Goal: Contribute content: Contribute content

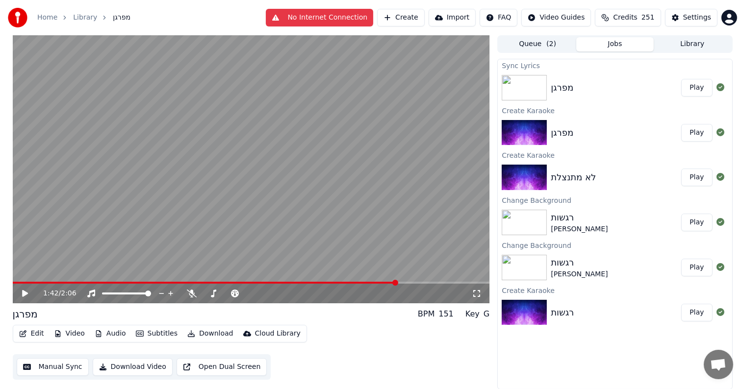
click at [97, 158] on video at bounding box center [251, 169] width 477 height 268
click at [75, 228] on video at bounding box center [251, 169] width 477 height 268
click at [28, 282] on span at bounding box center [20, 283] width 15 height 2
click at [27, 284] on span at bounding box center [30, 283] width 6 height 6
click at [24, 295] on icon at bounding box center [25, 293] width 6 height 7
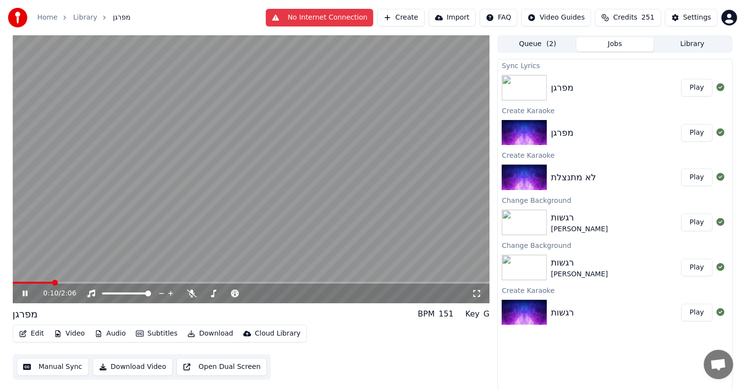
click at [30, 290] on icon at bounding box center [32, 294] width 23 height 8
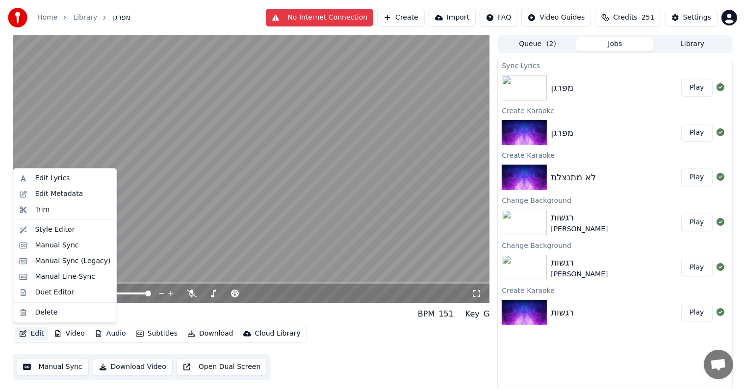
click at [26, 333] on icon "button" at bounding box center [23, 334] width 8 height 7
click at [47, 290] on div "Duet Editor" at bounding box center [54, 293] width 39 height 10
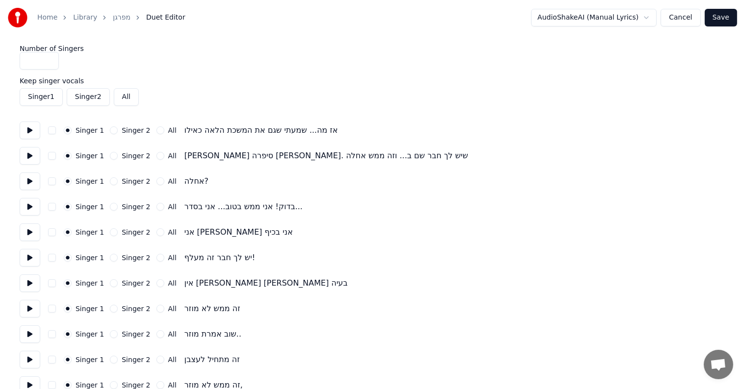
click at [156, 181] on button "All" at bounding box center [160, 182] width 8 height 8
click at [113, 183] on button "Singer 2" at bounding box center [114, 182] width 8 height 8
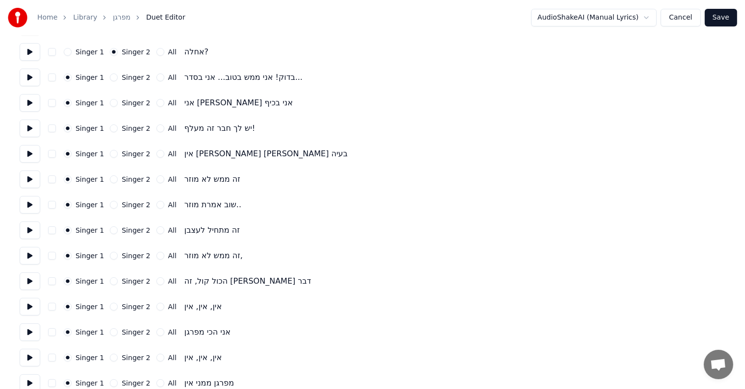
scroll to position [147, 0]
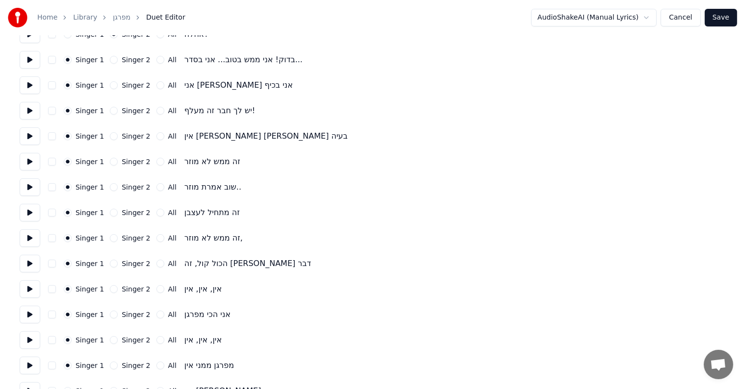
click at [110, 187] on button "Singer 2" at bounding box center [114, 187] width 8 height 8
click at [111, 211] on button "Singer 2" at bounding box center [114, 213] width 8 height 8
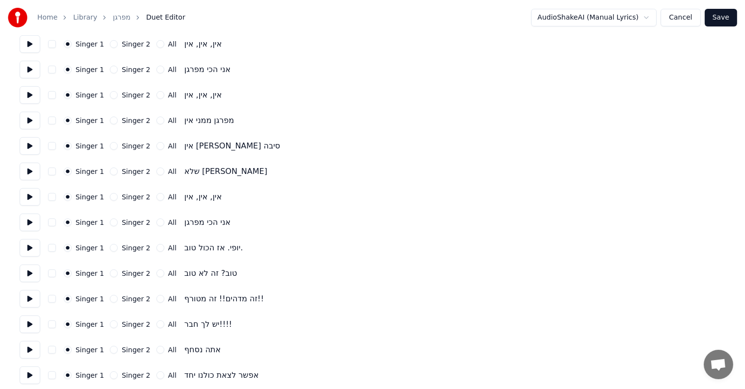
scroll to position [441, 0]
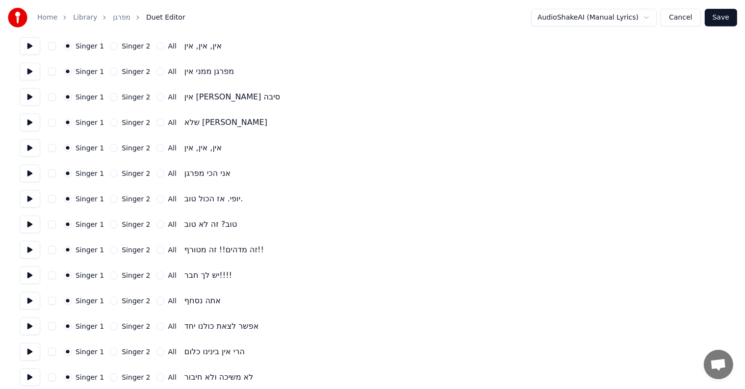
click at [111, 200] on button "Singer 2" at bounding box center [114, 199] width 8 height 8
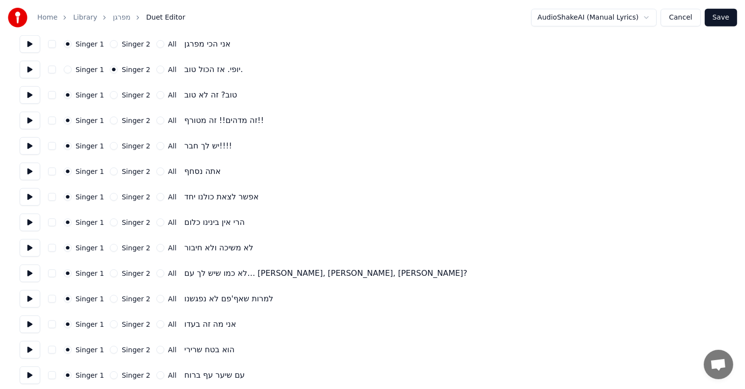
scroll to position [589, 0]
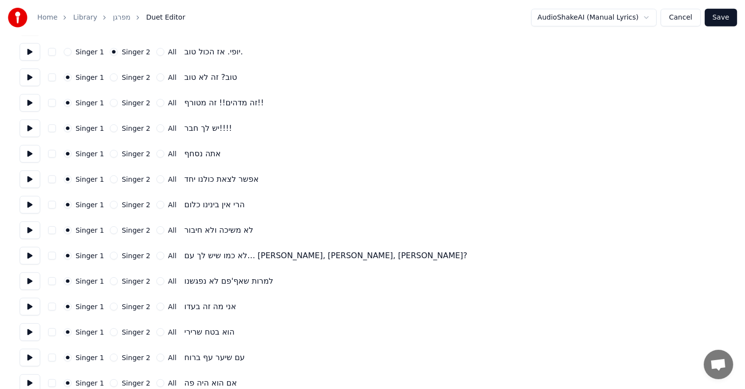
click at [110, 151] on button "Singer 2" at bounding box center [114, 154] width 8 height 8
click at [112, 153] on circle "button" at bounding box center [113, 154] width 3 height 3
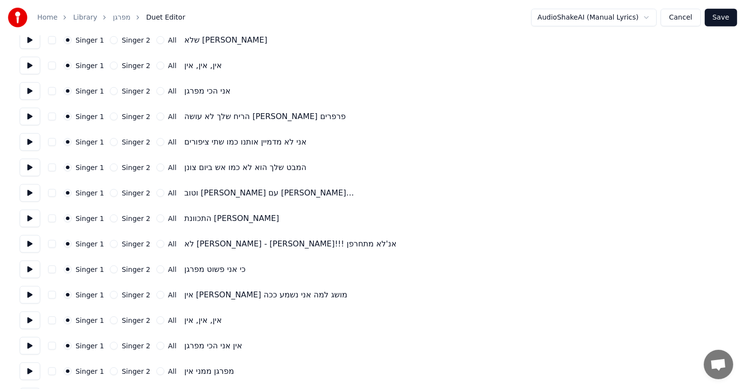
scroll to position [1128, 0]
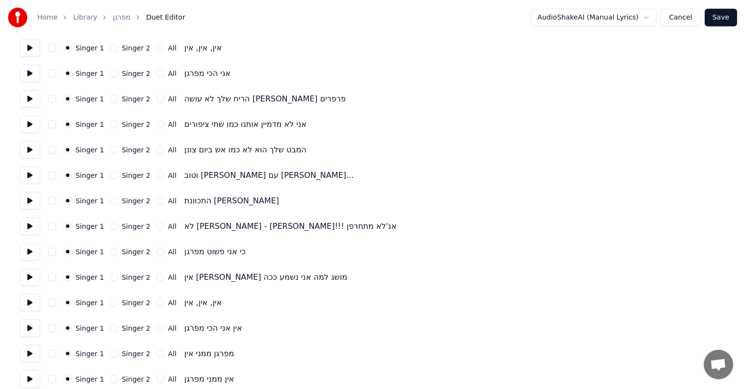
click at [111, 202] on button "Singer 2" at bounding box center [114, 201] width 8 height 8
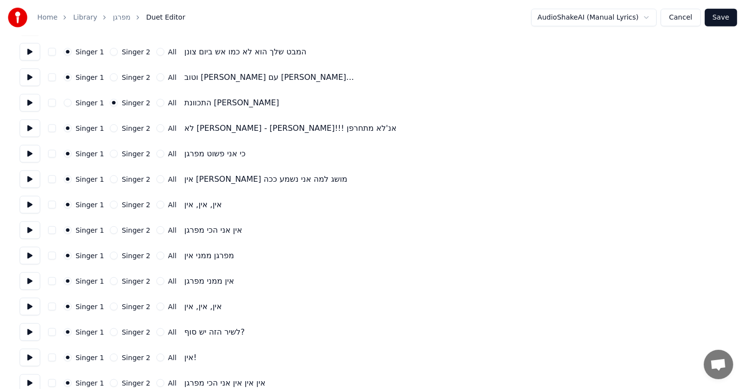
scroll to position [1264, 0]
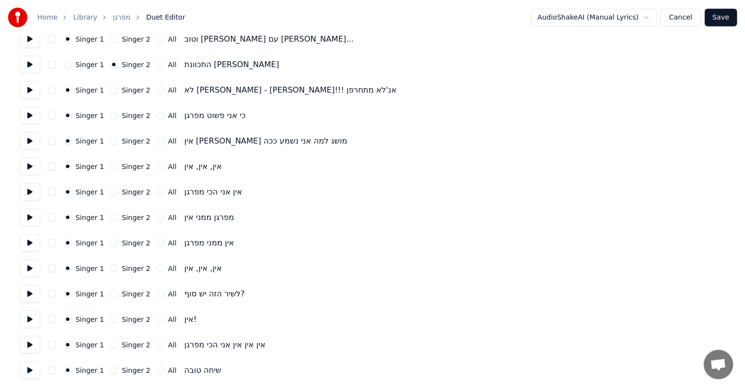
click at [110, 296] on button "Singer 2" at bounding box center [114, 294] width 8 height 8
click at [110, 375] on div "Singer 1 Singer 2 All שיחה טובה" at bounding box center [373, 371] width 706 height 18
click at [110, 373] on button "Singer 2" at bounding box center [114, 371] width 8 height 8
click at [721, 25] on button "Save" at bounding box center [721, 18] width 32 height 18
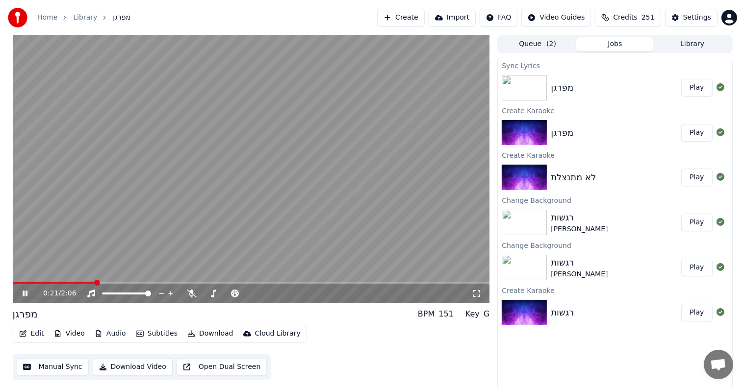
click at [36, 335] on button "Edit" at bounding box center [31, 334] width 33 height 14
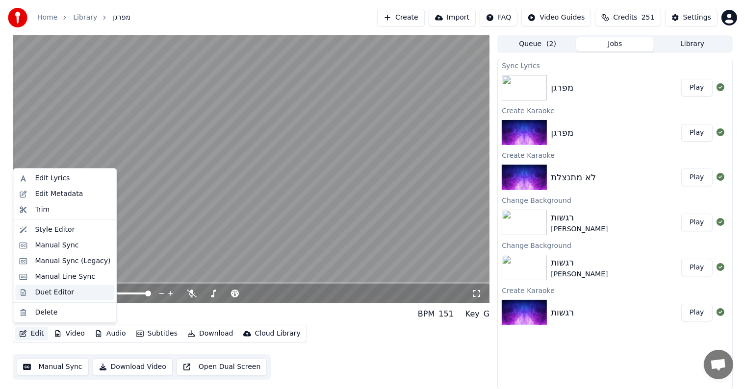
click at [46, 289] on div "Duet Editor" at bounding box center [54, 293] width 39 height 10
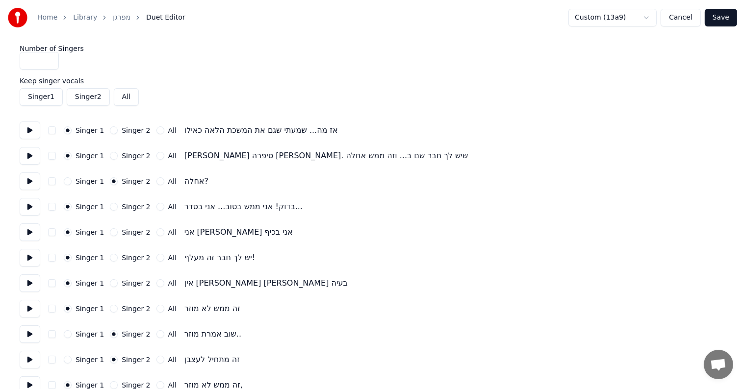
click at [113, 19] on link "מפרגן" at bounding box center [122, 18] width 18 height 10
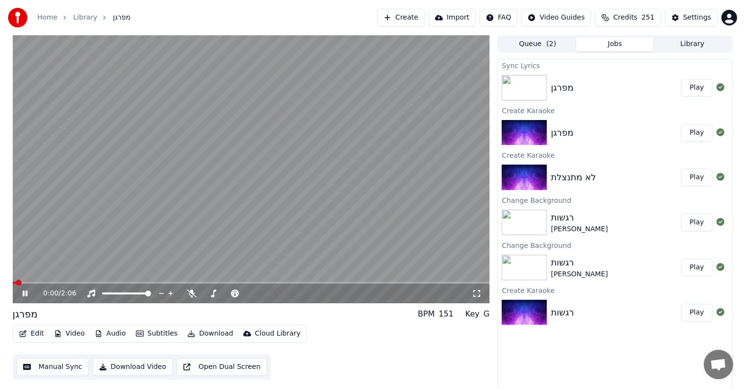
click at [29, 335] on button "Edit" at bounding box center [31, 334] width 33 height 14
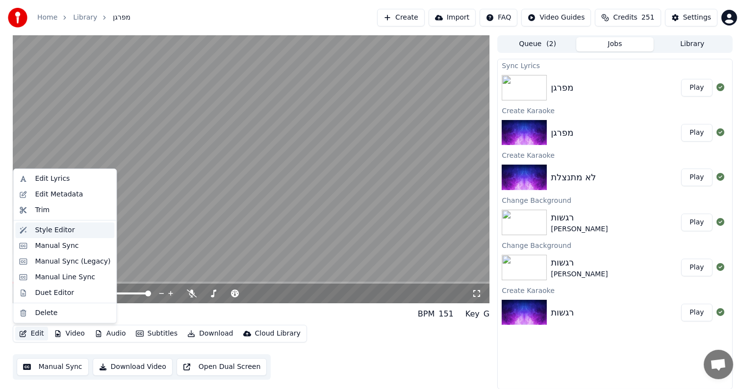
click at [36, 232] on div "Style Editor" at bounding box center [55, 231] width 40 height 10
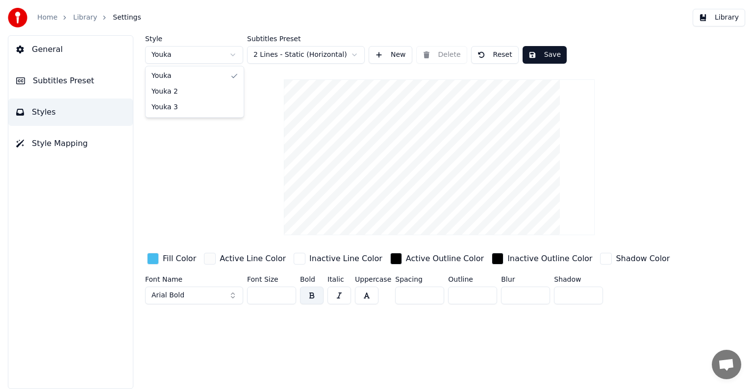
click at [201, 55] on html "Home Library Settings Library General Subtitles Preset Styles Style Mapping Sty…" at bounding box center [376, 194] width 753 height 389
click at [217, 49] on html "Home Library Settings Library General Subtitles Preset Styles Style Mapping Sty…" at bounding box center [376, 194] width 753 height 389
click at [274, 53] on html "Home Library Settings Library General Subtitles Preset Styles Style Mapping Sty…" at bounding box center [376, 194] width 753 height 389
click at [216, 54] on html "Home Library Settings Library General Subtitles Preset Styles Style Mapping Sty…" at bounding box center [376, 194] width 753 height 389
click at [184, 55] on html "Home Library Settings Library General Subtitles Preset Styles Style Mapping Sty…" at bounding box center [376, 194] width 753 height 389
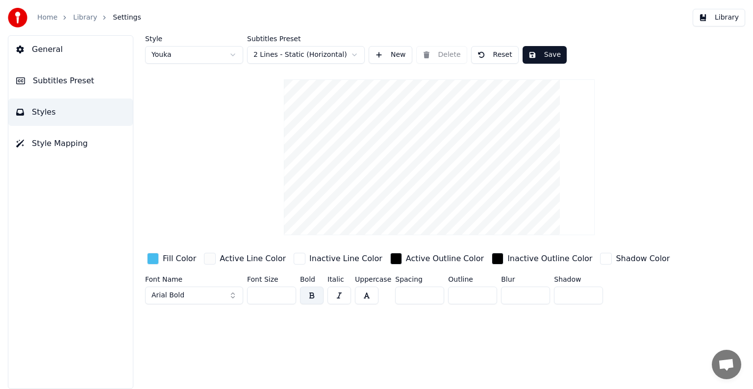
click at [36, 150] on button "Style Mapping" at bounding box center [70, 143] width 125 height 27
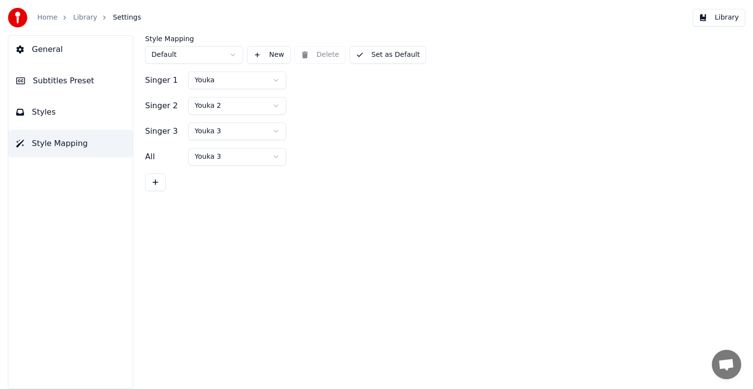
click at [164, 106] on div "Singer 2" at bounding box center [164, 106] width 39 height 12
click at [231, 104] on html "Home Library Settings Library General Subtitles Preset Styles Style Mapping Sty…" at bounding box center [376, 194] width 753 height 389
click at [234, 156] on html "Home Library Settings Library General Subtitles Preset Styles Style Mapping Sty…" at bounding box center [376, 194] width 753 height 389
click at [61, 116] on button "Styles" at bounding box center [70, 112] width 125 height 27
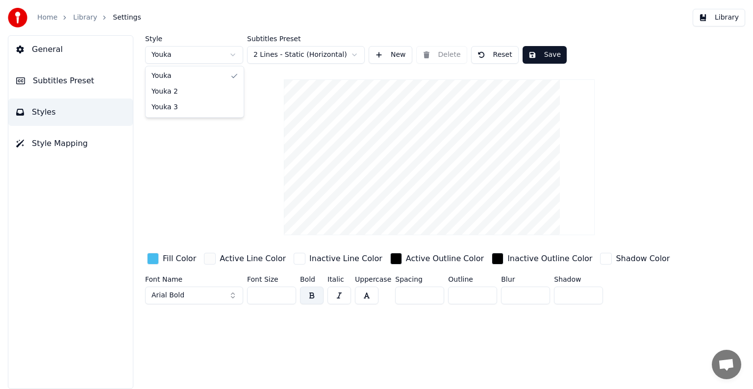
click at [185, 53] on html "Home Library Settings Library General Subtitles Preset Styles Style Mapping Sty…" at bounding box center [376, 194] width 753 height 389
click at [153, 257] on div "button" at bounding box center [153, 259] width 12 height 12
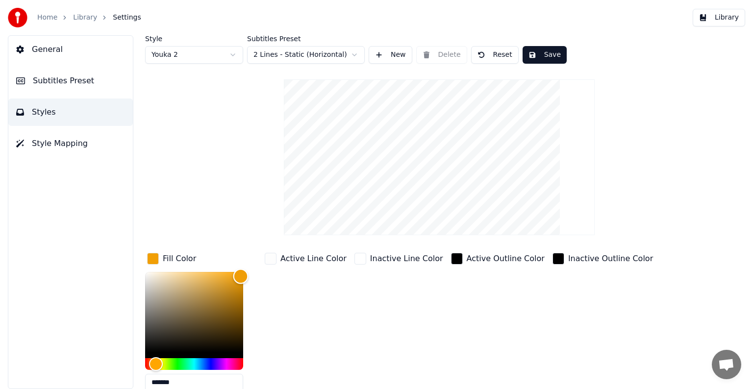
drag, startPoint x: 226, startPoint y: 283, endPoint x: 241, endPoint y: 276, distance: 16.9
click at [241, 276] on div "Color" at bounding box center [240, 276] width 15 height 15
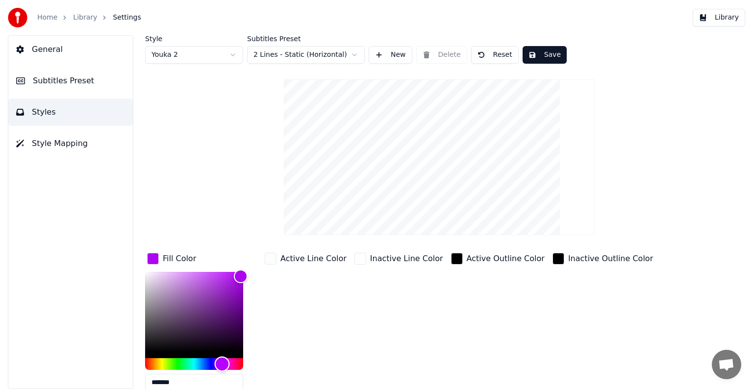
drag, startPoint x: 213, startPoint y: 362, endPoint x: 222, endPoint y: 363, distance: 9.4
click at [222, 363] on div "Hue" at bounding box center [194, 365] width 98 height 12
click at [214, 164] on div "Style Youka 2 Subtitles Preset 2 Lines - Static (Horizontal) New Delete Reset S…" at bounding box center [439, 248] width 589 height 426
click at [535, 52] on button "Save" at bounding box center [545, 55] width 44 height 18
click at [185, 56] on html "Home Library Settings Library General Subtitles Preset Styles Style Mapping Sty…" at bounding box center [376, 194] width 753 height 389
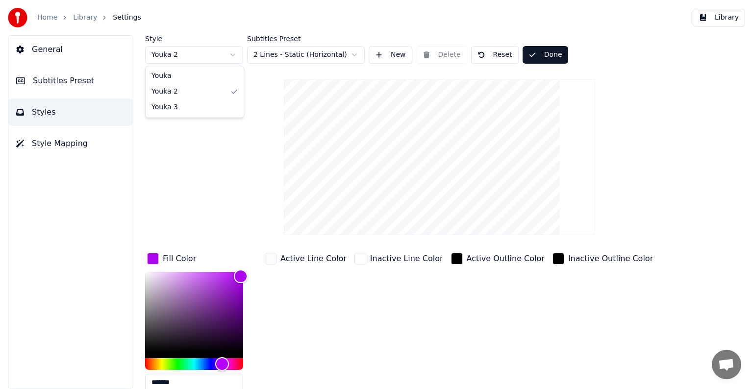
type input "*******"
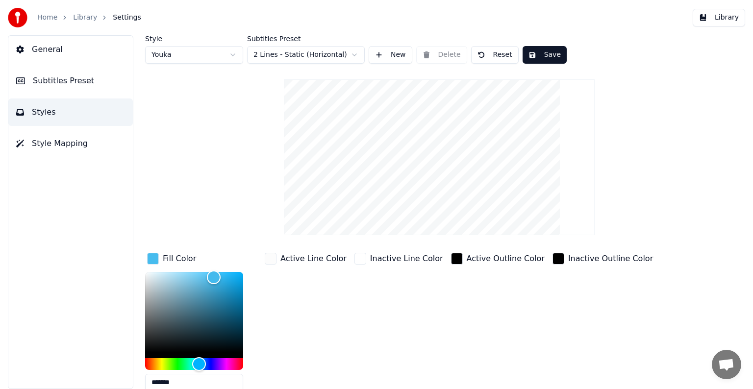
click at [547, 52] on button "Save" at bounding box center [545, 55] width 44 height 18
click at [35, 47] on span "General" at bounding box center [47, 50] width 31 height 12
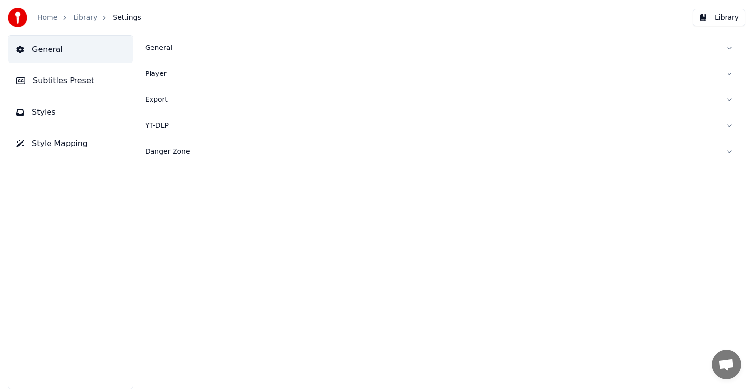
click at [52, 19] on link "Home" at bounding box center [47, 18] width 20 height 10
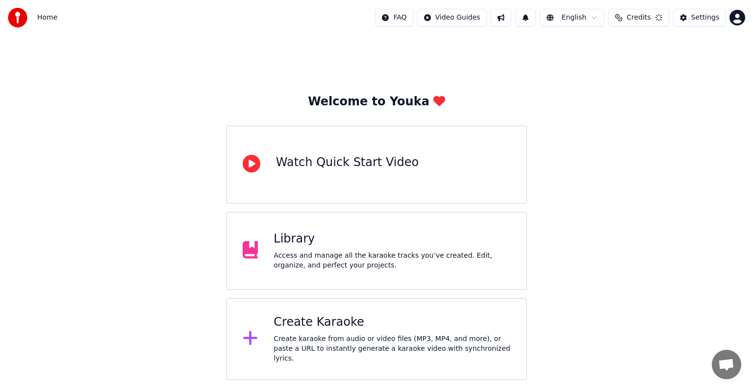
click at [353, 259] on div "Access and manage all the karaoke tracks you’ve created. Edit, organize, and pe…" at bounding box center [392, 261] width 237 height 20
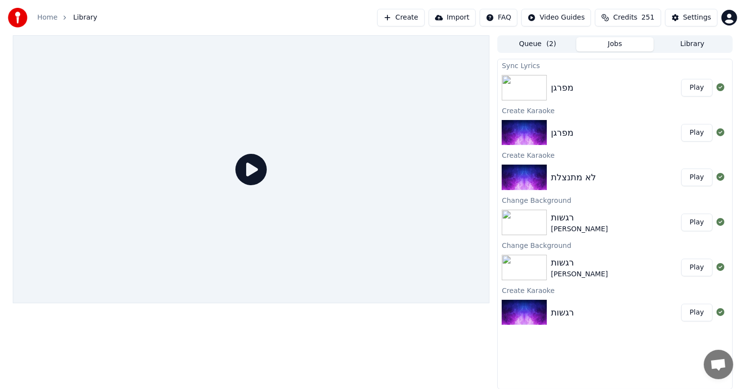
click at [567, 83] on div "מפרגן" at bounding box center [562, 88] width 23 height 14
click at [706, 84] on button "Play" at bounding box center [696, 88] width 31 height 18
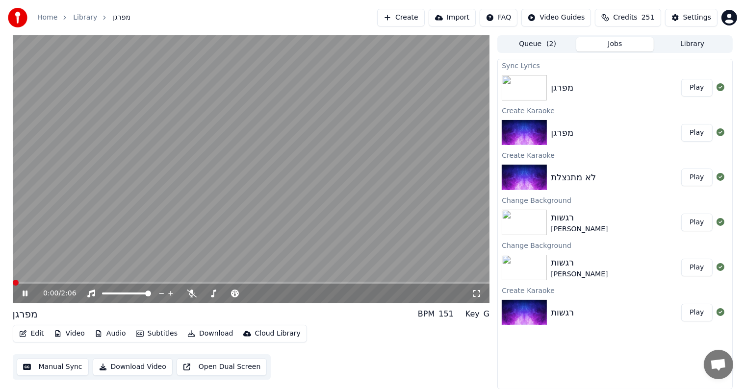
click at [138, 208] on video at bounding box center [251, 169] width 477 height 268
click at [27, 292] on icon at bounding box center [32, 294] width 23 height 8
click at [192, 292] on icon at bounding box center [192, 294] width 10 height 8
click at [190, 295] on icon at bounding box center [192, 294] width 10 height 8
click at [203, 295] on span at bounding box center [206, 294] width 6 height 6
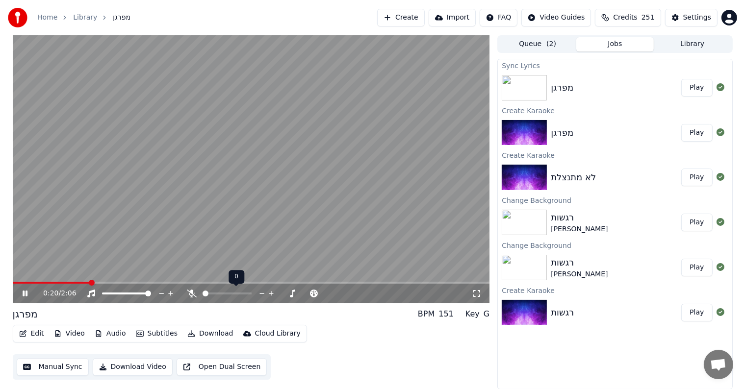
click at [205, 294] on span at bounding box center [206, 294] width 6 height 6
click at [222, 294] on span at bounding box center [222, 294] width 6 height 6
click at [203, 295] on span at bounding box center [206, 294] width 6 height 6
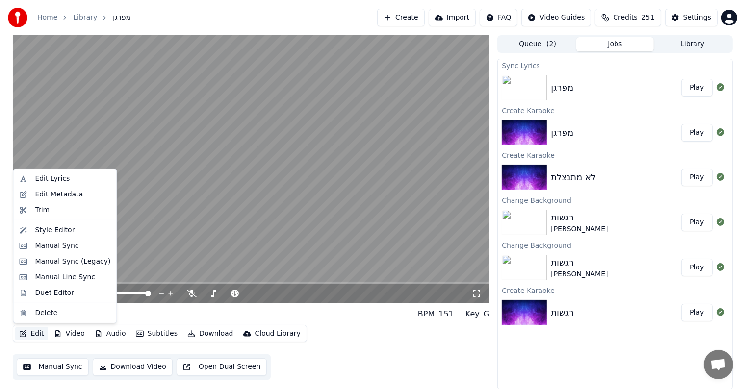
click at [27, 334] on button "Edit" at bounding box center [31, 334] width 33 height 14
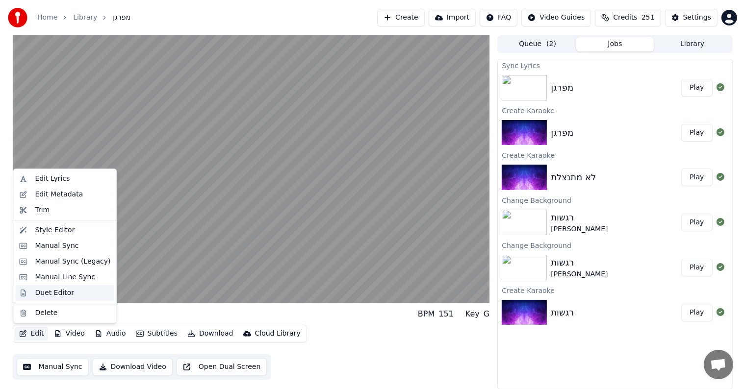
click at [48, 292] on div "Duet Editor" at bounding box center [54, 293] width 39 height 10
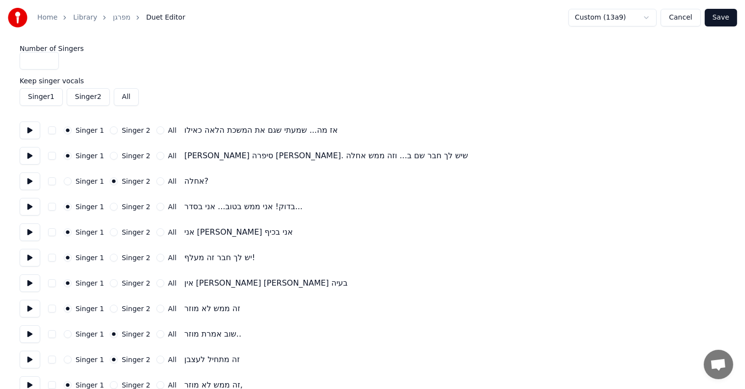
click at [68, 184] on button "Singer 1" at bounding box center [68, 182] width 8 height 8
click at [53, 181] on button "button" at bounding box center [52, 182] width 8 height 8
click at [33, 182] on button at bounding box center [30, 182] width 21 height 18
click at [156, 182] on button "All" at bounding box center [160, 182] width 8 height 8
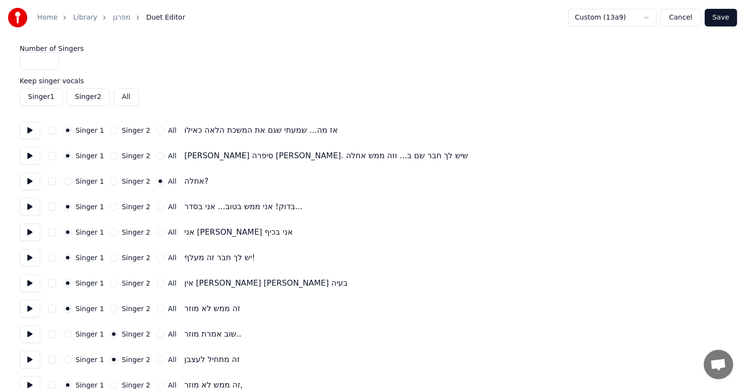
click at [110, 182] on button "Singer 2" at bounding box center [114, 182] width 8 height 8
click at [716, 17] on button "Save" at bounding box center [721, 18] width 32 height 18
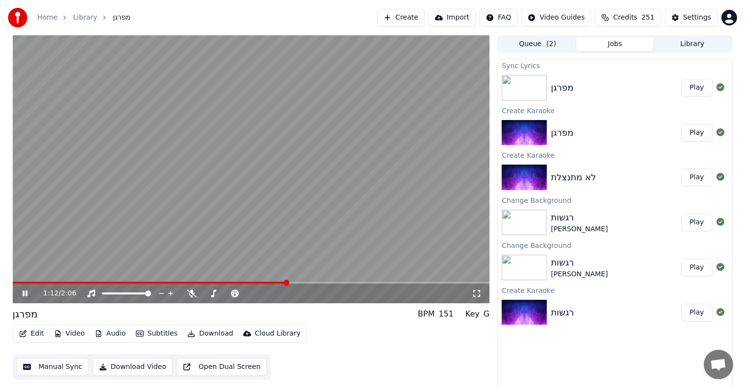
click at [261, 161] on video at bounding box center [251, 169] width 477 height 268
click at [186, 188] on video at bounding box center [251, 169] width 477 height 268
click at [24, 328] on button "Edit" at bounding box center [31, 334] width 33 height 14
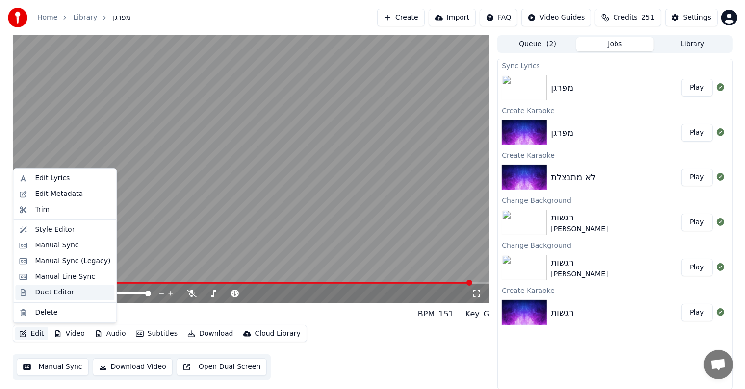
click at [47, 294] on div "Duet Editor" at bounding box center [54, 293] width 39 height 10
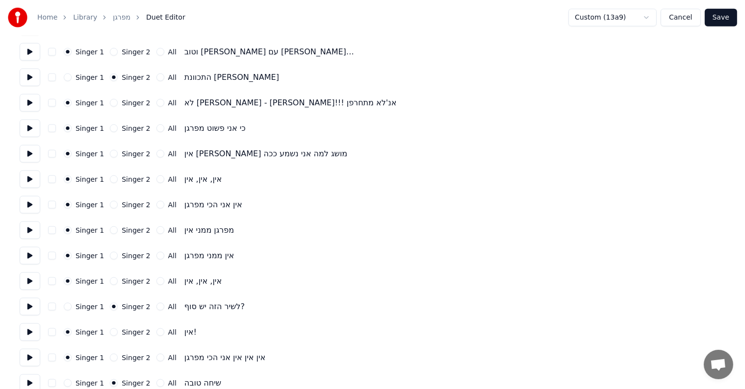
scroll to position [1264, 0]
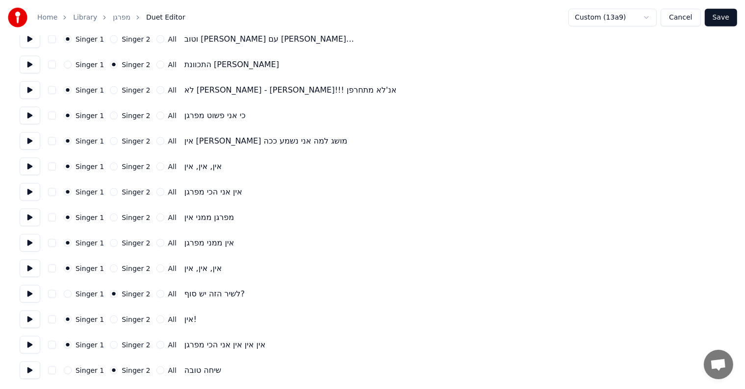
click at [26, 320] on button at bounding box center [30, 320] width 21 height 18
click at [33, 295] on button at bounding box center [30, 294] width 21 height 18
click at [65, 321] on button "Singer 1" at bounding box center [68, 320] width 8 height 8
click at [67, 319] on circle "button" at bounding box center [67, 319] width 3 height 3
click at [47, 320] on div "Singer 1 Singer 2 All אין!" at bounding box center [373, 320] width 706 height 18
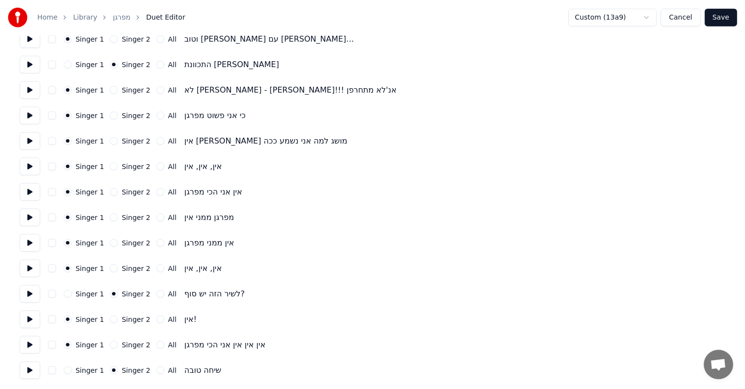
click at [52, 320] on button "button" at bounding box center [52, 320] width 8 height 8
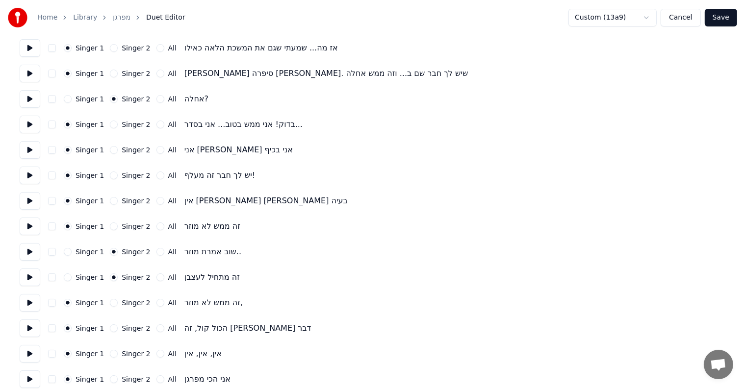
scroll to position [0, 0]
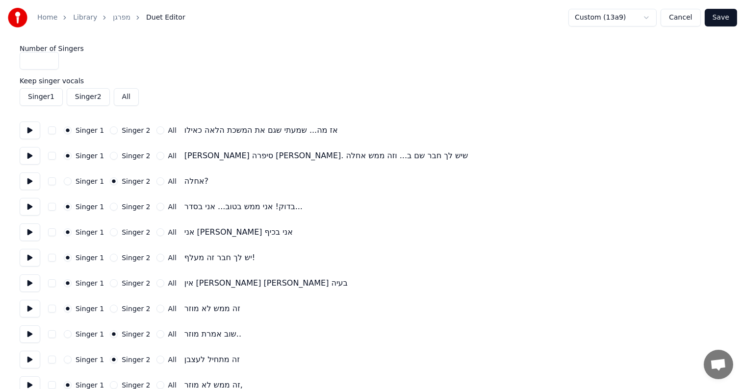
click at [55, 131] on button "button" at bounding box center [52, 131] width 8 height 8
click at [52, 147] on div "Singer 1 Singer 2 All חן סיפרה לי. שיש לך חבר שם ב... וזה ממש אחלה" at bounding box center [373, 156] width 706 height 18
click at [726, 21] on button "Save" at bounding box center [721, 18] width 32 height 18
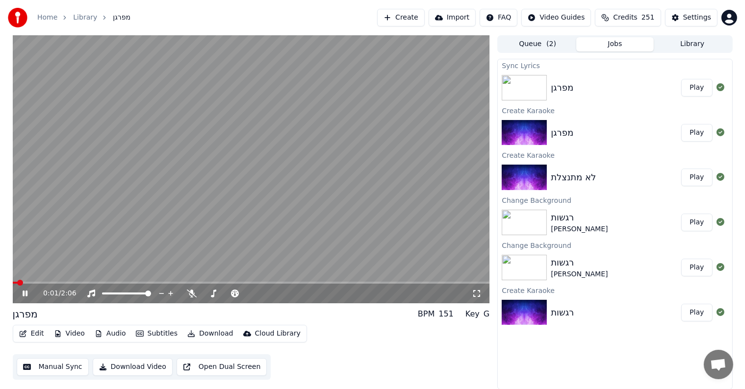
click at [332, 116] on video at bounding box center [251, 169] width 477 height 268
click at [320, 152] on video at bounding box center [251, 169] width 477 height 268
click at [13, 282] on span at bounding box center [30, 283] width 34 height 2
click at [27, 333] on button "Edit" at bounding box center [31, 334] width 33 height 14
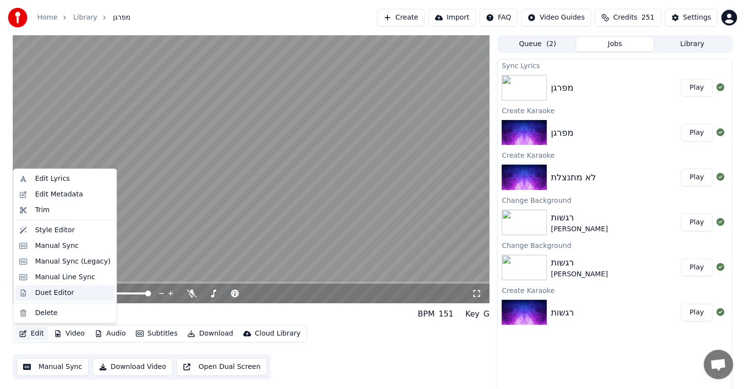
click at [55, 294] on div "Duet Editor" at bounding box center [54, 293] width 39 height 10
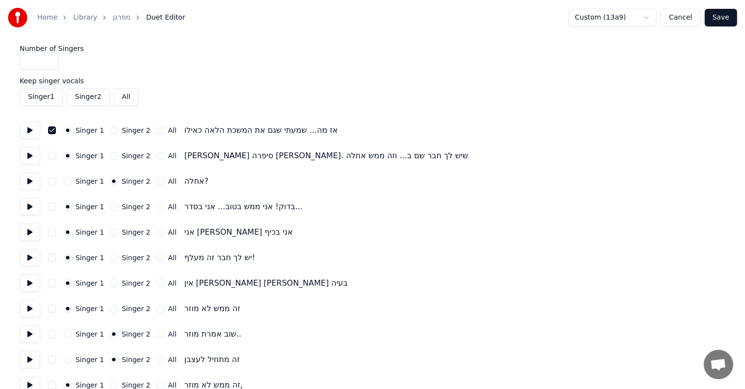
click at [53, 131] on button "button" at bounding box center [52, 131] width 8 height 8
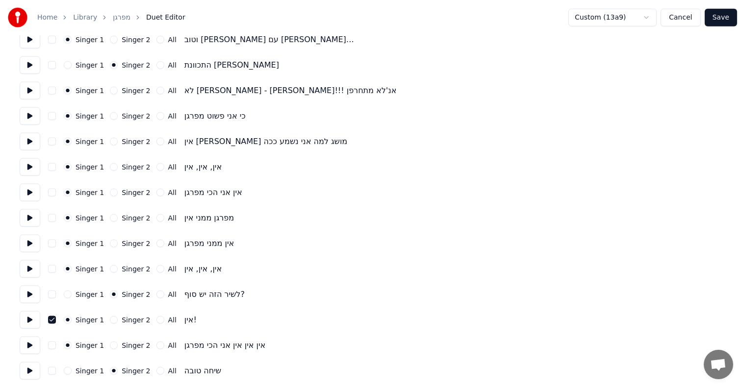
scroll to position [1264, 0]
click at [49, 321] on button "button" at bounding box center [52, 320] width 8 height 8
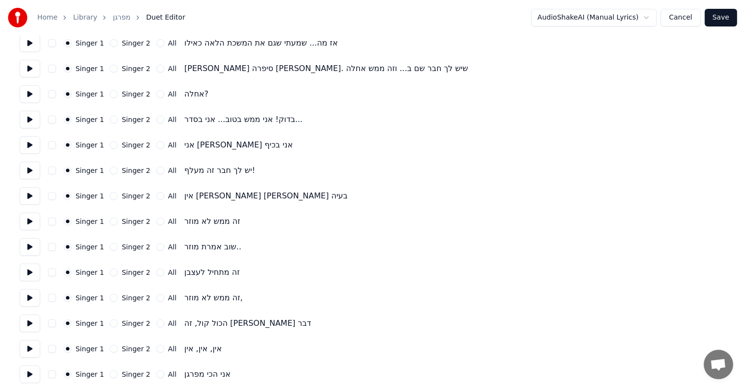
scroll to position [0, 0]
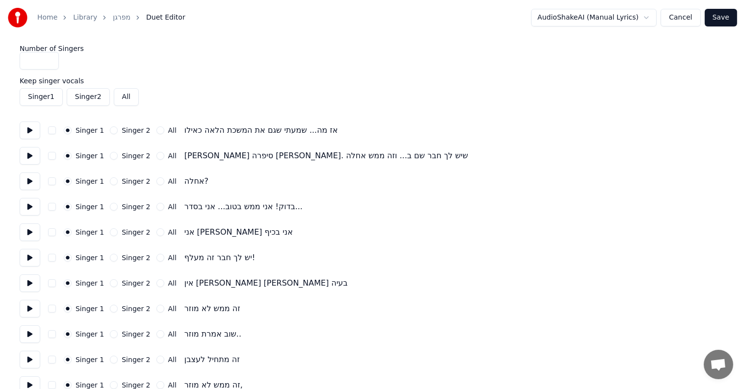
click at [112, 182] on button "Singer 2" at bounding box center [114, 182] width 8 height 8
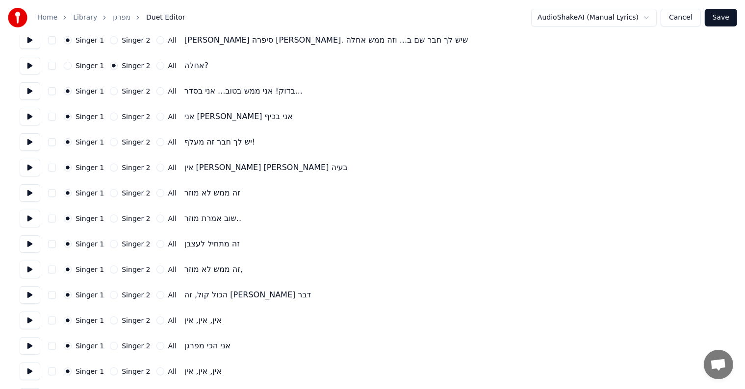
scroll to position [147, 0]
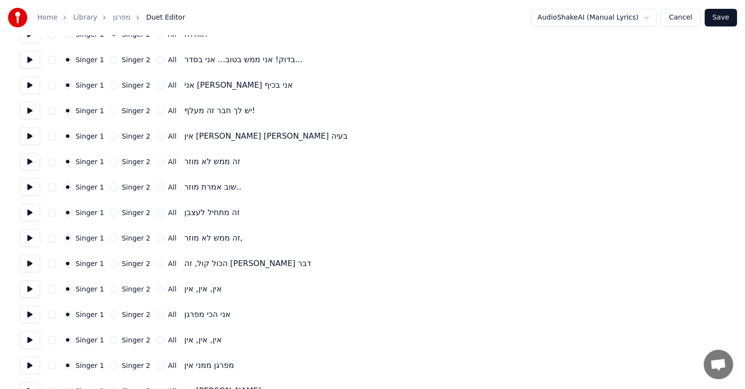
click at [156, 187] on button "All" at bounding box center [160, 187] width 8 height 8
click at [158, 186] on circle "button" at bounding box center [159, 187] width 3 height 3
click at [110, 185] on button "Singer 2" at bounding box center [114, 187] width 8 height 8
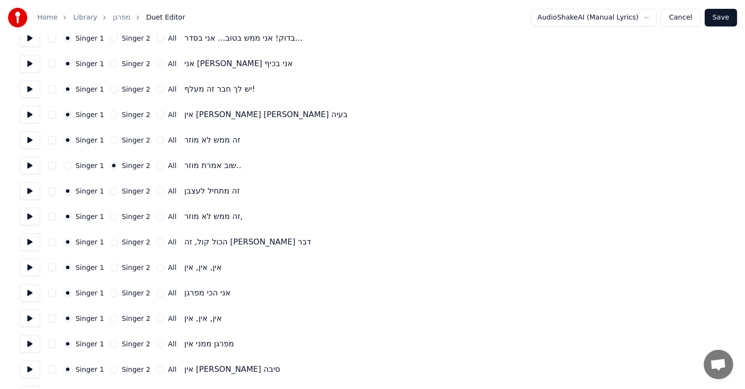
scroll to position [196, 0]
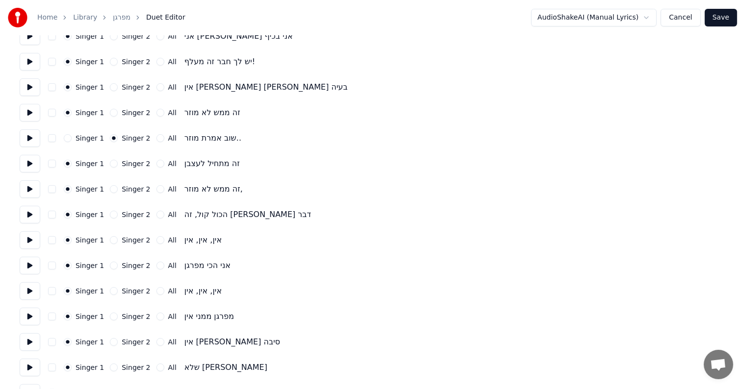
click at [110, 164] on button "Singer 2" at bounding box center [114, 164] width 8 height 8
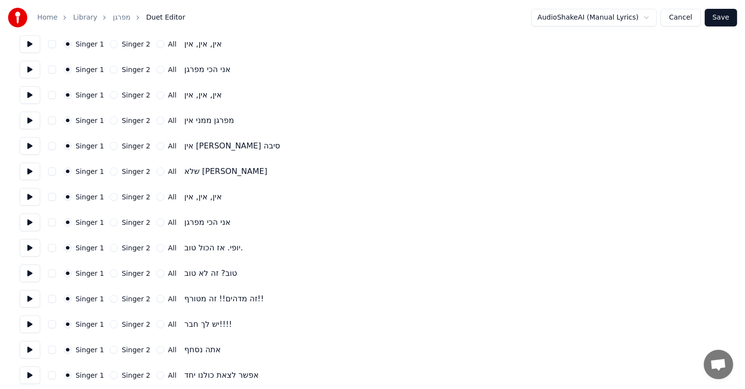
scroll to position [441, 0]
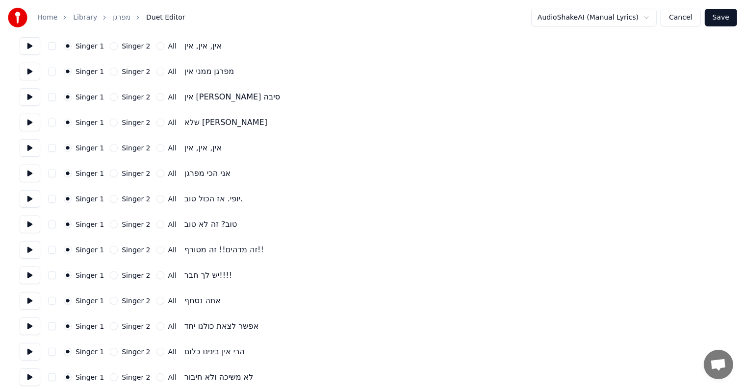
click at [110, 200] on button "Singer 2" at bounding box center [114, 199] width 8 height 8
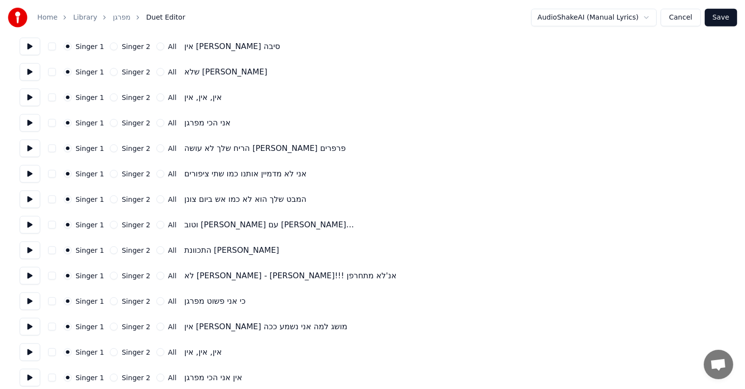
scroll to position [1079, 0]
click at [110, 255] on div "Singer 1 Singer 2 All התכוונת חן" at bounding box center [373, 250] width 706 height 18
click at [110, 249] on button "Singer 2" at bounding box center [114, 250] width 8 height 8
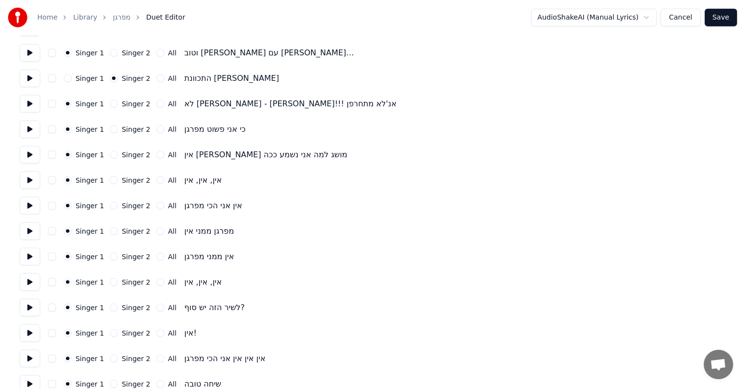
scroll to position [1264, 0]
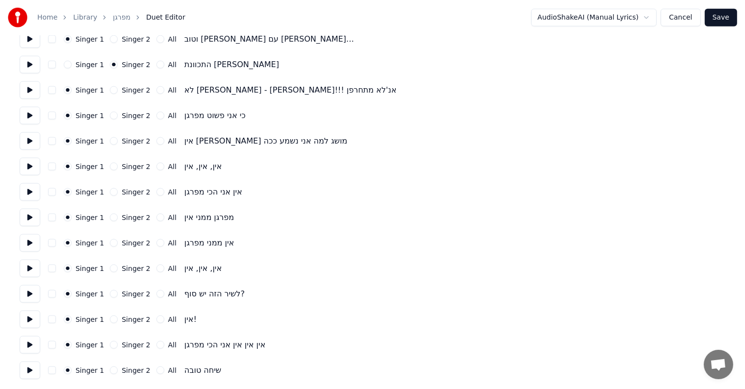
click at [110, 296] on button "Singer 2" at bounding box center [114, 294] width 8 height 8
click at [110, 374] on div "Singer 2" at bounding box center [130, 371] width 40 height 8
click at [110, 373] on button "Singer 2" at bounding box center [114, 371] width 8 height 8
click at [728, 17] on button "Save" at bounding box center [721, 18] width 32 height 18
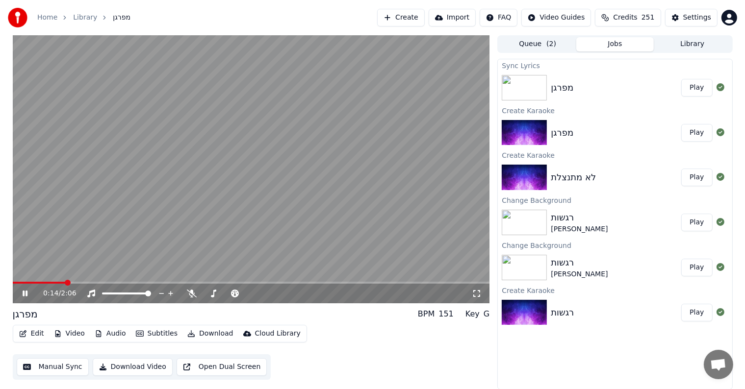
click at [179, 281] on video at bounding box center [251, 169] width 477 height 268
click at [180, 283] on span at bounding box center [251, 283] width 477 height 2
click at [320, 202] on video at bounding box center [251, 169] width 477 height 268
click at [167, 281] on video at bounding box center [251, 169] width 477 height 268
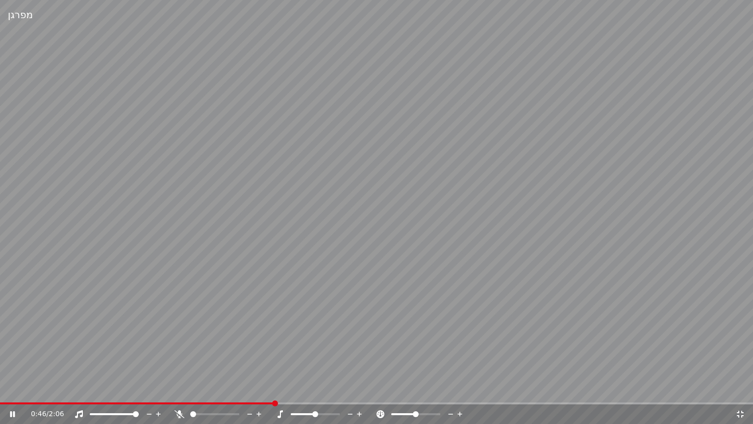
click at [184, 238] on video at bounding box center [376, 212] width 753 height 424
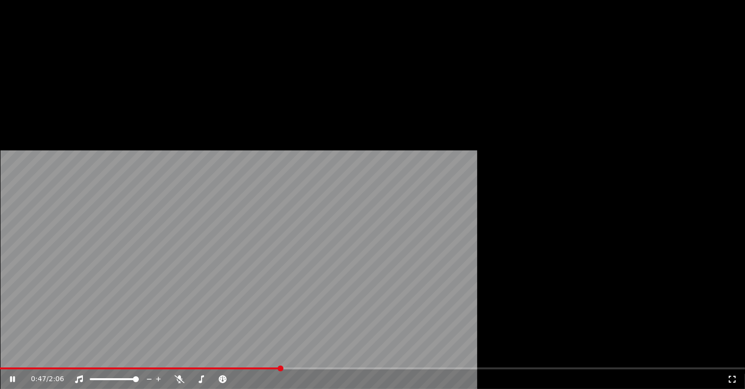
click at [180, 282] on video at bounding box center [372, 209] width 745 height 419
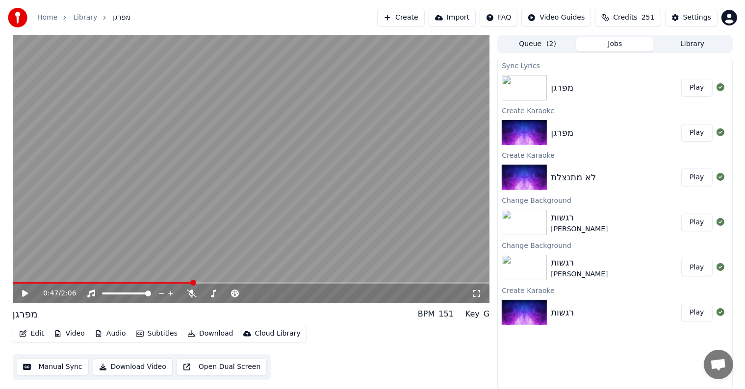
click at [175, 284] on div "0:47 / 2:06" at bounding box center [251, 294] width 477 height 20
click at [175, 284] on span at bounding box center [103, 283] width 180 height 2
click at [213, 266] on video at bounding box center [251, 169] width 477 height 268
click at [485, 317] on div "G" at bounding box center [487, 315] width 6 height 12
click at [416, 283] on span at bounding box center [251, 283] width 477 height 2
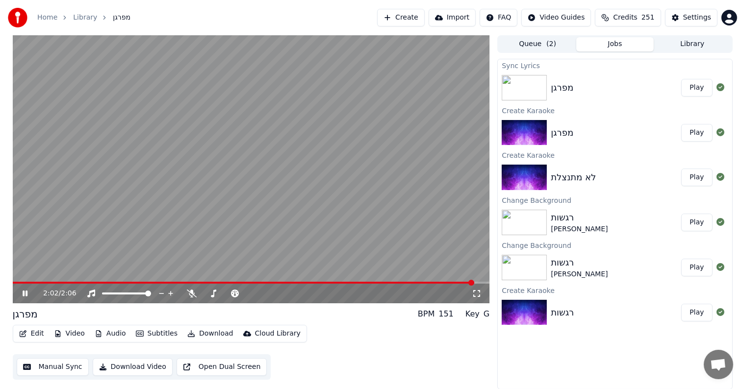
click at [55, 20] on link "Home" at bounding box center [47, 18] width 20 height 10
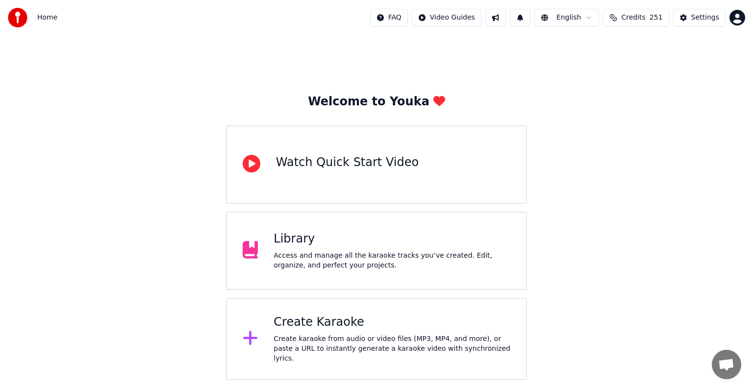
click at [300, 237] on div "Library" at bounding box center [392, 240] width 237 height 16
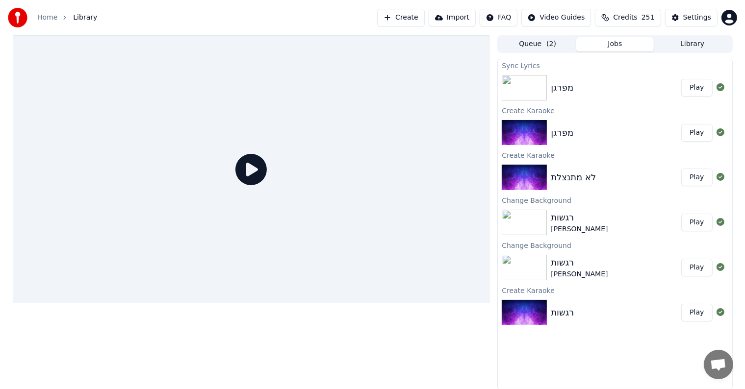
click at [698, 89] on button "Play" at bounding box center [696, 88] width 31 height 18
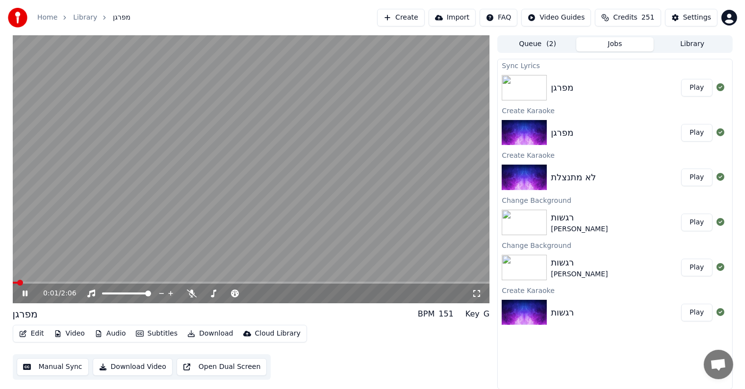
click at [29, 332] on button "Edit" at bounding box center [31, 334] width 33 height 14
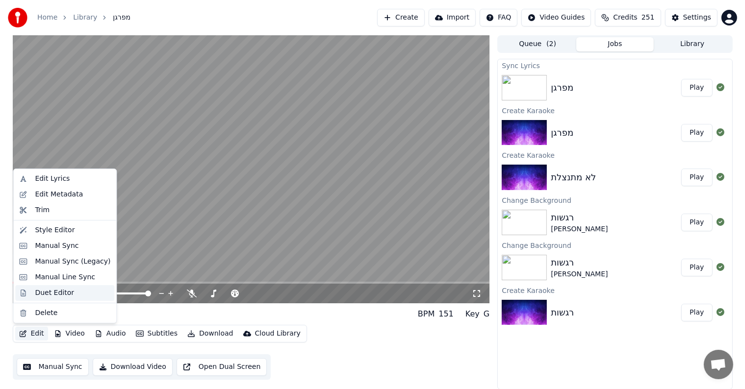
click at [37, 296] on div "Duet Editor" at bounding box center [54, 293] width 39 height 10
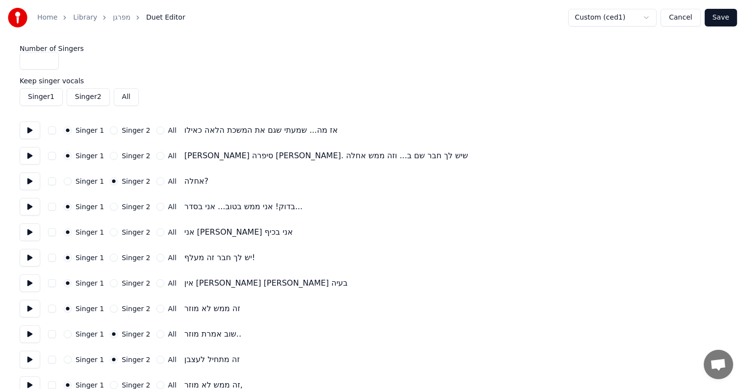
click at [51, 131] on button "button" at bounding box center [52, 131] width 8 height 8
click at [54, 125] on div "Singer 1 Singer 2 All אז מה... שמעתי שגם את המשכת הלאה כאילו" at bounding box center [373, 131] width 706 height 18
click at [56, 128] on div "Singer 1 Singer 2 All אז מה... שמעתי שגם את המשכת הלאה כאילו" at bounding box center [373, 131] width 706 height 18
click at [49, 128] on button "button" at bounding box center [52, 131] width 8 height 8
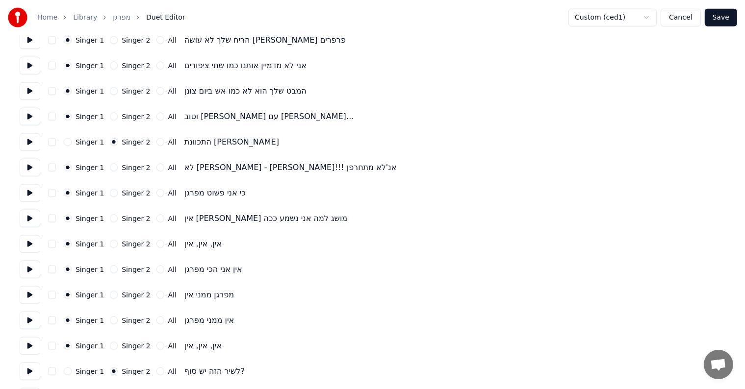
scroll to position [1264, 0]
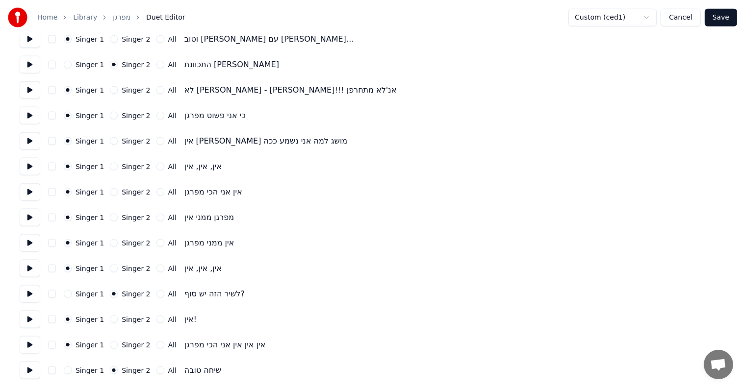
click at [717, 19] on button "Save" at bounding box center [721, 18] width 32 height 18
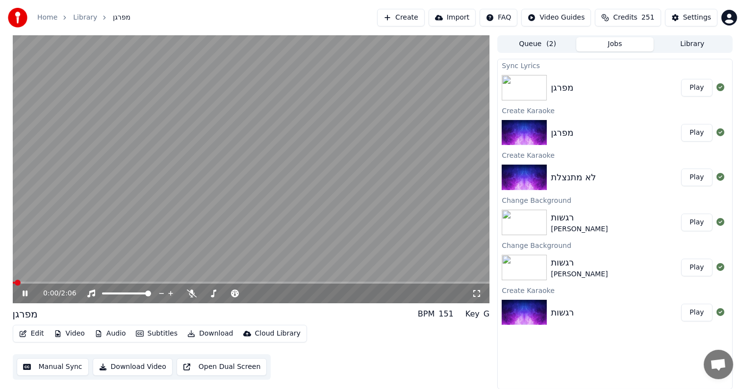
click at [220, 122] on video at bounding box center [251, 169] width 477 height 268
click at [77, 184] on video at bounding box center [251, 169] width 477 height 268
click at [76, 191] on video at bounding box center [251, 169] width 477 height 268
click at [702, 133] on button "Play" at bounding box center [696, 133] width 31 height 18
click at [302, 168] on video at bounding box center [251, 169] width 477 height 268
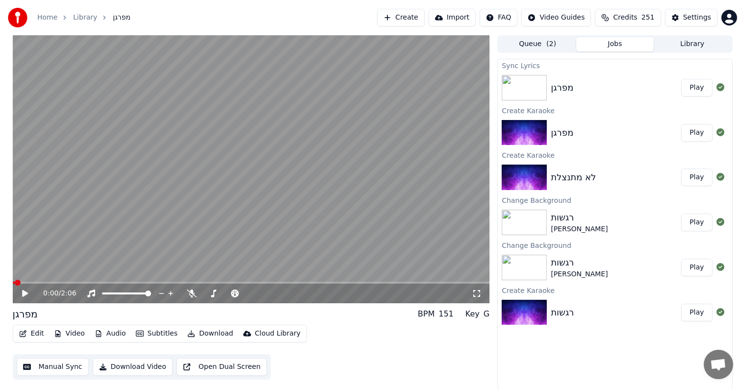
click at [302, 168] on video at bounding box center [251, 169] width 477 height 268
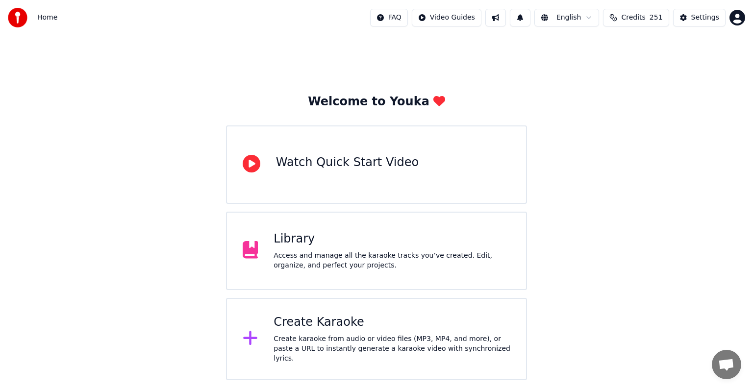
click at [286, 242] on div "Library" at bounding box center [392, 240] width 237 height 16
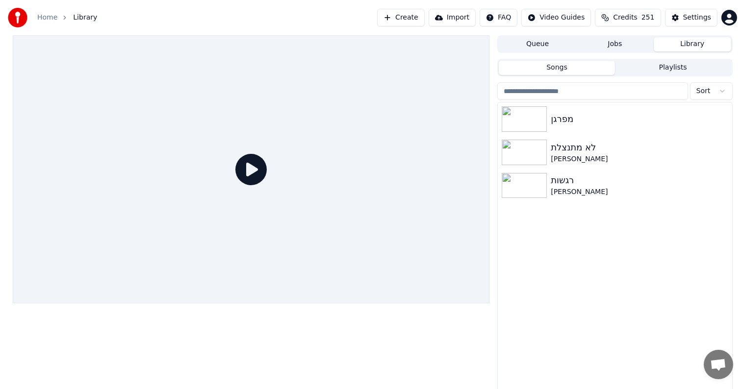
click at [671, 65] on button "Playlists" at bounding box center [673, 68] width 116 height 14
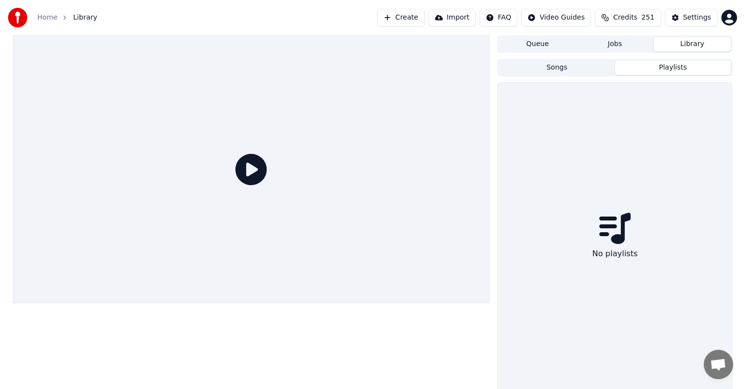
click at [598, 68] on button "Songs" at bounding box center [557, 68] width 116 height 14
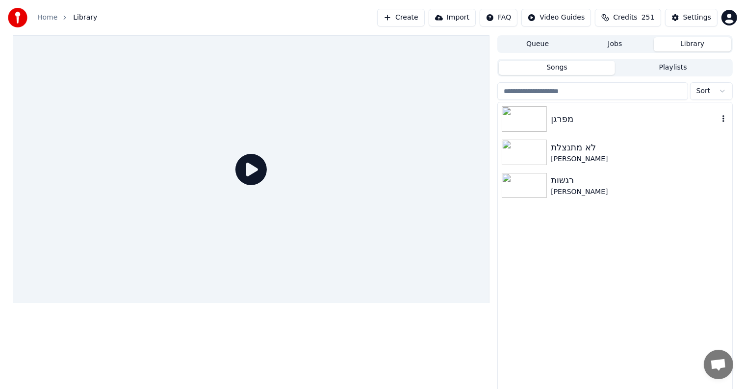
click at [549, 120] on div at bounding box center [526, 119] width 49 height 26
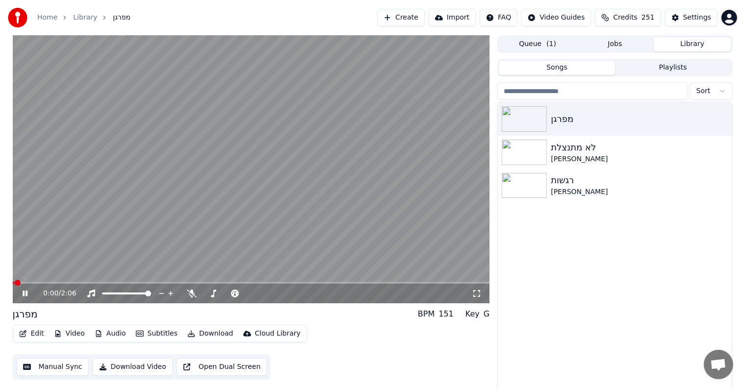
click at [168, 155] on video at bounding box center [251, 169] width 477 height 268
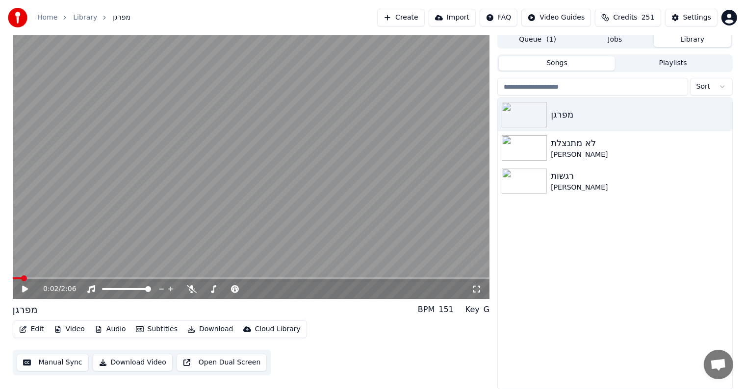
click at [152, 332] on button "Subtitles" at bounding box center [157, 330] width 50 height 14
click at [41, 331] on button "Edit" at bounding box center [31, 330] width 33 height 14
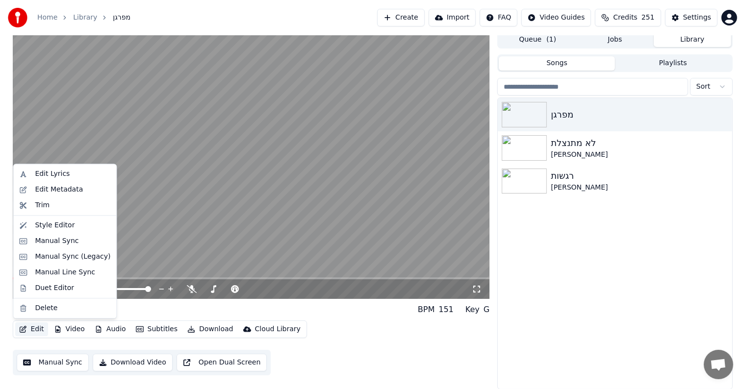
click at [29, 328] on button "Edit" at bounding box center [31, 330] width 33 height 14
click at [51, 292] on div "Duet Editor" at bounding box center [54, 289] width 39 height 10
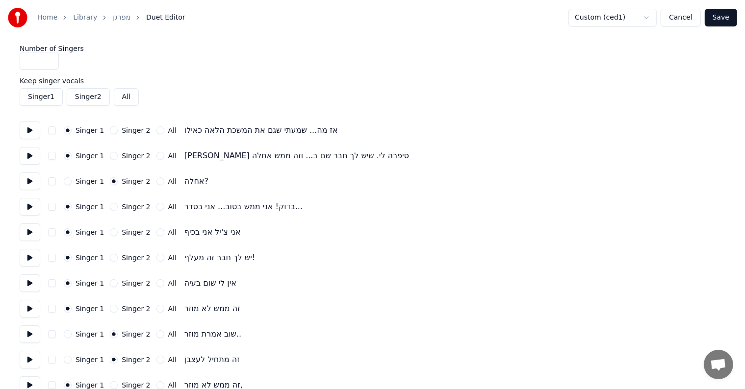
click at [32, 129] on button at bounding box center [30, 131] width 21 height 18
click at [27, 132] on button at bounding box center [30, 131] width 21 height 18
click at [51, 63] on input "*" at bounding box center [39, 61] width 39 height 18
click at [51, 57] on input "*" at bounding box center [39, 61] width 39 height 18
type input "*"
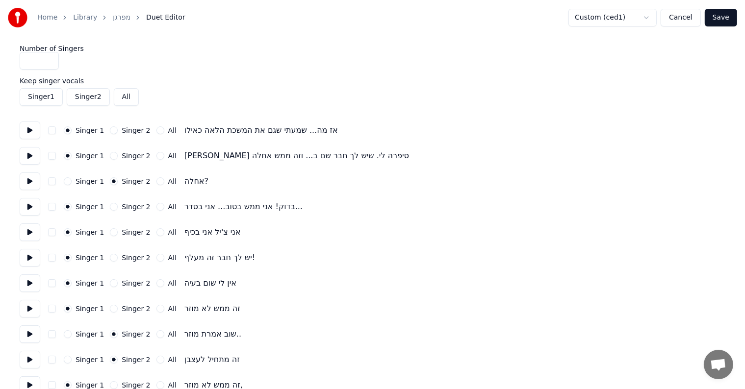
click at [51, 64] on input "*" at bounding box center [39, 61] width 39 height 18
click at [719, 16] on button "Save" at bounding box center [721, 18] width 32 height 18
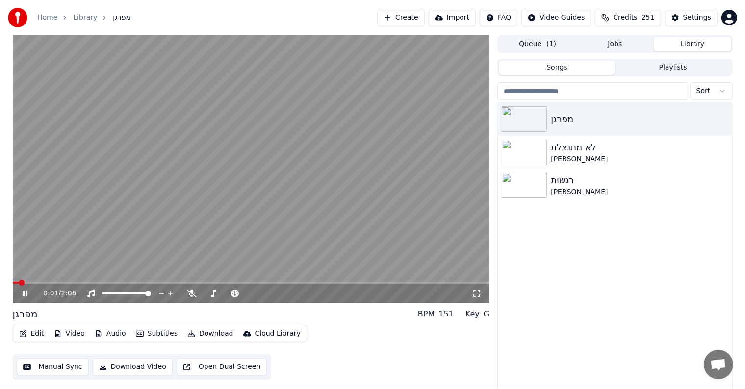
click at [624, 43] on button "Jobs" at bounding box center [614, 44] width 77 height 14
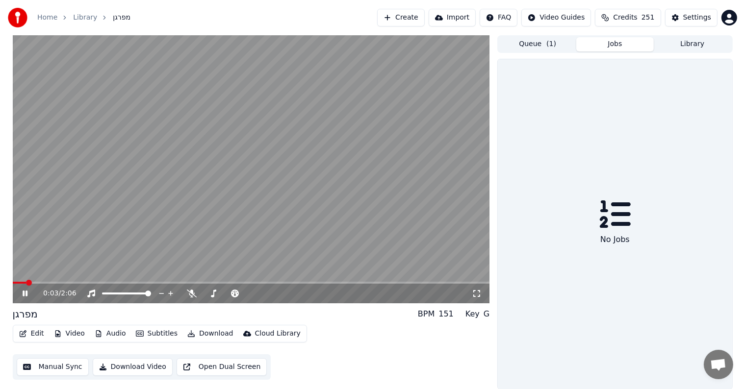
click at [390, 119] on video at bounding box center [251, 169] width 477 height 268
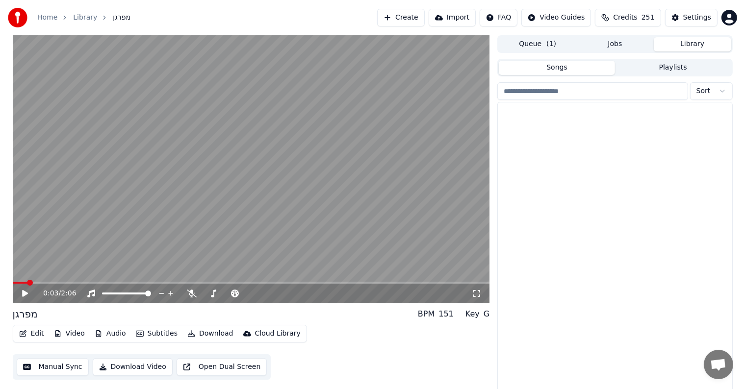
click at [686, 46] on button "Library" at bounding box center [692, 44] width 77 height 14
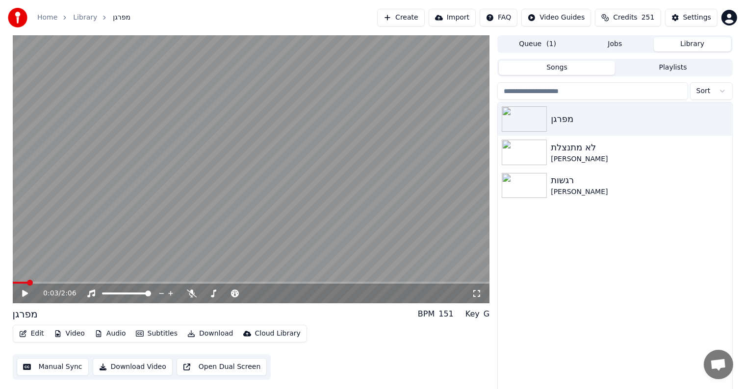
click at [541, 46] on button "Queue ( 1 )" at bounding box center [537, 44] width 77 height 14
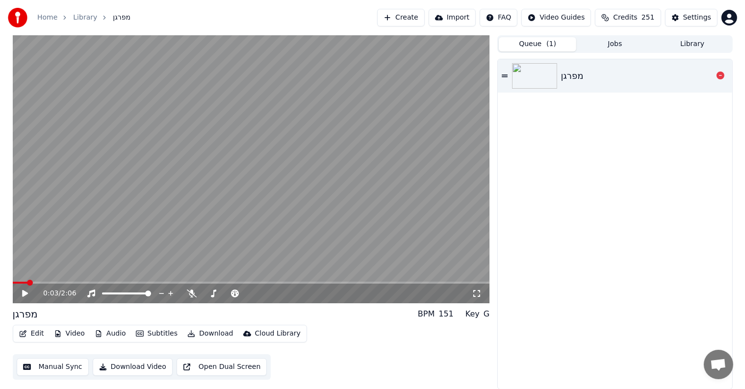
click at [560, 71] on div at bounding box center [536, 76] width 49 height 26
click at [261, 119] on video at bounding box center [251, 169] width 477 height 268
click at [704, 46] on button "Library" at bounding box center [692, 44] width 77 height 14
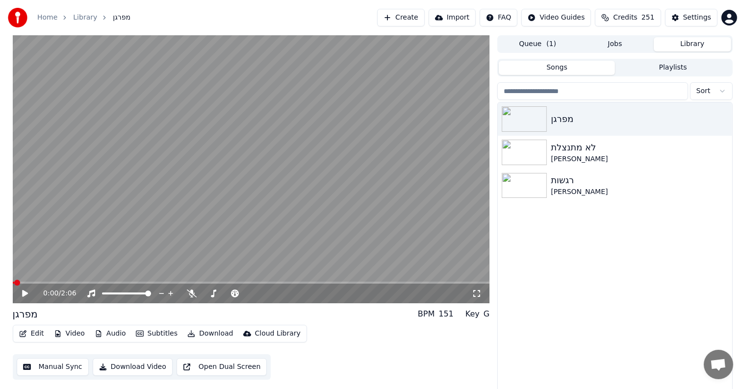
click at [26, 291] on icon at bounding box center [32, 294] width 23 height 8
click at [267, 183] on video at bounding box center [251, 169] width 477 height 268
click at [417, 195] on video at bounding box center [251, 169] width 477 height 268
click at [570, 155] on div "[PERSON_NAME]" at bounding box center [634, 160] width 167 height 10
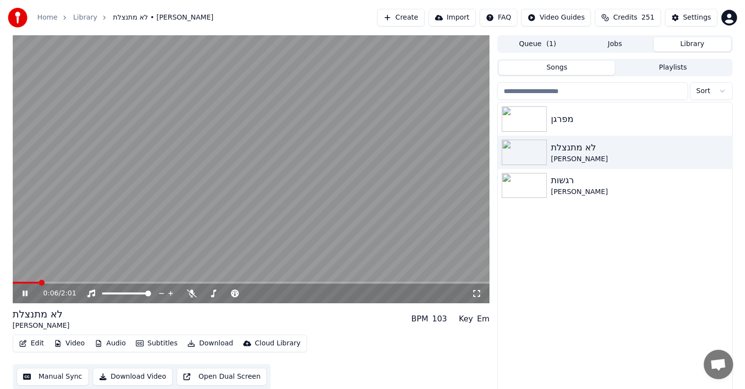
click at [475, 243] on video at bounding box center [251, 169] width 477 height 268
click at [471, 243] on video at bounding box center [251, 169] width 477 height 268
click at [349, 234] on video at bounding box center [251, 169] width 477 height 268
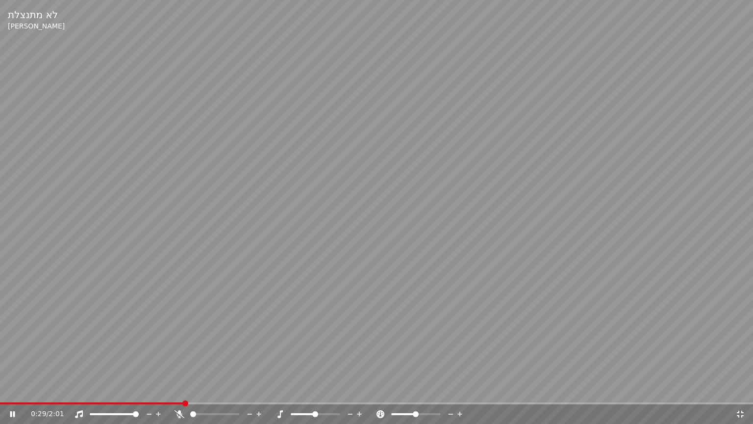
click at [539, 243] on video at bounding box center [376, 212] width 753 height 424
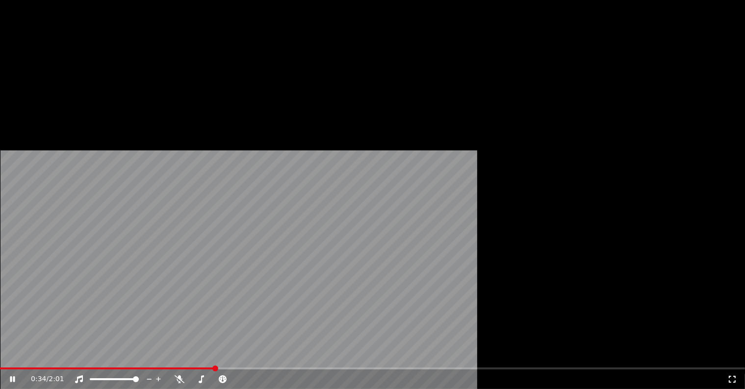
click at [361, 216] on video at bounding box center [372, 209] width 745 height 419
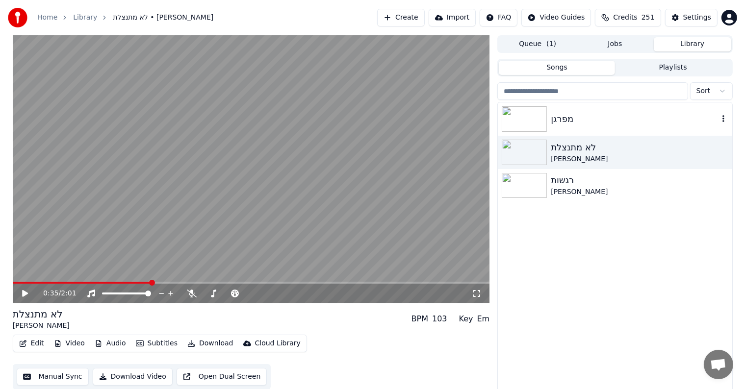
click at [596, 120] on div "מפרגן" at bounding box center [634, 119] width 167 height 14
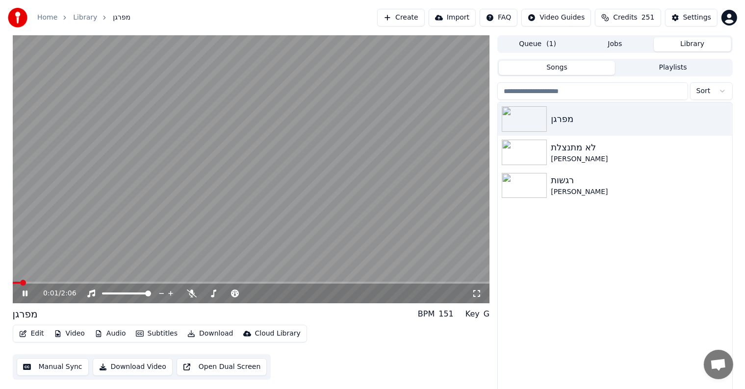
click at [318, 122] on video at bounding box center [251, 169] width 477 height 268
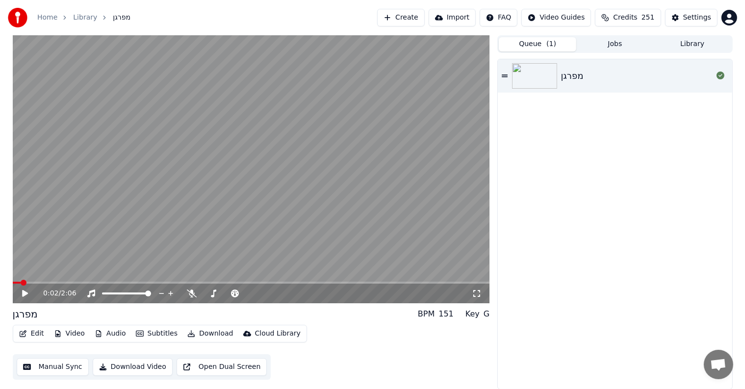
click at [547, 45] on span "( 1 )" at bounding box center [551, 44] width 10 height 10
click at [602, 41] on button "Jobs" at bounding box center [614, 44] width 77 height 14
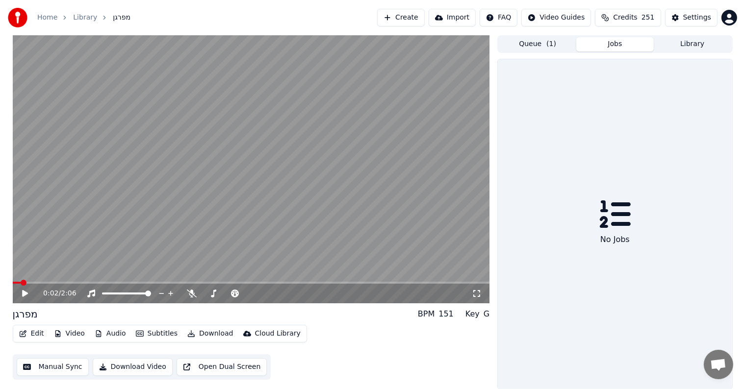
click at [607, 175] on div "No Jobs" at bounding box center [615, 224] width 234 height 330
click at [686, 37] on div "Settings Settings" at bounding box center [694, 38] width 36 height 14
click at [683, 43] on div "Settings Settings" at bounding box center [694, 38] width 36 height 14
click at [425, 18] on button "Create" at bounding box center [401, 18] width 48 height 18
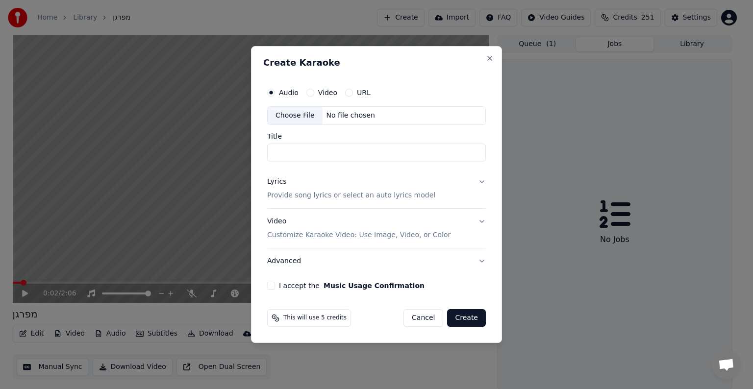
click at [345, 112] on div "No file chosen" at bounding box center [351, 116] width 56 height 10
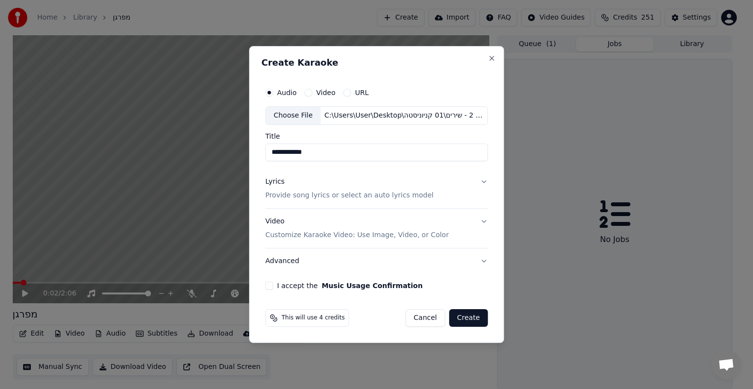
drag, startPoint x: 285, startPoint y: 151, endPoint x: 224, endPoint y: 158, distance: 61.2
click at [224, 158] on body "**********" at bounding box center [372, 194] width 745 height 389
click at [266, 153] on div "**********" at bounding box center [376, 186] width 231 height 215
drag, startPoint x: 281, startPoint y: 153, endPoint x: 257, endPoint y: 157, distance: 24.4
click at [257, 157] on div "**********" at bounding box center [376, 194] width 255 height 297
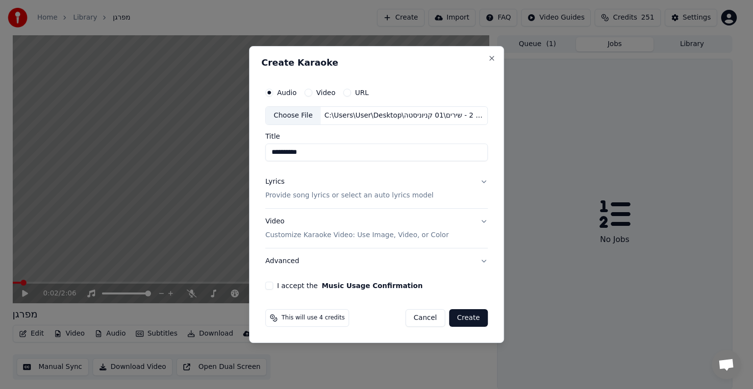
drag, startPoint x: 275, startPoint y: 152, endPoint x: 269, endPoint y: 152, distance: 6.4
click at [269, 152] on input "*********" at bounding box center [376, 153] width 223 height 18
type input "*********"
click at [323, 192] on p "Provide song lyrics or select an auto lyrics model" at bounding box center [349, 196] width 168 height 10
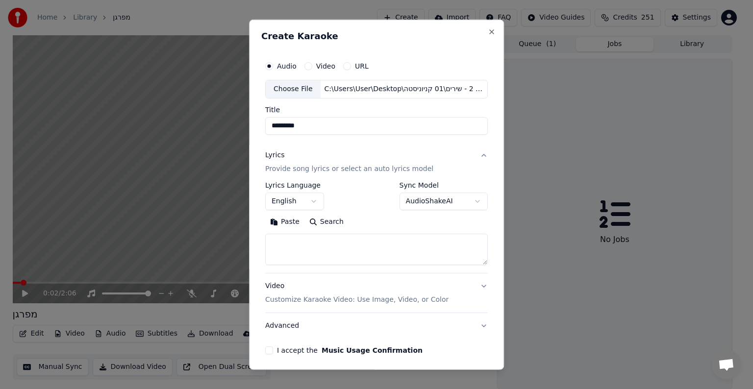
click at [312, 199] on body "**********" at bounding box center [372, 194] width 745 height 389
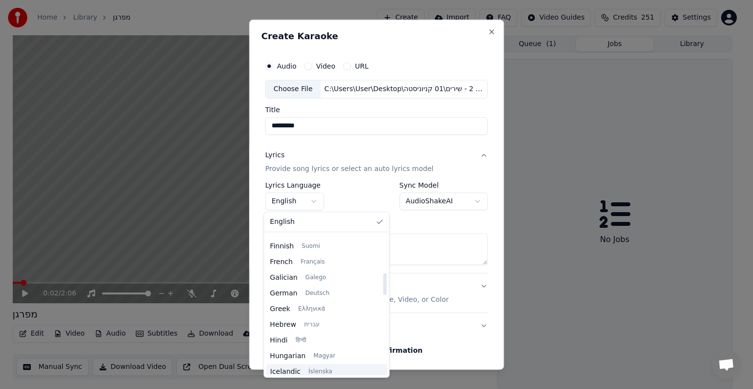
scroll to position [245, 0]
select select "**"
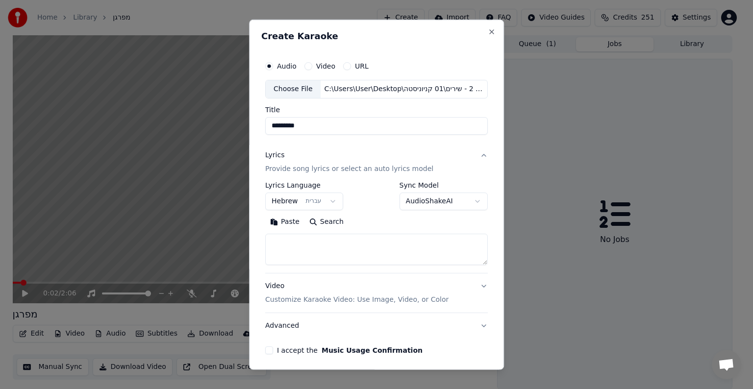
click at [308, 251] on textarea at bounding box center [376, 249] width 223 height 31
paste textarea "**********"
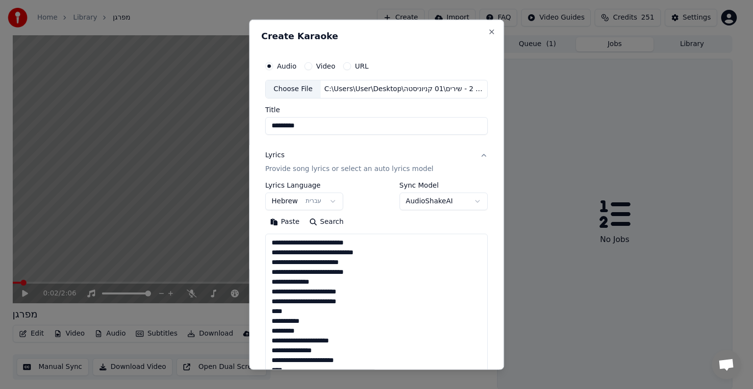
scroll to position [698, 0]
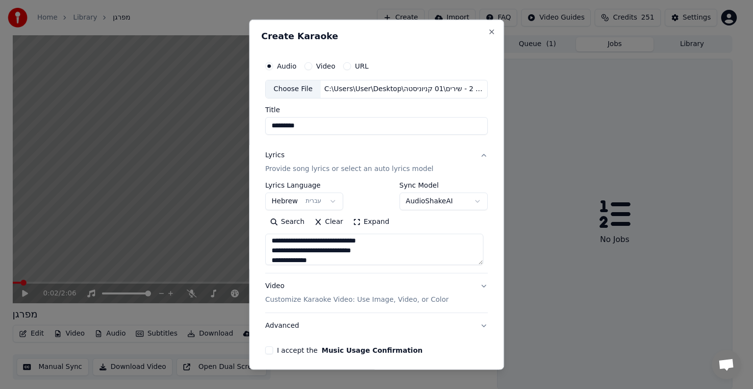
click at [368, 224] on button "Expand" at bounding box center [371, 222] width 46 height 16
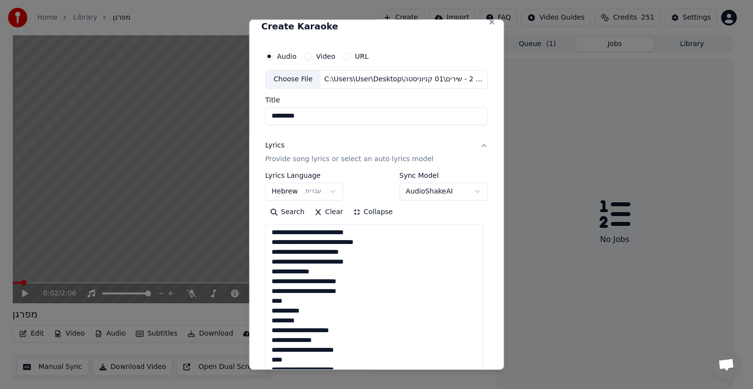
scroll to position [0, 0]
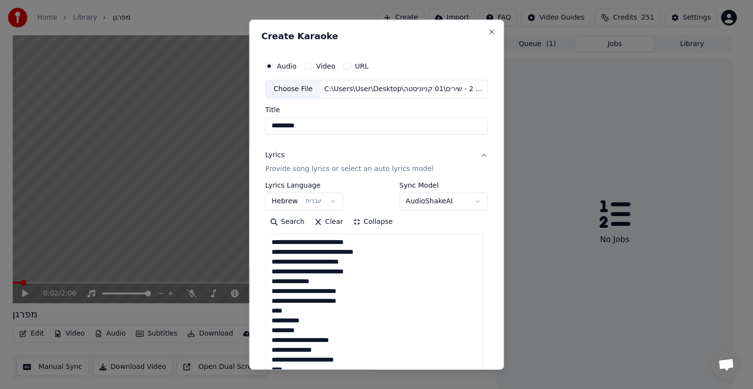
drag, startPoint x: 310, startPoint y: 242, endPoint x: 328, endPoint y: 242, distance: 17.7
type textarea "**********"
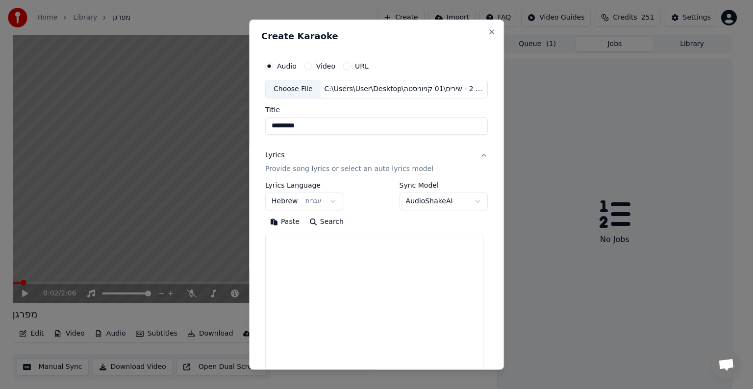
paste textarea "**********"
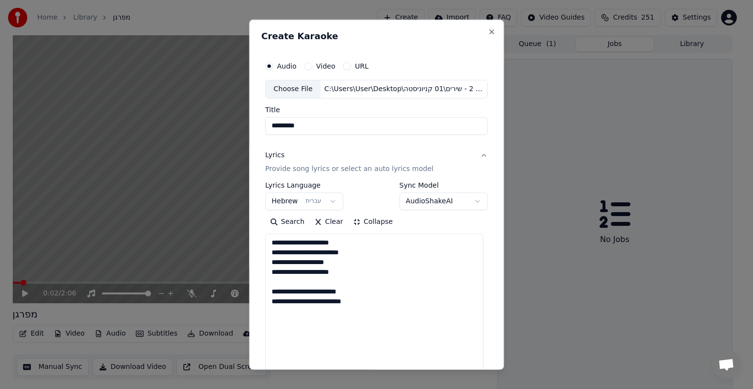
paste textarea "**********"
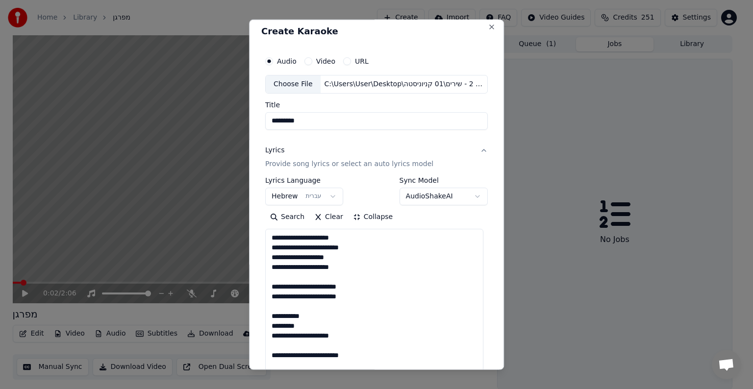
scroll to position [15, 0]
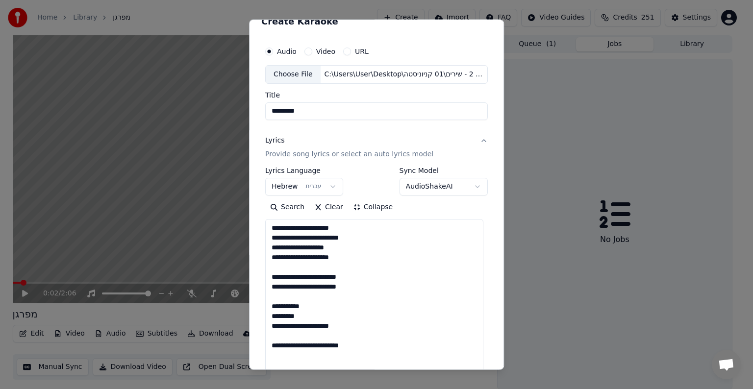
paste textarea "**********"
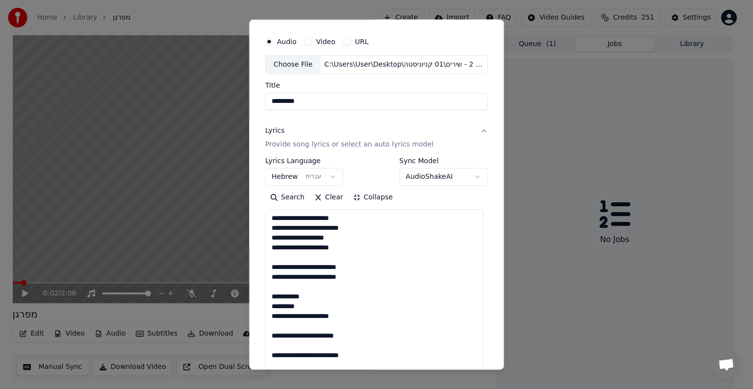
scroll to position [34, 0]
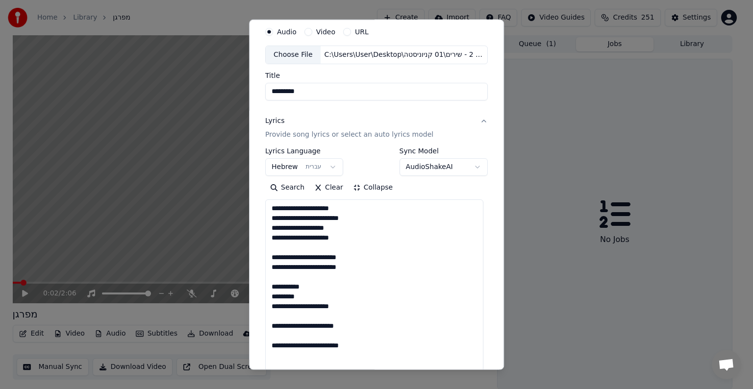
paste textarea "**********"
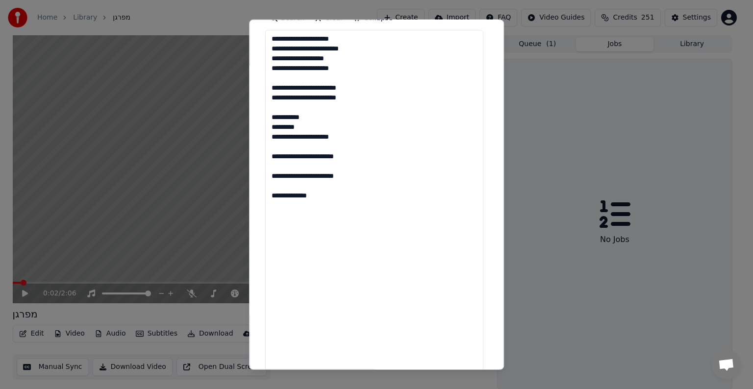
scroll to position [231, 0]
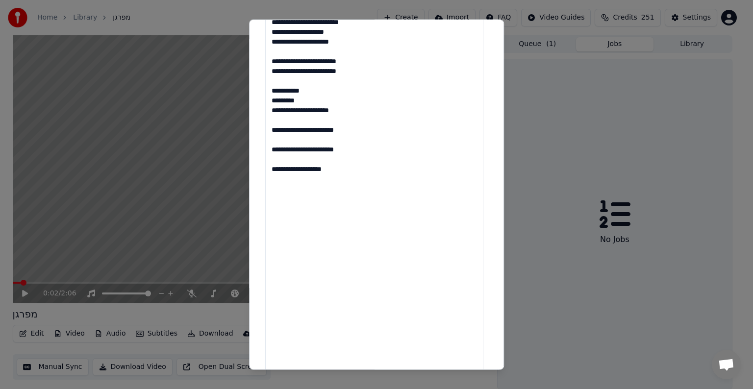
paste textarea "**********"
drag, startPoint x: 284, startPoint y: 169, endPoint x: 258, endPoint y: 174, distance: 26.1
click at [258, 174] on div "**********" at bounding box center [376, 195] width 255 height 351
click at [341, 189] on textarea "**********" at bounding box center [374, 369] width 218 height 733
click at [326, 214] on textarea "**********" at bounding box center [374, 369] width 218 height 733
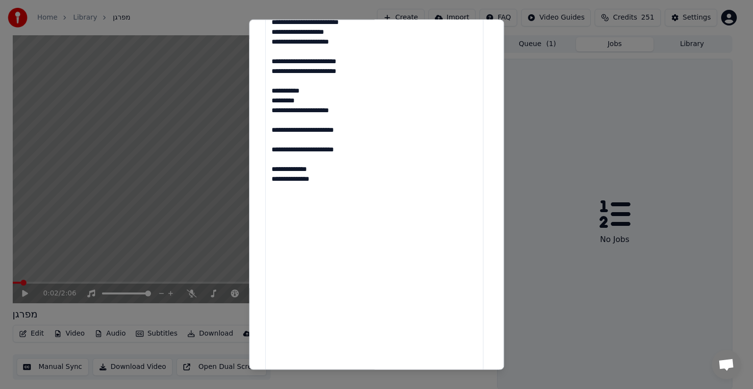
click at [300, 208] on textarea "**********" at bounding box center [374, 369] width 218 height 733
click at [331, 180] on textarea "**********" at bounding box center [374, 369] width 218 height 733
paste textarea "**********"
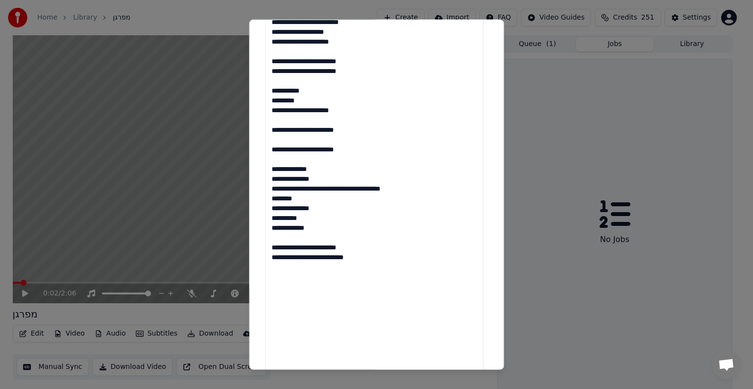
paste textarea "**********"
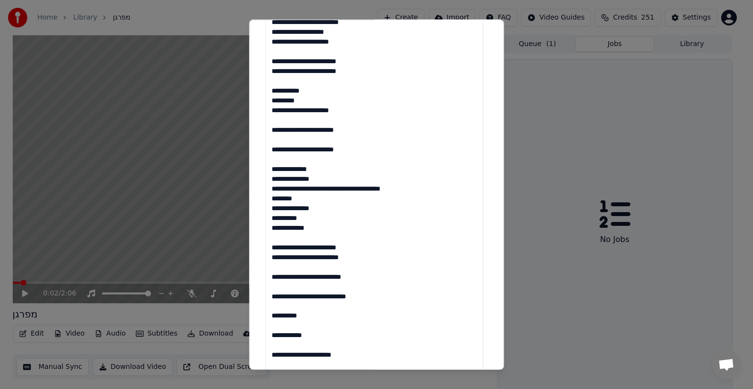
scroll to position [240, 0]
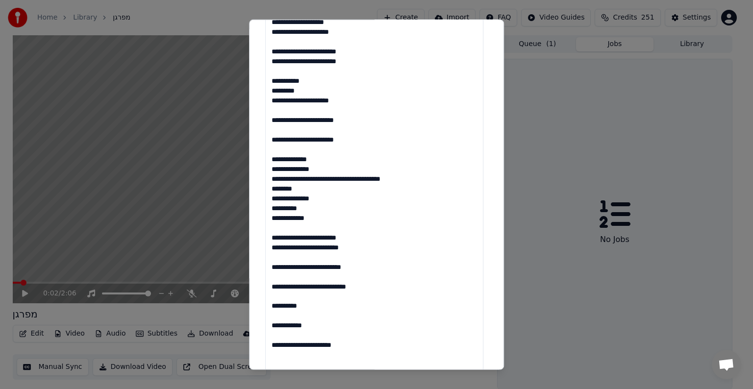
paste textarea "**********"
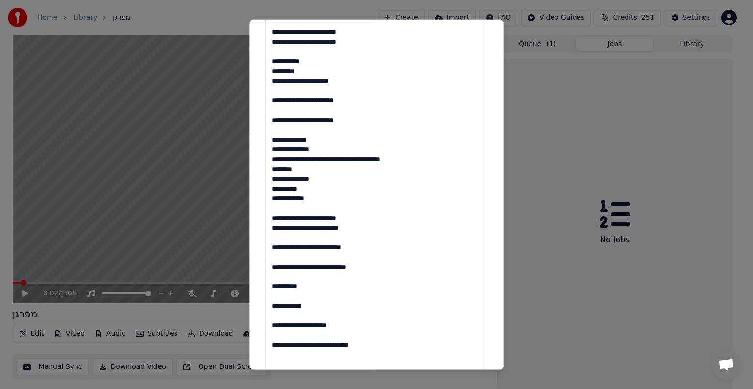
paste textarea "**********"
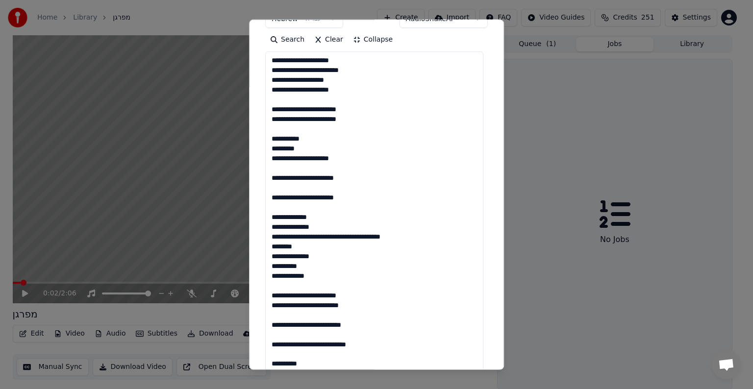
scroll to position [181, 0]
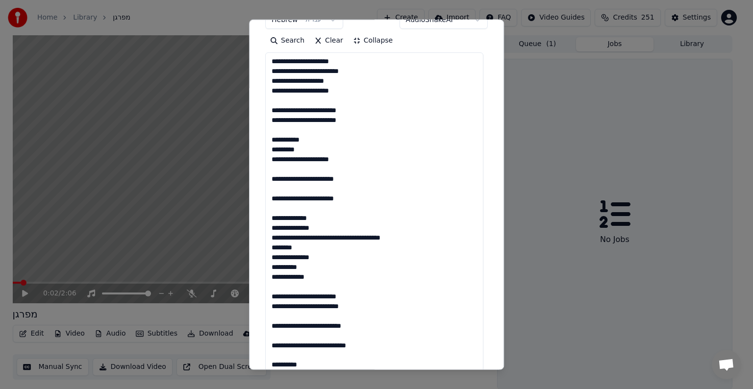
drag, startPoint x: 331, startPoint y: 217, endPoint x: 272, endPoint y: 279, distance: 85.3
drag, startPoint x: 324, startPoint y: 273, endPoint x: 265, endPoint y: 215, distance: 81.9
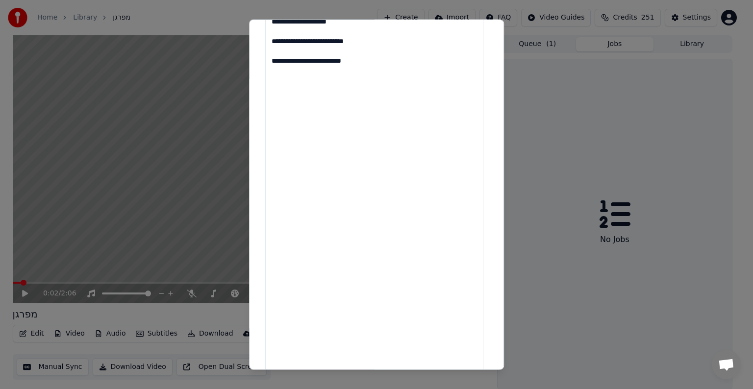
scroll to position [574, 0]
click at [300, 152] on textarea "**********" at bounding box center [374, 26] width 218 height 733
paste textarea "**********"
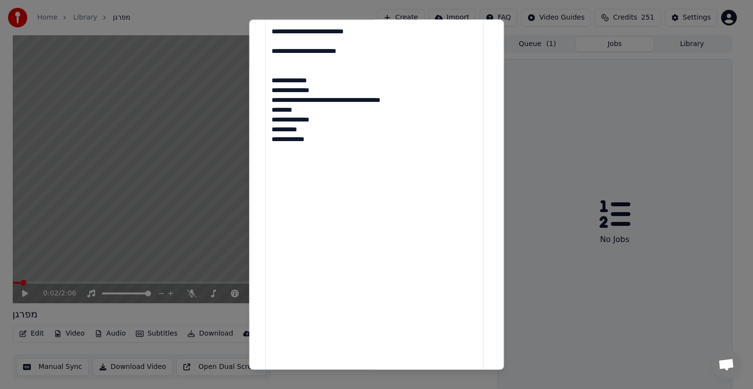
click at [465, 193] on textarea "**********" at bounding box center [374, 26] width 218 height 733
click at [349, 199] on textarea "**********" at bounding box center [374, 26] width 218 height 733
click at [282, 179] on textarea "**********" at bounding box center [374, 26] width 218 height 733
click at [331, 160] on textarea "**********" at bounding box center [374, 26] width 218 height 733
paste textarea "**********"
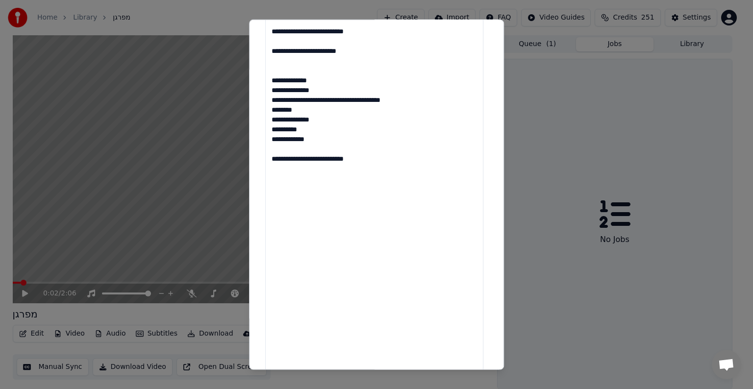
paste textarea "**********"
click at [335, 196] on textarea "**********" at bounding box center [374, 26] width 218 height 733
click at [332, 259] on textarea "**********" at bounding box center [374, 26] width 218 height 733
paste textarea "**********"
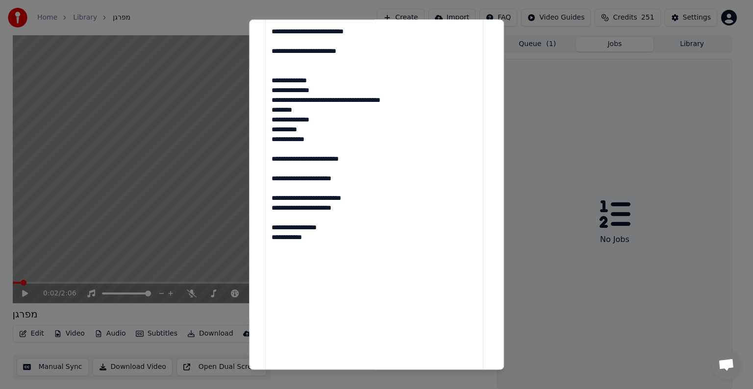
paste textarea "**********"
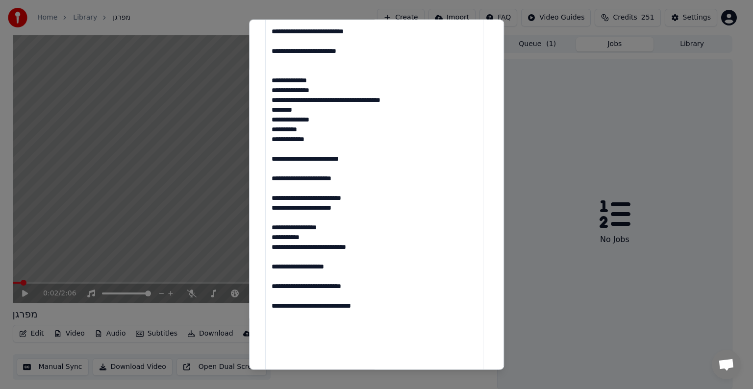
paste textarea "**********"
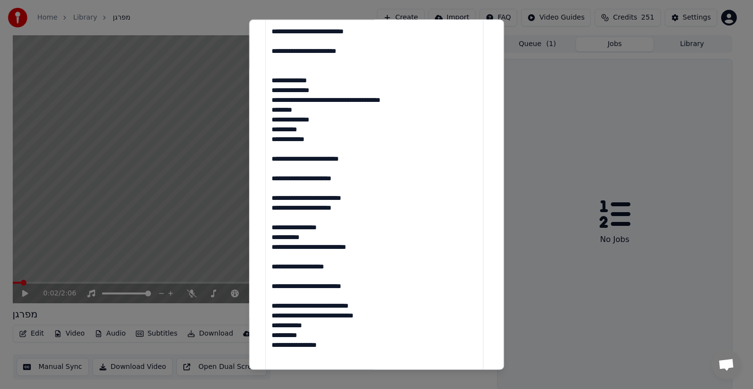
paste textarea "********"
click at [328, 305] on textarea at bounding box center [374, 26] width 218 height 733
click at [270, 321] on textarea at bounding box center [374, 26] width 218 height 733
click at [331, 326] on textarea at bounding box center [374, 26] width 218 height 733
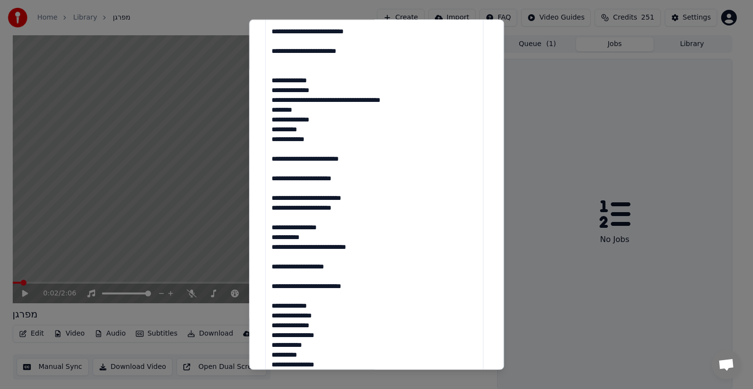
scroll to position [0, 0]
click at [339, 318] on textarea at bounding box center [374, 26] width 218 height 733
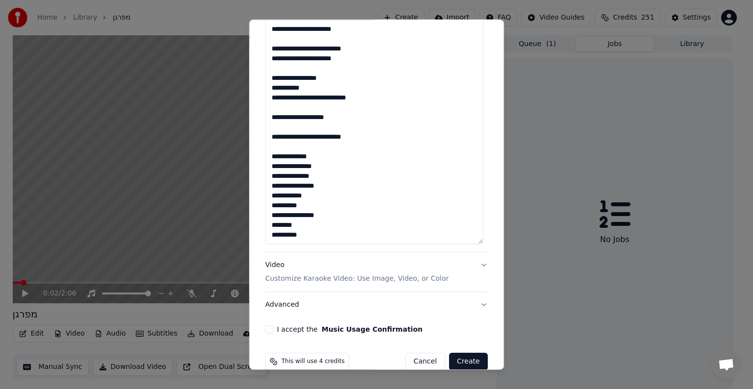
scroll to position [739, 0]
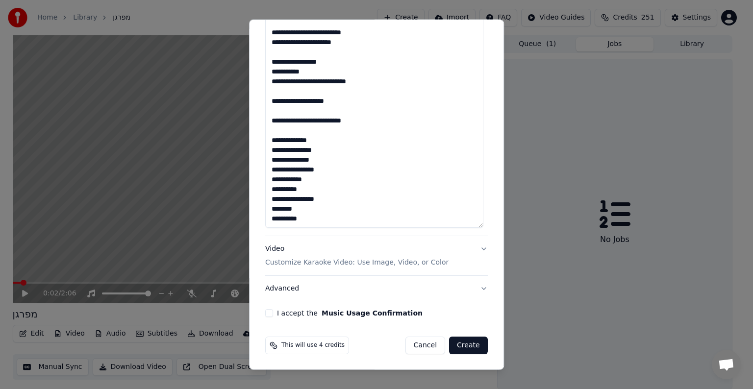
paste textarea "**********"
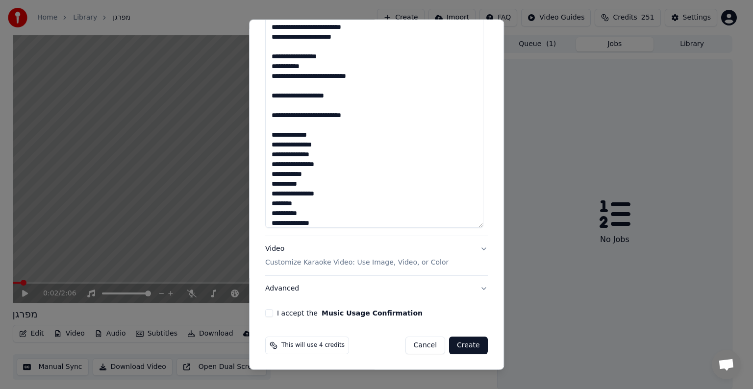
scroll to position [16, 0]
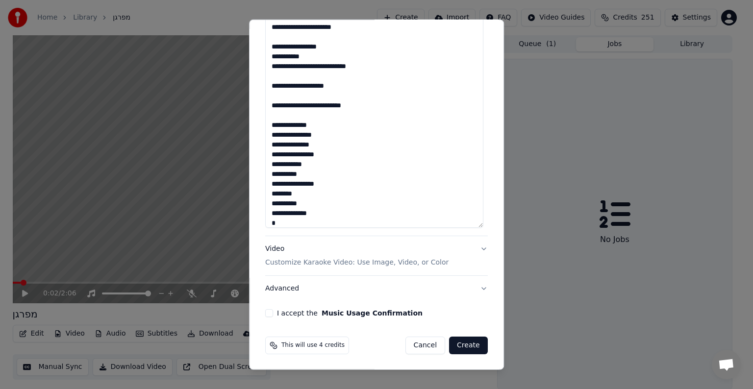
paste textarea "**********"
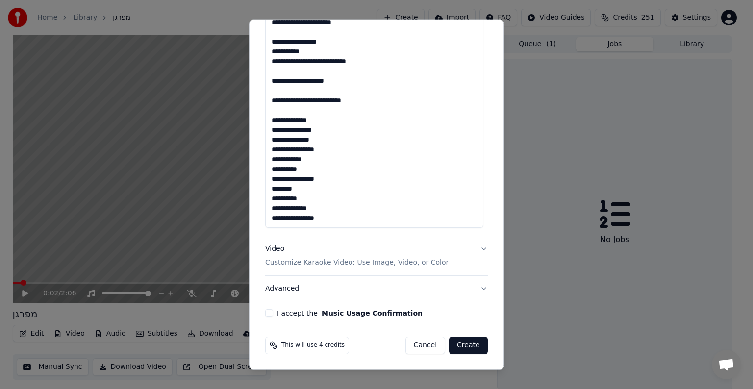
paste textarea "**********"
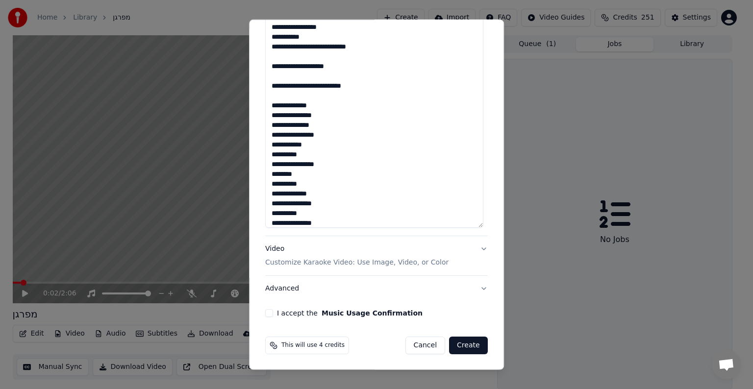
scroll to position [45, 0]
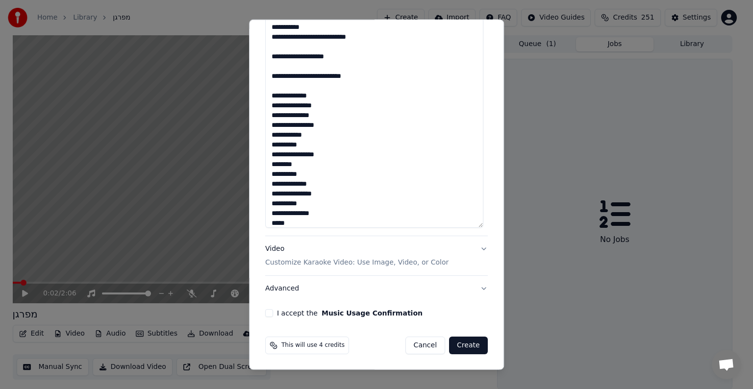
paste textarea "********"
type textarea "**********"
click at [269, 312] on button "I accept the Music Usage Confirmation" at bounding box center [269, 314] width 8 height 8
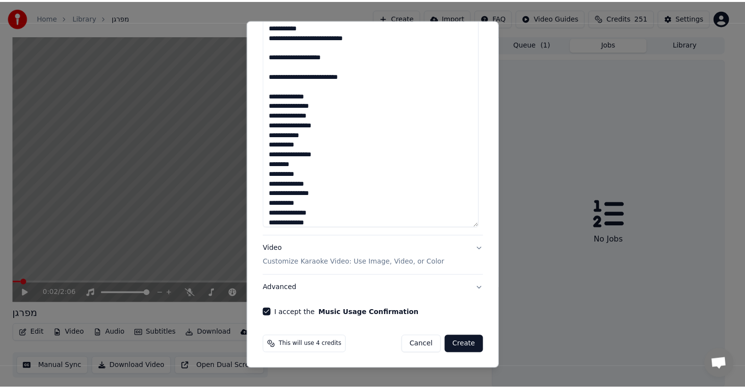
scroll to position [50, 0]
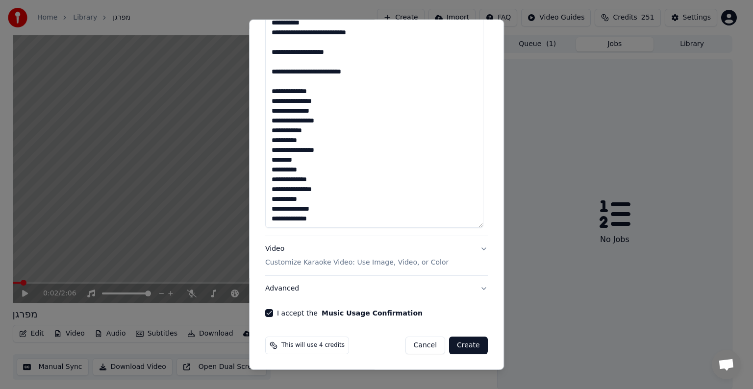
click at [472, 346] on button "Create" at bounding box center [468, 346] width 39 height 18
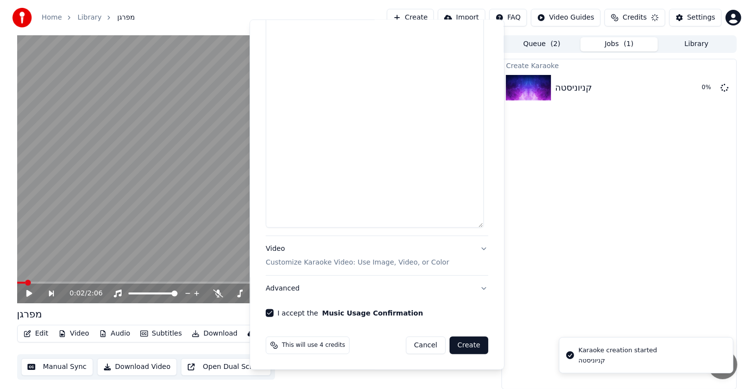
scroll to position [0, 0]
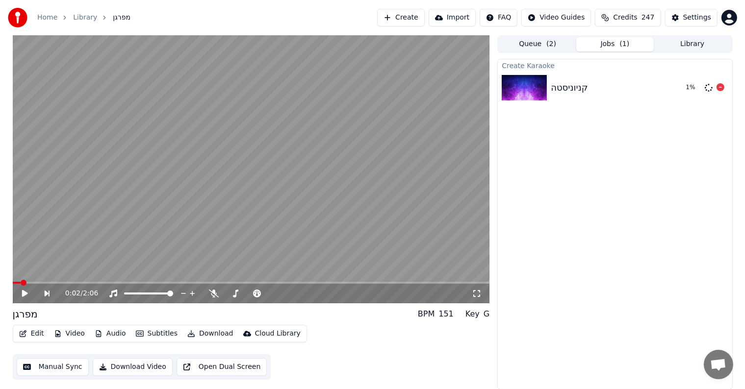
click at [583, 94] on div "קניוניסטה" at bounding box center [569, 88] width 37 height 14
click at [699, 41] on button "Library" at bounding box center [692, 44] width 77 height 14
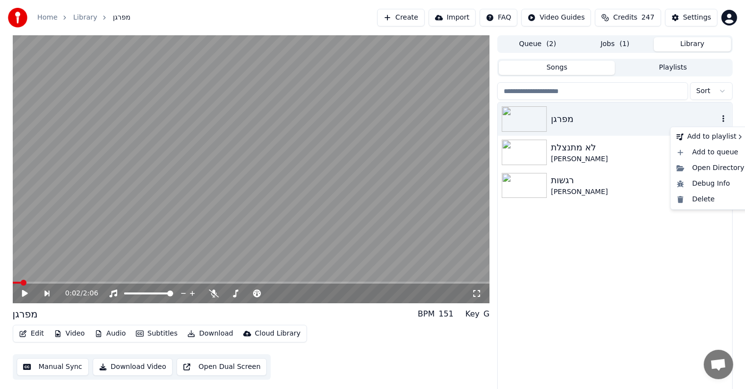
click at [719, 120] on icon "button" at bounding box center [724, 119] width 10 height 8
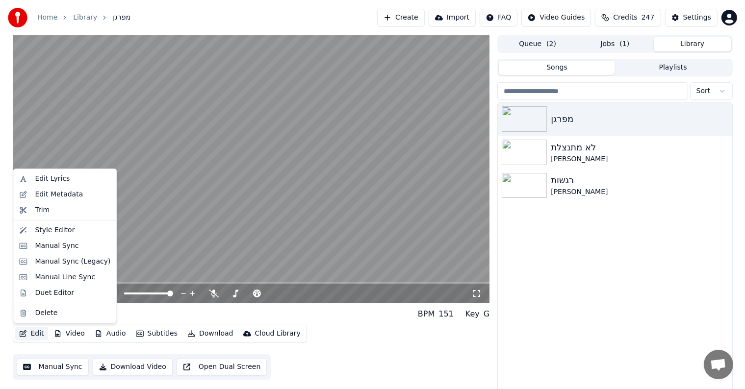
click at [21, 334] on icon "button" at bounding box center [23, 334] width 8 height 7
click at [70, 197] on div "Edit Metadata" at bounding box center [59, 195] width 48 height 10
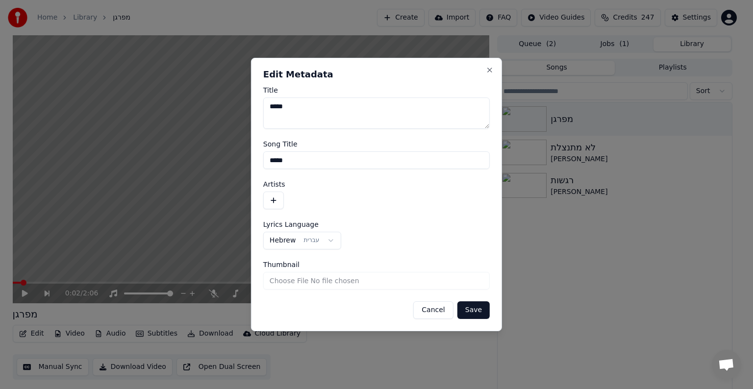
click at [273, 200] on button "button" at bounding box center [273, 201] width 21 height 18
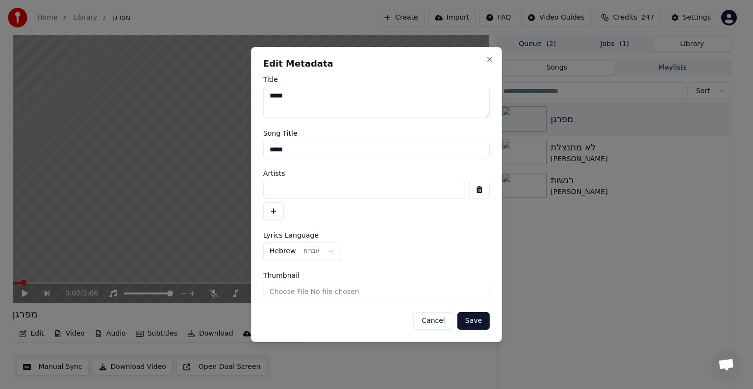
click at [296, 188] on input at bounding box center [364, 190] width 202 height 18
type input "**********"
click at [472, 318] on button "Save" at bounding box center [474, 321] width 32 height 18
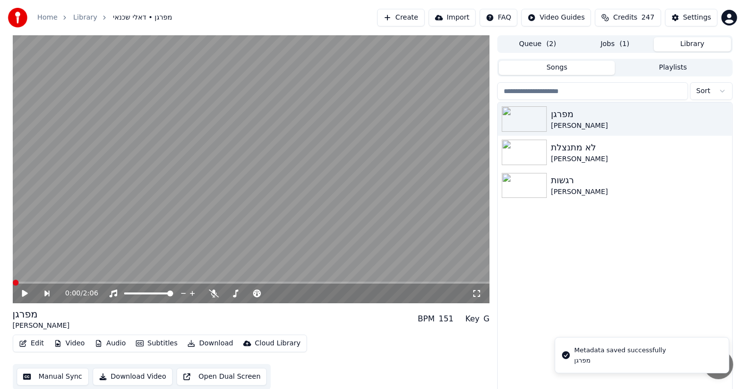
click at [691, 64] on button "Playlists" at bounding box center [673, 68] width 116 height 14
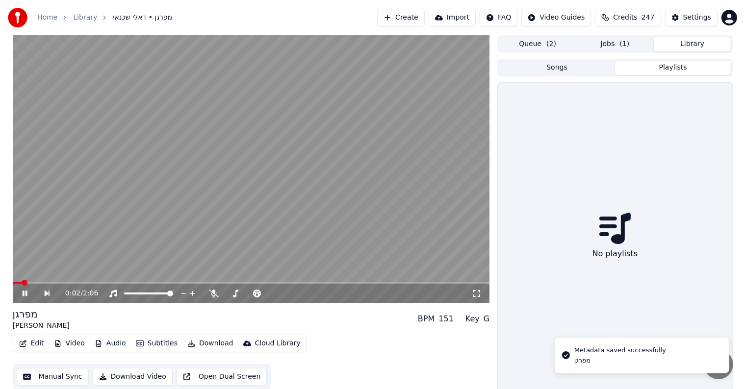
click at [573, 66] on button "Songs" at bounding box center [557, 68] width 116 height 14
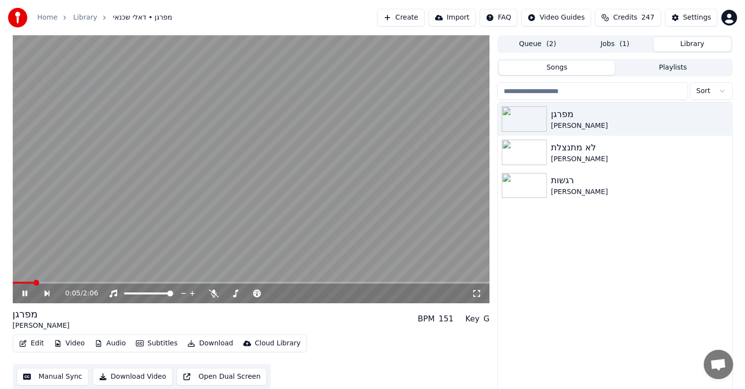
click at [300, 168] on video at bounding box center [251, 169] width 477 height 268
click at [680, 67] on button "Playlists" at bounding box center [673, 68] width 116 height 14
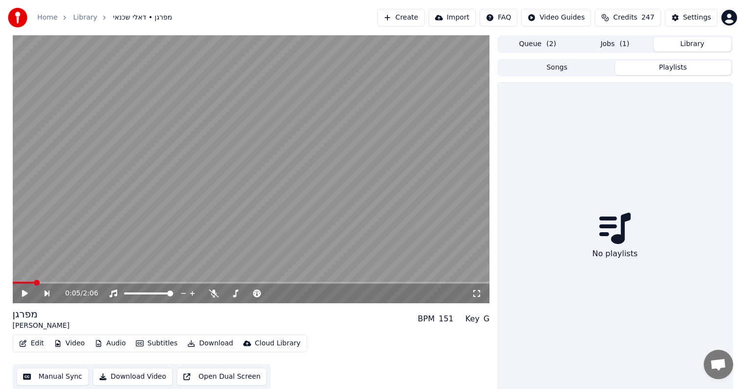
click at [629, 43] on button "Jobs ( 1 )" at bounding box center [614, 44] width 77 height 14
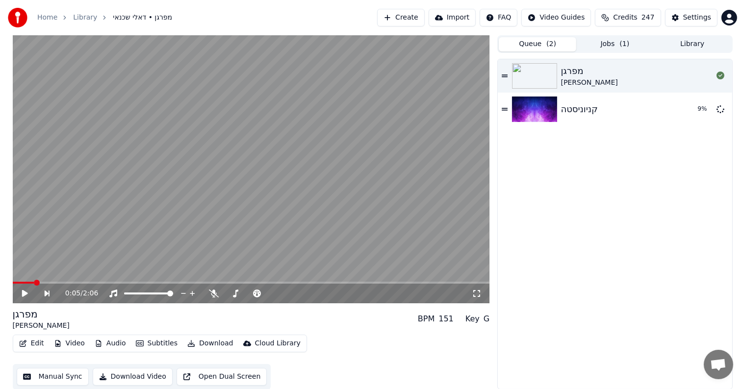
click at [545, 43] on button "Queue ( 2 )" at bounding box center [537, 44] width 77 height 14
click at [700, 46] on button "Library" at bounding box center [692, 44] width 77 height 14
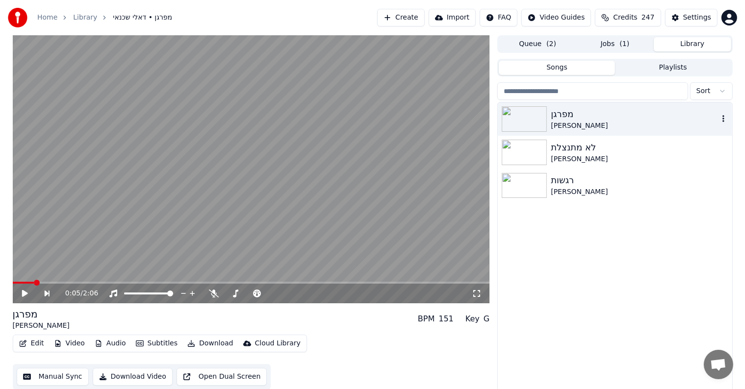
click at [557, 114] on div "מפרגן" at bounding box center [634, 114] width 167 height 14
click at [542, 41] on button "Queue ( 2 )" at bounding box center [537, 44] width 77 height 14
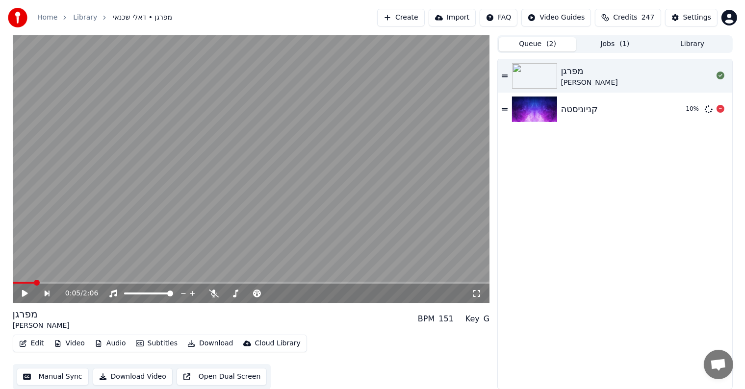
click at [622, 99] on div "קניוניסטה 10 %" at bounding box center [615, 109] width 234 height 33
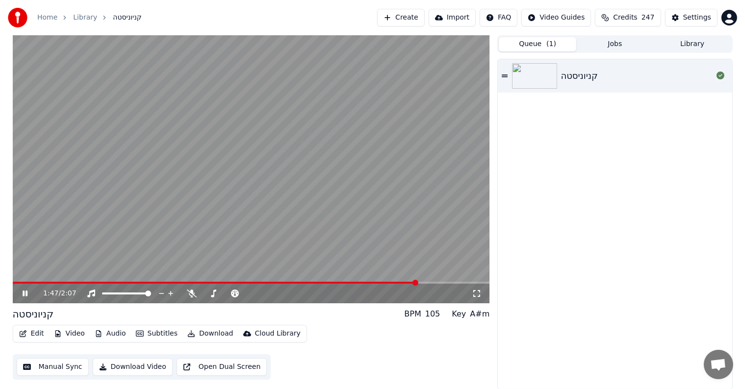
click at [281, 281] on video at bounding box center [251, 169] width 477 height 268
click at [279, 281] on video at bounding box center [251, 169] width 477 height 268
click at [275, 284] on span at bounding box center [144, 283] width 263 height 2
click at [190, 293] on icon at bounding box center [192, 294] width 10 height 8
click at [201, 283] on span at bounding box center [107, 283] width 188 height 2
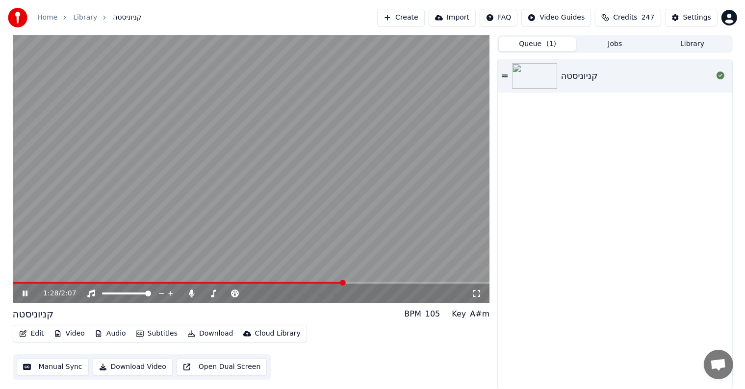
click at [36, 332] on button "Edit" at bounding box center [31, 334] width 33 height 14
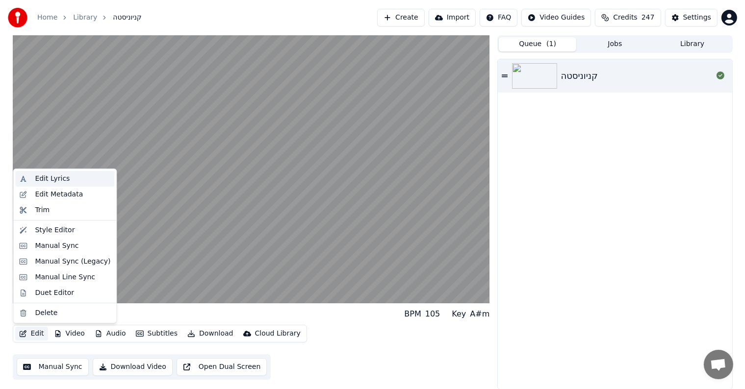
click at [92, 182] on div "Edit Lyrics" at bounding box center [73, 179] width 76 height 10
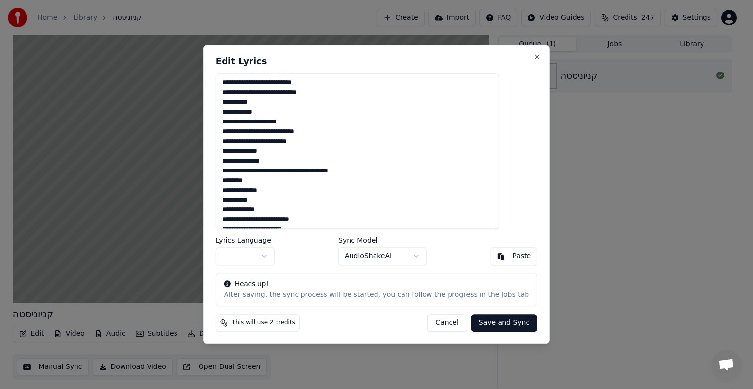
scroll to position [245, 0]
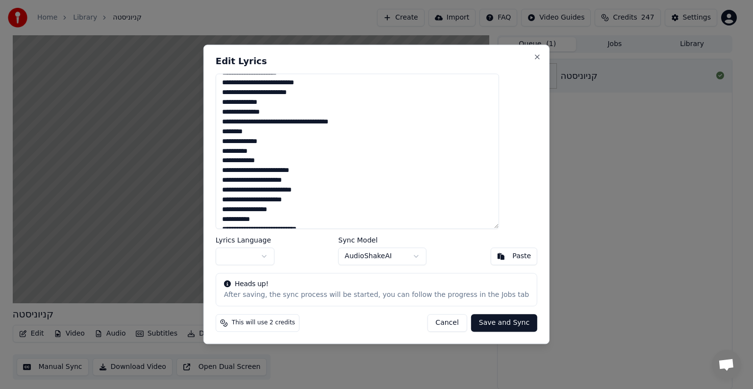
drag, startPoint x: 460, startPoint y: 160, endPoint x: 520, endPoint y: 162, distance: 59.9
click at [520, 162] on div "Edit Lyrics Lyrics Language Sync Model AudioShakeAI Paste Heads up! After savin…" at bounding box center [377, 195] width 346 height 300
type textarea "**********"
click at [500, 325] on button "Save and Sync" at bounding box center [504, 324] width 66 height 18
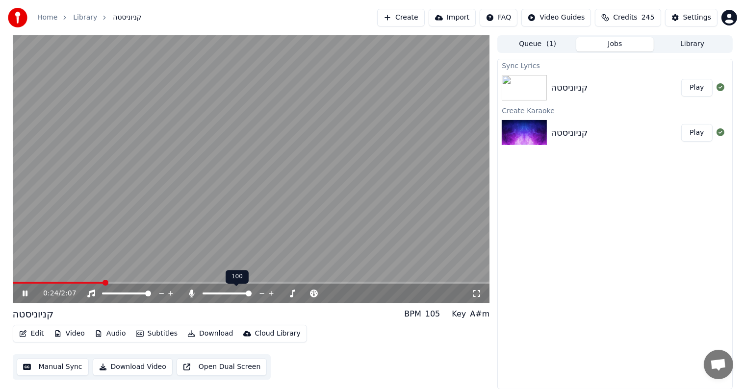
click at [192, 293] on icon at bounding box center [191, 294] width 5 height 8
click at [34, 333] on button "Edit" at bounding box center [31, 334] width 33 height 14
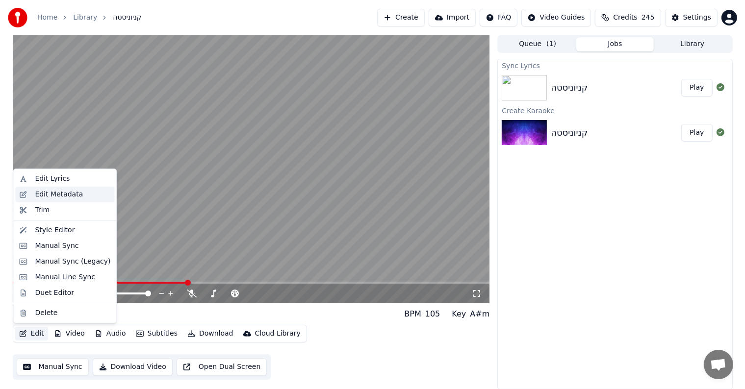
click at [59, 195] on div "Edit Metadata" at bounding box center [59, 195] width 48 height 10
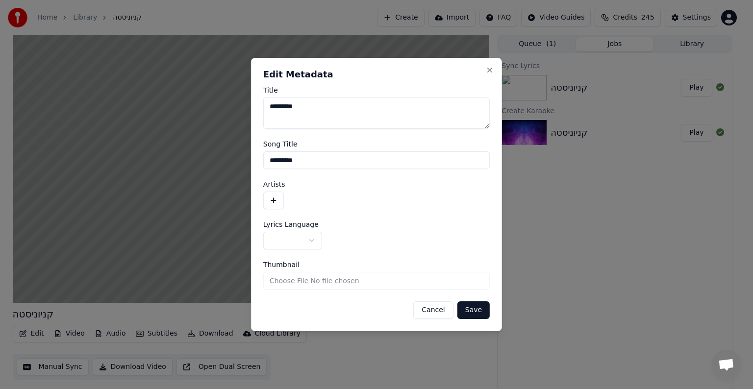
click at [271, 198] on button "button" at bounding box center [273, 201] width 21 height 18
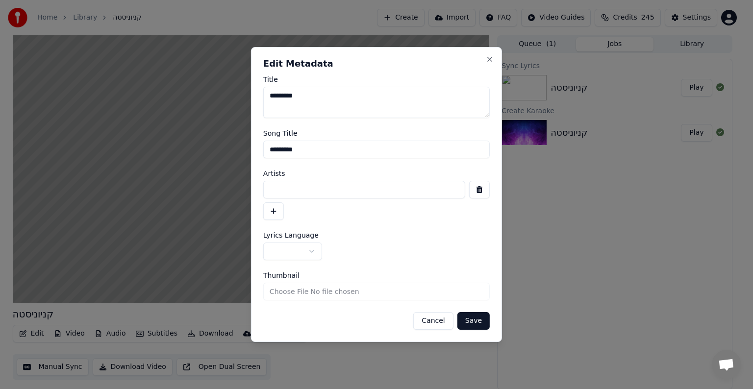
click at [314, 192] on input at bounding box center [364, 190] width 202 height 18
click at [458, 312] on button "Save" at bounding box center [474, 321] width 32 height 18
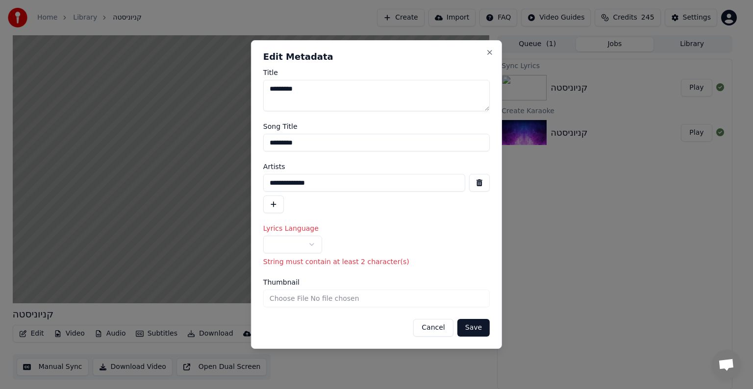
click at [458, 319] on button "Save" at bounding box center [474, 328] width 32 height 18
type input "**********"
click at [281, 247] on body "**********" at bounding box center [372, 194] width 745 height 389
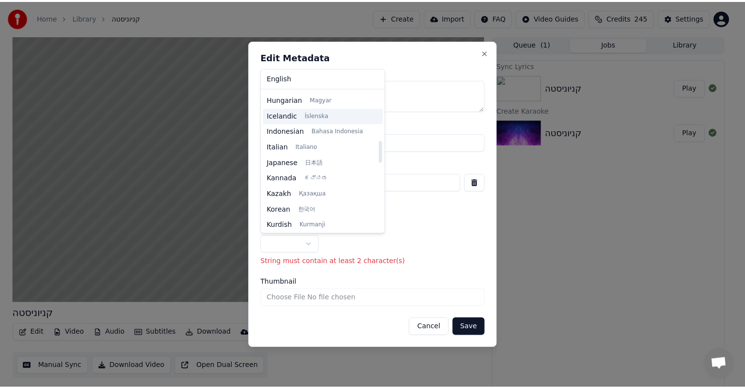
scroll to position [294, 0]
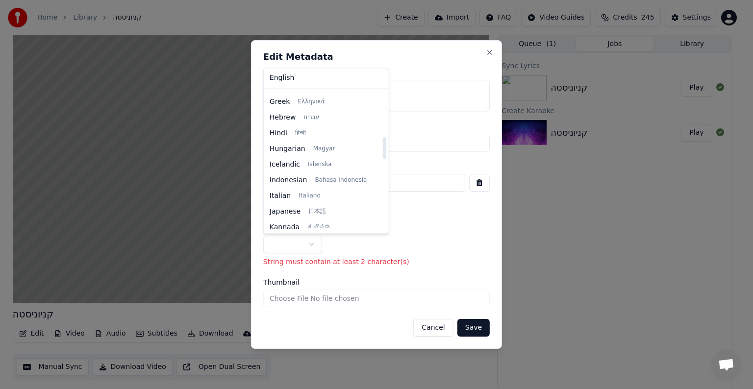
select select "**"
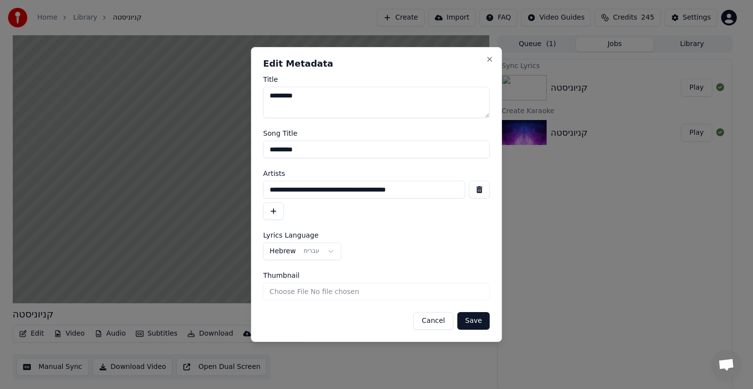
click at [477, 321] on button "Save" at bounding box center [474, 321] width 32 height 18
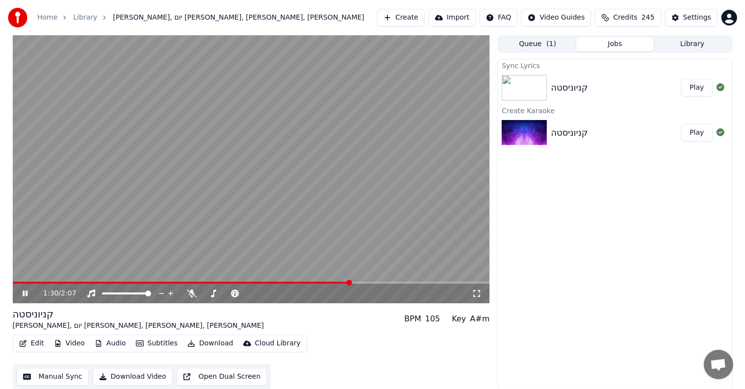
drag, startPoint x: 31, startPoint y: 280, endPoint x: 0, endPoint y: 280, distance: 31.4
click at [0, 280] on div "1:30 / 2:07 [PERSON_NAME], יום גבריאל, [PERSON_NAME], דאלי שכנאי BPM 105 Key A#…" at bounding box center [372, 212] width 745 height 355
click at [13, 282] on span at bounding box center [13, 283] width 0 height 2
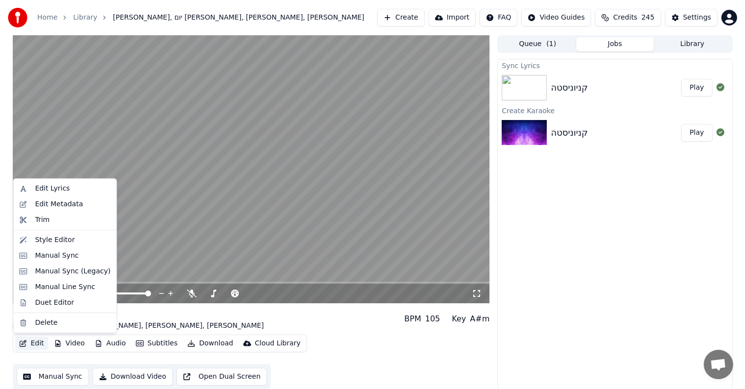
click at [26, 343] on icon "button" at bounding box center [23, 343] width 8 height 7
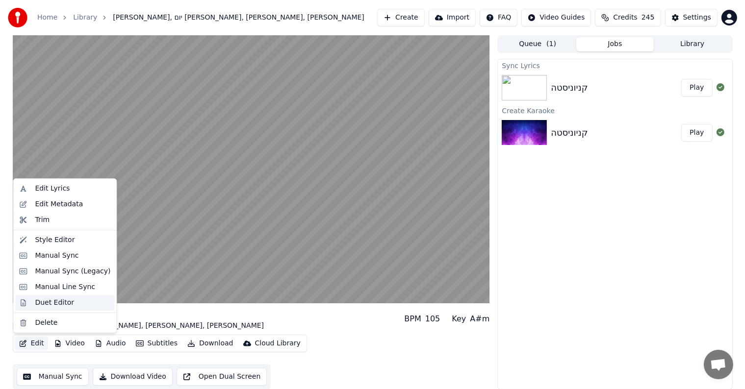
click at [59, 303] on div "Duet Editor" at bounding box center [54, 303] width 39 height 10
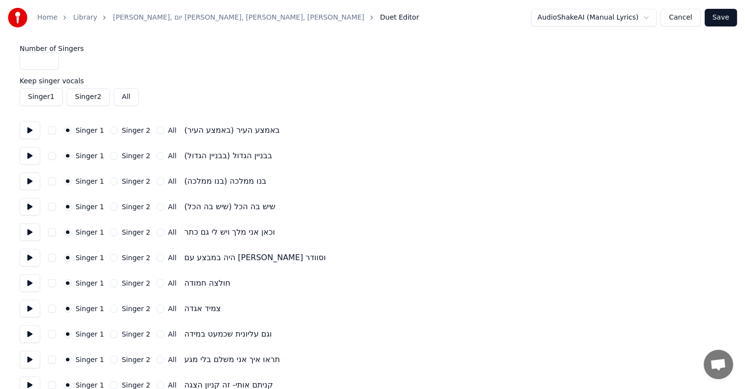
click at [30, 65] on input "*" at bounding box center [39, 61] width 39 height 18
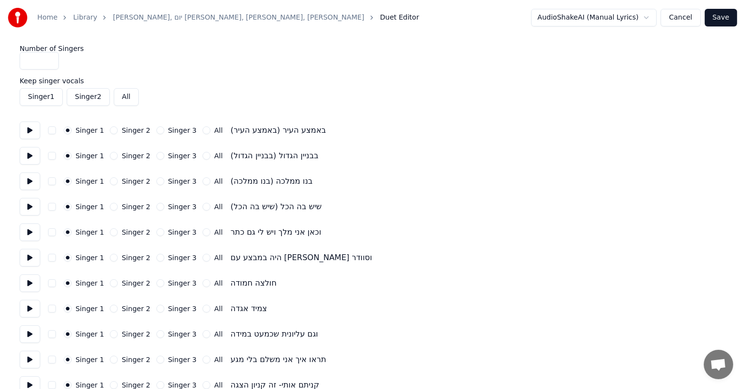
click at [49, 57] on input "*" at bounding box center [39, 61] width 39 height 18
type input "*"
click at [49, 57] on input "*" at bounding box center [39, 61] width 39 height 18
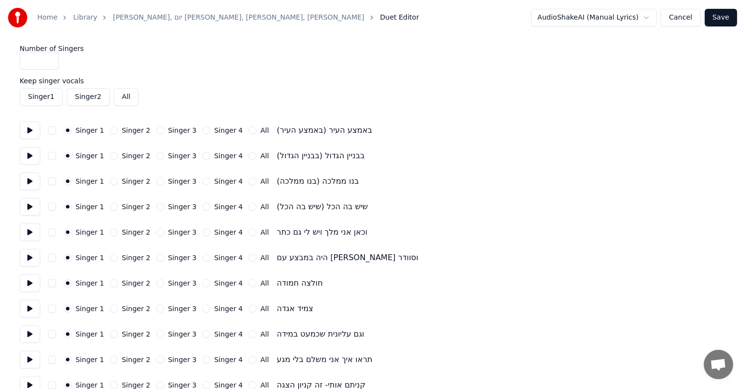
click at [283, 80] on label "Keep singer vocals" at bounding box center [373, 80] width 706 height 7
click at [725, 22] on button "Save" at bounding box center [721, 18] width 32 height 18
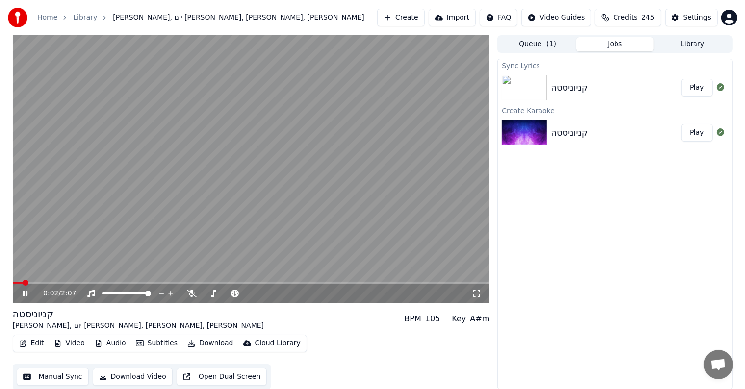
click at [22, 294] on icon at bounding box center [32, 294] width 23 height 8
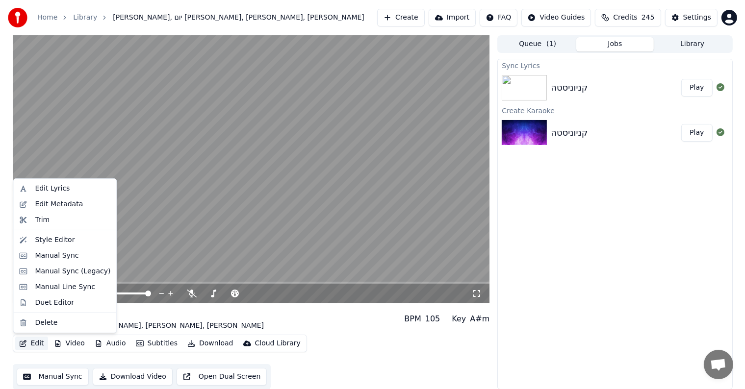
click at [29, 342] on button "Edit" at bounding box center [31, 344] width 33 height 14
click at [64, 239] on div "Style Editor" at bounding box center [55, 240] width 40 height 10
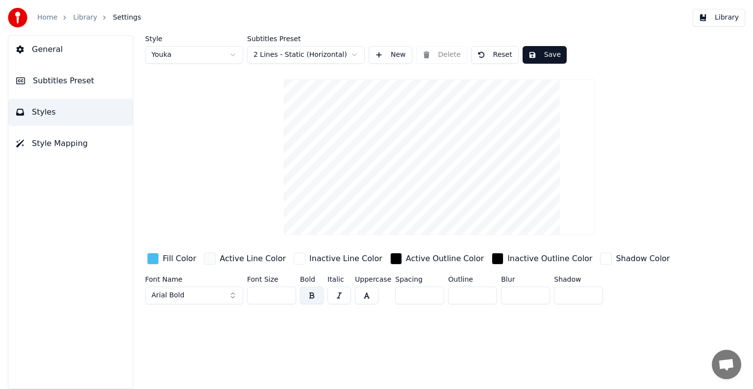
click at [233, 55] on html "Home Library Settings Library General Subtitles Preset Styles Style Mapping Sty…" at bounding box center [376, 194] width 753 height 389
click at [200, 203] on html "Home Library Settings Library General Subtitles Preset Styles Style Mapping Sty…" at bounding box center [376, 194] width 753 height 389
click at [61, 147] on span "Style Mapping" at bounding box center [60, 144] width 56 height 12
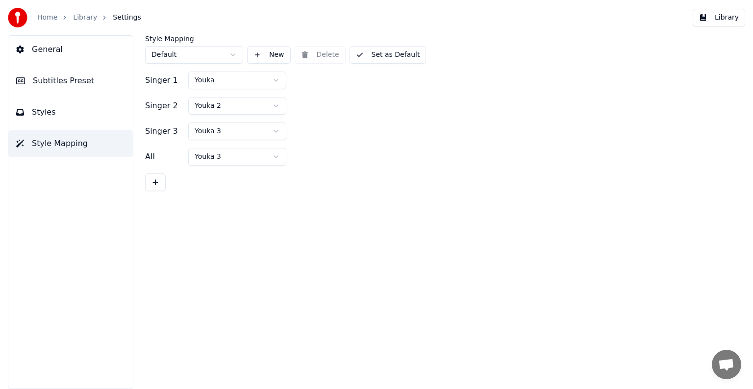
click at [157, 184] on button at bounding box center [155, 183] width 21 height 18
click at [220, 183] on html "Home Library Settings Library General Subtitles Preset Styles Style Mapping Sty…" at bounding box center [376, 194] width 753 height 389
click at [344, 220] on html "Home Library Settings Library General Subtitles Preset Styles Style Mapping Sty…" at bounding box center [376, 194] width 753 height 389
click at [206, 156] on html "Home Library Settings Library General Subtitles Preset Styles Style Mapping Sty…" at bounding box center [376, 194] width 753 height 389
click at [422, 219] on div "Style Mapping Default New Delete Set as Default Singer 1 [PERSON_NAME] 2 Youka …" at bounding box center [440, 212] width 628 height 354
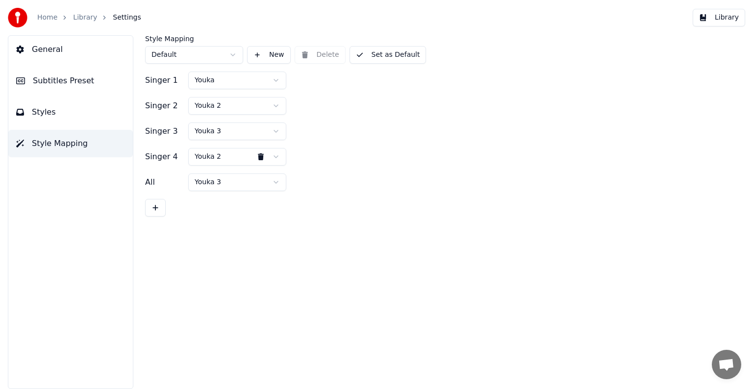
click at [362, 59] on button "Set as Default" at bounding box center [388, 55] width 77 height 18
click at [231, 58] on html "Home Library Settings Library General Subtitles Preset Styles Style Mapping Sty…" at bounding box center [376, 194] width 753 height 389
click at [716, 22] on button "Library" at bounding box center [719, 18] width 52 height 18
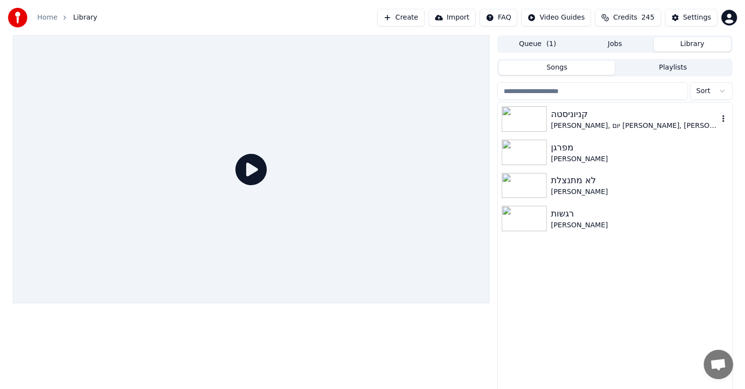
click at [591, 111] on div "קניוניסטה" at bounding box center [634, 114] width 167 height 14
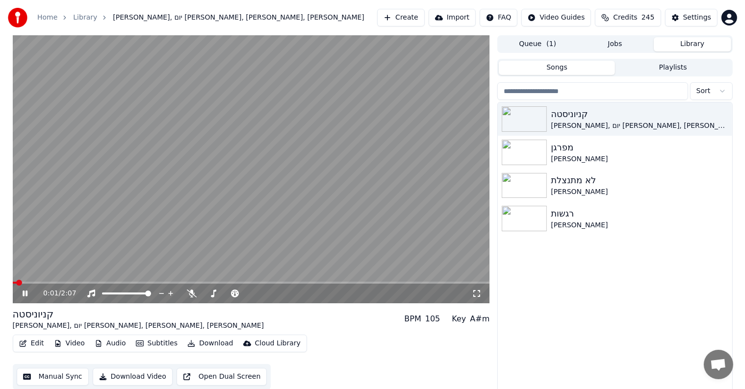
click at [96, 226] on video at bounding box center [251, 169] width 477 height 268
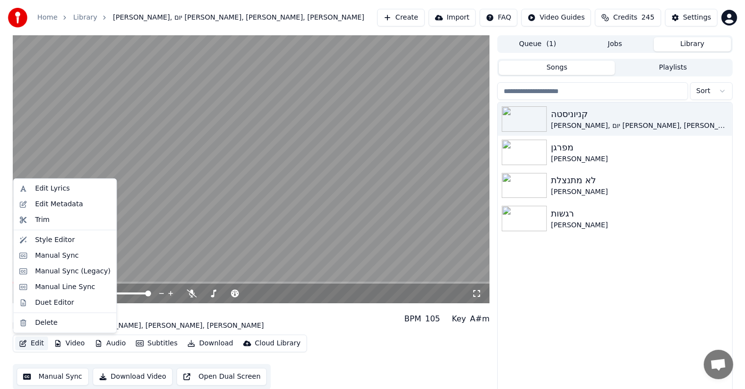
click at [31, 347] on button "Edit" at bounding box center [31, 344] width 33 height 14
click at [59, 300] on div "Duet Editor" at bounding box center [54, 303] width 39 height 10
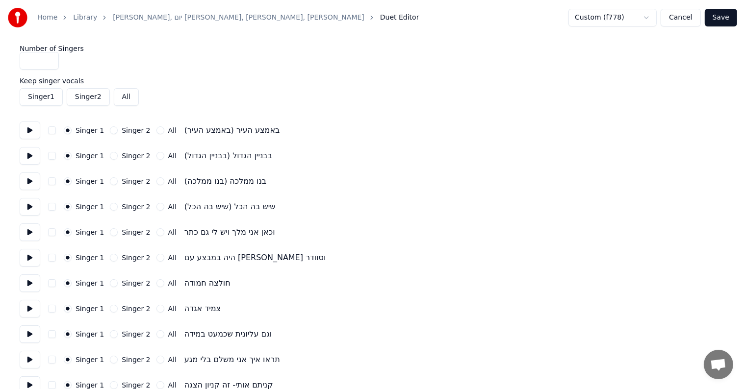
click at [49, 57] on input "*" at bounding box center [39, 61] width 39 height 18
type input "*"
click at [49, 57] on input "*" at bounding box center [39, 61] width 39 height 18
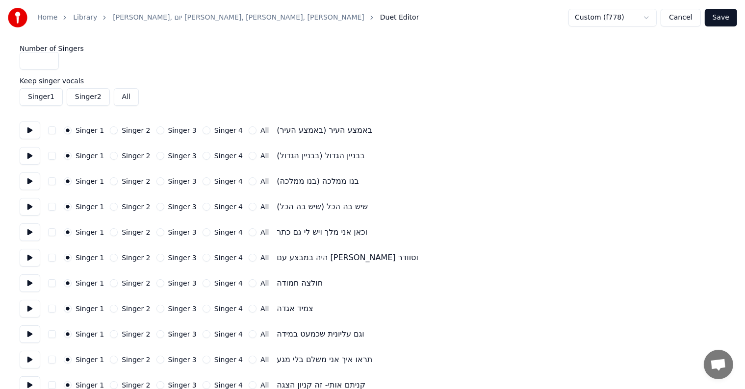
click at [112, 232] on button "Singer 2" at bounding box center [114, 233] width 8 height 8
click at [110, 258] on button "Singer 2" at bounding box center [114, 258] width 8 height 8
click at [156, 284] on button "Singer 3" at bounding box center [160, 284] width 8 height 8
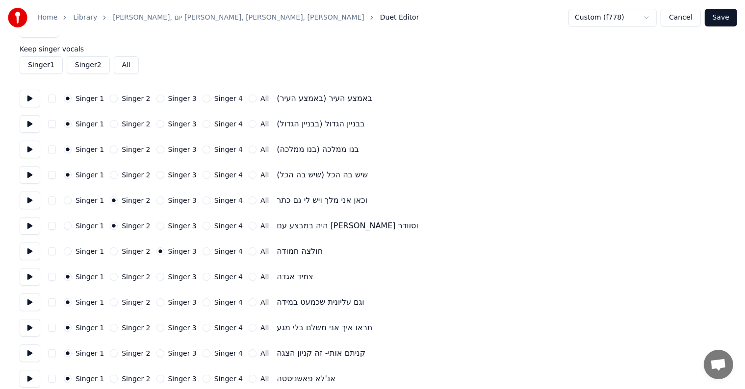
scroll to position [49, 0]
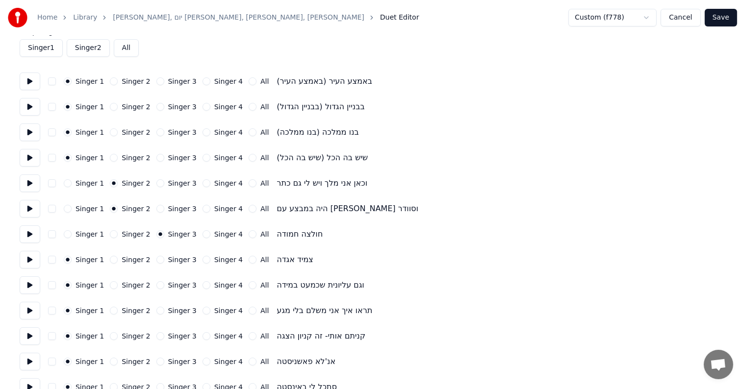
click at [156, 261] on button "Singer 3" at bounding box center [160, 260] width 8 height 8
click at [156, 284] on button "Singer 3" at bounding box center [160, 286] width 8 height 8
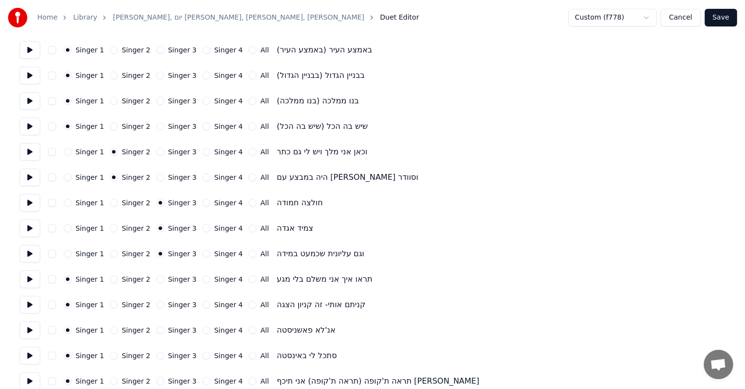
scroll to position [98, 0]
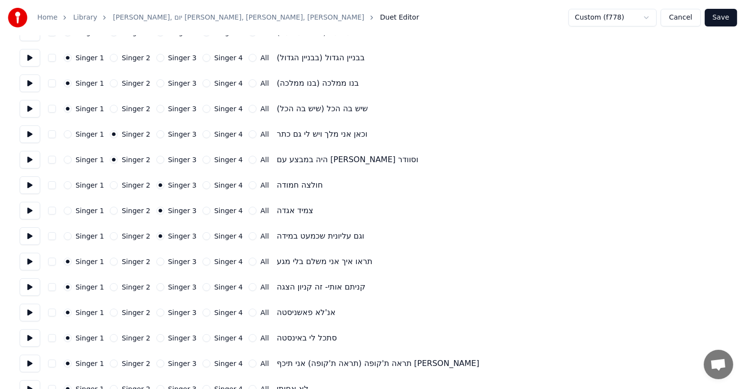
click at [112, 263] on button "Singer 2" at bounding box center [114, 262] width 8 height 8
click at [203, 286] on button "Singer 4" at bounding box center [207, 288] width 8 height 8
type button "3"
click at [249, 313] on button "All" at bounding box center [253, 313] width 8 height 8
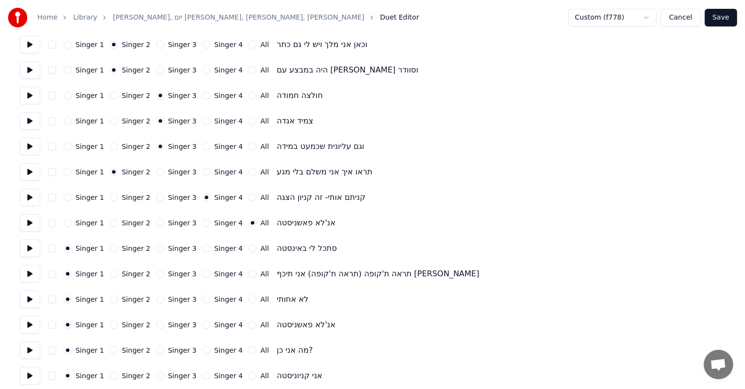
scroll to position [196, 0]
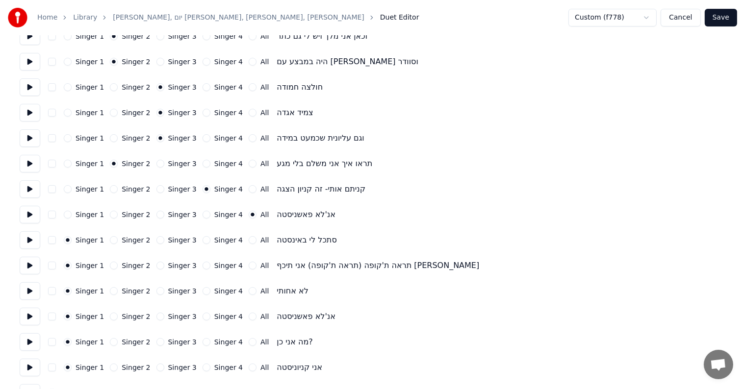
click at [249, 241] on button "All" at bounding box center [253, 240] width 8 height 8
click at [249, 267] on button "All" at bounding box center [253, 266] width 8 height 8
click at [249, 294] on button "All" at bounding box center [253, 291] width 8 height 8
click at [249, 316] on button "All" at bounding box center [253, 317] width 8 height 8
click at [249, 343] on button "All" at bounding box center [253, 342] width 8 height 8
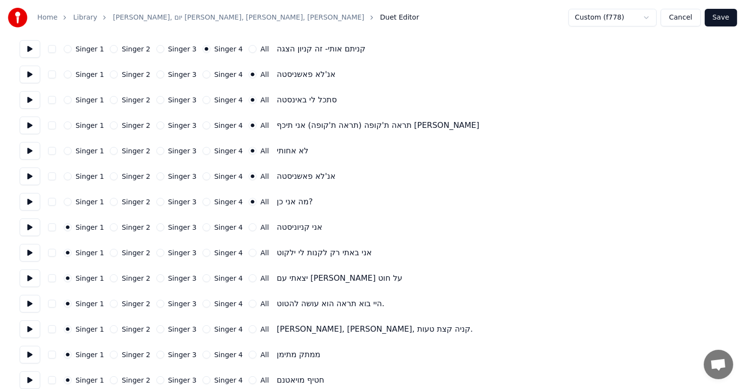
scroll to position [343, 0]
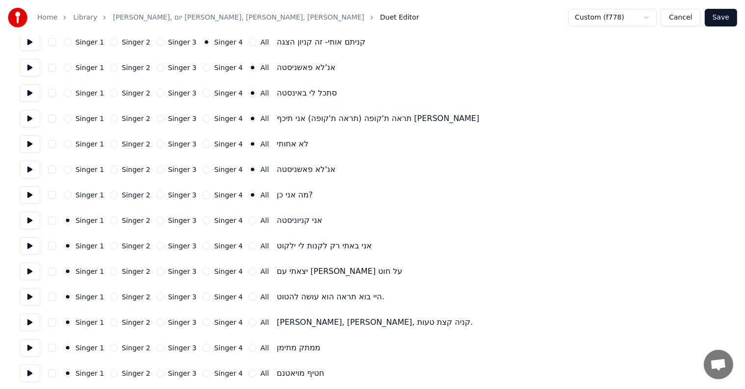
click at [249, 220] on button "All" at bounding box center [253, 221] width 8 height 8
type button "-1"
click at [110, 300] on button "Singer 2" at bounding box center [114, 297] width 8 height 8
click at [203, 349] on button "Singer 4" at bounding box center [207, 348] width 8 height 8
click at [156, 375] on button "Singer 3" at bounding box center [160, 374] width 8 height 8
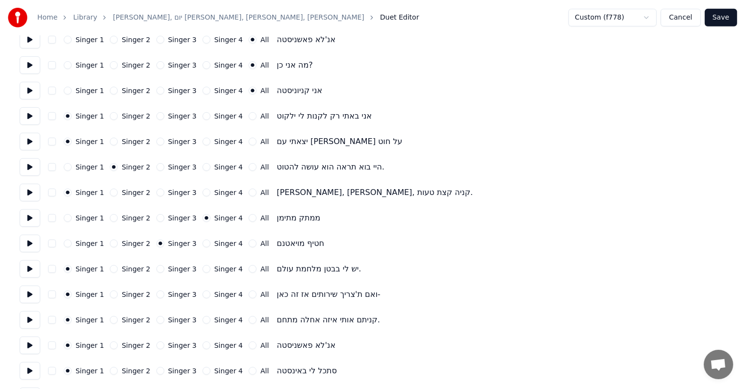
scroll to position [490, 0]
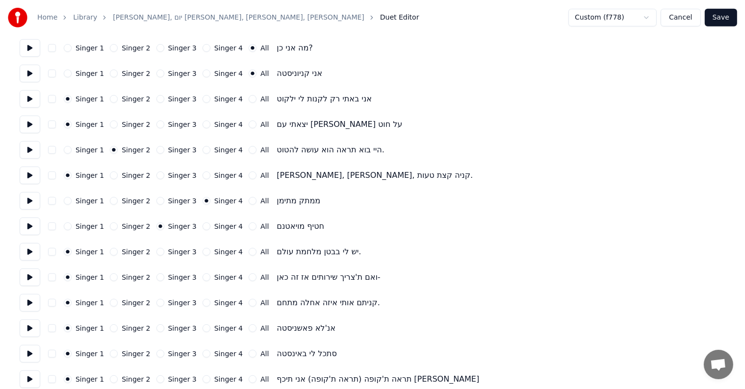
click at [114, 279] on div "Singer 2" at bounding box center [130, 278] width 40 height 8
click at [110, 279] on button "Singer 2" at bounding box center [114, 278] width 8 height 8
type button "1"
click at [203, 302] on button "Singer 4" at bounding box center [207, 303] width 8 height 8
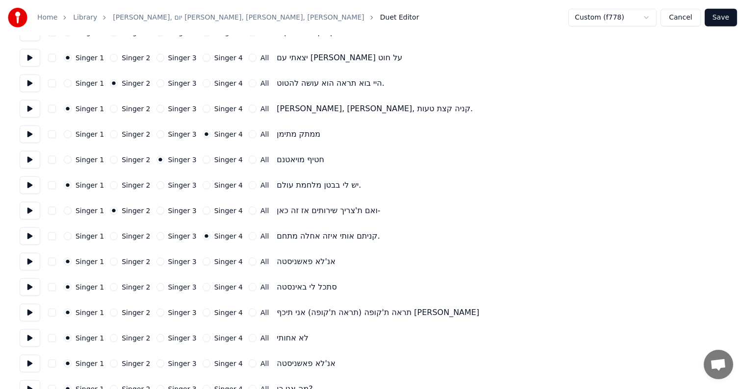
scroll to position [589, 0]
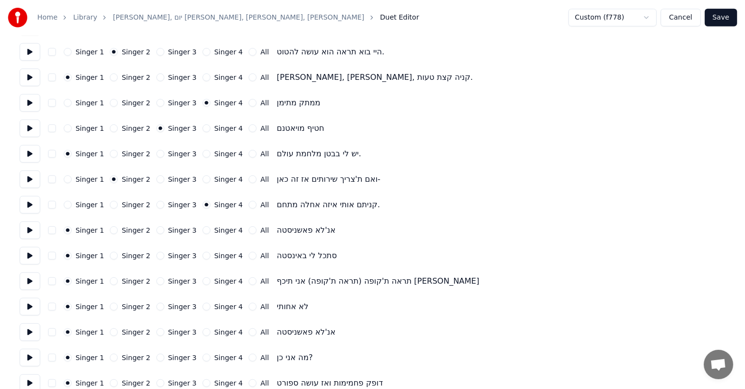
click at [249, 230] on button "All" at bounding box center [253, 231] width 8 height 8
click at [249, 257] on button "All" at bounding box center [253, 256] width 8 height 8
click at [249, 282] on button "All" at bounding box center [253, 282] width 8 height 8
click at [249, 309] on button "All" at bounding box center [253, 307] width 8 height 8
click at [249, 332] on button "All" at bounding box center [253, 333] width 8 height 8
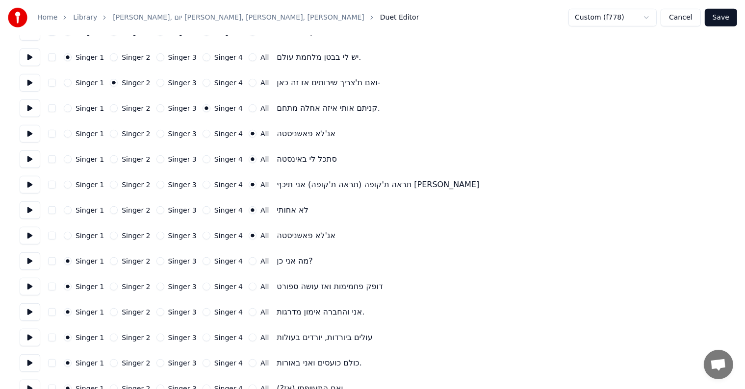
scroll to position [687, 0]
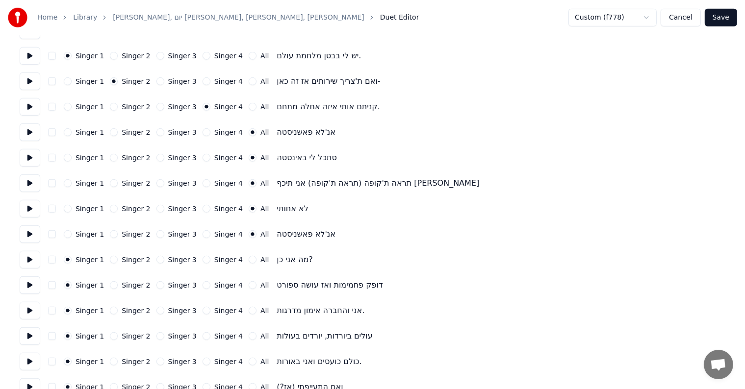
click at [249, 260] on button "All" at bounding box center [253, 260] width 8 height 8
click at [111, 286] on button "Singer 2" at bounding box center [114, 286] width 8 height 8
click at [203, 312] on div "Singer 4" at bounding box center [223, 311] width 40 height 8
click at [203, 311] on button "Singer 4" at bounding box center [207, 311] width 8 height 8
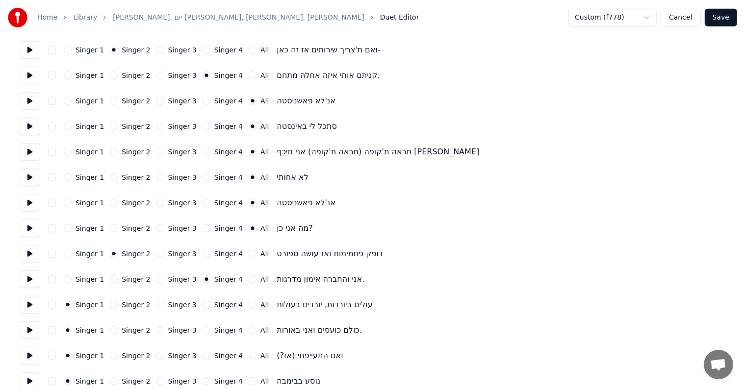
scroll to position [736, 0]
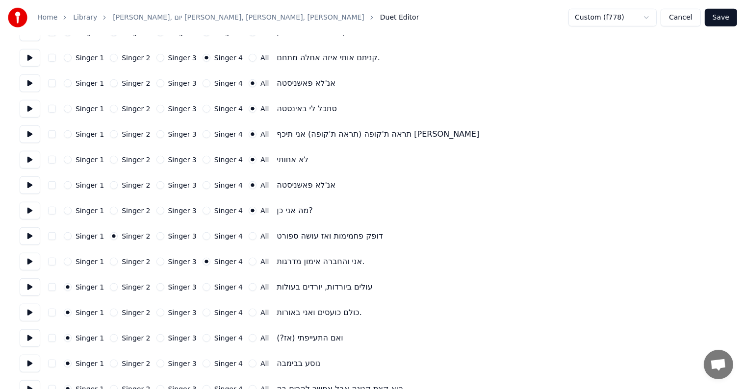
click at [114, 288] on div "Singer 2" at bounding box center [130, 288] width 40 height 8
click at [112, 288] on button "Singer 2" at bounding box center [114, 288] width 8 height 8
type button "1"
click at [110, 314] on button "Singer 2" at bounding box center [114, 313] width 8 height 8
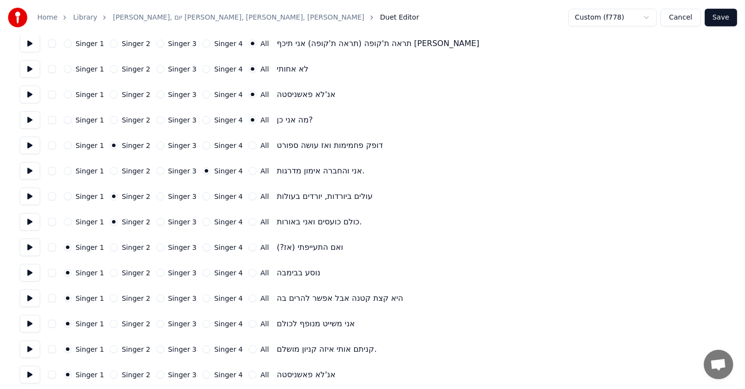
scroll to position [834, 0]
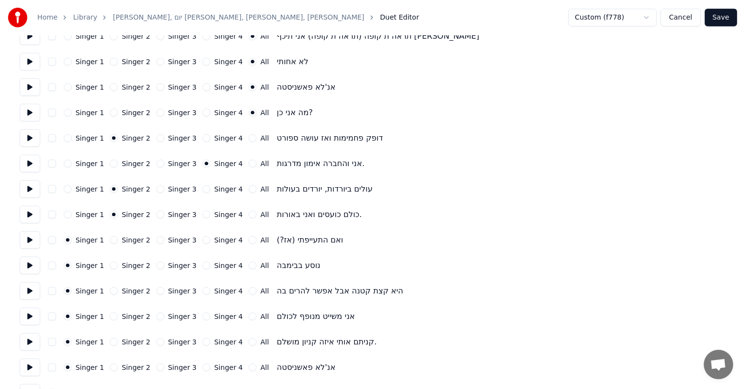
click at [249, 316] on button "All" at bounding box center [253, 317] width 8 height 8
click at [156, 341] on button "Singer 3" at bounding box center [160, 342] width 8 height 8
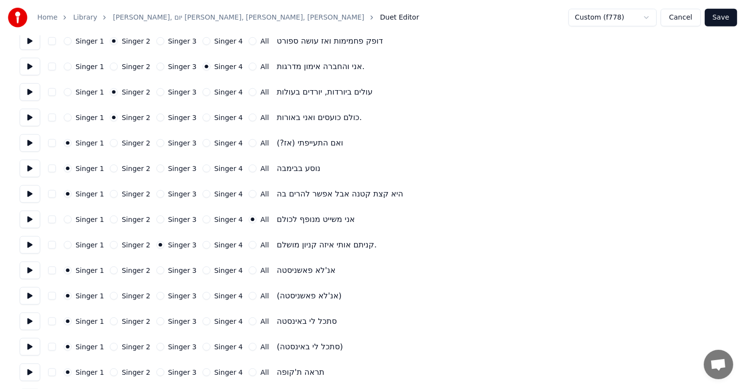
scroll to position [932, 0]
click at [249, 271] on button "All" at bounding box center [253, 270] width 8 height 8
type button "-1"
click at [249, 317] on button "All" at bounding box center [253, 321] width 8 height 8
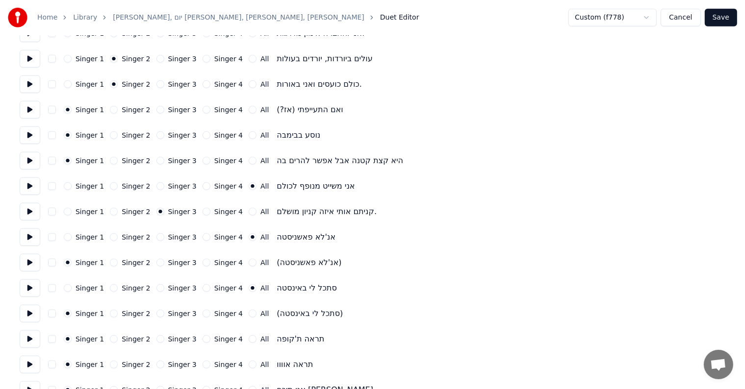
scroll to position [1030, 0]
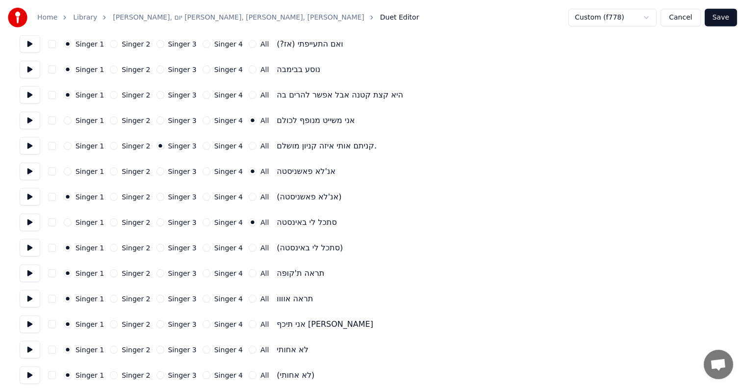
click at [113, 247] on div "Singer 2" at bounding box center [130, 248] width 40 height 8
click at [110, 249] on button "Singer 2" at bounding box center [114, 248] width 8 height 8
click at [249, 272] on button "All" at bounding box center [253, 274] width 8 height 8
click at [156, 300] on button "Singer 3" at bounding box center [160, 299] width 8 height 8
click at [249, 325] on button "All" at bounding box center [253, 325] width 8 height 8
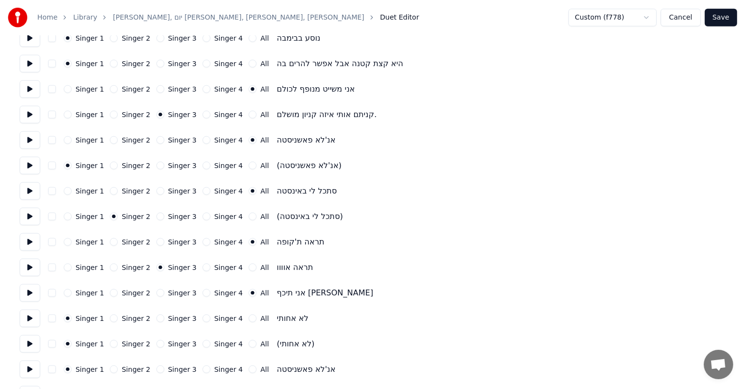
scroll to position [1079, 0]
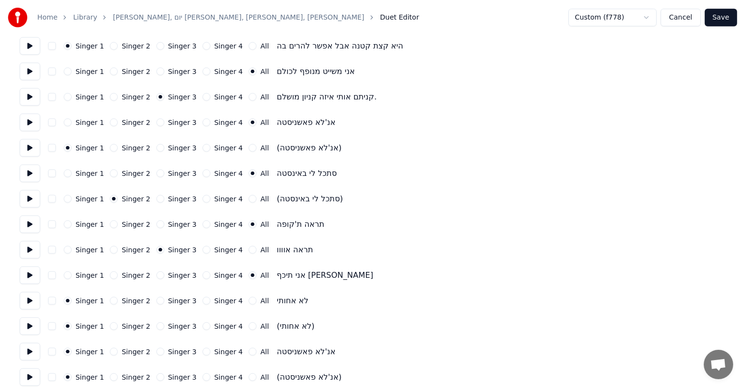
click at [249, 303] on button "All" at bounding box center [253, 301] width 8 height 8
type button "-1"
click at [114, 328] on div "Singer 2" at bounding box center [130, 327] width 40 height 8
click at [112, 328] on button "Singer 2" at bounding box center [114, 327] width 8 height 8
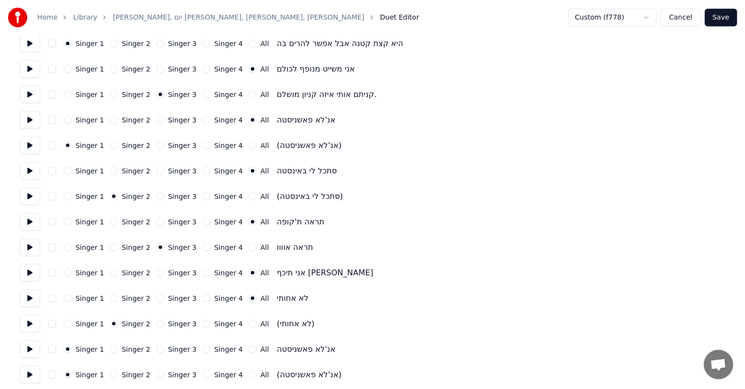
scroll to position [1128, 0]
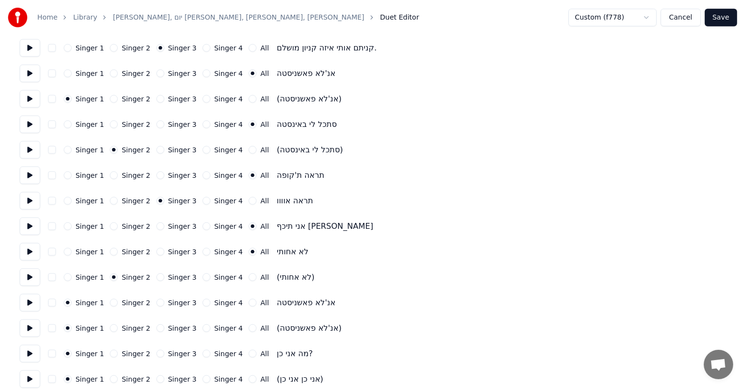
click at [249, 303] on button "All" at bounding box center [253, 303] width 8 height 8
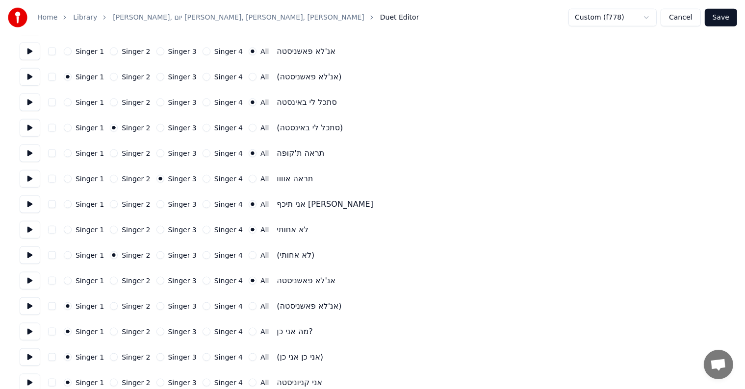
scroll to position [1162, 0]
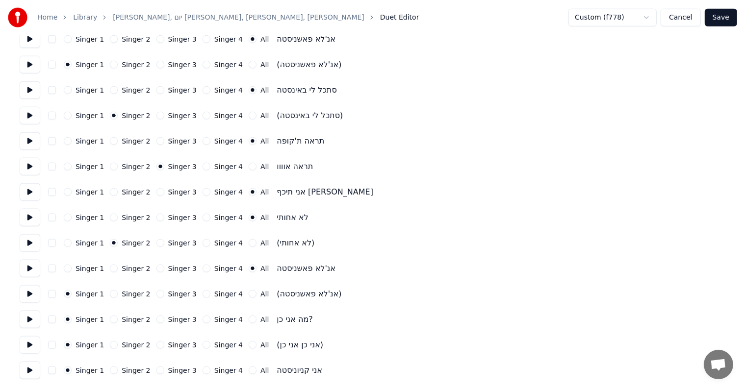
type button "-1"
click at [249, 320] on button "All" at bounding box center [253, 320] width 8 height 8
type button "-1"
click at [111, 345] on button "Singer 2" at bounding box center [114, 345] width 8 height 8
click at [249, 371] on button "All" at bounding box center [253, 371] width 8 height 8
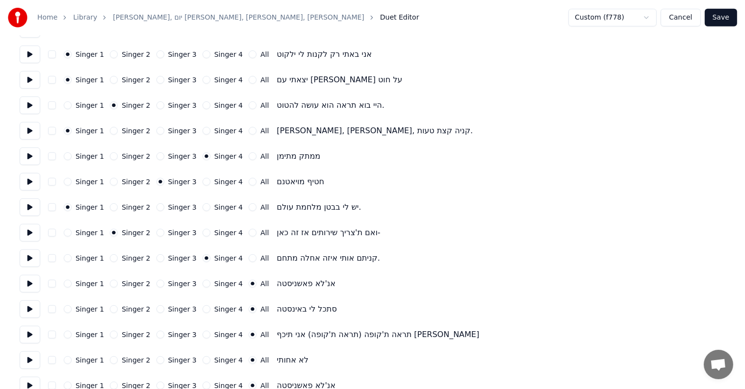
scroll to position [427, 0]
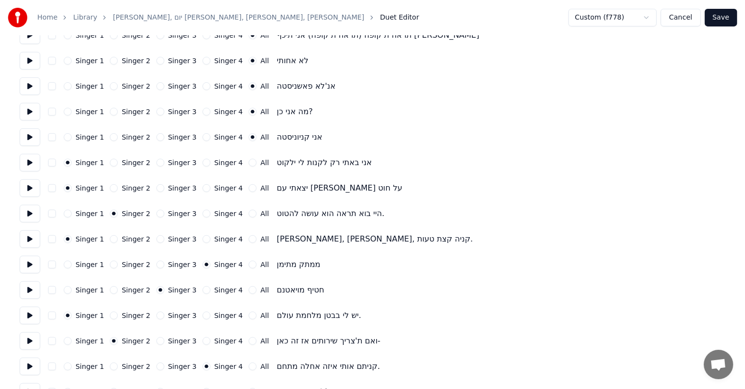
click at [727, 11] on button "Save" at bounding box center [721, 18] width 32 height 18
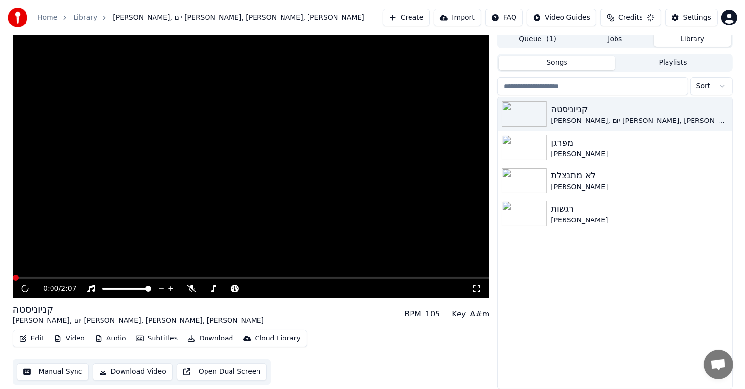
scroll to position [4, 0]
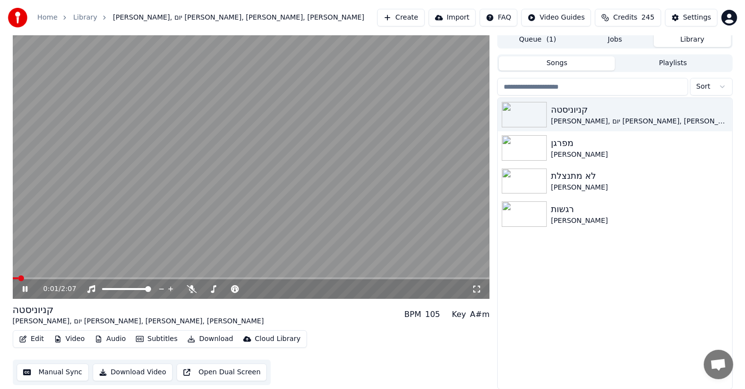
click at [24, 336] on icon "button" at bounding box center [23, 339] width 7 height 7
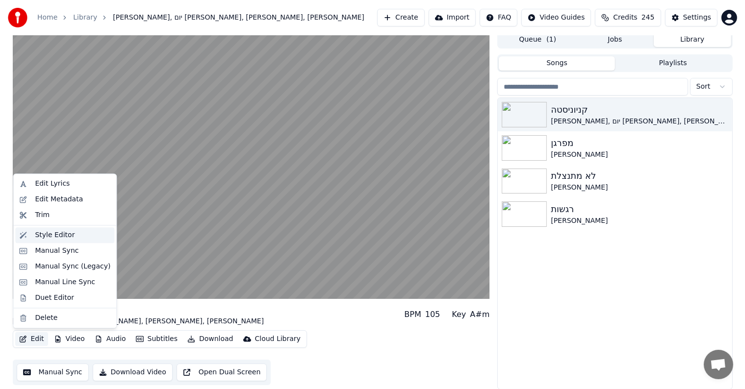
click at [71, 234] on div "Style Editor" at bounding box center [73, 236] width 76 height 10
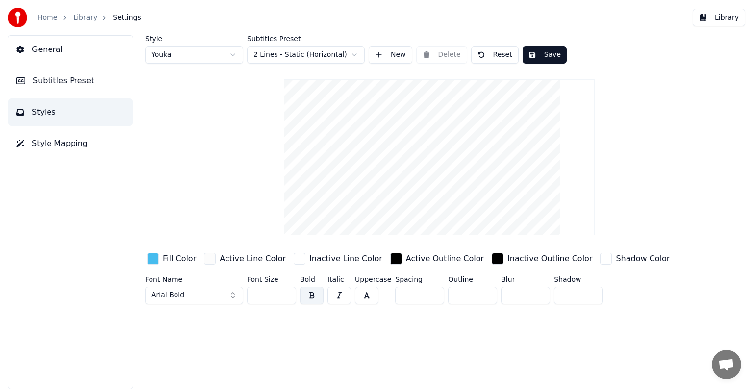
click at [379, 55] on button "New" at bounding box center [391, 55] width 44 height 18
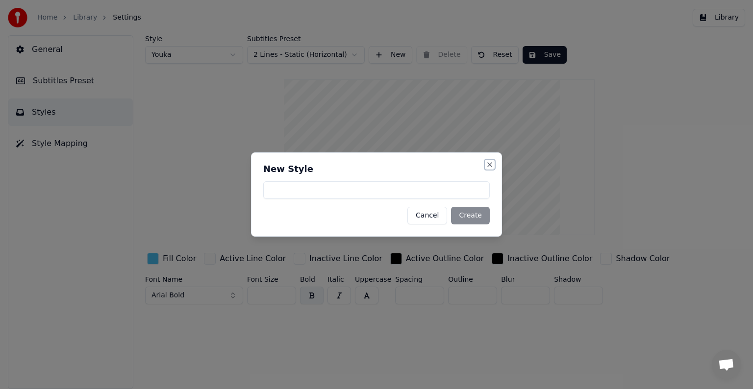
click at [489, 165] on button "Close" at bounding box center [490, 165] width 8 height 8
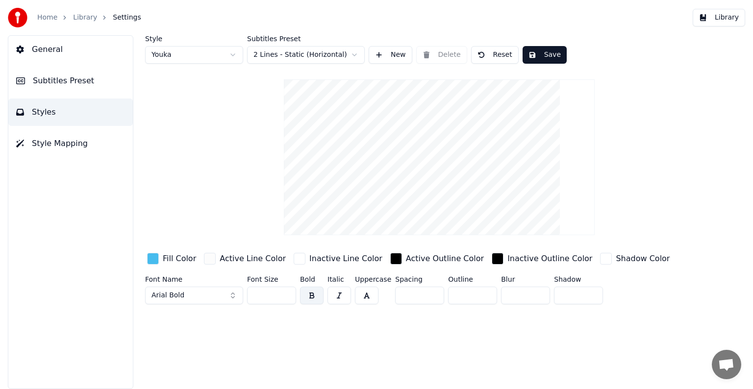
click at [176, 53] on html "Home Library Settings Library General Subtitles Preset Styles Style Mapping Sty…" at bounding box center [376, 194] width 753 height 389
click at [143, 63] on div "Style Youka 2 Subtitles Preset 2 Lines - Static (Horizontal) New Delete Reset S…" at bounding box center [440, 212] width 628 height 354
click at [153, 60] on html "Home Library Settings Library General Subtitles Preset Styles Style Mapping Sty…" at bounding box center [376, 194] width 753 height 389
click at [170, 259] on div "Fill Color" at bounding box center [179, 259] width 33 height 12
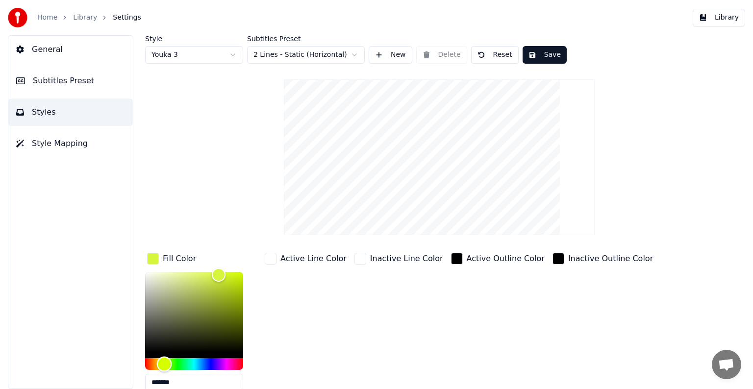
type input "*******"
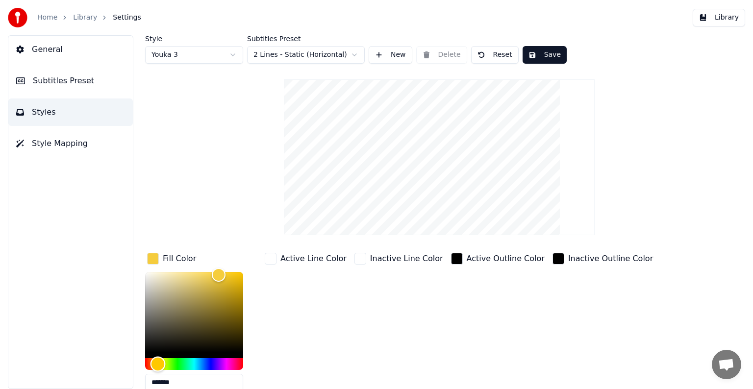
drag, startPoint x: 164, startPoint y: 361, endPoint x: 158, endPoint y: 361, distance: 6.4
click at [158, 361] on div "Hue" at bounding box center [194, 365] width 98 height 12
click at [538, 55] on button "Save" at bounding box center [545, 55] width 44 height 18
click at [543, 57] on button "Save" at bounding box center [545, 55] width 44 height 18
click at [724, 18] on button "Library" at bounding box center [719, 18] width 52 height 18
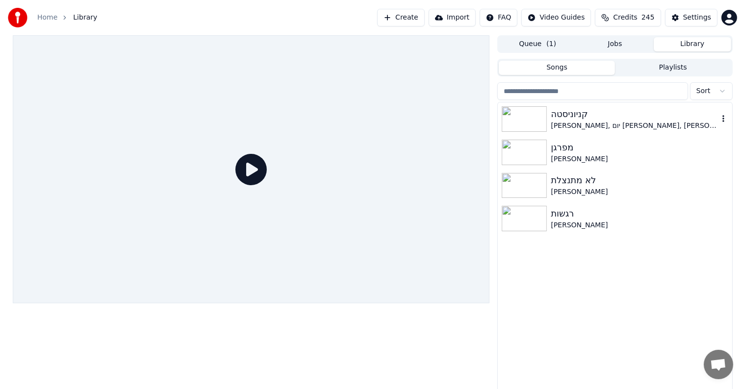
click at [530, 129] on img at bounding box center [524, 119] width 45 height 26
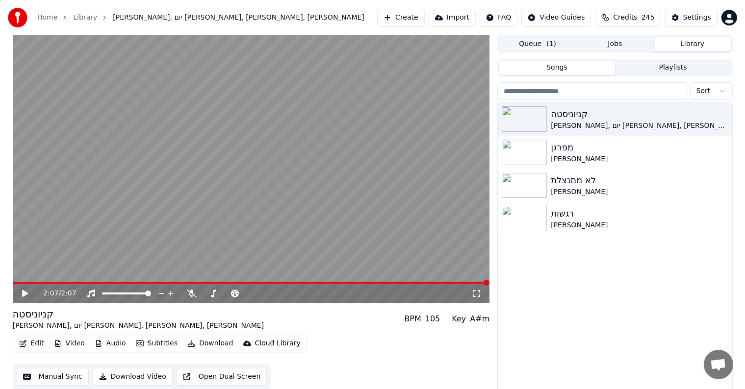
click at [414, 21] on button "Create" at bounding box center [401, 18] width 48 height 18
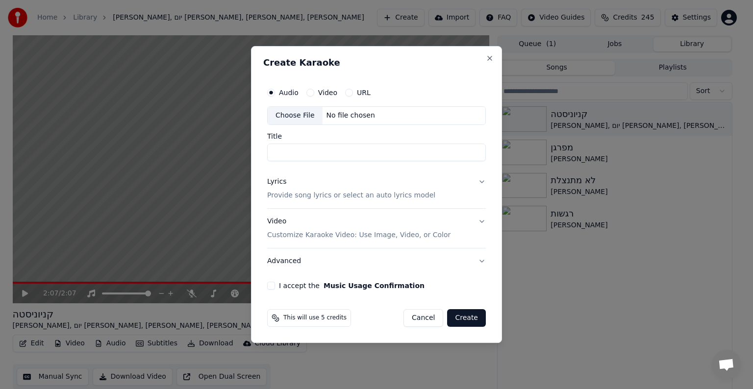
click at [305, 115] on div "Choose File" at bounding box center [295, 116] width 55 height 18
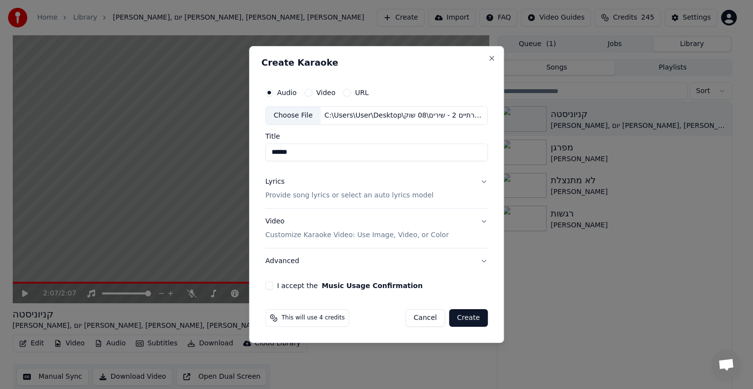
drag, startPoint x: 283, startPoint y: 151, endPoint x: 222, endPoint y: 154, distance: 61.4
click at [231, 153] on body "Home Library [PERSON_NAME], [PERSON_NAME], [PERSON_NAME], דאלי שכנאי Create Imp…" at bounding box center [372, 194] width 745 height 389
type input "***"
click at [275, 182] on div "Lyrics" at bounding box center [274, 182] width 19 height 10
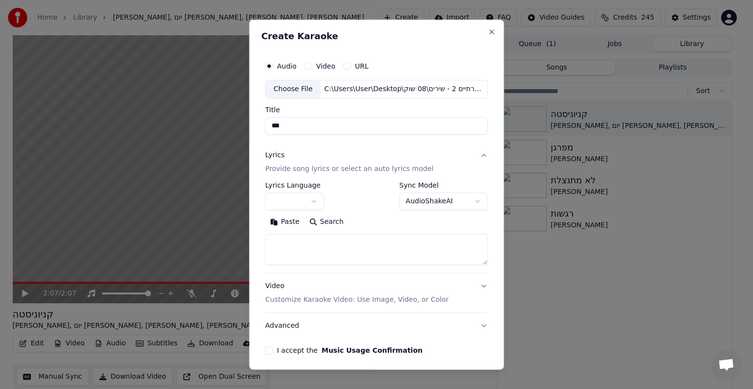
click at [273, 201] on body "**********" at bounding box center [372, 194] width 745 height 389
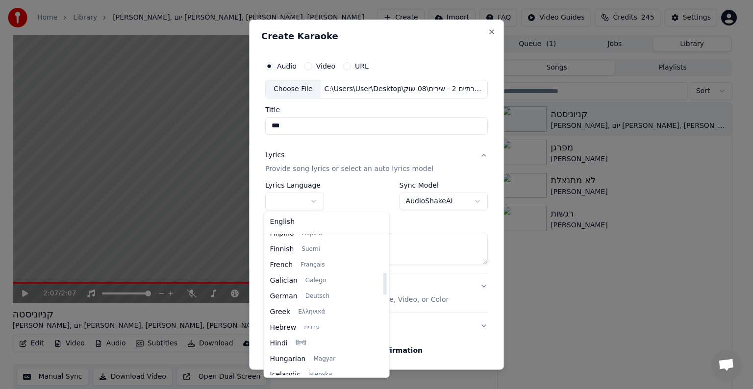
scroll to position [245, 0]
select select "**"
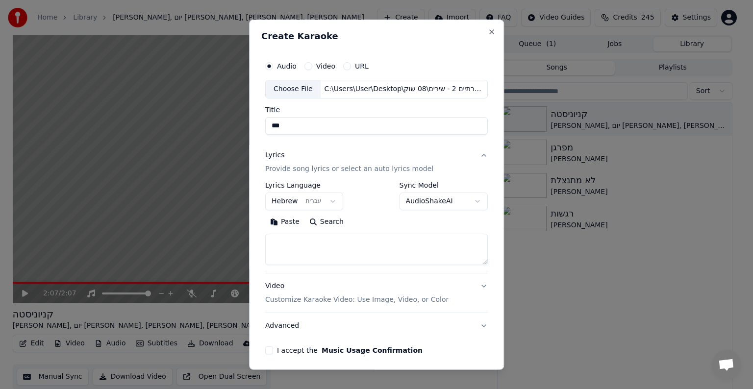
click at [316, 251] on textarea at bounding box center [376, 249] width 223 height 31
paste textarea "**********"
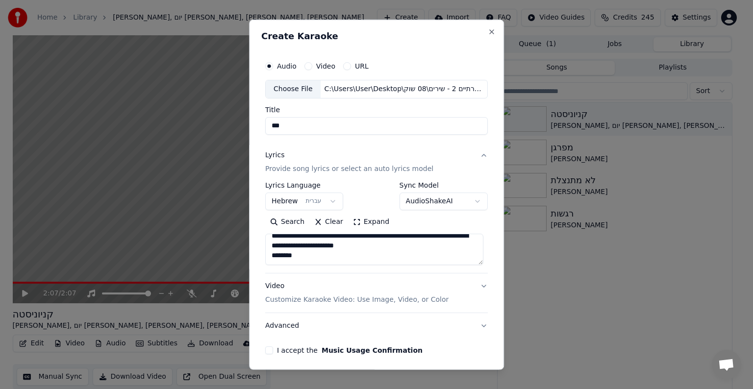
click at [372, 221] on button "Expand" at bounding box center [371, 222] width 46 height 16
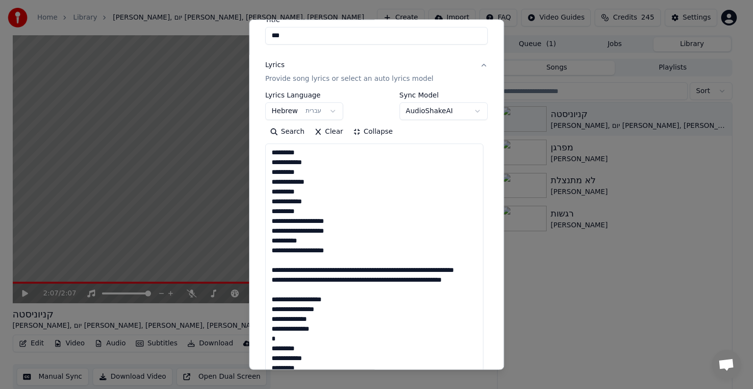
scroll to position [98, 0]
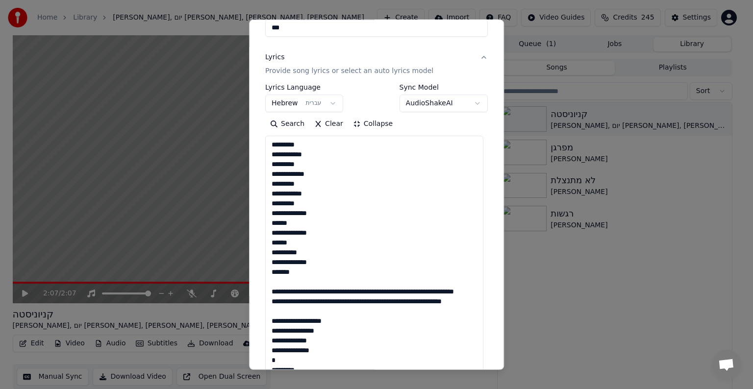
drag, startPoint x: 265, startPoint y: 274, endPoint x: 271, endPoint y: 272, distance: 6.4
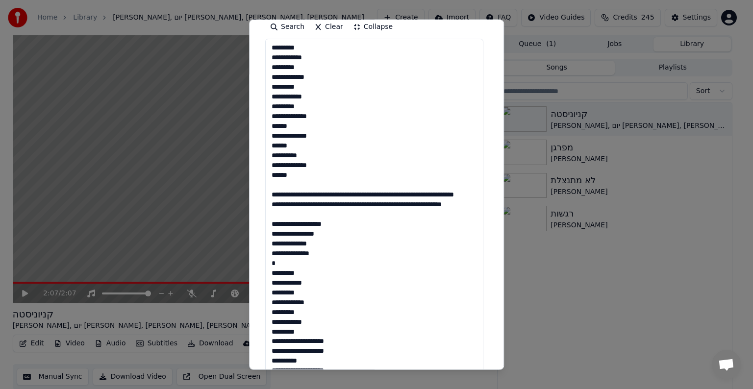
scroll to position [196, 0]
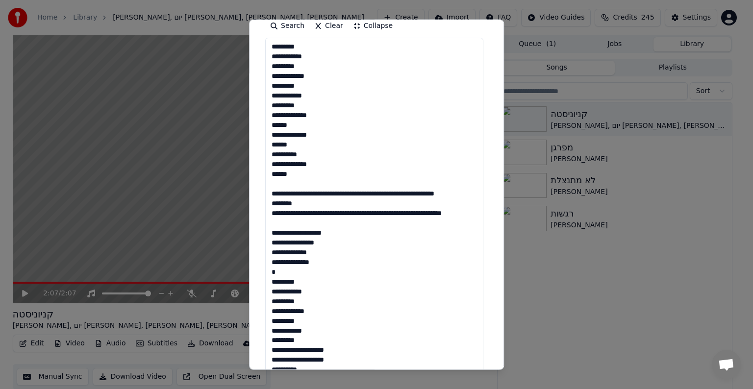
drag, startPoint x: 274, startPoint y: 163, endPoint x: 269, endPoint y: 163, distance: 5.4
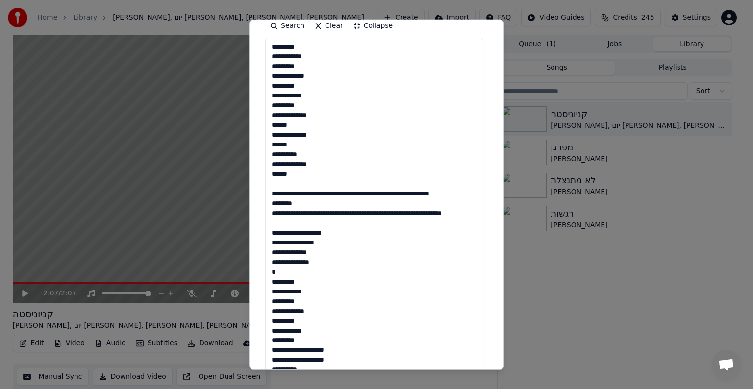
drag, startPoint x: 269, startPoint y: 162, endPoint x: 316, endPoint y: 163, distance: 47.1
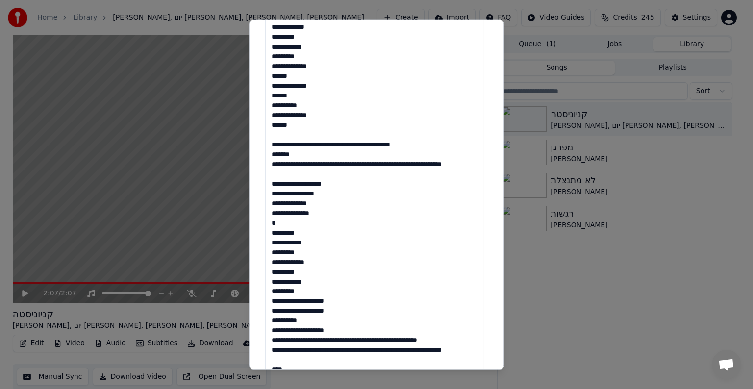
click at [445, 139] on textarea at bounding box center [374, 395] width 218 height 812
click at [352, 134] on textarea at bounding box center [374, 395] width 218 height 812
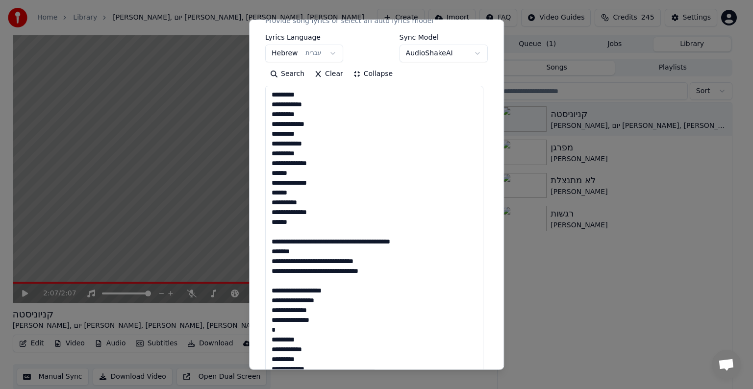
scroll to position [98, 0]
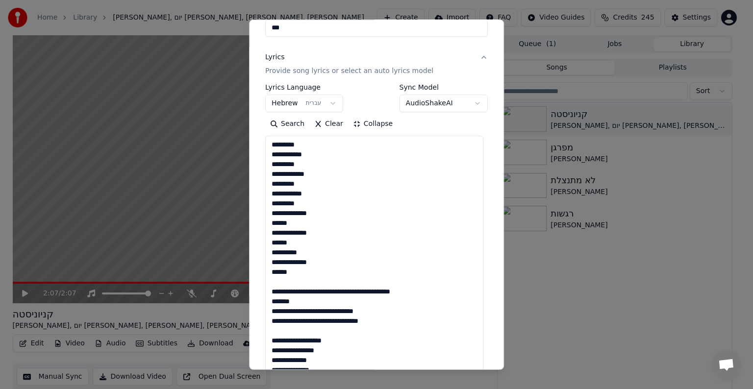
drag, startPoint x: 308, startPoint y: 144, endPoint x: 312, endPoint y: 277, distance: 133.5
drag, startPoint x: 293, startPoint y: 267, endPoint x: 268, endPoint y: 144, distance: 125.1
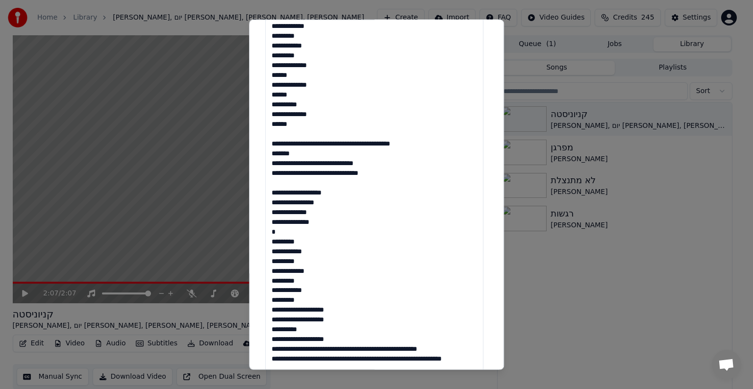
scroll to position [294, 0]
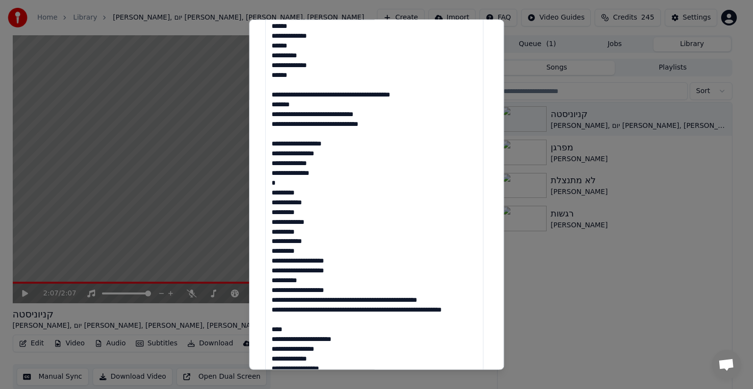
drag, startPoint x: 345, startPoint y: 261, endPoint x: 264, endPoint y: 160, distance: 129.8
click at [265, 160] on textarea at bounding box center [374, 346] width 218 height 812
paste textarea "**********"
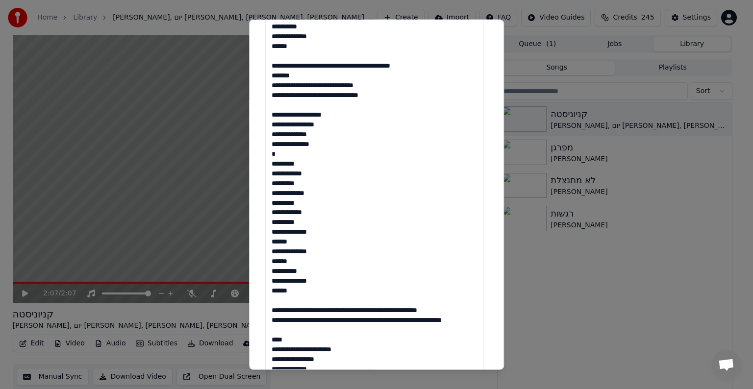
click at [332, 254] on textarea at bounding box center [374, 346] width 218 height 812
drag, startPoint x: 296, startPoint y: 291, endPoint x: 339, endPoint y: 246, distance: 61.8
click at [339, 246] on textarea at bounding box center [374, 346] width 218 height 812
click at [299, 241] on textarea at bounding box center [374, 346] width 218 height 812
drag, startPoint x: 302, startPoint y: 260, endPoint x: 317, endPoint y: 250, distance: 18.4
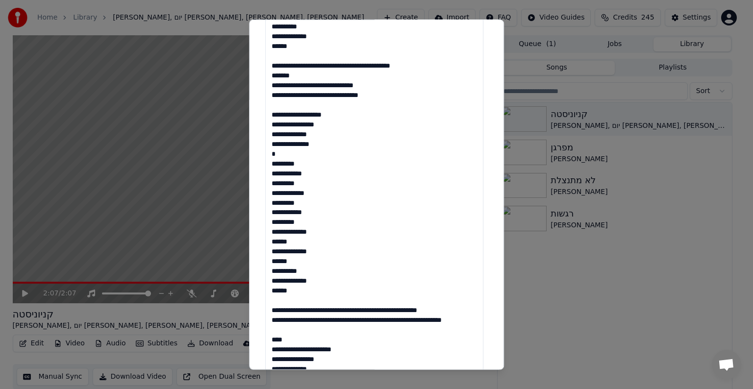
click at [317, 250] on textarea at bounding box center [374, 346] width 218 height 812
click at [312, 265] on textarea at bounding box center [374, 346] width 218 height 812
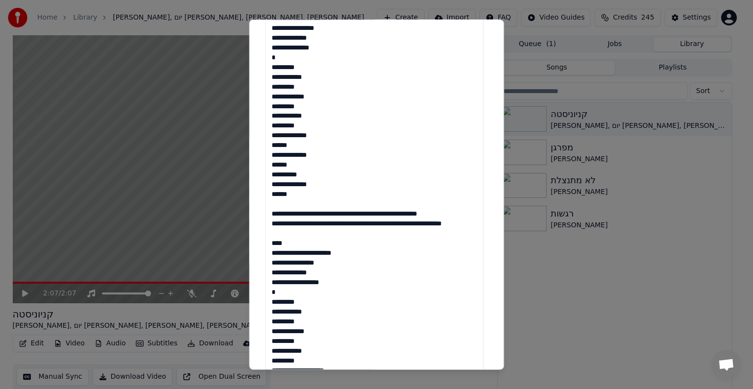
scroll to position [392, 0]
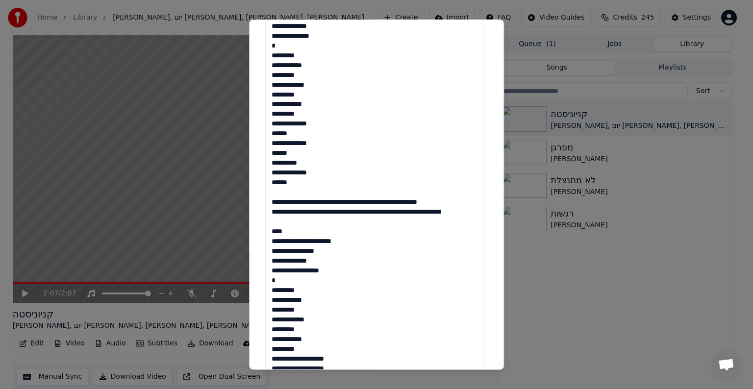
click at [379, 171] on textarea at bounding box center [374, 248] width 218 height 812
click at [381, 173] on textarea at bounding box center [374, 248] width 218 height 812
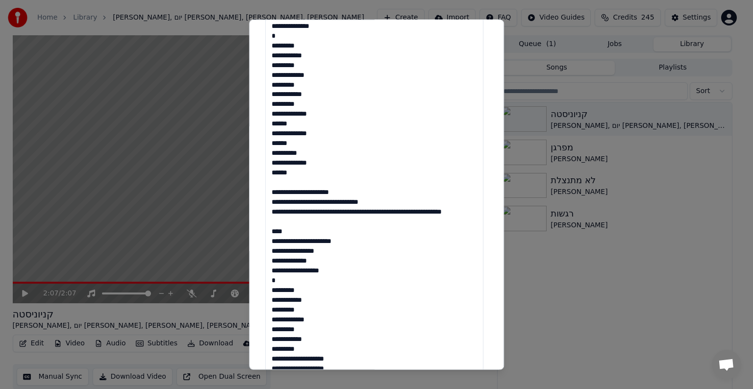
click at [265, 172] on textarea at bounding box center [374, 248] width 218 height 812
click at [313, 181] on textarea at bounding box center [374, 248] width 218 height 812
click at [362, 195] on textarea at bounding box center [374, 248] width 218 height 812
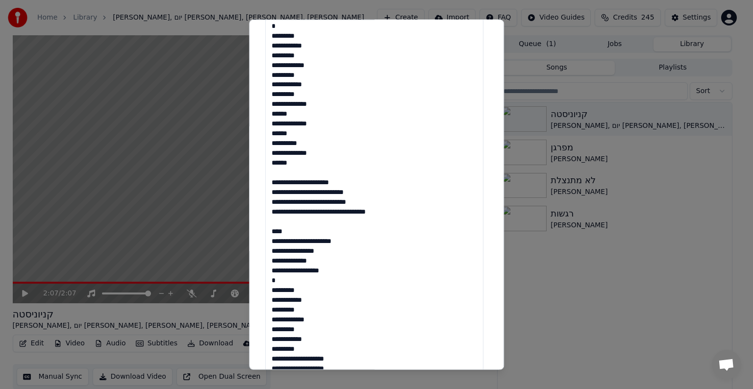
click at [310, 201] on textarea at bounding box center [374, 248] width 218 height 812
click at [277, 210] on textarea at bounding box center [374, 248] width 218 height 812
drag, startPoint x: 293, startPoint y: 212, endPoint x: 256, endPoint y: 212, distance: 37.3
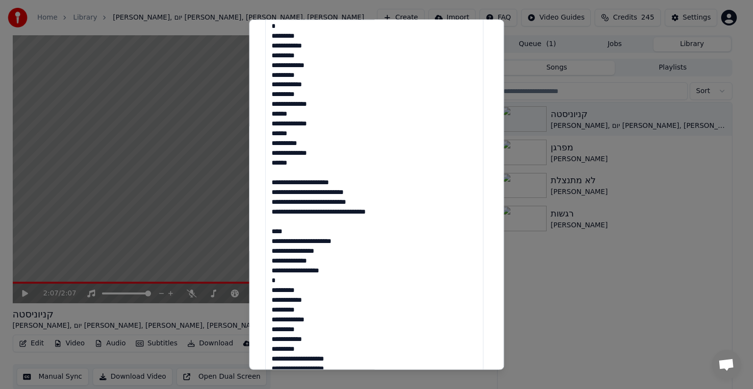
click at [256, 212] on div "**********" at bounding box center [376, 195] width 255 height 351
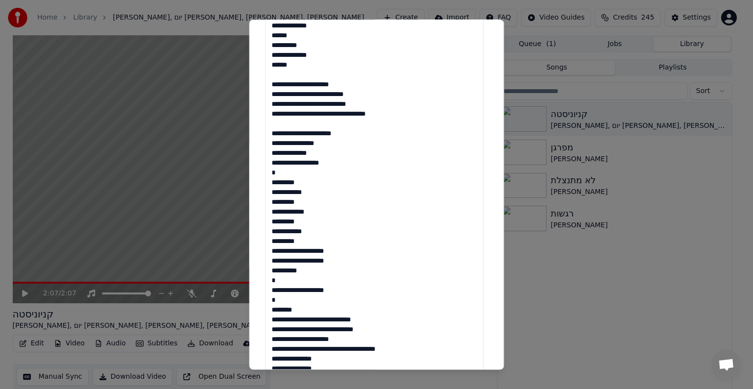
scroll to position [549, 0]
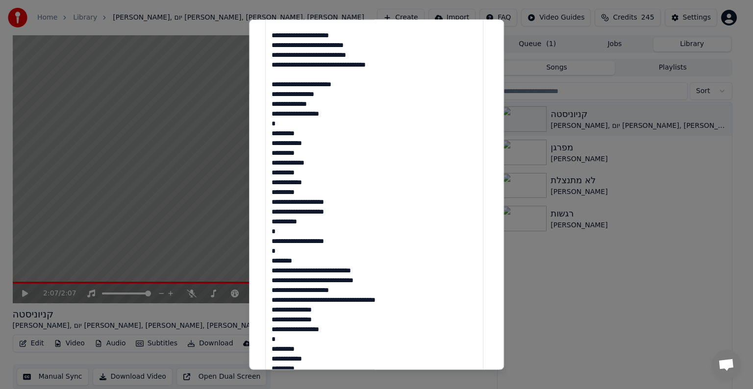
click at [289, 182] on textarea at bounding box center [374, 91] width 218 height 812
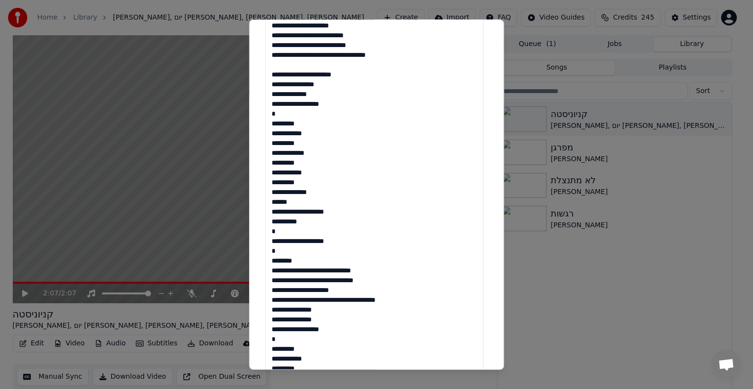
click at [288, 203] on textarea at bounding box center [374, 91] width 218 height 812
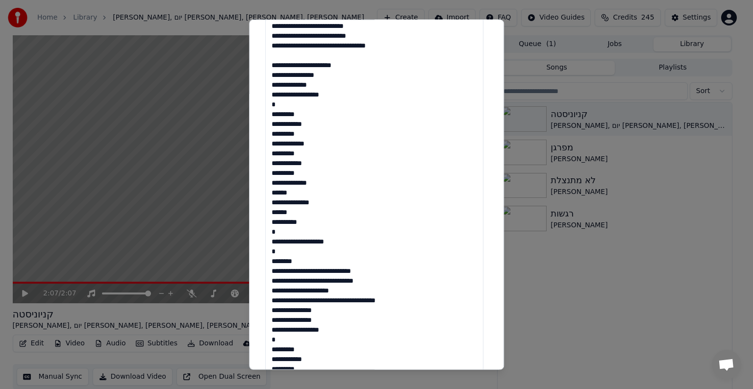
scroll to position [89, 0]
drag, startPoint x: 314, startPoint y: 239, endPoint x: 271, endPoint y: 238, distance: 43.2
click at [271, 238] on textarea at bounding box center [374, 91] width 218 height 812
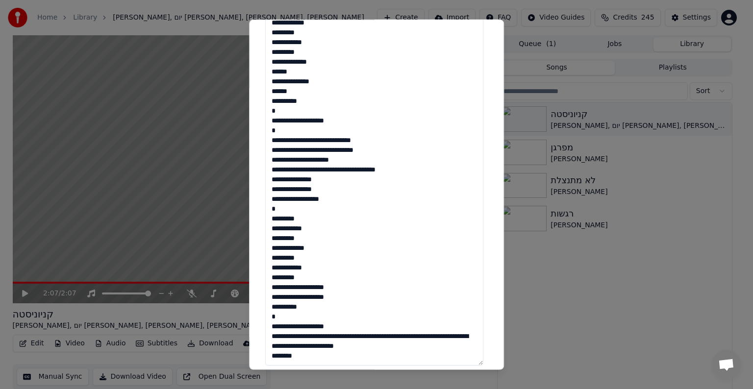
scroll to position [706, 0]
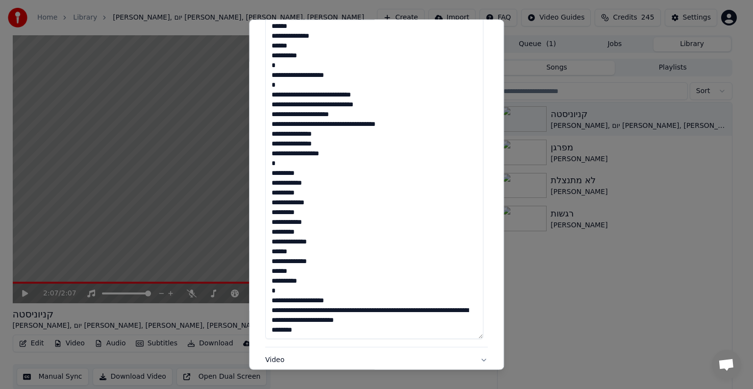
scroll to position [99, 0]
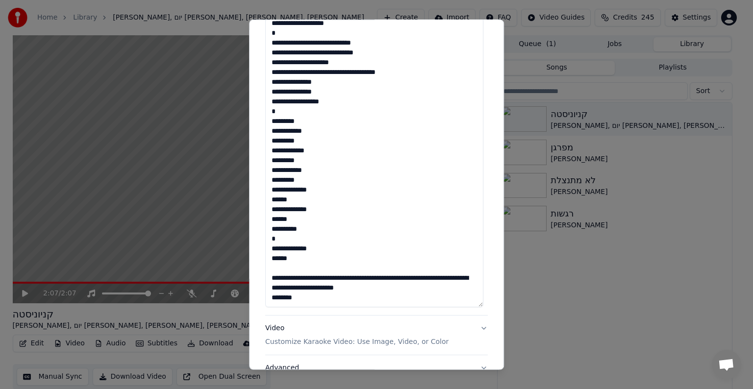
scroll to position [755, 0]
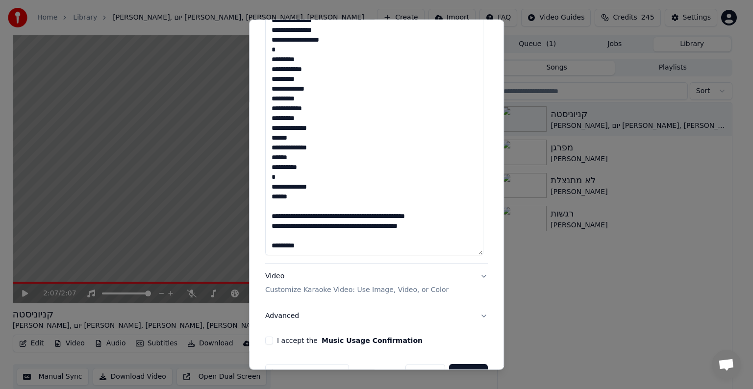
scroll to position [818, 0]
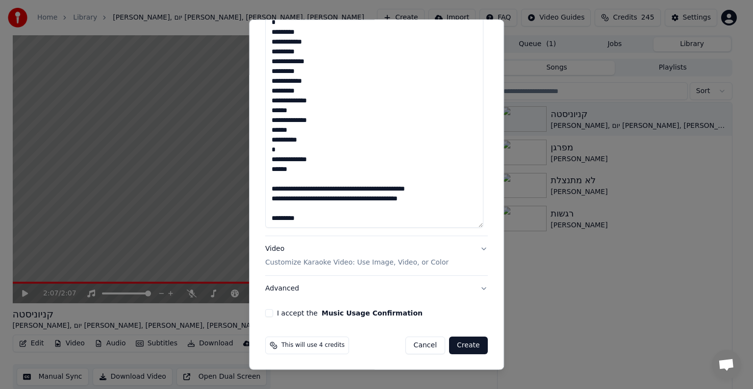
type textarea "**********"
click at [274, 290] on button "Advanced" at bounding box center [376, 289] width 223 height 26
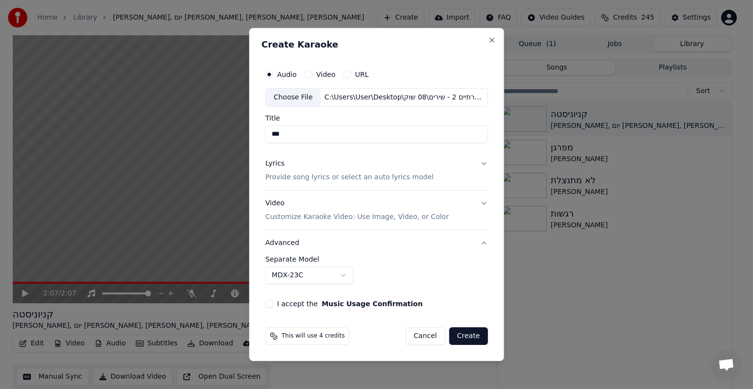
scroll to position [0, 0]
click at [391, 169] on div "Lyrics Provide song lyrics or select an auto lyrics model" at bounding box center [349, 171] width 168 height 24
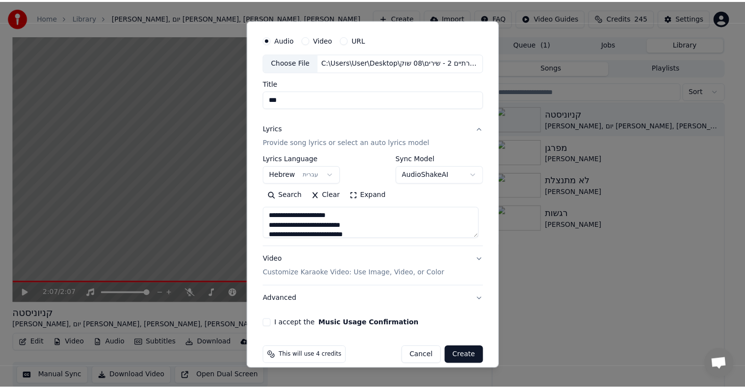
scroll to position [37, 0]
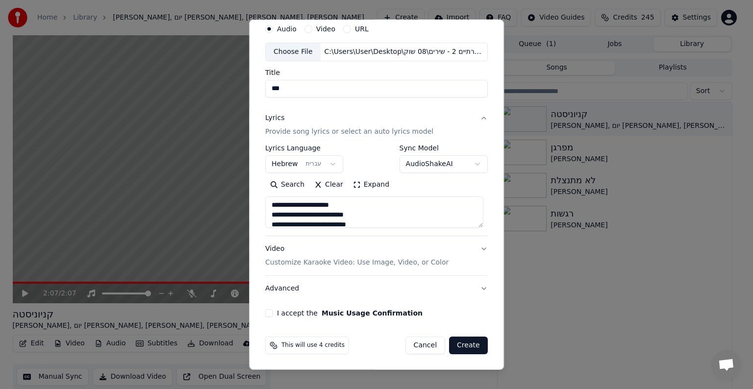
click at [467, 349] on button "Create" at bounding box center [468, 346] width 39 height 18
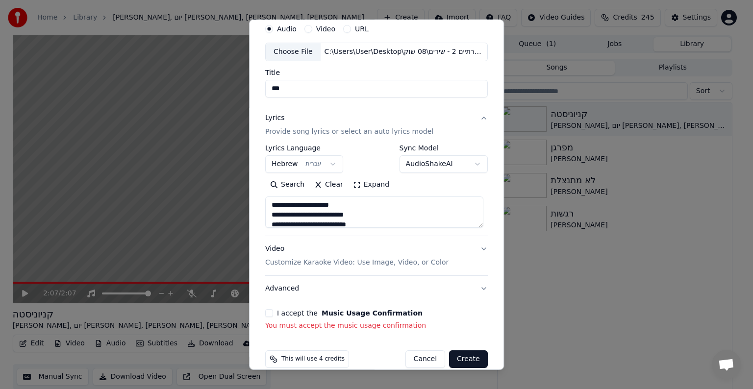
click at [268, 311] on button "I accept the Music Usage Confirmation" at bounding box center [269, 314] width 8 height 8
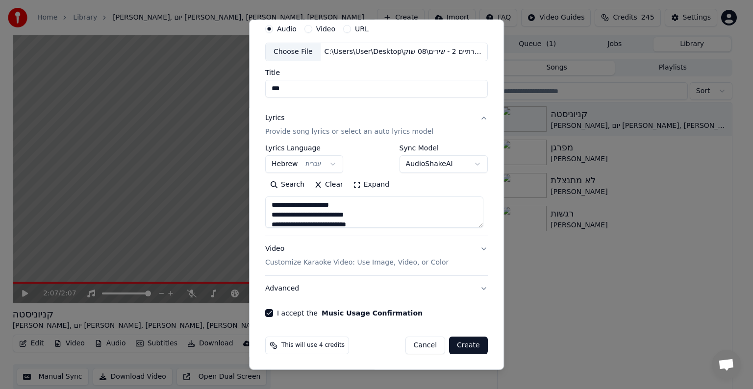
click at [465, 345] on button "Create" at bounding box center [468, 346] width 39 height 18
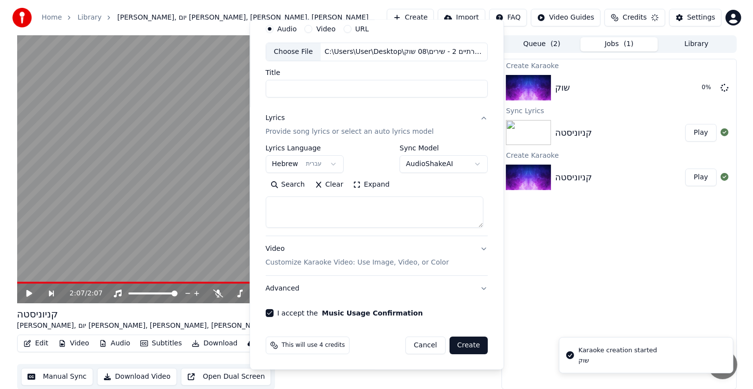
scroll to position [0, 0]
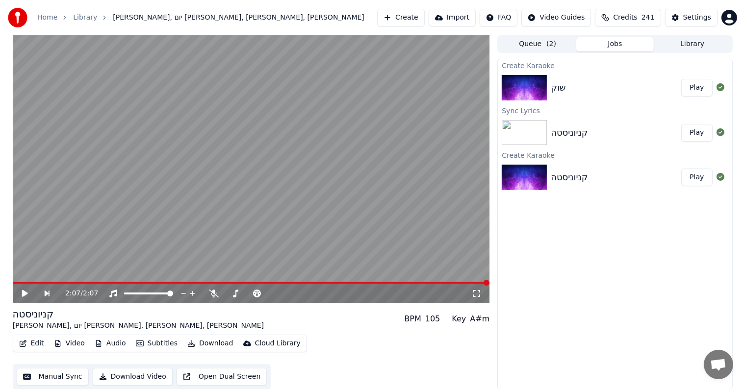
click at [637, 81] on div "שוק" at bounding box center [616, 88] width 130 height 14
click at [698, 93] on button "Play" at bounding box center [696, 88] width 31 height 18
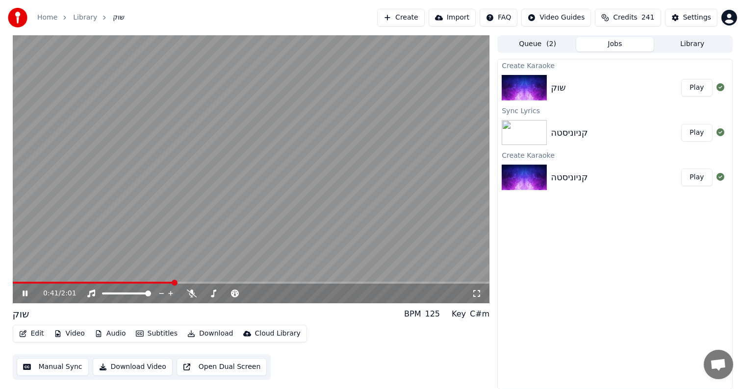
click at [335, 186] on video at bounding box center [251, 169] width 477 height 268
click at [698, 42] on button "Library" at bounding box center [692, 44] width 77 height 14
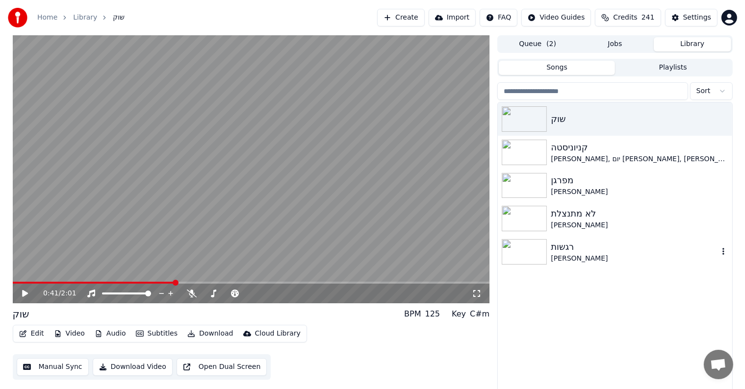
click at [565, 249] on div "רגשות" at bounding box center [634, 247] width 167 height 14
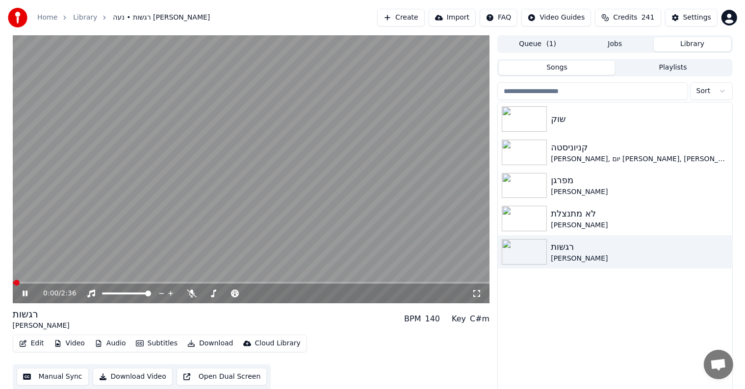
click at [312, 192] on video at bounding box center [251, 169] width 477 height 268
drag, startPoint x: 328, startPoint y: 192, endPoint x: 348, endPoint y: 191, distance: 19.6
click at [329, 192] on video at bounding box center [251, 169] width 477 height 268
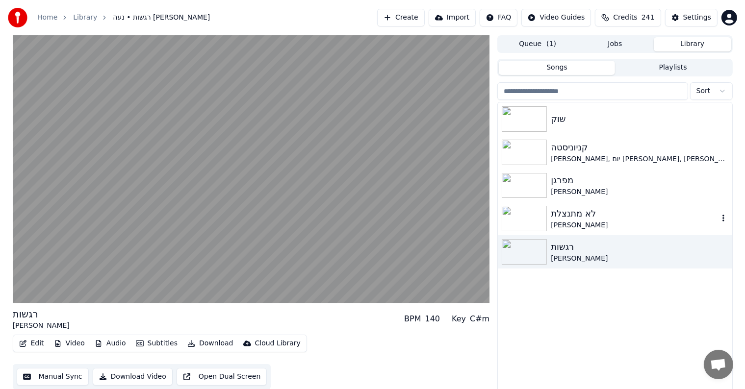
click at [599, 227] on div "[PERSON_NAME]" at bounding box center [634, 226] width 167 height 10
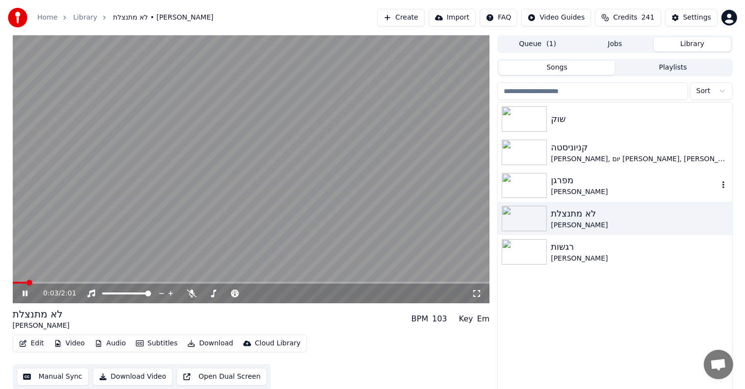
click at [571, 181] on div "מפרגן" at bounding box center [634, 181] width 167 height 14
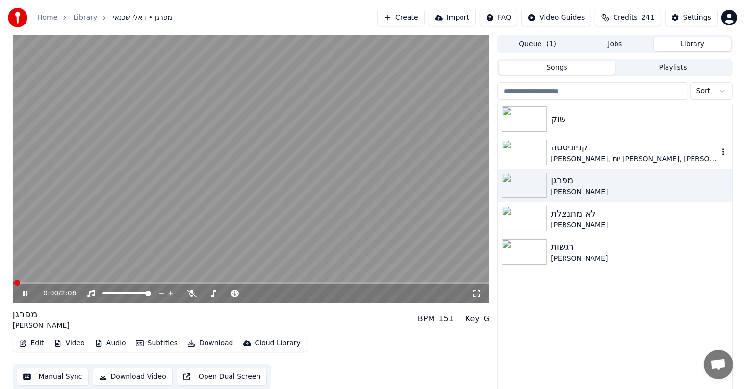
click at [599, 163] on div "[PERSON_NAME], יום [PERSON_NAME], [PERSON_NAME], [PERSON_NAME]" at bounding box center [634, 160] width 167 height 10
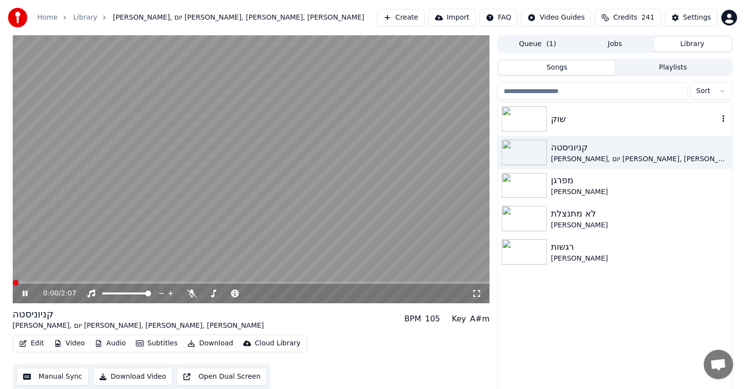
click at [554, 129] on div "שוק" at bounding box center [615, 119] width 234 height 33
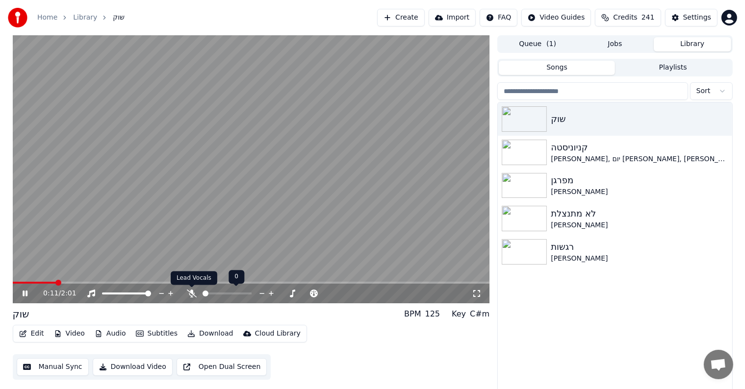
click at [193, 292] on icon at bounding box center [192, 294] width 10 height 8
drag, startPoint x: 39, startPoint y: 284, endPoint x: 0, endPoint y: 284, distance: 39.2
click at [0, 284] on div "0:30 / 2:01 שוק BPM 125 Key C#m Edit Video Audio Subtitles Download Cloud Libra…" at bounding box center [372, 214] width 745 height 359
click at [13, 284] on span at bounding box center [13, 283] width 0 height 2
click at [32, 283] on span at bounding box center [23, 283] width 20 height 2
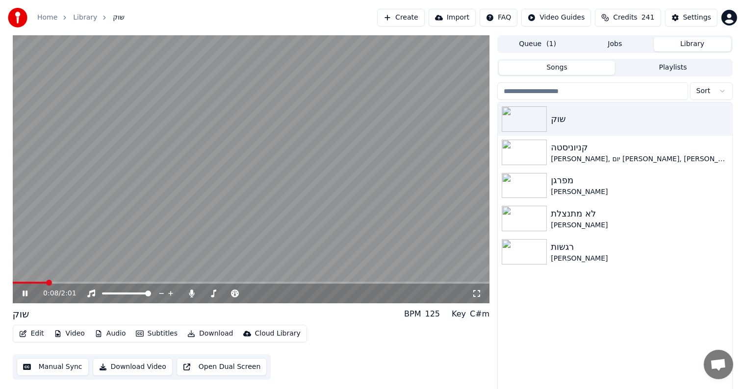
click at [107, 232] on video at bounding box center [251, 169] width 477 height 268
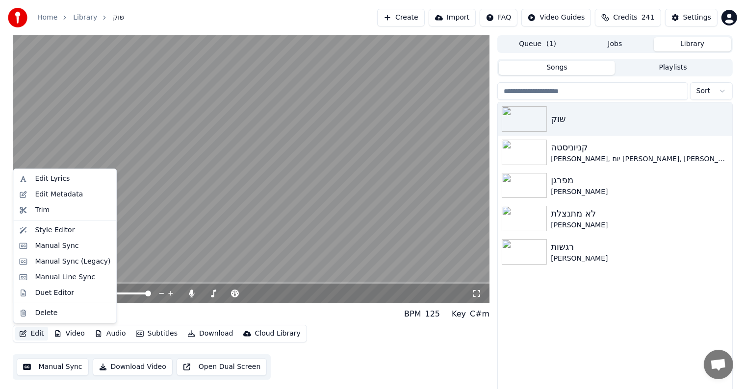
click at [30, 335] on button "Edit" at bounding box center [31, 334] width 33 height 14
drag, startPoint x: 62, startPoint y: 233, endPoint x: 81, endPoint y: 184, distance: 52.6
click at [22, 328] on button "Edit" at bounding box center [31, 334] width 33 height 14
click at [65, 179] on div "Edit Lyrics" at bounding box center [73, 179] width 76 height 10
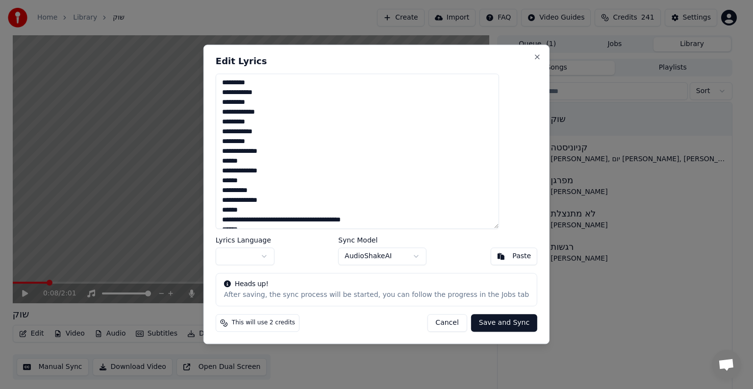
drag, startPoint x: 487, startPoint y: 210, endPoint x: 514, endPoint y: 172, distance: 46.7
click at [499, 172] on textarea at bounding box center [358, 151] width 284 height 155
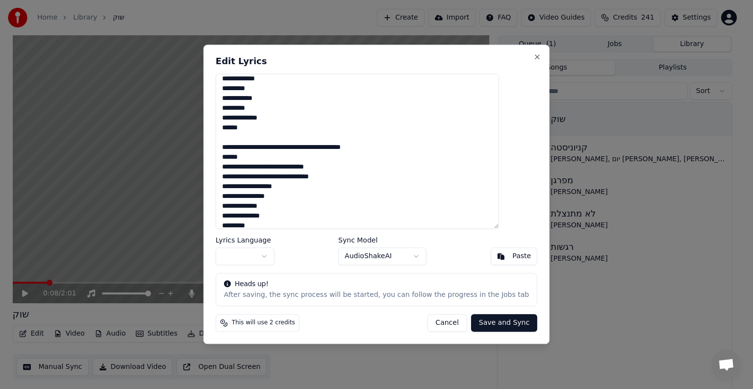
scroll to position [49, 0]
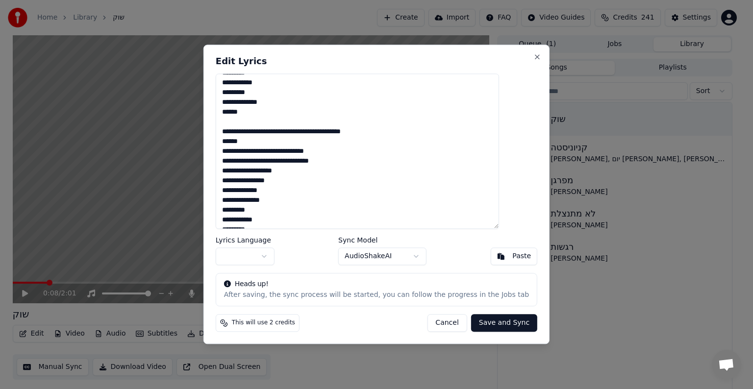
drag, startPoint x: 483, startPoint y: 143, endPoint x: 534, endPoint y: 138, distance: 51.2
click at [534, 139] on body "Home Library שוק Create Import FAQ Video Guides Credits 241 Settings 0:08 / 2:0…" at bounding box center [372, 194] width 745 height 389
click at [461, 118] on textarea at bounding box center [358, 151] width 284 height 155
drag, startPoint x: 480, startPoint y: 142, endPoint x: 517, endPoint y: 137, distance: 38.1
click at [499, 137] on textarea at bounding box center [358, 151] width 284 height 155
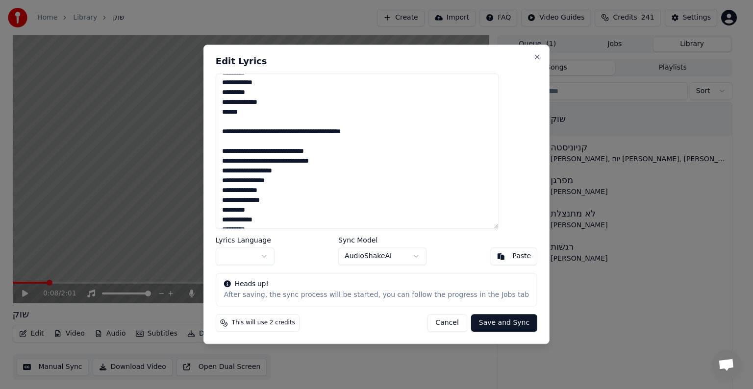
click at [456, 129] on textarea at bounding box center [358, 151] width 284 height 155
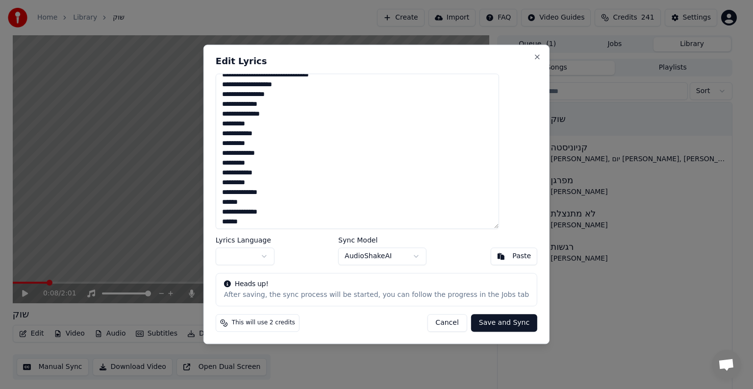
scroll to position [160, 0]
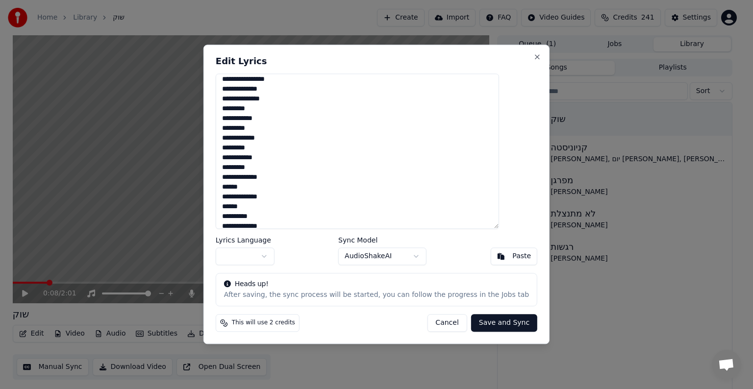
click at [464, 100] on textarea at bounding box center [358, 151] width 284 height 155
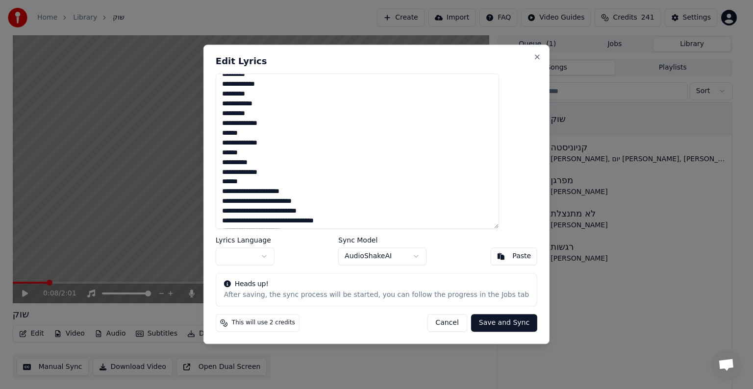
scroll to position [239, 0]
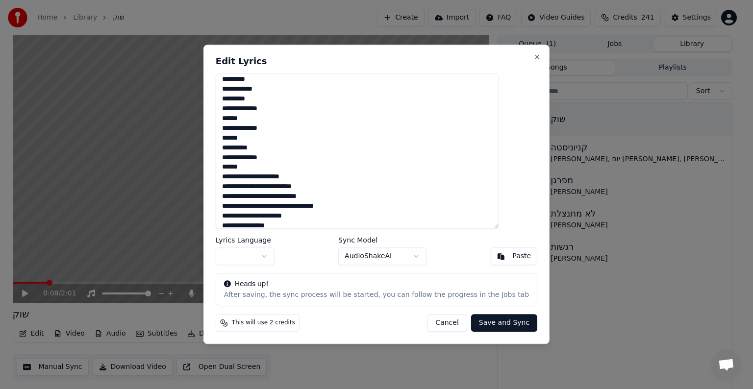
click at [454, 129] on textarea at bounding box center [358, 151] width 284 height 155
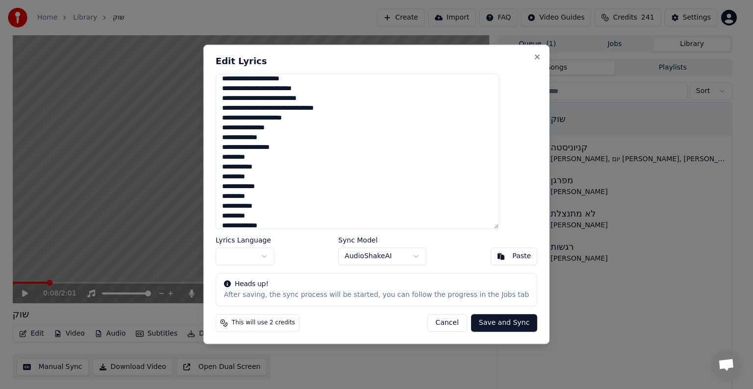
scroll to position [386, 0]
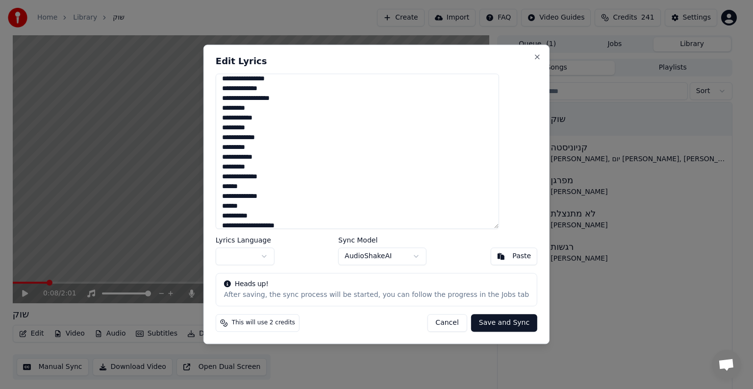
click at [449, 100] on textarea at bounding box center [358, 151] width 284 height 155
click at [477, 163] on textarea at bounding box center [358, 151] width 284 height 155
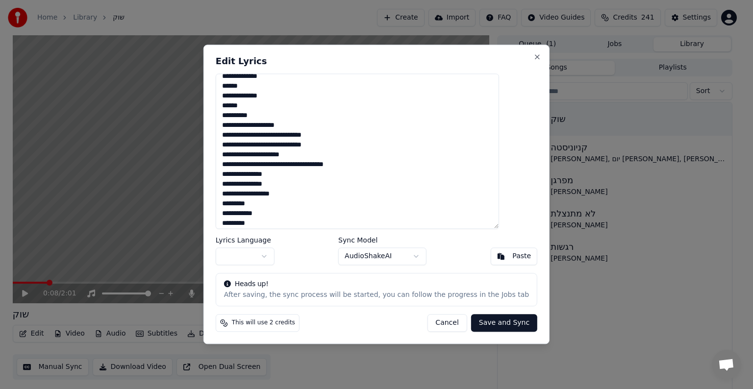
scroll to position [514, 0]
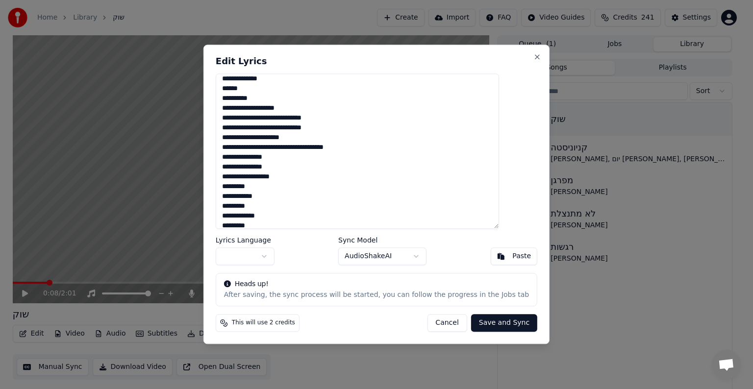
drag, startPoint x: 435, startPoint y: 109, endPoint x: 460, endPoint y: 109, distance: 25.5
click at [460, 109] on textarea at bounding box center [358, 151] width 284 height 155
click at [468, 128] on textarea at bounding box center [358, 151] width 284 height 155
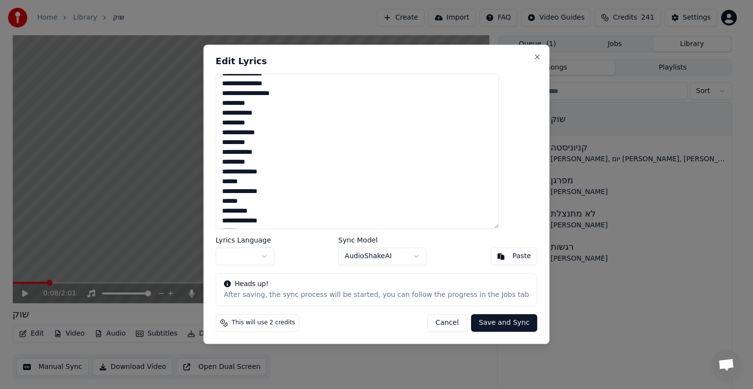
scroll to position [612, 0]
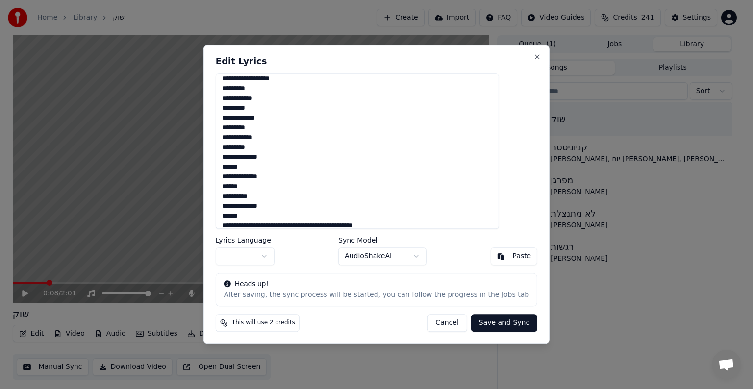
drag, startPoint x: 478, startPoint y: 212, endPoint x: 511, endPoint y: 179, distance: 46.5
click at [499, 179] on textarea at bounding box center [358, 151] width 284 height 155
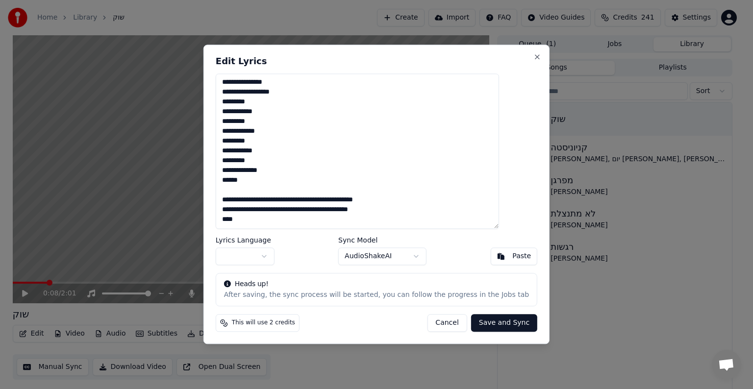
scroll to position [598, 0]
click at [416, 211] on textarea at bounding box center [358, 151] width 284 height 155
click at [402, 200] on textarea at bounding box center [358, 151] width 284 height 155
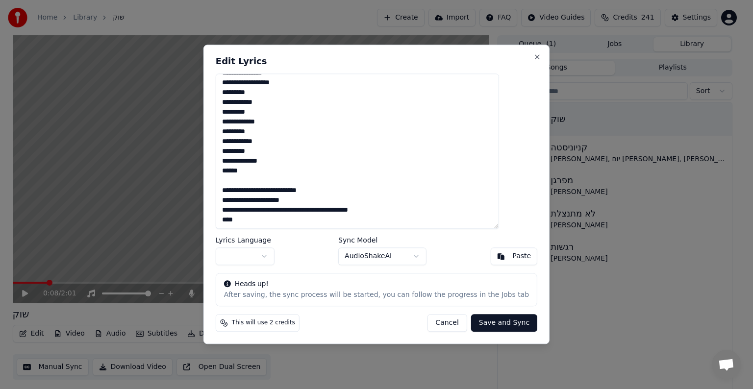
click at [414, 209] on textarea at bounding box center [358, 151] width 284 height 155
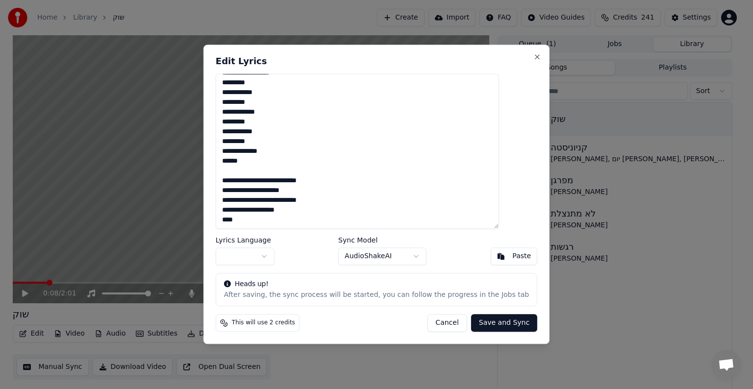
type textarea "**********"
click at [495, 324] on button "Save and Sync" at bounding box center [504, 324] width 66 height 18
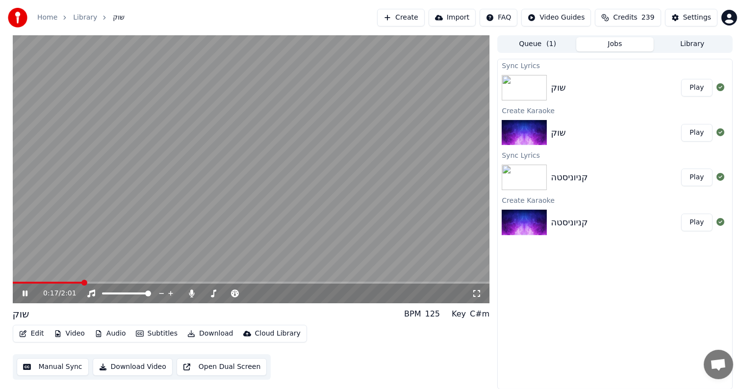
drag, startPoint x: 45, startPoint y: 284, endPoint x: 1, endPoint y: 284, distance: 44.1
click at [1, 284] on div "0:17 / 2:01 שוק BPM 125 Key C#m Edit Video Audio Subtitles Download Cloud Libra…" at bounding box center [372, 212] width 745 height 355
click at [13, 282] on span at bounding box center [13, 283] width 0 height 2
click at [192, 291] on icon at bounding box center [191, 294] width 5 height 8
click at [324, 184] on video at bounding box center [251, 169] width 477 height 268
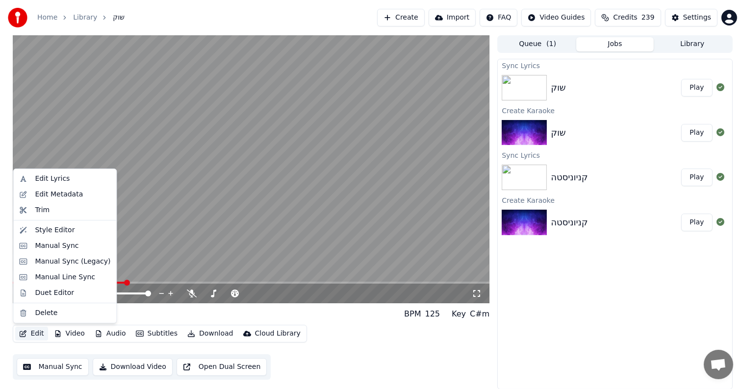
click at [29, 332] on button "Edit" at bounding box center [31, 334] width 33 height 14
click at [84, 183] on div "Edit Lyrics" at bounding box center [73, 179] width 76 height 10
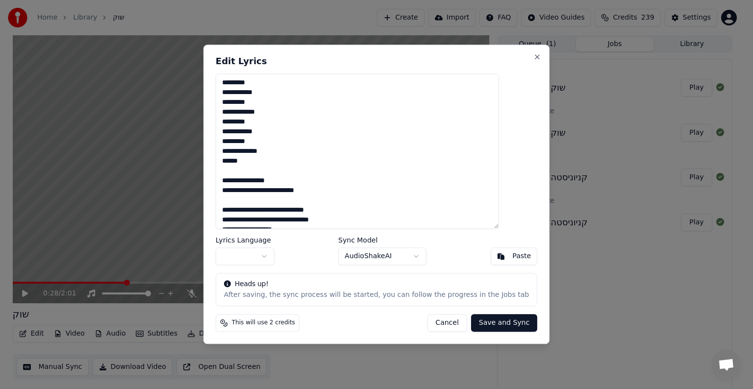
click at [284, 259] on body "Home Library שוק Create Import FAQ Video Guides Credits 239 Settings 0:28 / 2:0…" at bounding box center [372, 194] width 745 height 389
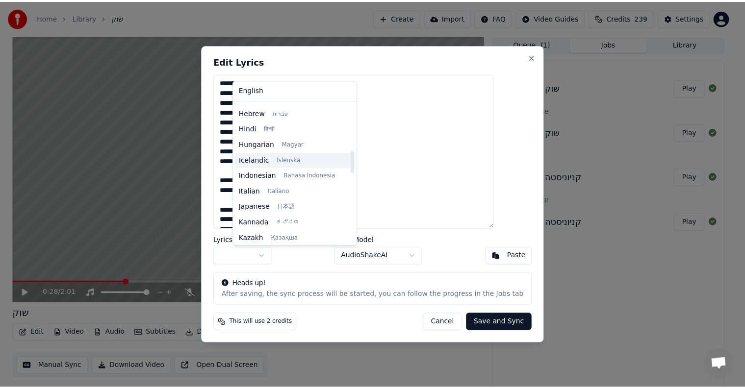
scroll to position [294, 0]
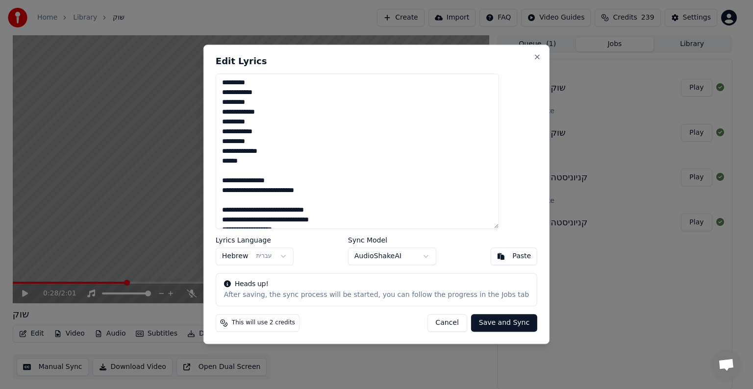
click at [486, 322] on button "Save and Sync" at bounding box center [504, 324] width 66 height 18
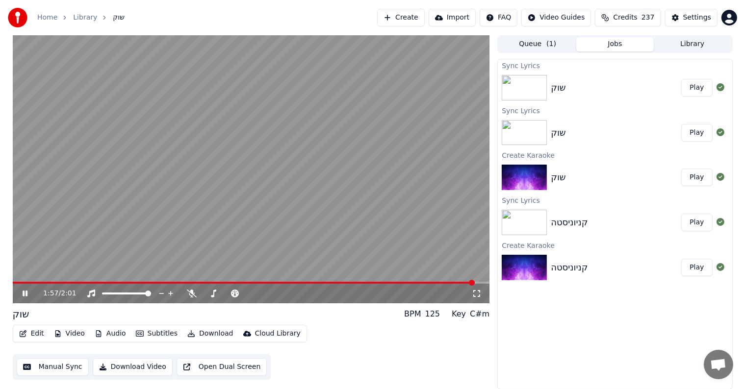
click at [22, 335] on icon "button" at bounding box center [23, 334] width 7 height 7
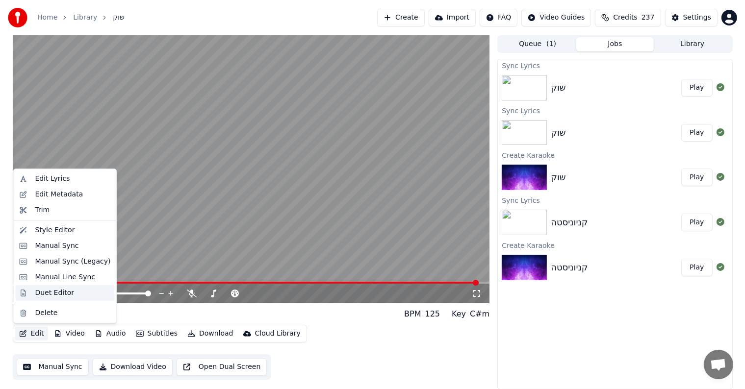
click at [45, 294] on div "Duet Editor" at bounding box center [54, 293] width 39 height 10
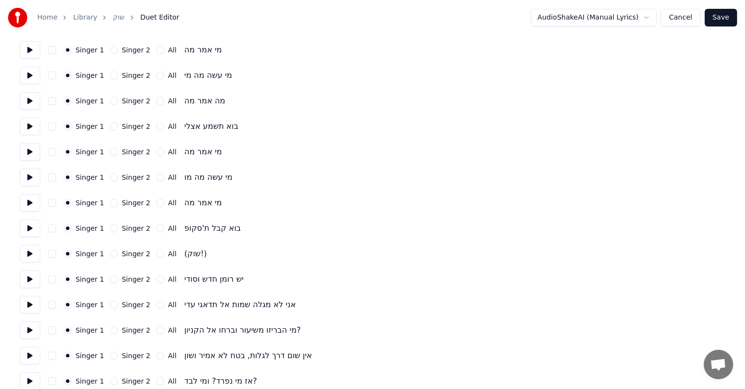
scroll to position [98, 0]
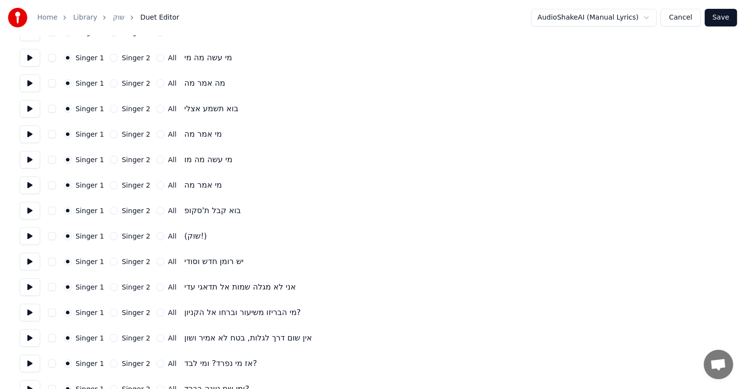
click at [110, 238] on button "Singer 2" at bounding box center [114, 236] width 8 height 8
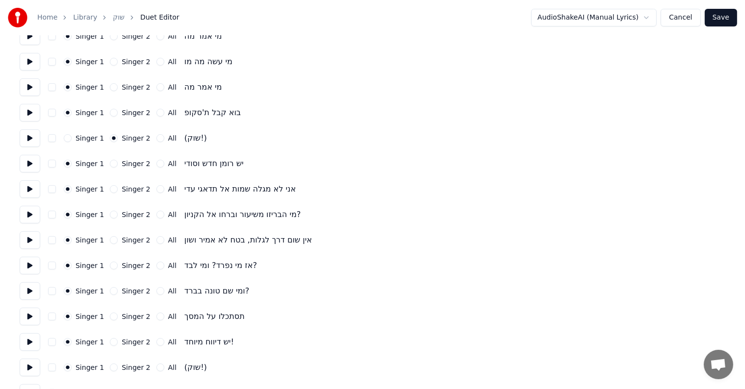
scroll to position [245, 0]
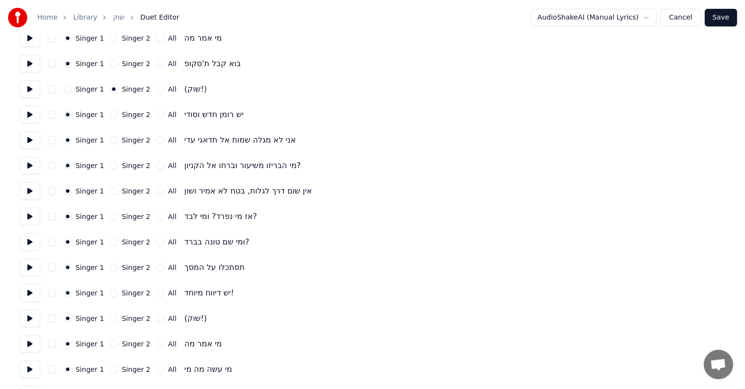
click at [110, 318] on button "Singer 2" at bounding box center [114, 319] width 8 height 8
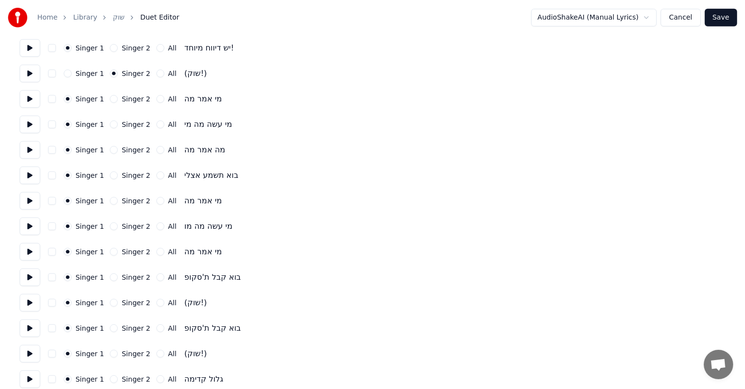
scroll to position [540, 0]
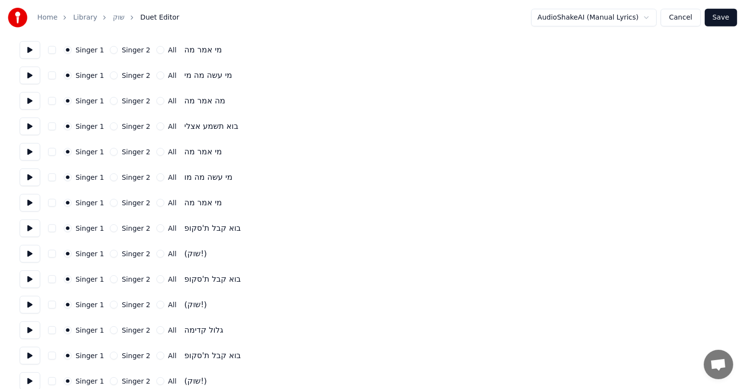
click at [110, 257] on button "Singer 2" at bounding box center [114, 254] width 8 height 8
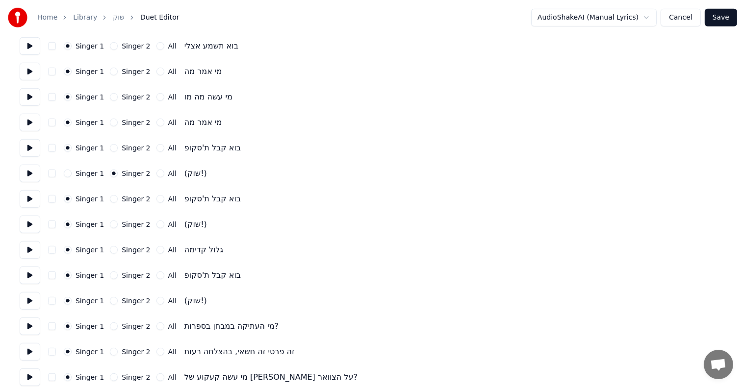
scroll to position [638, 0]
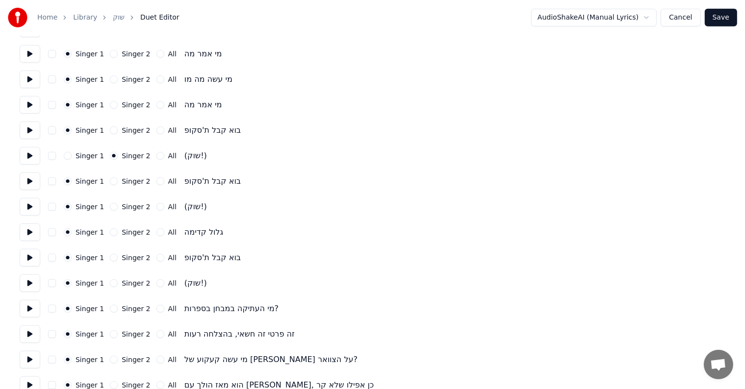
click at [110, 208] on button "Singer 2" at bounding box center [114, 207] width 8 height 8
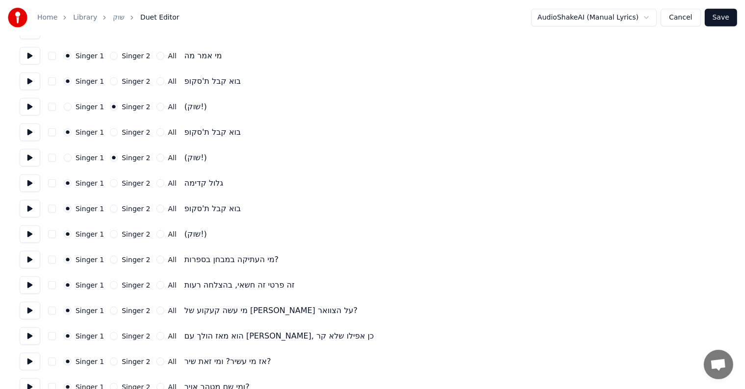
click at [110, 234] on button "Singer 2" at bounding box center [114, 235] width 8 height 8
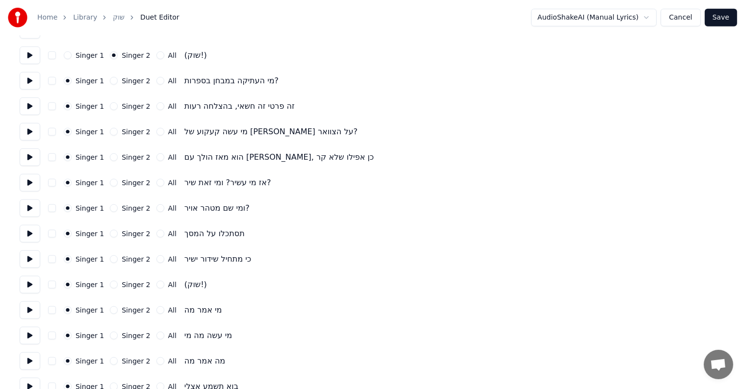
scroll to position [883, 0]
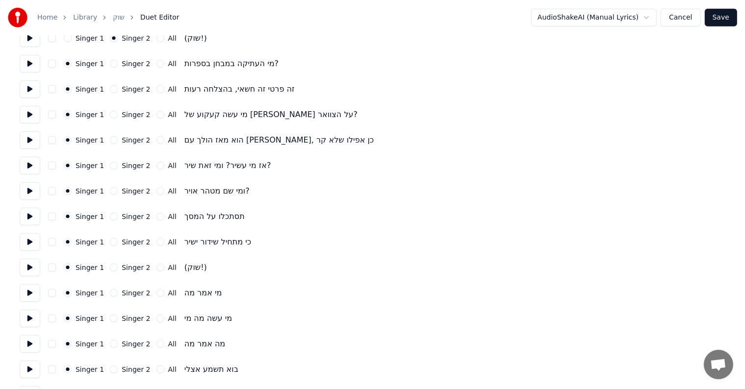
click at [112, 267] on button "Singer 2" at bounding box center [114, 268] width 8 height 8
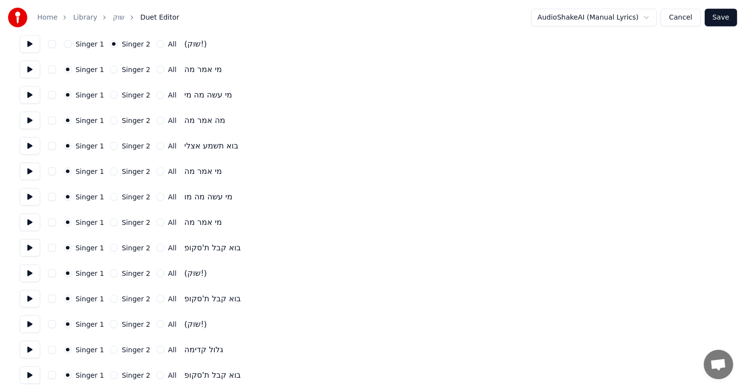
scroll to position [1128, 0]
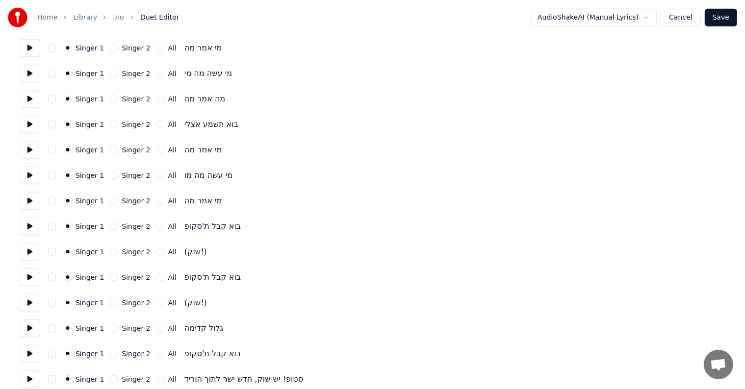
click at [110, 253] on button "Singer 2" at bounding box center [114, 252] width 8 height 8
click at [113, 305] on button "Singer 2" at bounding box center [114, 303] width 8 height 8
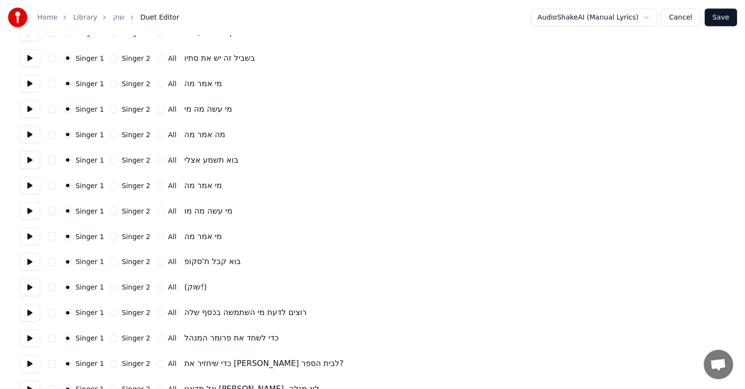
scroll to position [1619, 0]
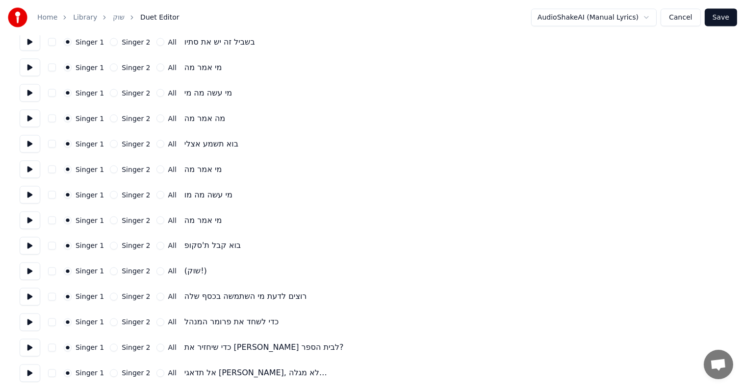
click at [110, 273] on button "Singer 2" at bounding box center [114, 272] width 8 height 8
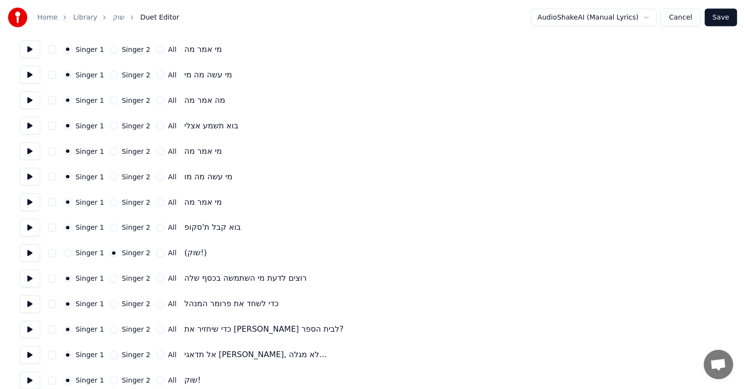
scroll to position [1647, 0]
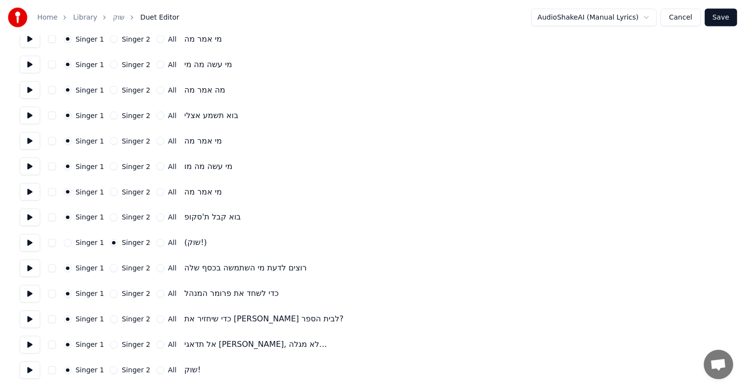
click at [111, 369] on button "Singer 2" at bounding box center [114, 371] width 8 height 8
click at [713, 24] on button "Save" at bounding box center [721, 18] width 32 height 18
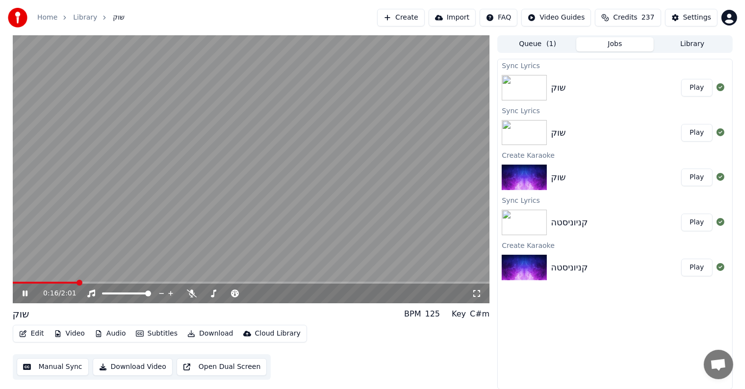
click at [101, 281] on video at bounding box center [251, 169] width 477 height 268
click at [101, 284] on span at bounding box center [251, 283] width 477 height 2
click at [124, 232] on video at bounding box center [251, 169] width 477 height 268
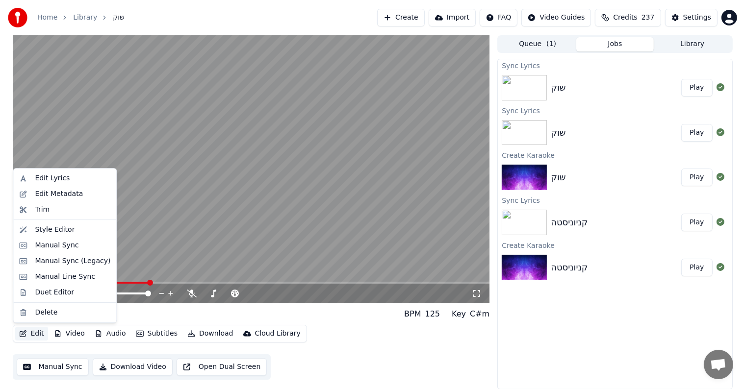
click at [32, 332] on button "Edit" at bounding box center [31, 334] width 33 height 14
click at [57, 291] on div "Duet Editor" at bounding box center [54, 293] width 39 height 10
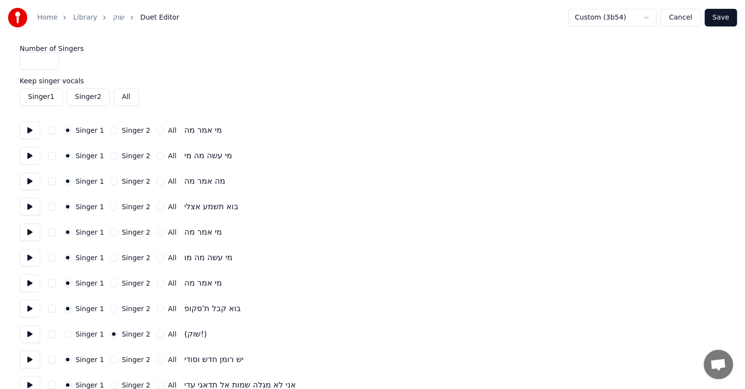
click at [49, 62] on input "*" at bounding box center [39, 61] width 39 height 18
click at [143, 77] on label "Keep singer vocals" at bounding box center [373, 80] width 706 height 7
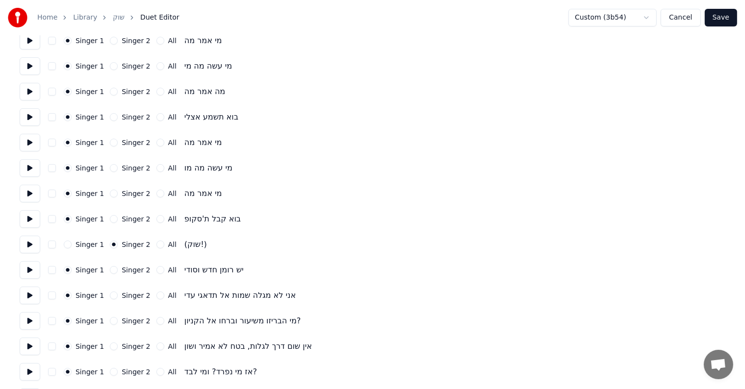
scroll to position [98, 0]
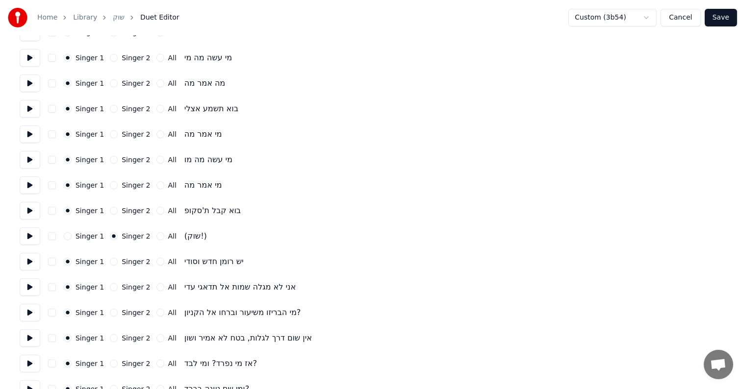
click at [70, 236] on button "Singer 1" at bounding box center [68, 236] width 8 height 8
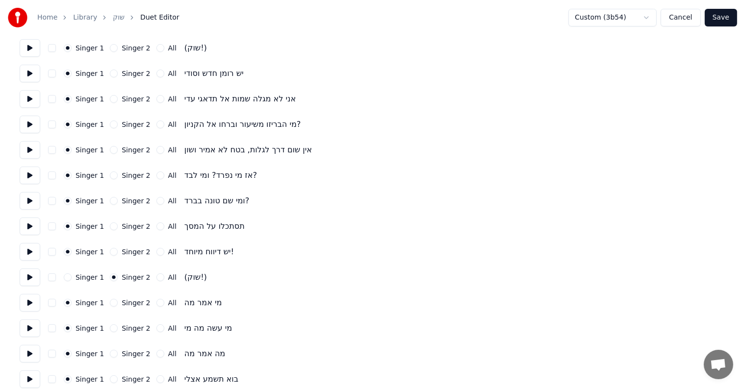
scroll to position [294, 0]
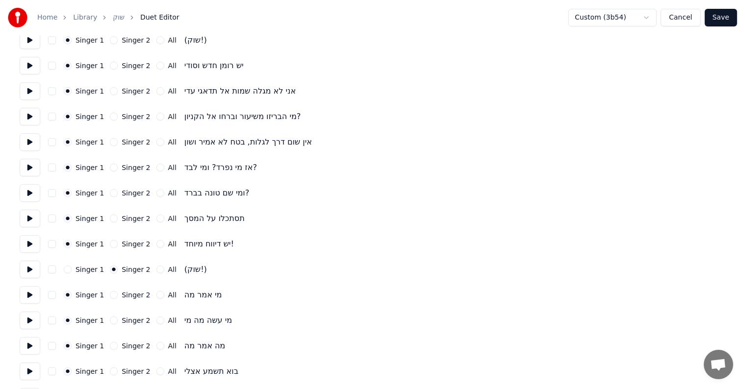
click at [67, 271] on button "Singer 1" at bounding box center [68, 270] width 8 height 8
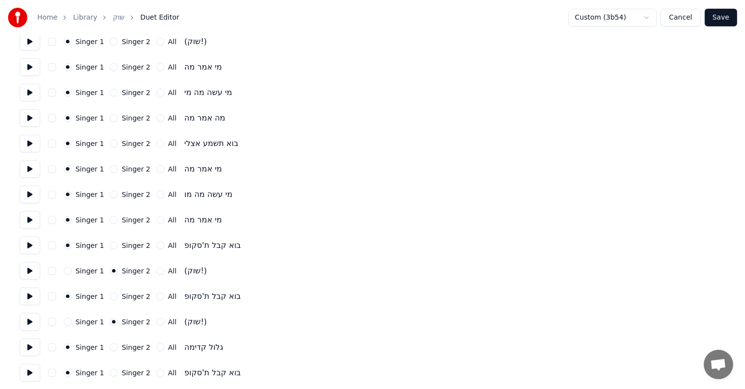
scroll to position [540, 0]
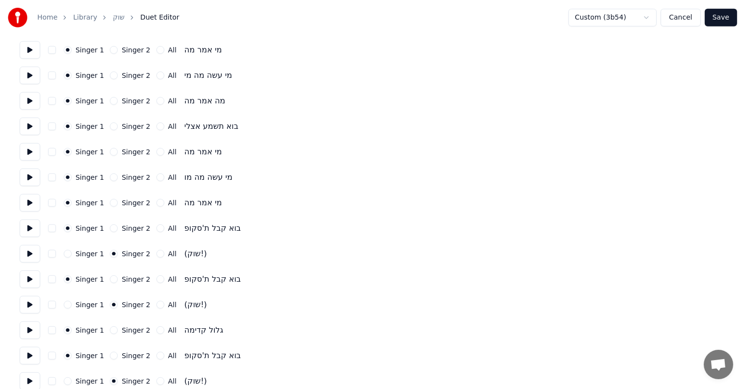
click at [67, 254] on button "Singer 1" at bounding box center [68, 254] width 8 height 8
click at [66, 305] on button "Singer 1" at bounding box center [68, 305] width 8 height 8
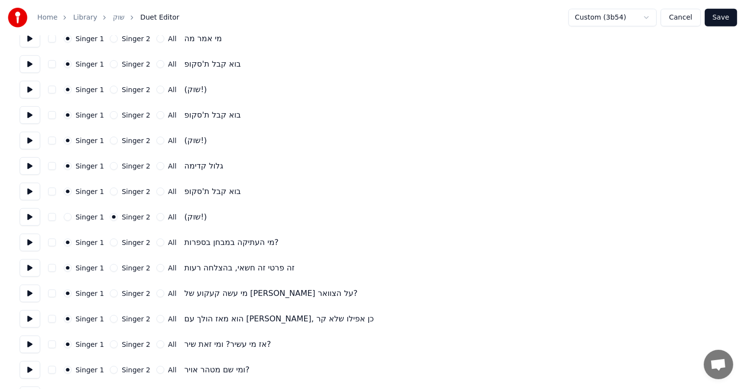
scroll to position [736, 0]
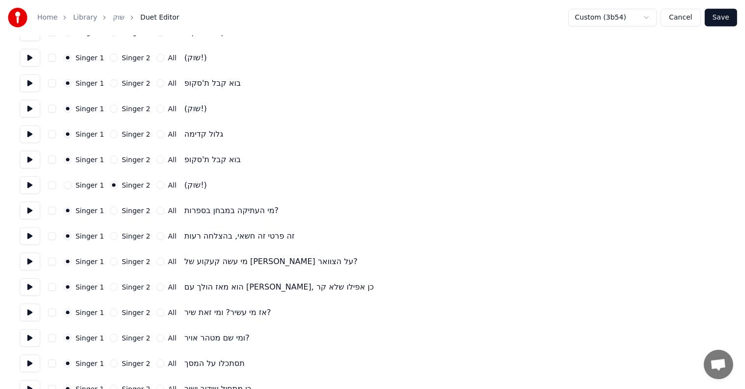
click at [69, 184] on button "Singer 1" at bounding box center [68, 185] width 8 height 8
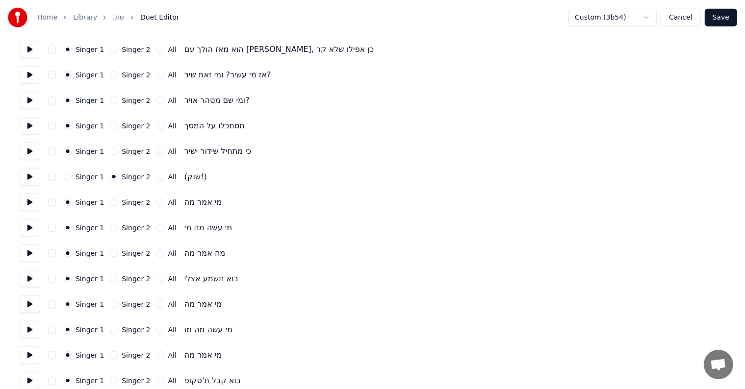
scroll to position [1030, 0]
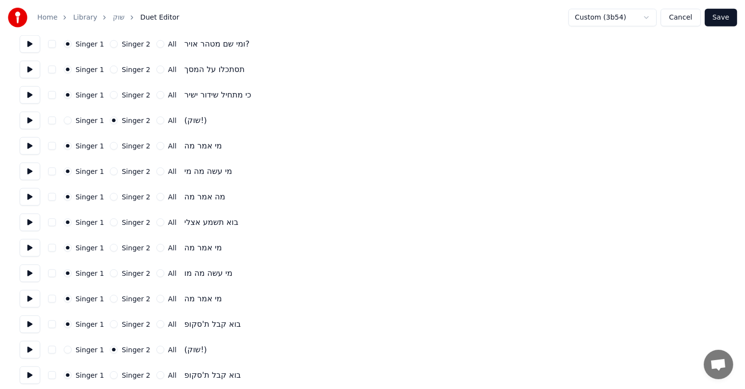
click at [69, 123] on button "Singer 1" at bounding box center [68, 121] width 8 height 8
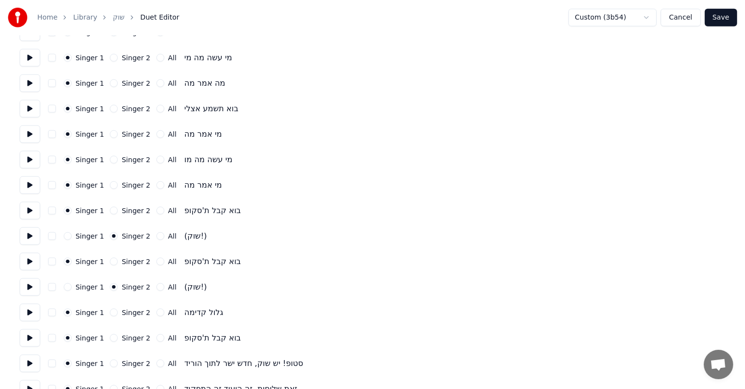
scroll to position [1226, 0]
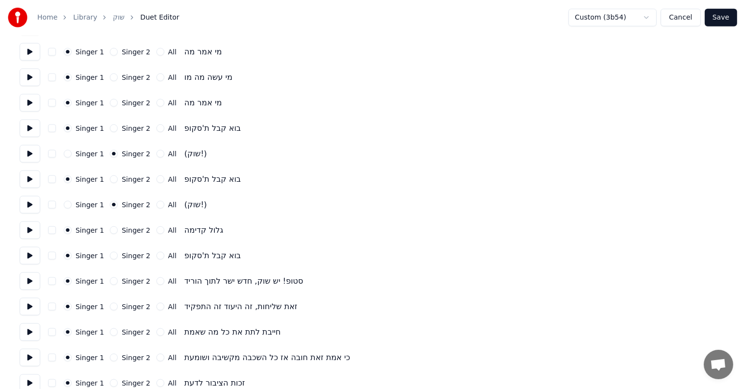
click at [65, 154] on button "Singer 1" at bounding box center [68, 154] width 8 height 8
click at [67, 205] on button "Singer 1" at bounding box center [68, 205] width 8 height 8
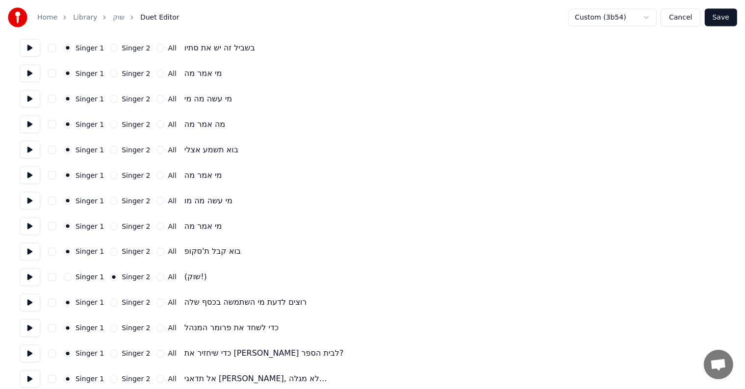
scroll to position [1647, 0]
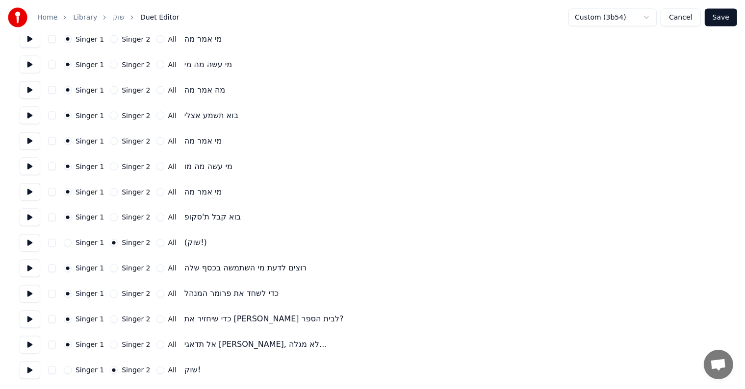
click at [62, 244] on div "Singer 1 Singer 2 All (שוק!)" at bounding box center [373, 243] width 706 height 18
click at [64, 243] on button "Singer 1" at bounding box center [68, 243] width 8 height 8
click at [69, 369] on button "Singer 1" at bounding box center [68, 371] width 8 height 8
click at [724, 16] on button "Save" at bounding box center [721, 18] width 32 height 18
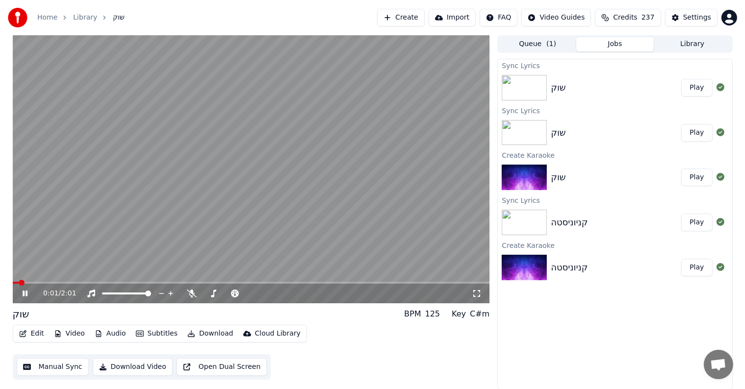
click at [310, 121] on video at bounding box center [251, 169] width 477 height 268
click at [29, 335] on button "Edit" at bounding box center [31, 334] width 33 height 14
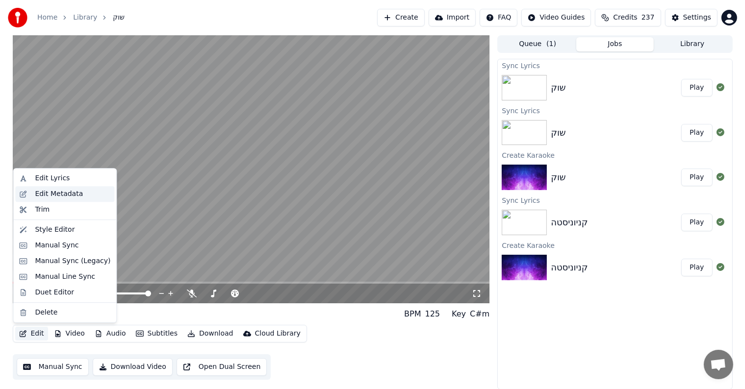
click at [78, 193] on div "Edit Metadata" at bounding box center [73, 194] width 76 height 10
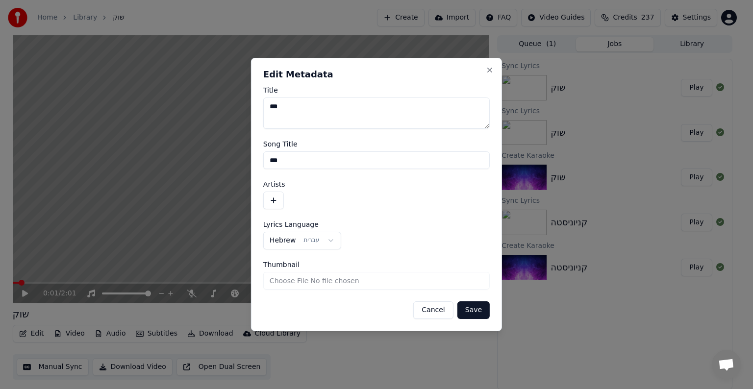
click at [277, 194] on button "button" at bounding box center [273, 201] width 21 height 18
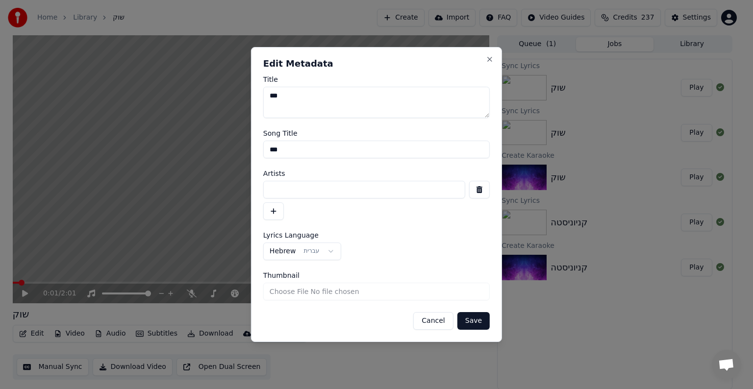
click at [295, 198] on input at bounding box center [364, 190] width 202 height 18
type input "*******"
click at [481, 320] on button "Save" at bounding box center [474, 321] width 32 height 18
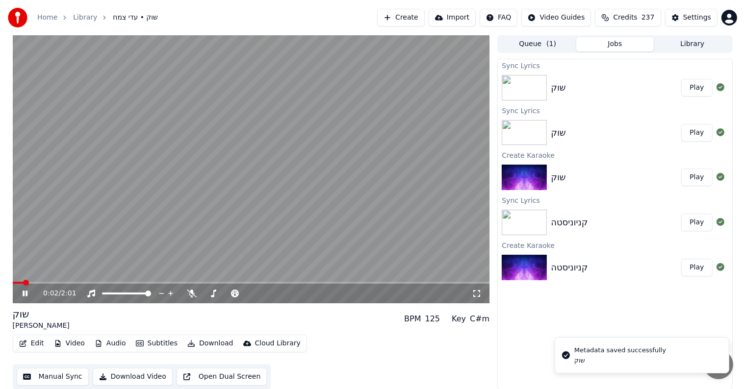
click at [360, 137] on video at bounding box center [251, 169] width 477 height 268
click at [695, 47] on button "Library" at bounding box center [692, 44] width 77 height 14
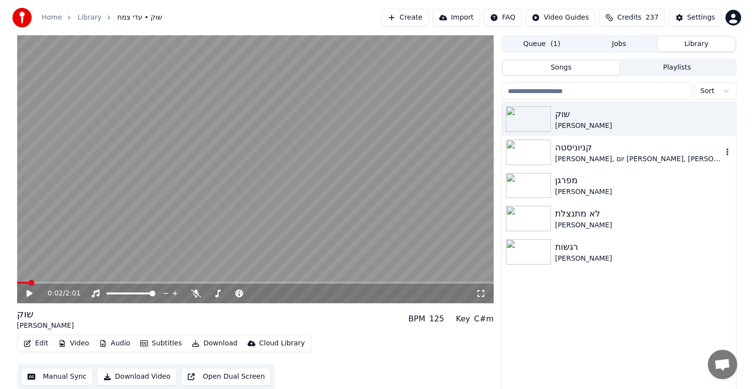
scroll to position [4, 0]
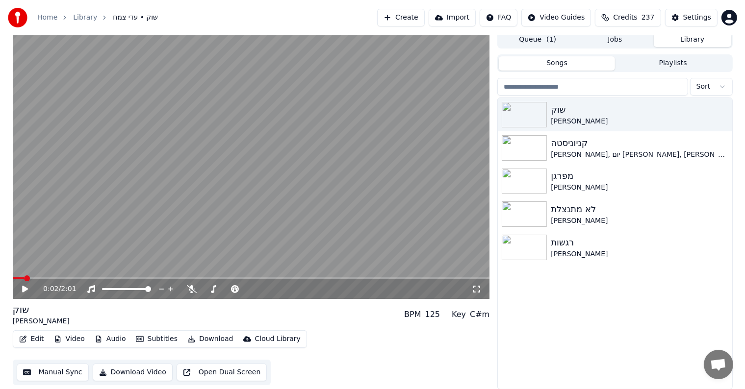
click at [418, 17] on button "Create" at bounding box center [401, 18] width 48 height 18
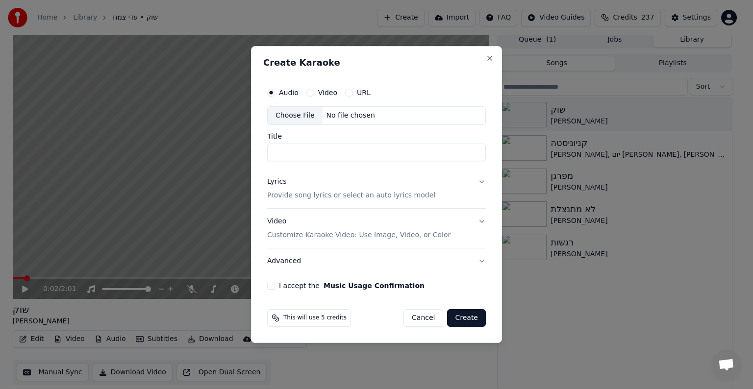
click at [288, 114] on div "Choose File" at bounding box center [295, 116] width 55 height 18
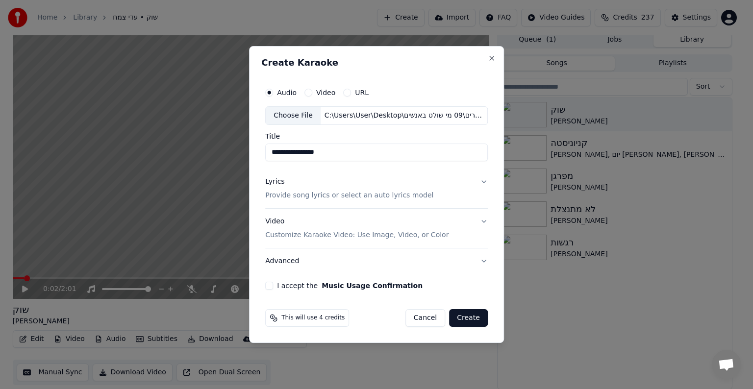
drag, startPoint x: 284, startPoint y: 152, endPoint x: 224, endPoint y: 151, distance: 59.8
click at [224, 151] on body "**********" at bounding box center [372, 190] width 745 height 389
type input "**********"
click at [299, 198] on p "Provide song lyrics or select an auto lyrics model" at bounding box center [349, 196] width 168 height 10
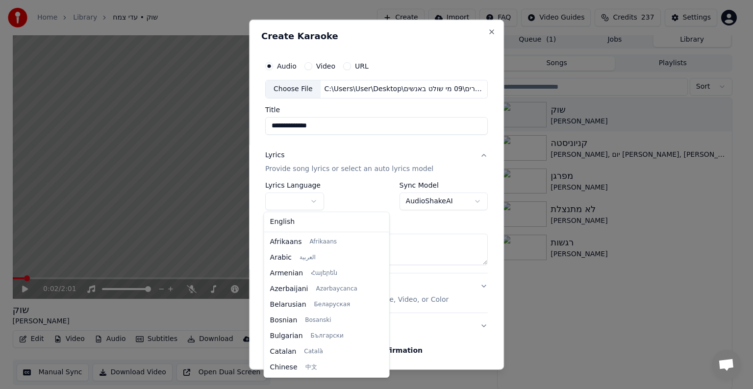
click at [301, 201] on body "**********" at bounding box center [372, 190] width 745 height 389
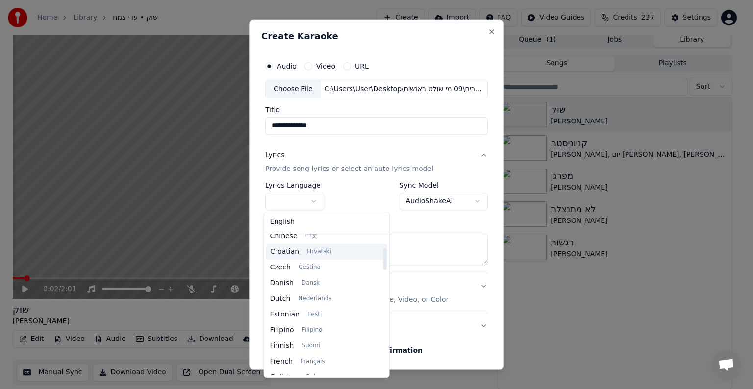
scroll to position [245, 0]
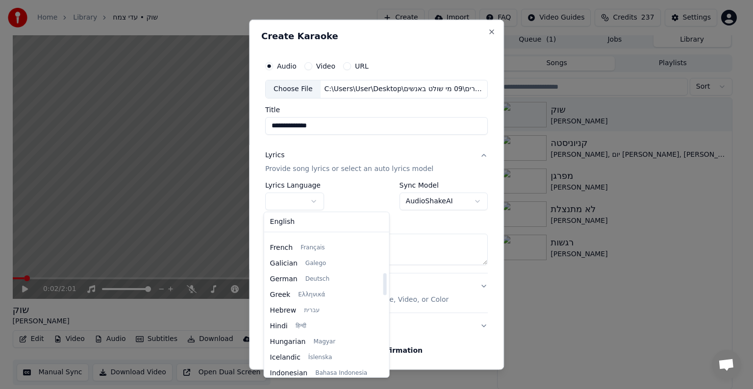
select select "**"
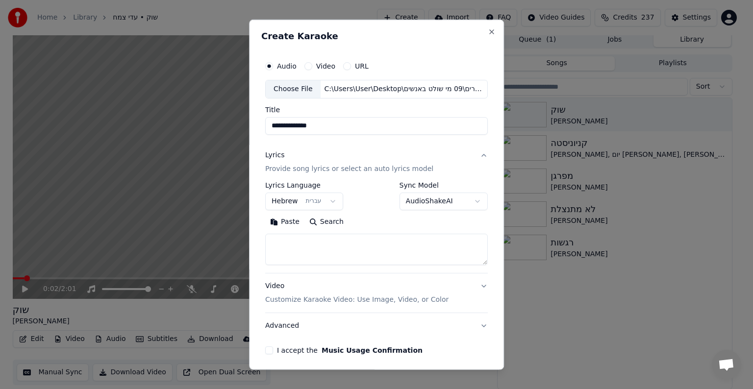
click at [308, 236] on textarea at bounding box center [376, 249] width 223 height 31
click at [481, 262] on textarea at bounding box center [376, 249] width 223 height 31
click at [479, 262] on textarea at bounding box center [376, 249] width 223 height 31
click at [298, 247] on textarea at bounding box center [376, 249] width 223 height 31
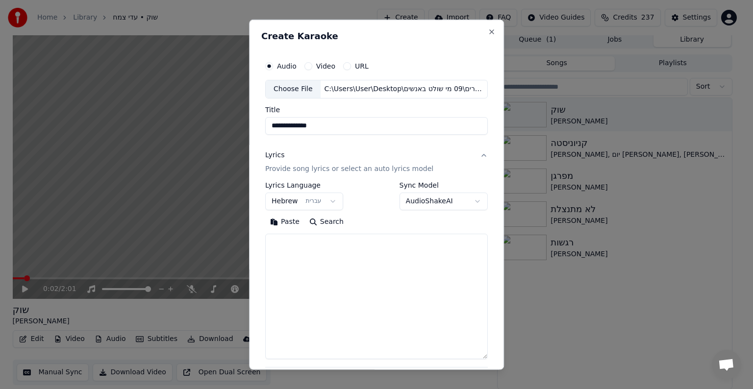
drag, startPoint x: 478, startPoint y: 261, endPoint x: 498, endPoint y: 393, distance: 133.5
click at [498, 385] on html "**********" at bounding box center [376, 190] width 753 height 389
click at [382, 252] on textarea at bounding box center [376, 315] width 223 height 163
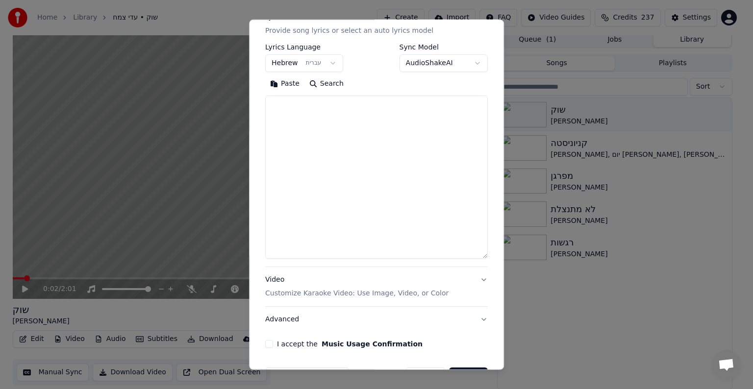
scroll to position [147, 0]
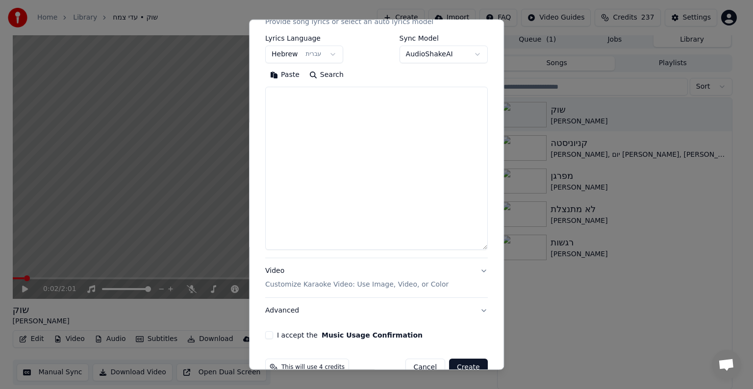
paste textarea "**********"
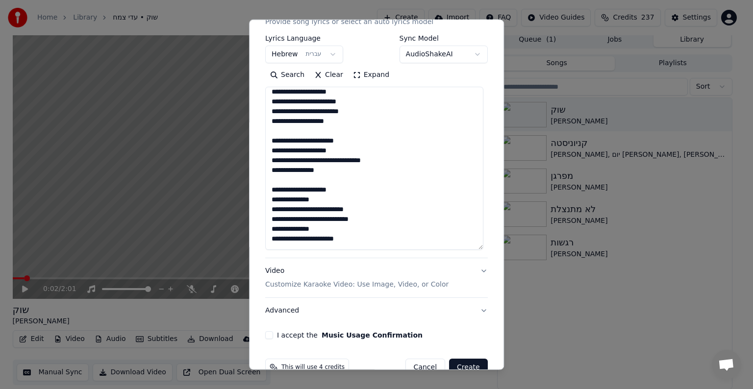
scroll to position [0, 0]
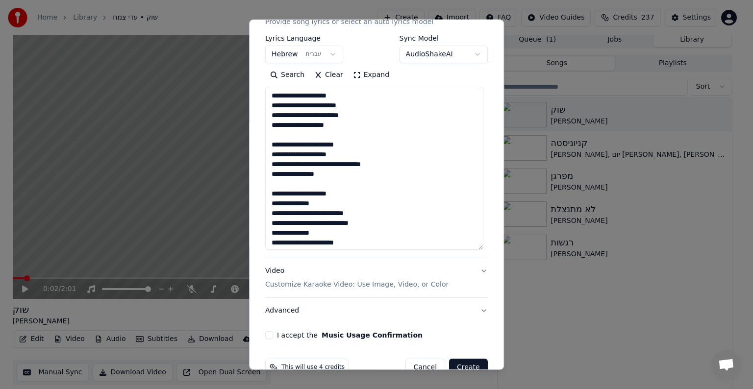
click at [286, 95] on textarea at bounding box center [374, 168] width 218 height 163
click at [280, 97] on textarea at bounding box center [374, 168] width 218 height 163
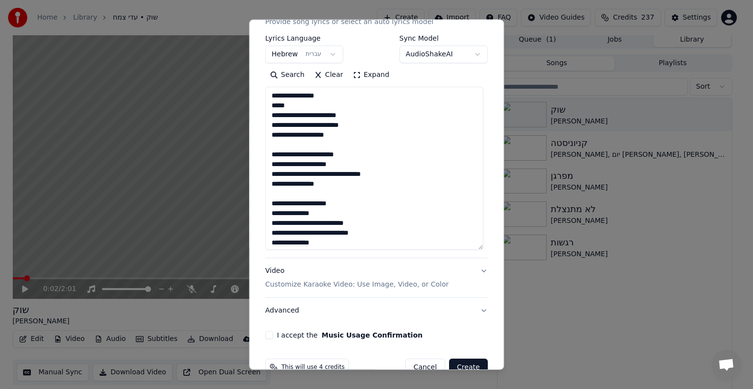
drag, startPoint x: 329, startPoint y: 94, endPoint x: 323, endPoint y: 98, distance: 6.4
click at [323, 98] on textarea at bounding box center [374, 168] width 218 height 163
click at [269, 104] on textarea at bounding box center [374, 168] width 218 height 163
click at [280, 116] on textarea at bounding box center [374, 168] width 218 height 163
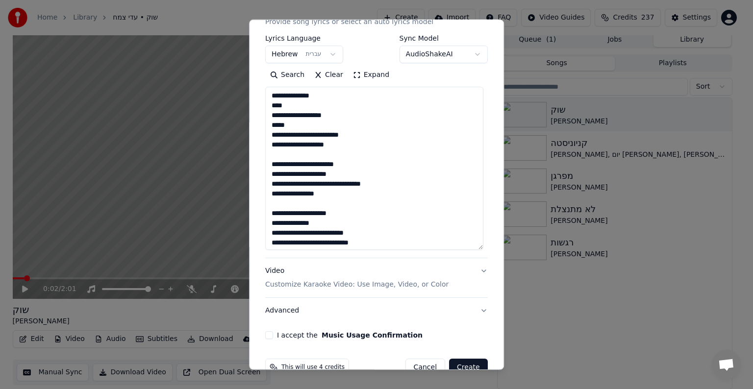
drag, startPoint x: 271, startPoint y: 124, endPoint x: 263, endPoint y: 124, distance: 8.4
click at [265, 124] on textarea at bounding box center [374, 168] width 218 height 163
click at [279, 145] on textarea at bounding box center [374, 168] width 218 height 163
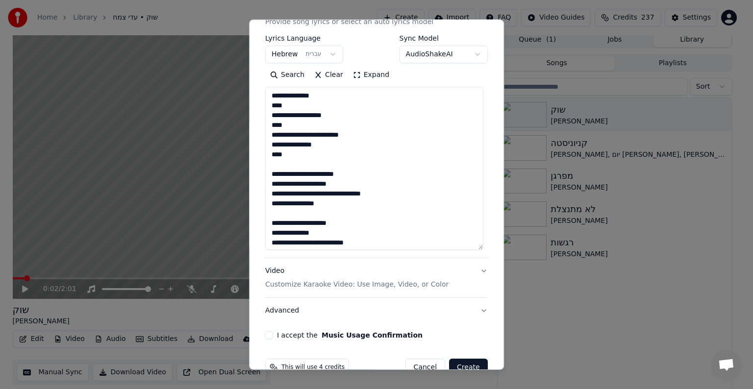
click at [290, 105] on textarea at bounding box center [374, 168] width 218 height 163
click at [319, 95] on textarea at bounding box center [374, 168] width 218 height 163
click at [342, 115] on textarea at bounding box center [374, 168] width 218 height 163
click at [319, 145] on textarea at bounding box center [374, 168] width 218 height 163
drag, startPoint x: 286, startPoint y: 174, endPoint x: 281, endPoint y: 175, distance: 5.4
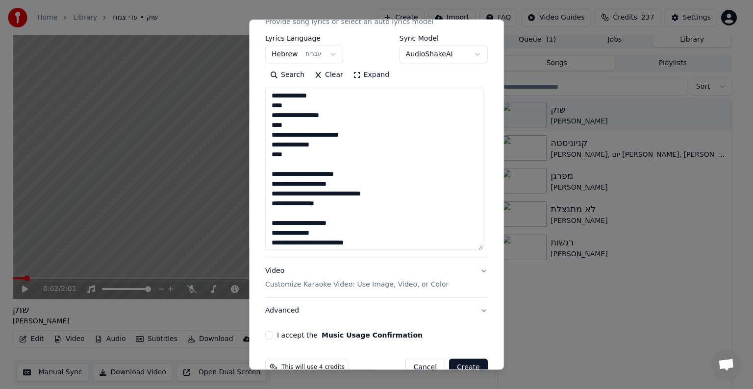
click at [281, 175] on textarea at bounding box center [374, 168] width 218 height 163
drag, startPoint x: 288, startPoint y: 183, endPoint x: 260, endPoint y: 186, distance: 28.1
click at [261, 186] on div "**********" at bounding box center [376, 124] width 231 height 438
drag, startPoint x: 285, startPoint y: 195, endPoint x: 267, endPoint y: 196, distance: 18.2
click at [267, 196] on textarea at bounding box center [374, 168] width 218 height 163
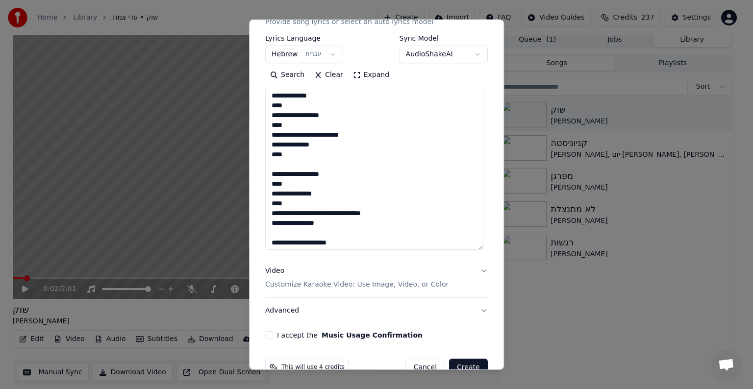
drag, startPoint x: 325, startPoint y: 223, endPoint x: 320, endPoint y: 226, distance: 5.5
click at [320, 226] on textarea at bounding box center [374, 168] width 218 height 163
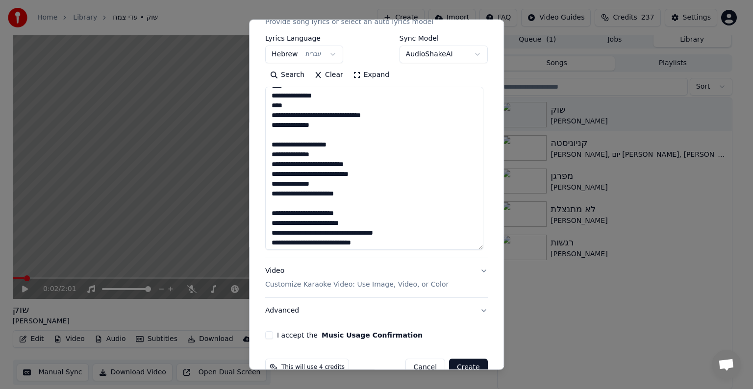
scroll to position [147, 0]
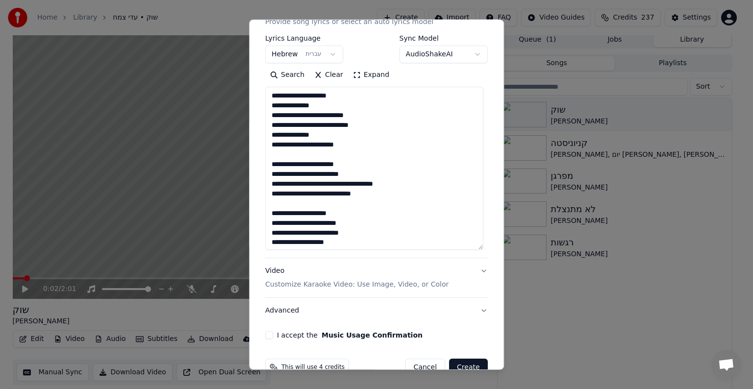
click at [345, 185] on textarea at bounding box center [374, 168] width 218 height 163
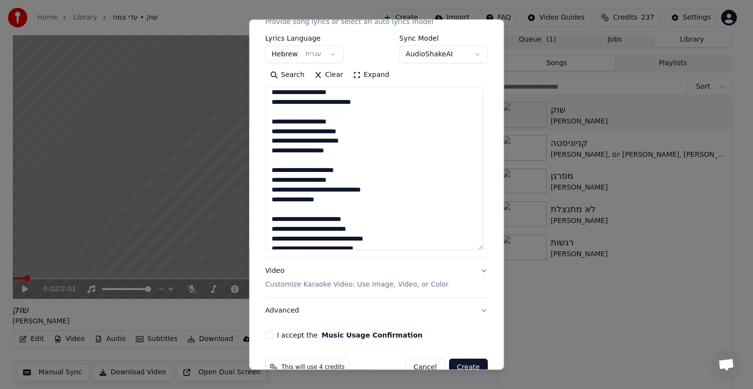
scroll to position [200, 0]
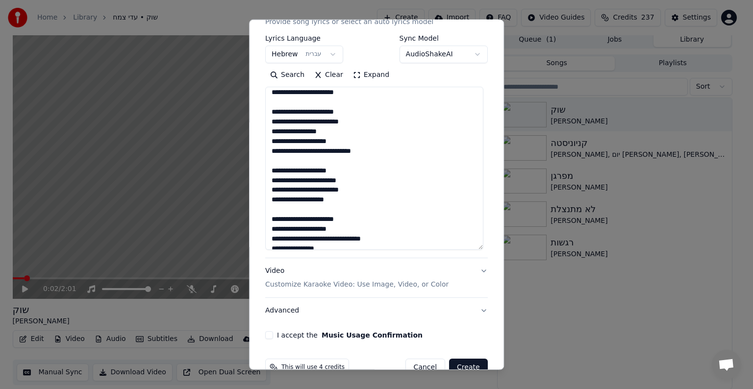
drag, startPoint x: 285, startPoint y: 170, endPoint x: 270, endPoint y: 171, distance: 14.7
click at [270, 171] on textarea at bounding box center [374, 168] width 218 height 163
drag, startPoint x: 278, startPoint y: 180, endPoint x: 264, endPoint y: 181, distance: 13.8
click at [265, 181] on textarea at bounding box center [374, 168] width 218 height 163
click at [320, 171] on textarea at bounding box center [374, 168] width 218 height 163
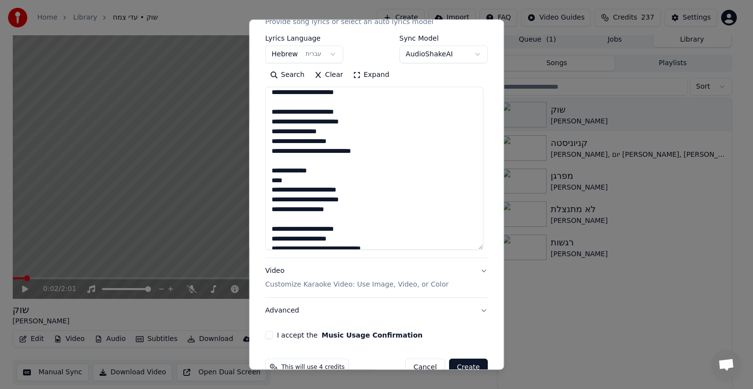
drag, startPoint x: 285, startPoint y: 190, endPoint x: 271, endPoint y: 189, distance: 14.2
click at [271, 189] on textarea at bounding box center [374, 168] width 218 height 163
click at [276, 192] on textarea at bounding box center [374, 168] width 218 height 163
drag, startPoint x: 284, startPoint y: 189, endPoint x: 251, endPoint y: 192, distance: 32.5
click at [251, 192] on div "**********" at bounding box center [376, 195] width 255 height 351
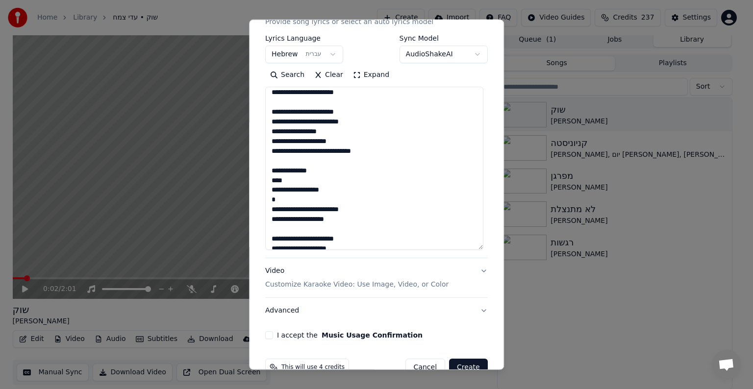
drag, startPoint x: 277, startPoint y: 198, endPoint x: 244, endPoint y: 204, distance: 32.9
click at [245, 204] on body "**********" at bounding box center [372, 190] width 745 height 389
click at [275, 203] on textarea at bounding box center [374, 168] width 218 height 163
drag, startPoint x: 276, startPoint y: 201, endPoint x: 267, endPoint y: 201, distance: 9.3
click at [267, 201] on textarea at bounding box center [374, 168] width 218 height 163
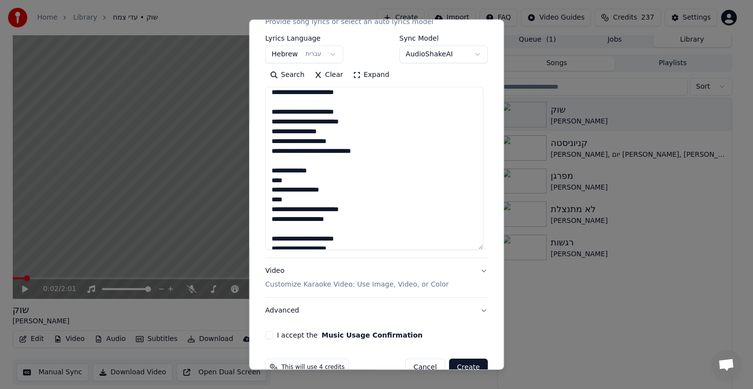
drag, startPoint x: 279, startPoint y: 220, endPoint x: 260, endPoint y: 220, distance: 18.6
click at [261, 220] on div "**********" at bounding box center [376, 124] width 231 height 438
drag, startPoint x: 283, startPoint y: 232, endPoint x: 257, endPoint y: 233, distance: 25.6
click at [261, 232] on div "**********" at bounding box center [376, 124] width 231 height 438
click at [321, 220] on textarea at bounding box center [374, 168] width 218 height 163
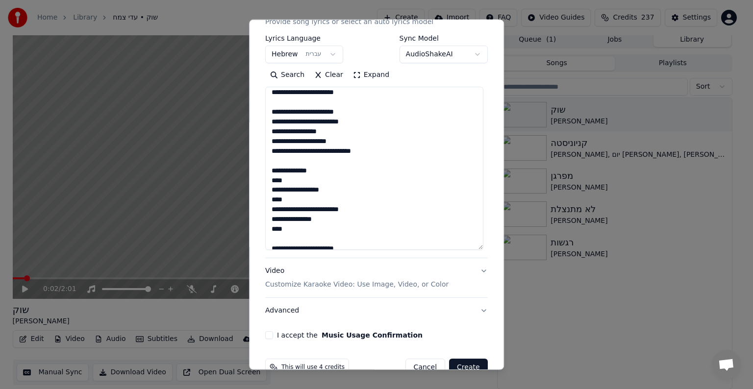
scroll to position [249, 0]
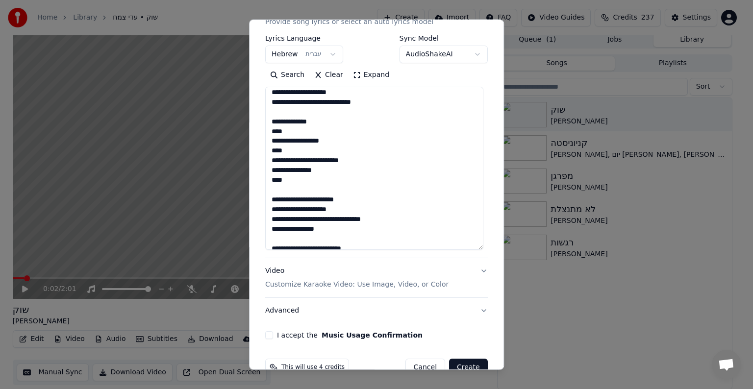
drag, startPoint x: 284, startPoint y: 199, endPoint x: 269, endPoint y: 199, distance: 15.7
click at [269, 199] on textarea at bounding box center [374, 168] width 218 height 163
click at [331, 200] on textarea at bounding box center [374, 168] width 218 height 163
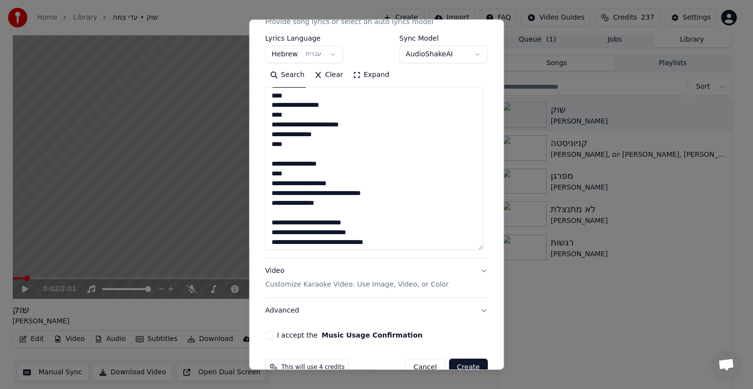
scroll to position [298, 0]
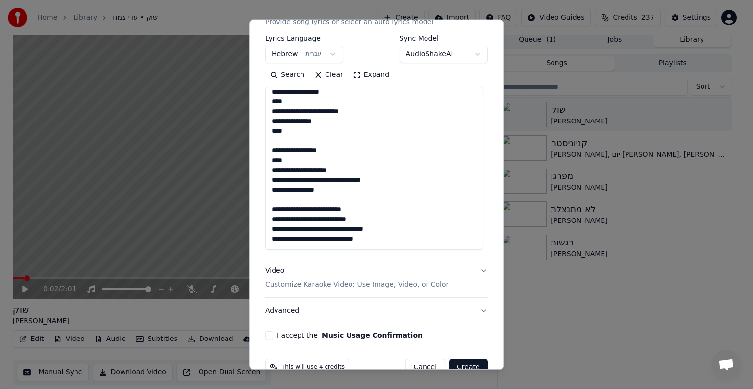
drag, startPoint x: 284, startPoint y: 171, endPoint x: 261, endPoint y: 170, distance: 23.1
click at [265, 171] on textarea at bounding box center [374, 168] width 218 height 163
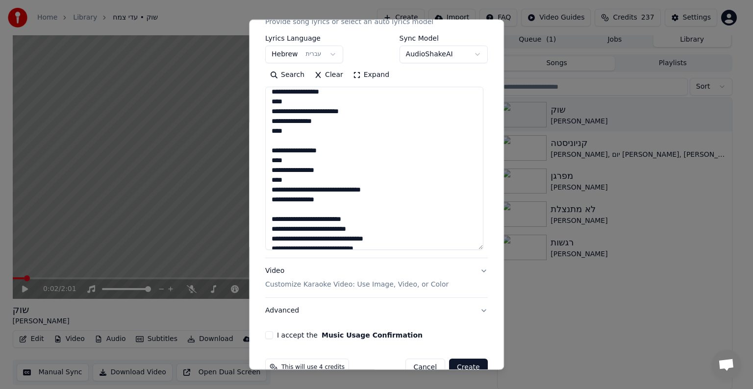
click at [314, 192] on textarea at bounding box center [374, 168] width 218 height 163
click at [320, 202] on textarea at bounding box center [374, 168] width 218 height 163
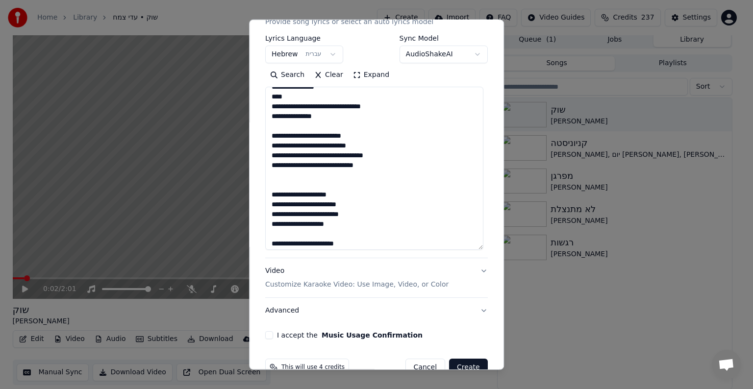
scroll to position [396, 0]
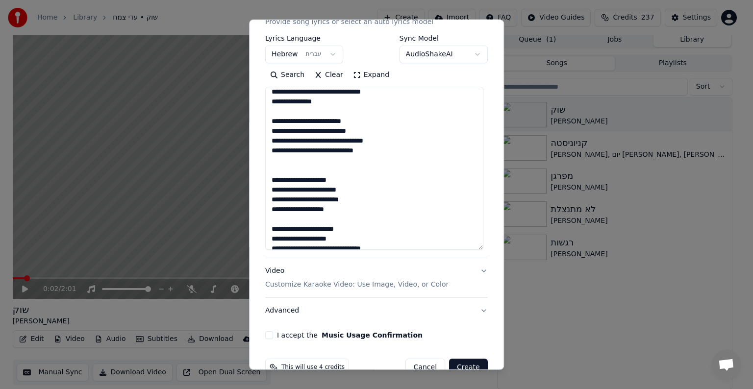
click at [310, 167] on textarea at bounding box center [374, 168] width 218 height 163
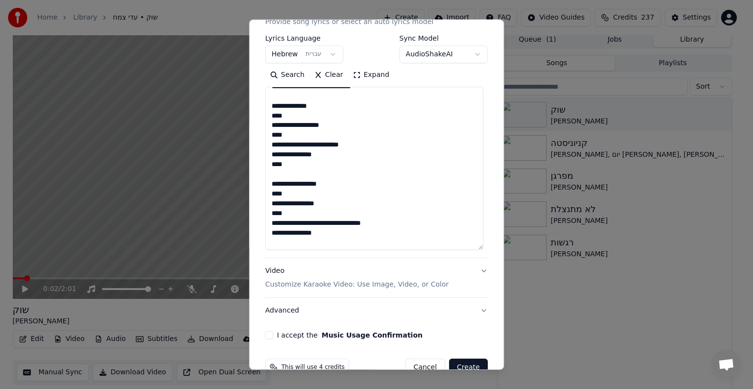
scroll to position [249, 0]
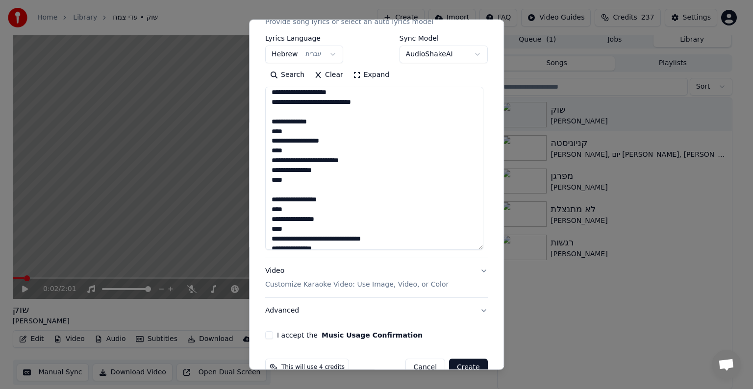
drag, startPoint x: 296, startPoint y: 179, endPoint x: 276, endPoint y: 118, distance: 64.1
click at [276, 118] on textarea at bounding box center [374, 168] width 218 height 163
click at [330, 117] on textarea at bounding box center [374, 168] width 218 height 163
drag, startPoint x: 332, startPoint y: 119, endPoint x: 271, endPoint y: 159, distance: 72.9
click at [271, 159] on textarea at bounding box center [374, 168] width 218 height 163
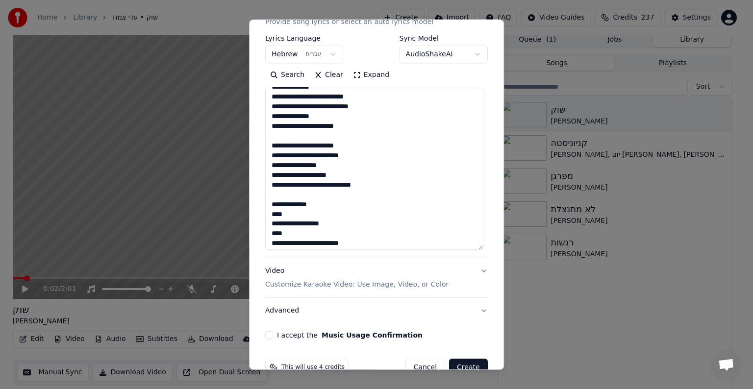
scroll to position [151, 0]
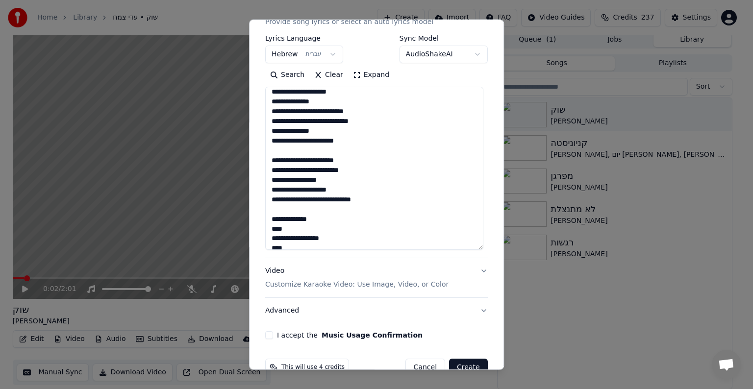
drag, startPoint x: 318, startPoint y: 155, endPoint x: 257, endPoint y: 215, distance: 86.0
click at [257, 215] on div "**********" at bounding box center [376, 195] width 255 height 351
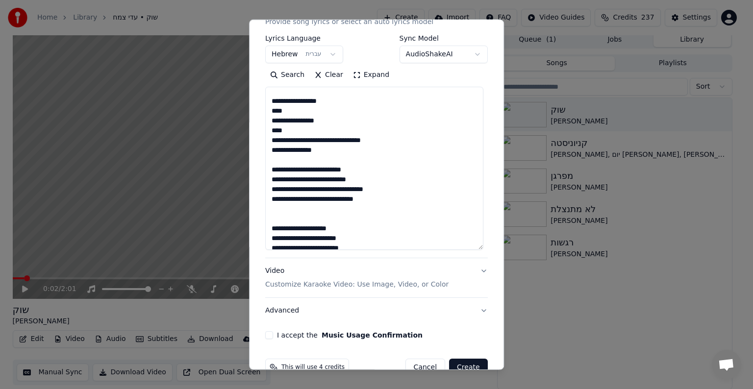
scroll to position [445, 0]
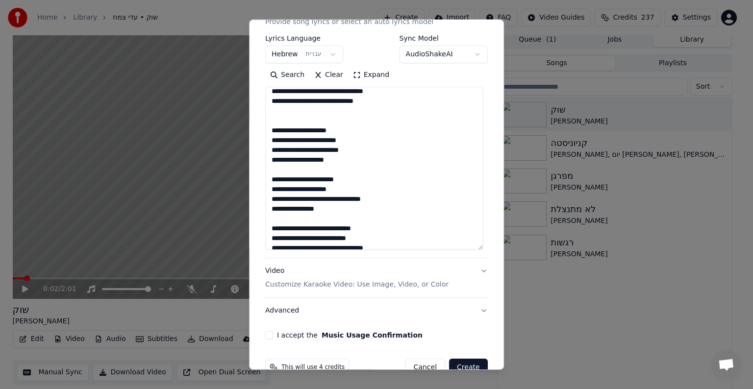
drag, startPoint x: 335, startPoint y: 212, endPoint x: 379, endPoint y: 125, distance: 97.8
click at [379, 125] on textarea at bounding box center [374, 168] width 218 height 163
paste textarea "**********"
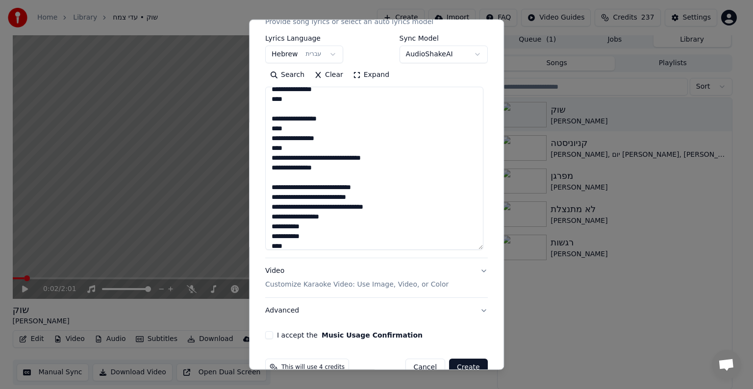
scroll to position [541, 0]
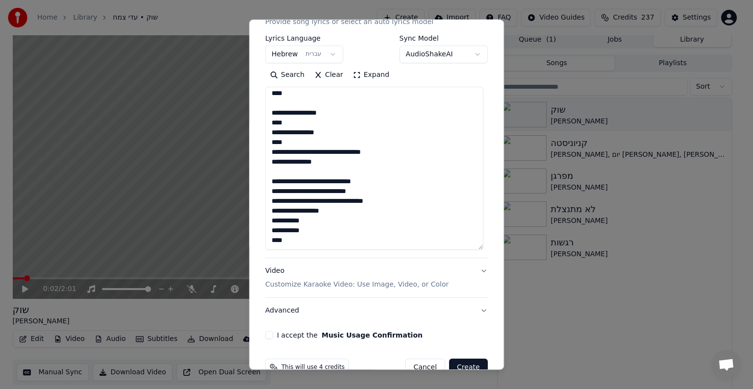
drag, startPoint x: 286, startPoint y: 124, endPoint x: 269, endPoint y: 124, distance: 17.7
click at [269, 124] on textarea at bounding box center [374, 168] width 218 height 163
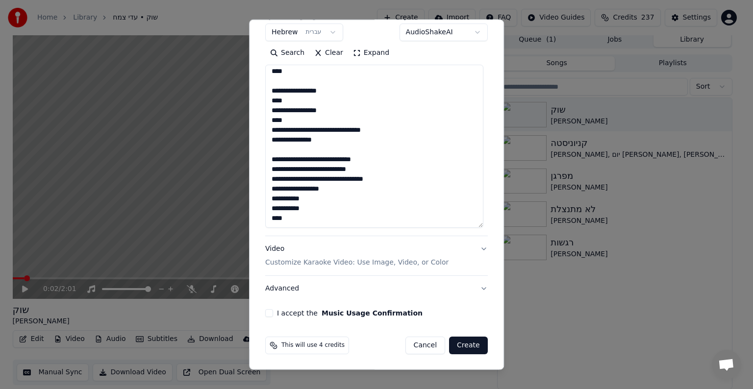
click at [312, 200] on textarea at bounding box center [374, 146] width 218 height 163
click at [268, 197] on textarea at bounding box center [374, 146] width 218 height 163
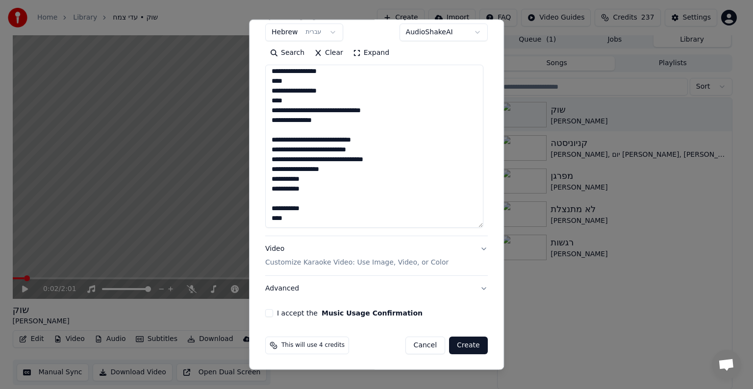
scroll to position [561, 0]
type textarea "**********"
click at [267, 314] on button "I accept the Music Usage Confirmation" at bounding box center [269, 314] width 8 height 8
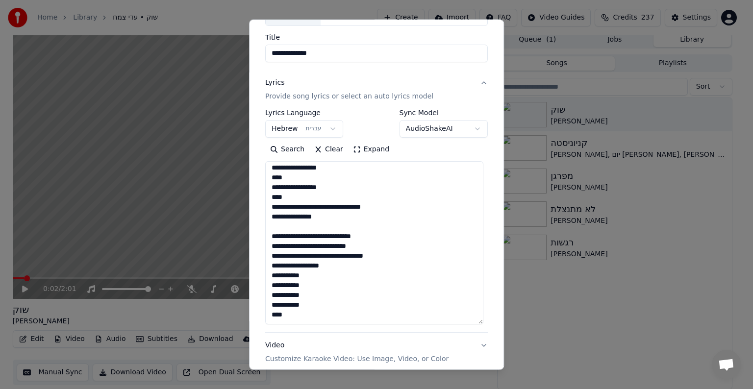
scroll to position [169, 0]
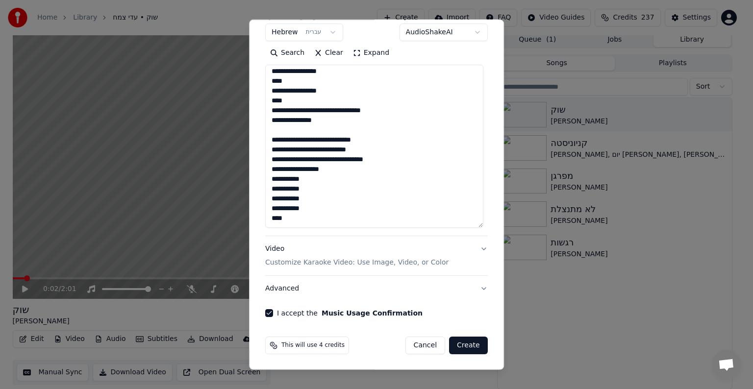
click at [477, 339] on button "Create" at bounding box center [468, 346] width 39 height 18
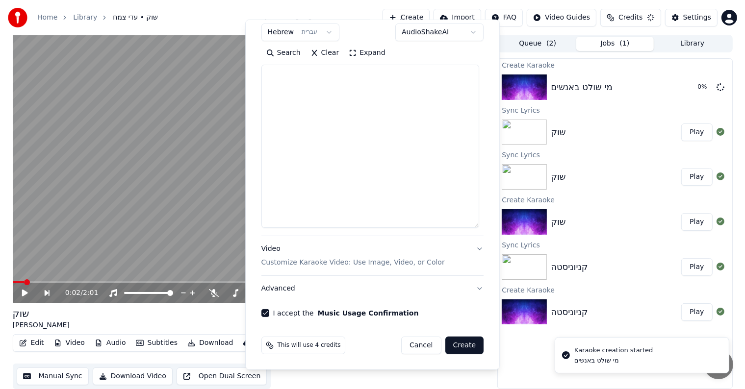
scroll to position [0, 0]
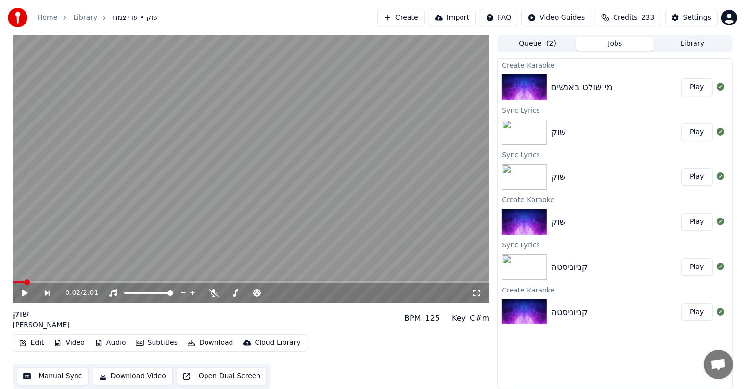
click at [700, 86] on button "Play" at bounding box center [696, 87] width 31 height 18
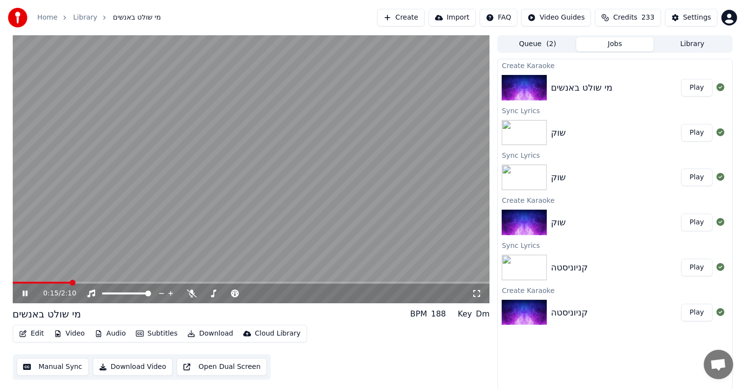
click at [33, 333] on button "Edit" at bounding box center [31, 334] width 33 height 14
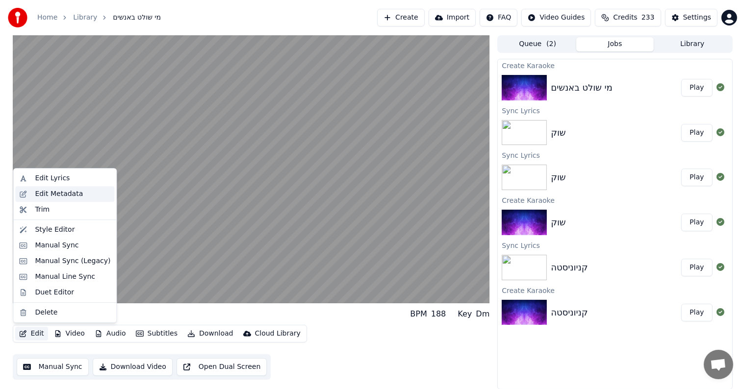
click at [61, 196] on div "Edit Metadata" at bounding box center [59, 194] width 48 height 10
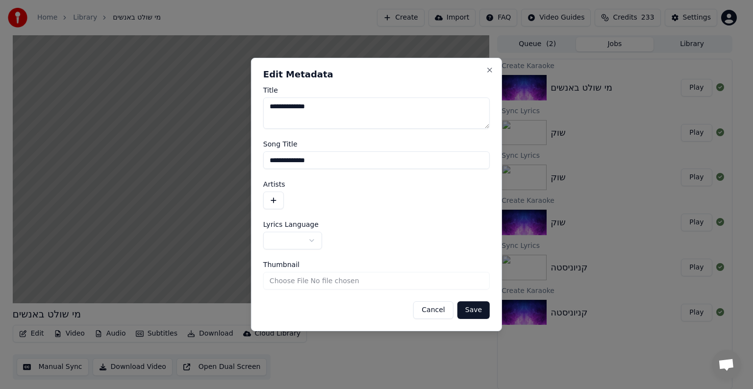
click at [272, 200] on button "button" at bounding box center [273, 201] width 21 height 18
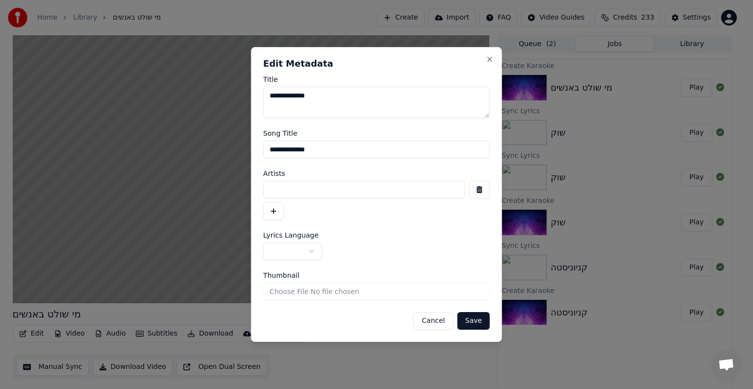
click at [305, 192] on input at bounding box center [364, 190] width 202 height 18
type input "**********"
click at [485, 323] on button "Save" at bounding box center [474, 321] width 32 height 18
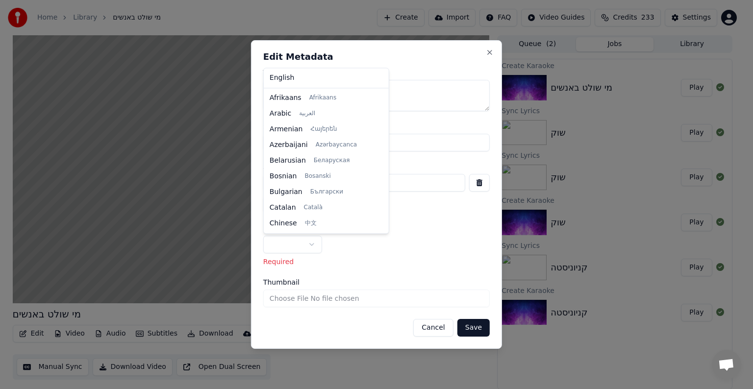
click at [311, 245] on body "**********" at bounding box center [372, 194] width 745 height 389
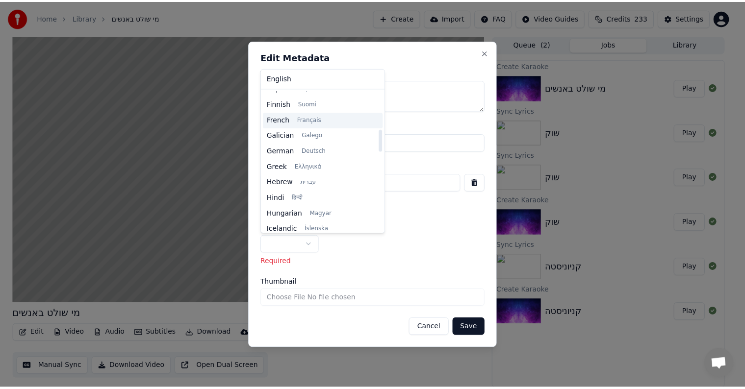
scroll to position [245, 0]
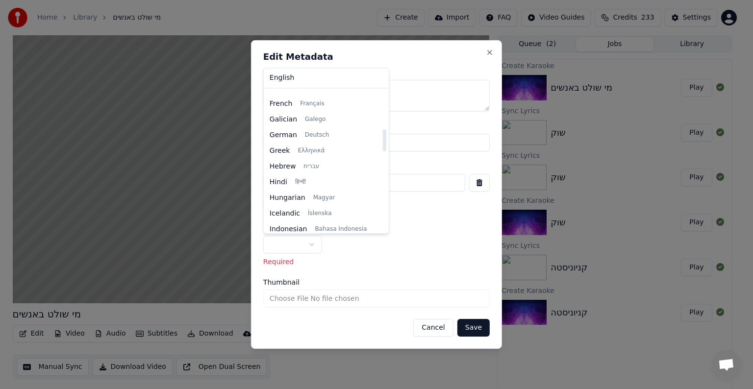
select select "**"
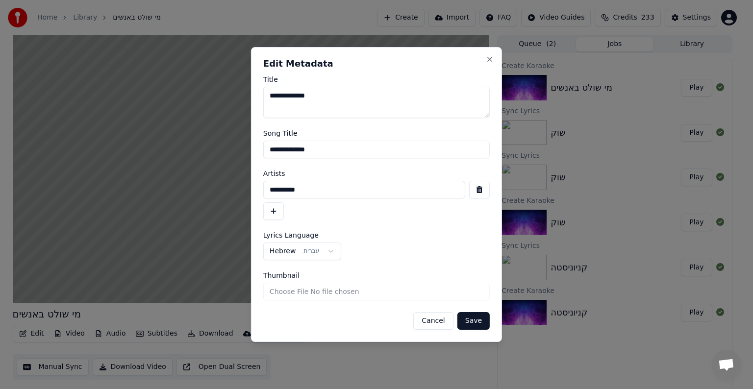
click at [476, 321] on button "Save" at bounding box center [474, 321] width 32 height 18
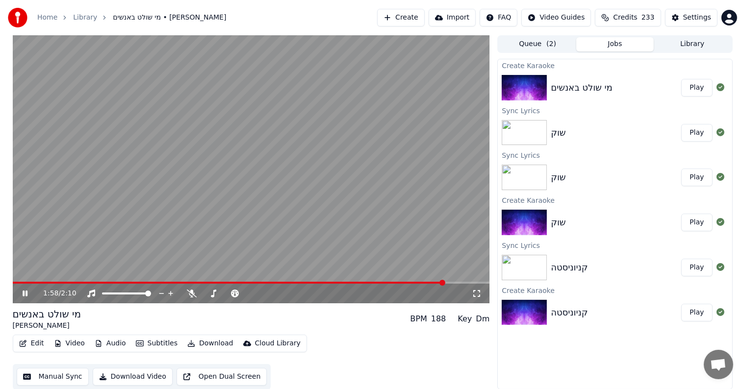
click at [189, 289] on div "1:58 / 2:10" at bounding box center [257, 294] width 429 height 10
click at [190, 294] on icon at bounding box center [192, 294] width 10 height 8
click at [318, 199] on video at bounding box center [251, 169] width 477 height 268
click at [377, 281] on video at bounding box center [251, 169] width 477 height 268
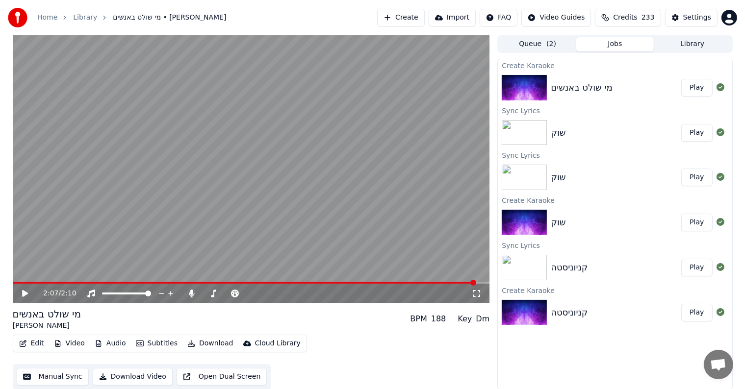
click at [377, 281] on video at bounding box center [251, 169] width 477 height 268
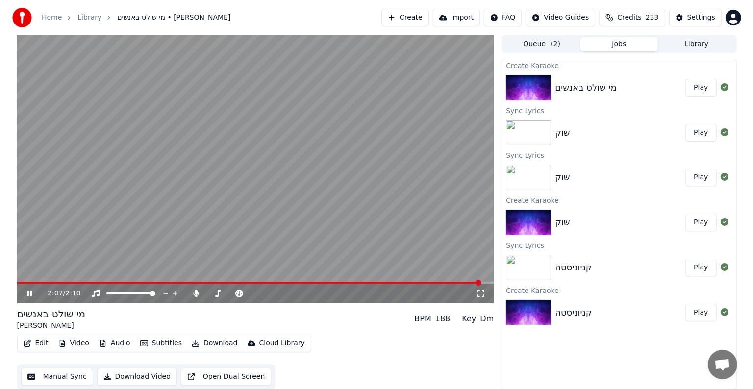
scroll to position [0, 0]
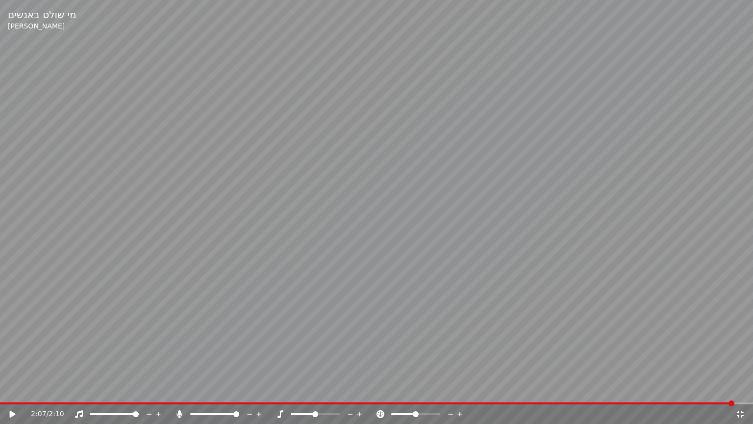
click at [190, 284] on video at bounding box center [376, 212] width 753 height 424
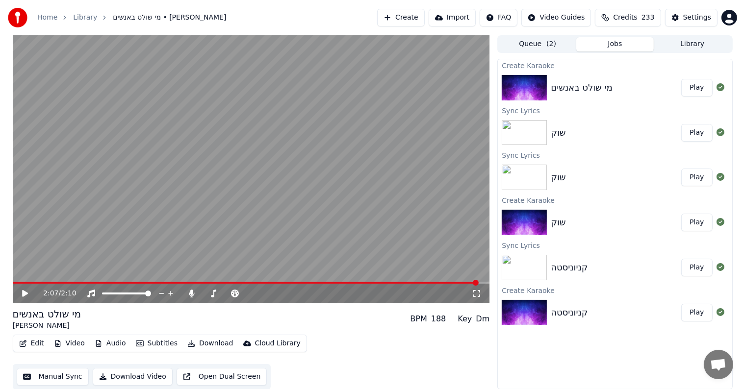
click at [302, 283] on span at bounding box center [246, 283] width 466 height 2
click at [18, 295] on div "1:19 / 2:10" at bounding box center [251, 294] width 469 height 10
click at [24, 293] on icon at bounding box center [25, 293] width 6 height 7
click at [343, 283] on span at bounding box center [251, 283] width 477 height 2
click at [314, 234] on video at bounding box center [251, 169] width 477 height 268
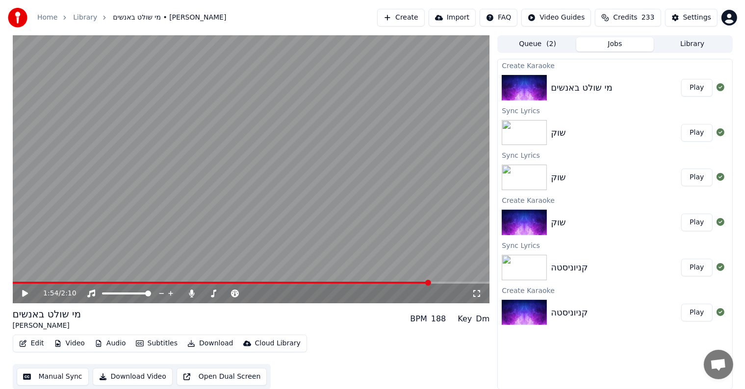
click at [31, 340] on button "Edit" at bounding box center [31, 344] width 33 height 14
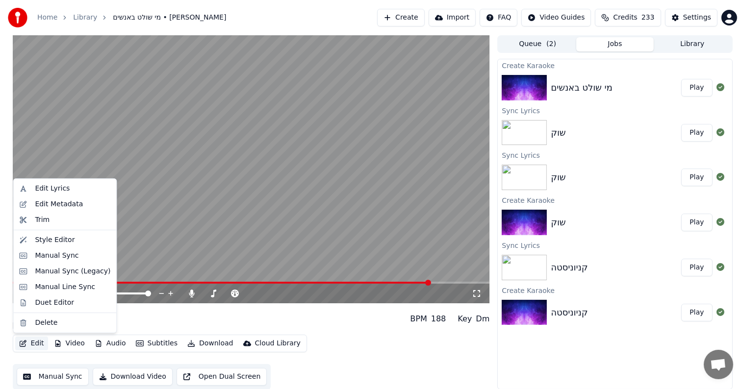
drag, startPoint x: 65, startPoint y: 221, endPoint x: 235, endPoint y: 206, distance: 171.3
click at [61, 289] on div "Manual Line Sync" at bounding box center [65, 288] width 60 height 10
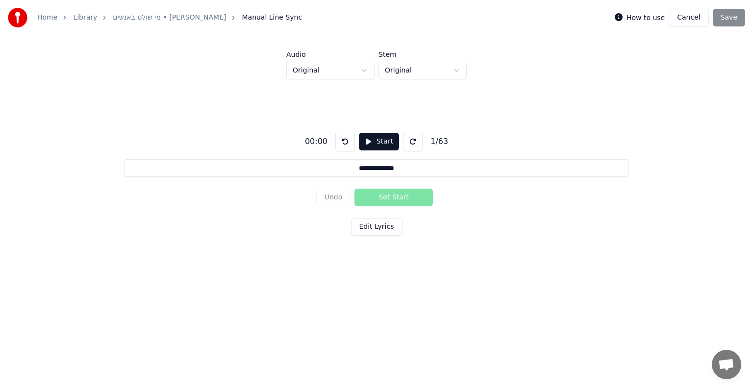
click at [413, 143] on button at bounding box center [413, 142] width 20 height 20
click at [412, 165] on input "**********" at bounding box center [376, 168] width 505 height 18
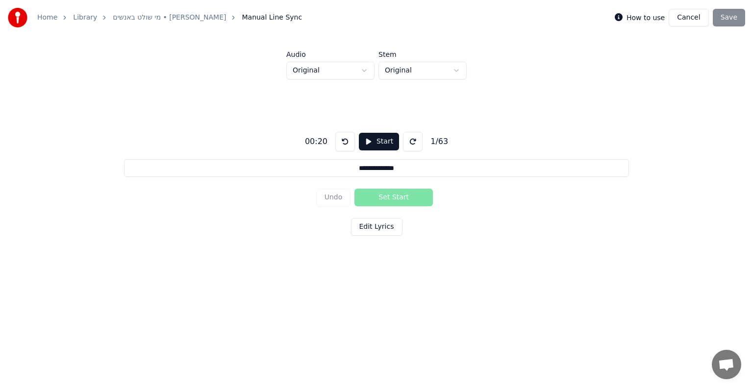
click at [344, 146] on button at bounding box center [345, 142] width 20 height 20
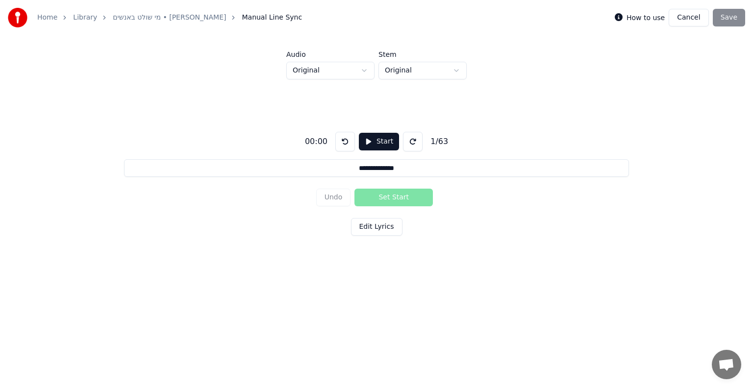
click at [373, 143] on button "Start" at bounding box center [379, 142] width 40 height 18
click at [397, 197] on button "Set Start" at bounding box center [394, 198] width 78 height 18
click at [397, 197] on button "Set End" at bounding box center [394, 198] width 78 height 18
click at [397, 197] on button "Set Start" at bounding box center [394, 198] width 78 height 18
click at [397, 197] on button "Set End" at bounding box center [394, 198] width 78 height 18
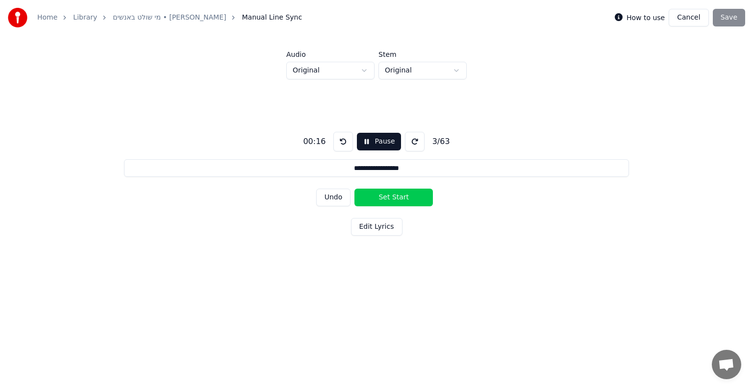
click at [397, 197] on button "Set Start" at bounding box center [394, 198] width 78 height 18
click at [397, 197] on button "Set End" at bounding box center [394, 198] width 78 height 18
click at [397, 197] on button "Set Start" at bounding box center [394, 198] width 78 height 18
click at [397, 197] on button "Set End" at bounding box center [394, 198] width 78 height 18
click at [397, 197] on button "Set Start" at bounding box center [394, 198] width 78 height 18
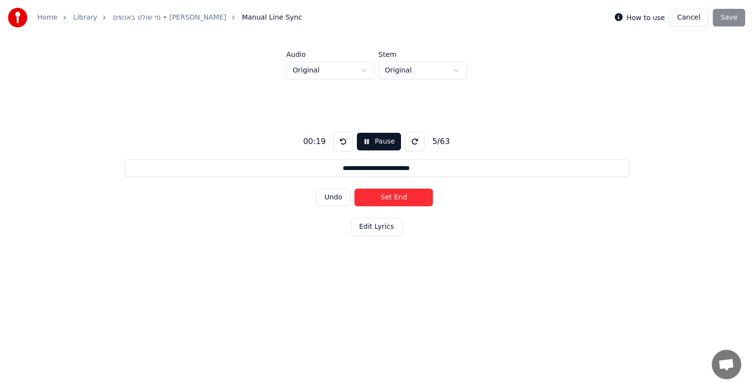
click at [397, 197] on button "Set End" at bounding box center [394, 198] width 78 height 18
click at [397, 197] on button "Set Start" at bounding box center [394, 198] width 78 height 18
click at [328, 200] on button "Undo" at bounding box center [333, 198] width 35 height 18
click at [332, 198] on button "Undo" at bounding box center [333, 198] width 35 height 18
click at [376, 198] on button "Set End" at bounding box center [394, 198] width 78 height 18
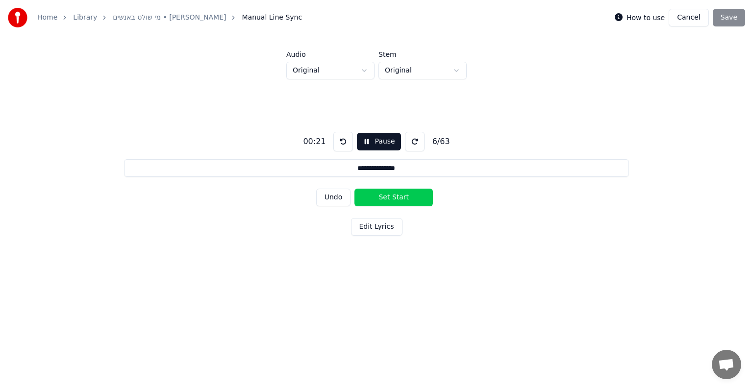
click at [379, 197] on button "Set Start" at bounding box center [394, 198] width 78 height 18
click at [385, 197] on button "Set End" at bounding box center [394, 198] width 78 height 18
click at [385, 197] on button "Set Start" at bounding box center [394, 198] width 78 height 18
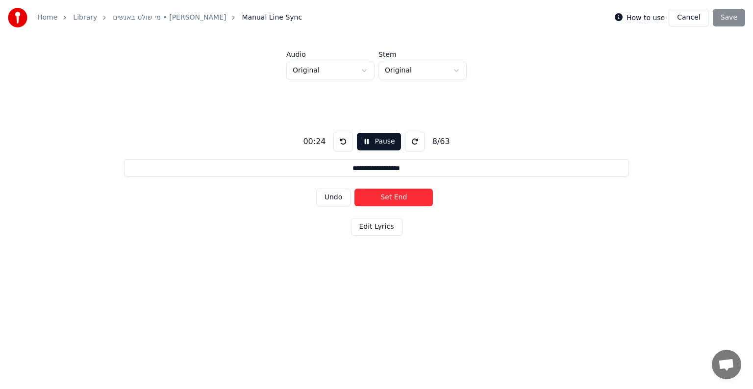
click at [385, 197] on button "Set End" at bounding box center [394, 198] width 78 height 18
click at [385, 197] on button "Set Start" at bounding box center [394, 198] width 78 height 18
click at [385, 197] on button "Set End" at bounding box center [394, 198] width 78 height 18
click at [385, 197] on button "Set Start" at bounding box center [394, 198] width 78 height 18
click at [385, 197] on button "Set End" at bounding box center [394, 198] width 78 height 18
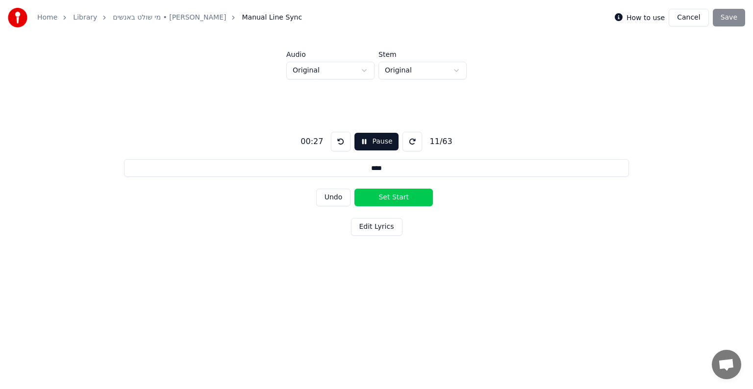
click at [385, 197] on button "Set Start" at bounding box center [394, 198] width 78 height 18
click at [385, 197] on button "Set End" at bounding box center [394, 198] width 78 height 18
click at [385, 197] on button "Set Start" at bounding box center [394, 198] width 78 height 18
click at [385, 197] on button "Set End" at bounding box center [394, 198] width 78 height 18
click at [385, 197] on button "Set Start" at bounding box center [394, 198] width 78 height 18
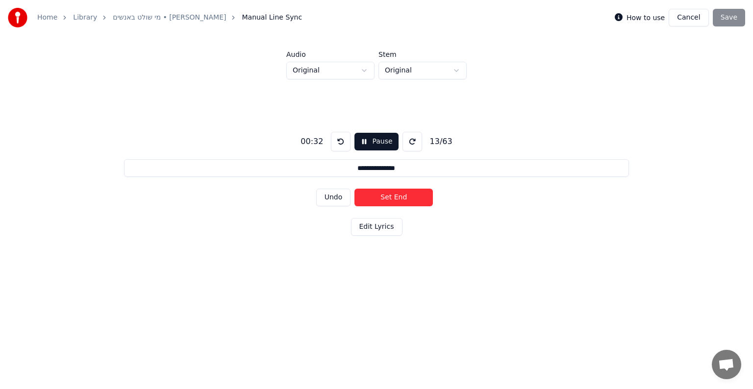
click at [385, 197] on button "Set End" at bounding box center [394, 198] width 78 height 18
click at [385, 197] on button "Set Start" at bounding box center [394, 198] width 78 height 18
click at [385, 197] on button "Set End" at bounding box center [394, 198] width 78 height 18
click at [385, 197] on button "Set Start" at bounding box center [394, 198] width 78 height 18
click at [385, 197] on button "Set End" at bounding box center [394, 198] width 78 height 18
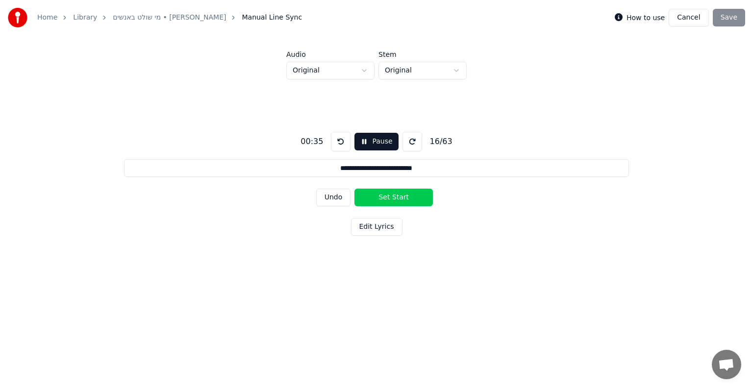
click at [385, 197] on button "Set Start" at bounding box center [394, 198] width 78 height 18
click at [385, 197] on button "Set End" at bounding box center [394, 198] width 78 height 18
click at [385, 197] on button "Set Start" at bounding box center [394, 198] width 78 height 18
click at [385, 197] on button "Set End" at bounding box center [394, 198] width 78 height 18
click at [385, 197] on button "Set Start" at bounding box center [394, 198] width 78 height 18
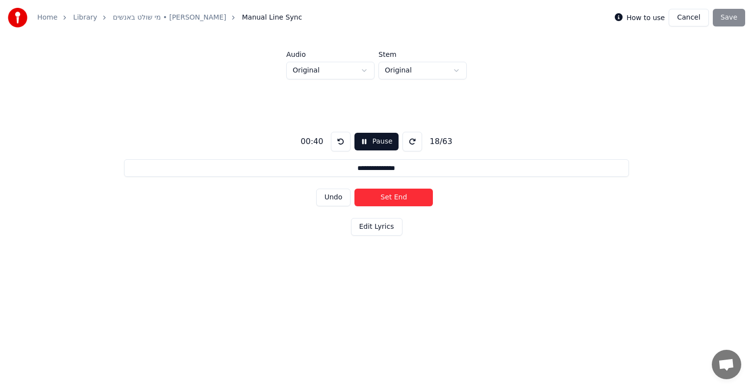
click at [385, 197] on button "Set End" at bounding box center [394, 198] width 78 height 18
click at [385, 197] on button "Set Start" at bounding box center [394, 198] width 78 height 18
click at [385, 197] on button "Set End" at bounding box center [394, 198] width 78 height 18
click at [385, 197] on button "Set Start" at bounding box center [394, 198] width 78 height 18
click at [385, 197] on button "Set End" at bounding box center [394, 198] width 78 height 18
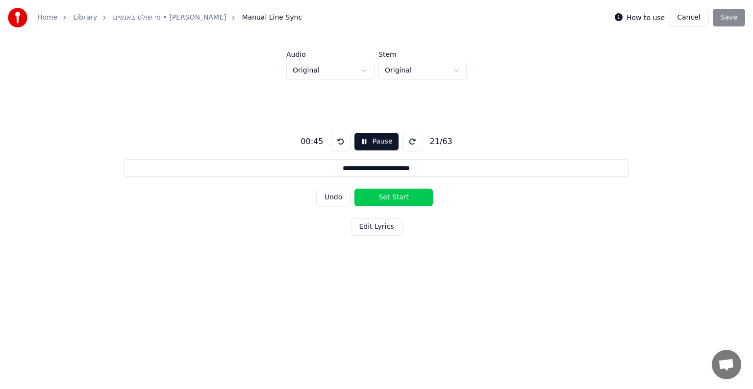
click at [385, 197] on button "Set Start" at bounding box center [394, 198] width 78 height 18
click at [385, 197] on button "Set End" at bounding box center [394, 198] width 78 height 18
click at [385, 197] on button "Set Start" at bounding box center [394, 198] width 78 height 18
click at [385, 197] on button "Set End" at bounding box center [394, 198] width 78 height 18
click at [385, 197] on button "Set Start" at bounding box center [394, 198] width 78 height 18
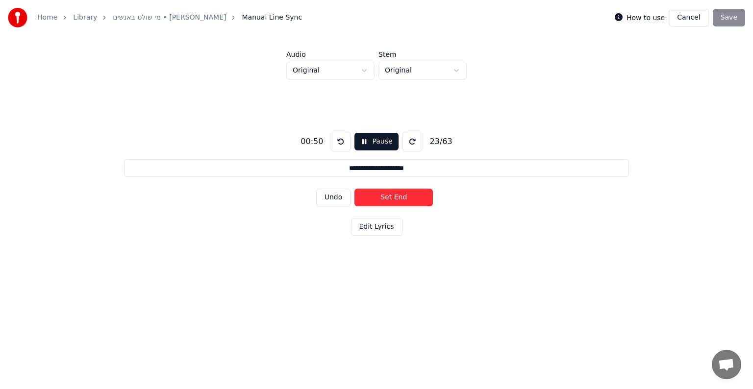
click at [385, 197] on button "Set End" at bounding box center [394, 198] width 78 height 18
click at [385, 197] on button "Set Start" at bounding box center [394, 198] width 78 height 18
click at [385, 197] on button "Set End" at bounding box center [394, 198] width 78 height 18
click at [385, 197] on button "Set Start" at bounding box center [394, 198] width 78 height 18
click at [385, 197] on button "Set End" at bounding box center [394, 198] width 78 height 18
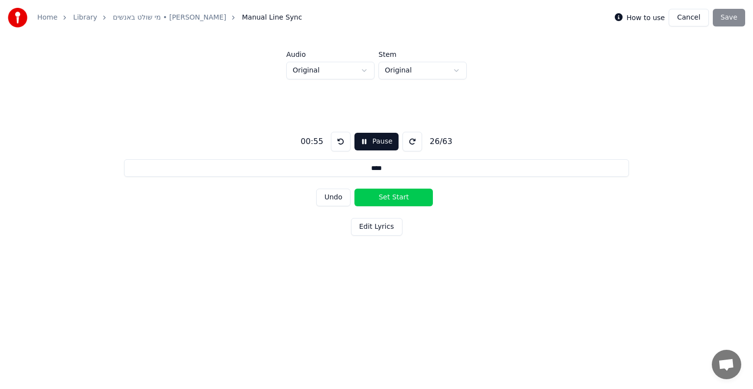
click at [385, 197] on button "Set Start" at bounding box center [394, 198] width 78 height 18
click at [385, 197] on button "Set End" at bounding box center [394, 198] width 78 height 18
click at [385, 197] on button "Set Start" at bounding box center [394, 198] width 78 height 18
click at [385, 197] on button "Set End" at bounding box center [394, 198] width 78 height 18
click at [385, 197] on button "Set Start" at bounding box center [394, 198] width 78 height 18
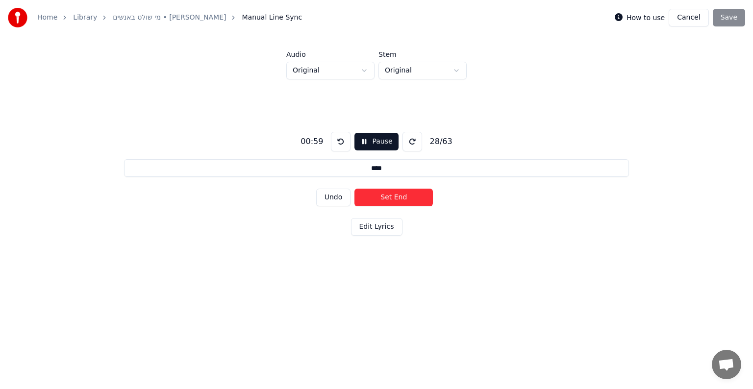
click at [385, 197] on button "Set End" at bounding box center [394, 198] width 78 height 18
click at [385, 197] on button "Set Start" at bounding box center [394, 198] width 78 height 18
click at [385, 197] on button "Set End" at bounding box center [394, 198] width 78 height 18
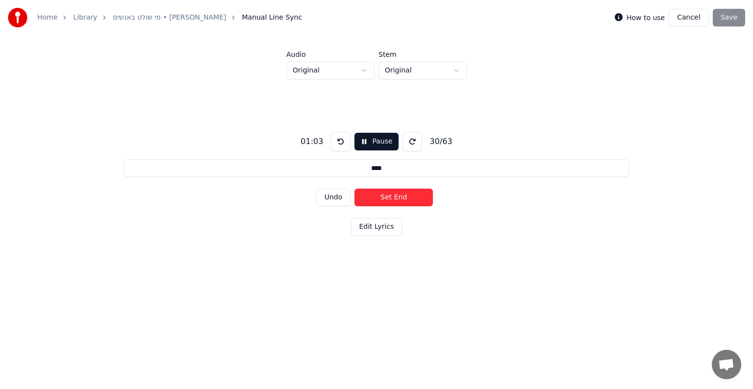
click at [385, 197] on button "Set End" at bounding box center [394, 198] width 78 height 18
click at [385, 197] on button "Set Start" at bounding box center [394, 198] width 78 height 18
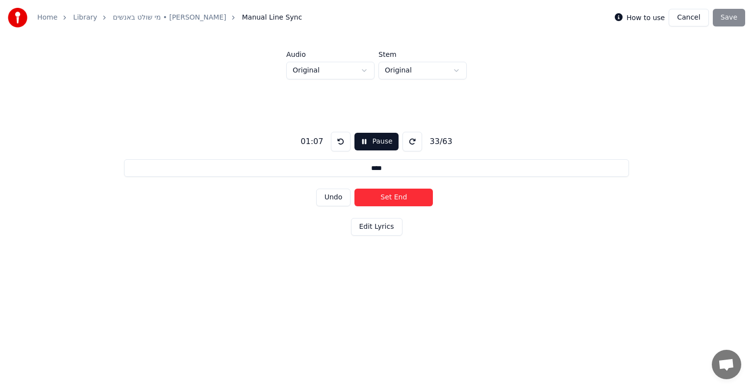
click at [385, 197] on button "Set End" at bounding box center [394, 198] width 78 height 18
click at [385, 197] on button "Set Start" at bounding box center [394, 198] width 78 height 18
click at [385, 197] on button "Set End" at bounding box center [394, 198] width 78 height 18
click at [385, 197] on button "Set Start" at bounding box center [394, 198] width 78 height 18
click at [385, 197] on button "Set End" at bounding box center [394, 198] width 78 height 18
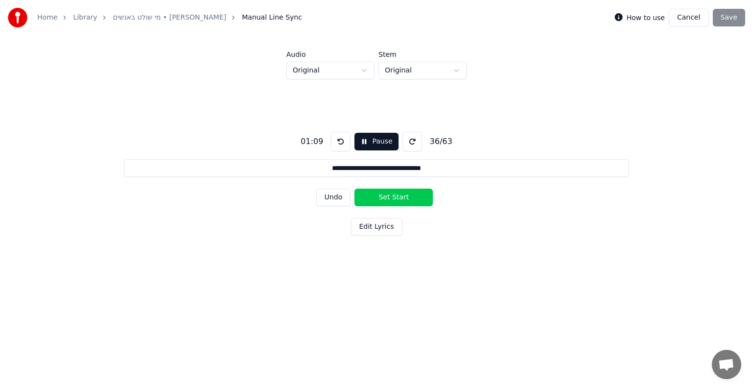
click at [385, 197] on button "Set Start" at bounding box center [394, 198] width 78 height 18
click at [385, 197] on button "Set End" at bounding box center [394, 198] width 78 height 18
click at [385, 197] on button "Set Start" at bounding box center [394, 198] width 78 height 18
click at [385, 197] on button "Set End" at bounding box center [394, 198] width 78 height 18
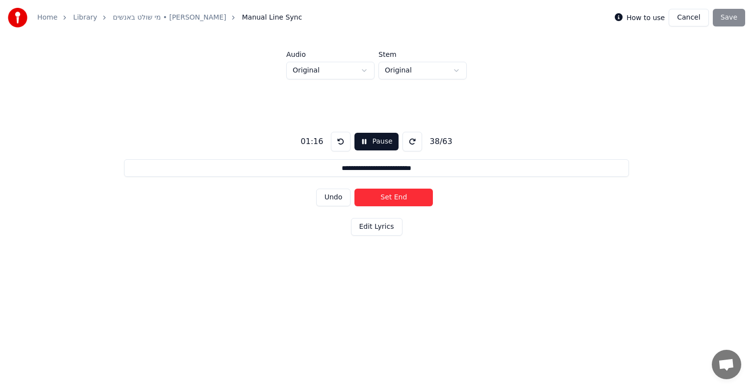
click at [385, 197] on button "Set End" at bounding box center [394, 198] width 78 height 18
click at [385, 197] on button "Set Start" at bounding box center [394, 198] width 78 height 18
click at [385, 197] on button "Set End" at bounding box center [394, 198] width 78 height 18
click at [385, 197] on button "Set Start" at bounding box center [394, 198] width 78 height 18
click at [385, 197] on button "Set End" at bounding box center [394, 198] width 78 height 18
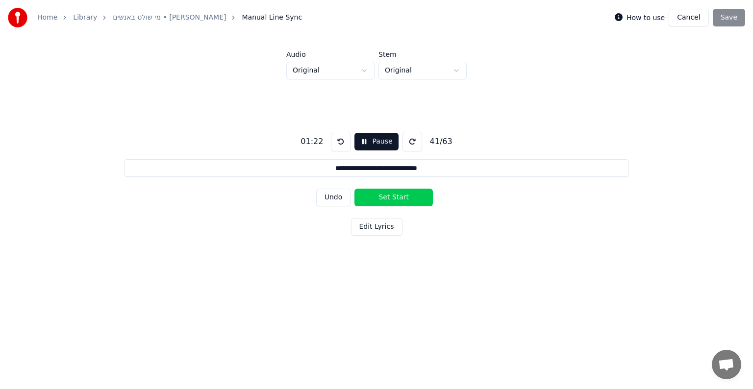
click at [385, 197] on button "Set Start" at bounding box center [394, 198] width 78 height 18
click at [385, 197] on button "Set End" at bounding box center [394, 198] width 78 height 18
click at [385, 197] on button "Set Start" at bounding box center [394, 198] width 78 height 18
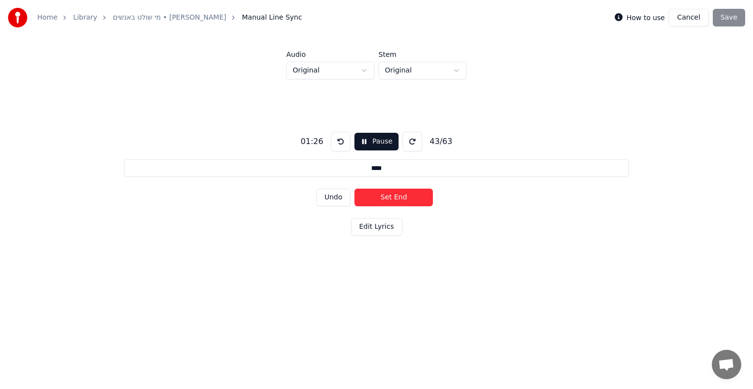
click at [385, 197] on button "Set End" at bounding box center [394, 198] width 78 height 18
click at [385, 197] on button "Set Start" at bounding box center [394, 198] width 78 height 18
click at [385, 197] on button "Set End" at bounding box center [394, 198] width 78 height 18
click at [385, 197] on button "Set Start" at bounding box center [394, 198] width 78 height 18
click at [385, 197] on button "Set End" at bounding box center [394, 198] width 78 height 18
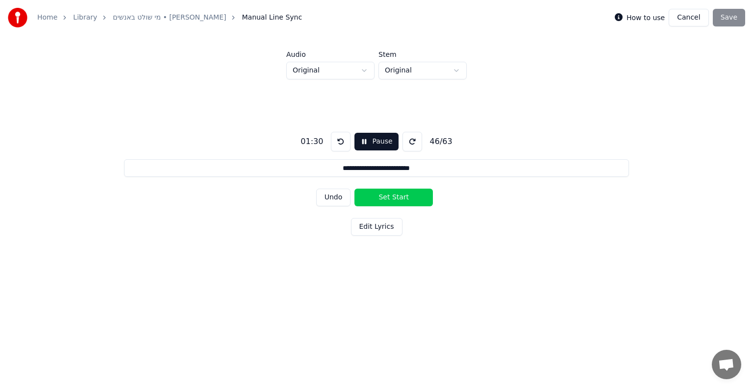
click at [385, 197] on button "Set Start" at bounding box center [394, 198] width 78 height 18
click at [385, 197] on button "Set End" at bounding box center [394, 198] width 78 height 18
click at [385, 197] on button "Set Start" at bounding box center [394, 198] width 78 height 18
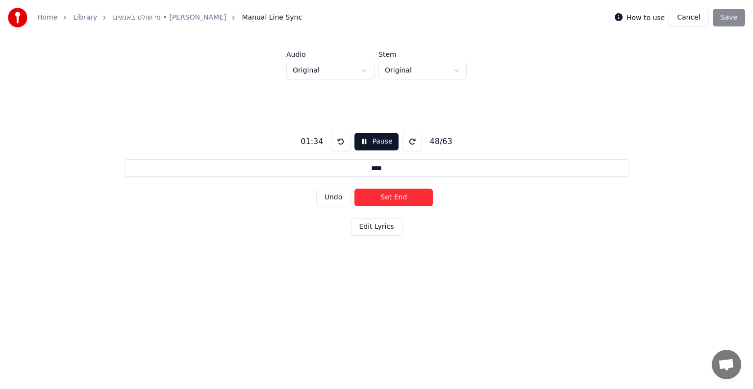
click at [385, 197] on button "Set End" at bounding box center [394, 198] width 78 height 18
click at [385, 197] on button "Set Start" at bounding box center [394, 198] width 78 height 18
click at [385, 197] on button "Set End" at bounding box center [394, 198] width 78 height 18
click at [385, 197] on button "Set Start" at bounding box center [394, 198] width 78 height 18
click at [385, 197] on button "Set End" at bounding box center [394, 198] width 78 height 18
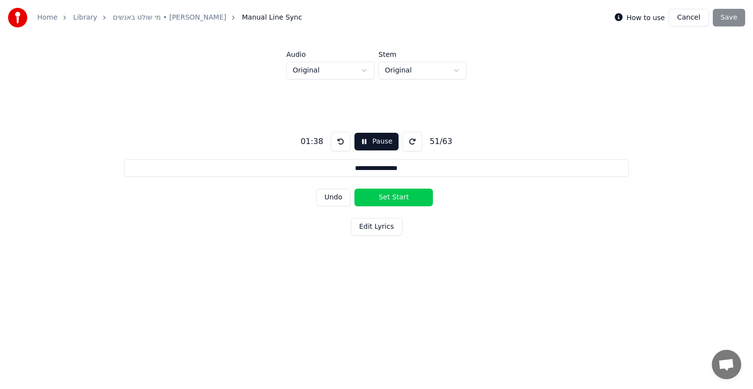
click at [385, 197] on button "Set Start" at bounding box center [394, 198] width 78 height 18
click at [385, 197] on button "Set End" at bounding box center [394, 198] width 78 height 18
click at [385, 197] on button "Set Start" at bounding box center [394, 198] width 78 height 18
click at [385, 197] on button "Set End" at bounding box center [394, 198] width 78 height 18
click at [385, 197] on button "Set Start" at bounding box center [394, 198] width 78 height 18
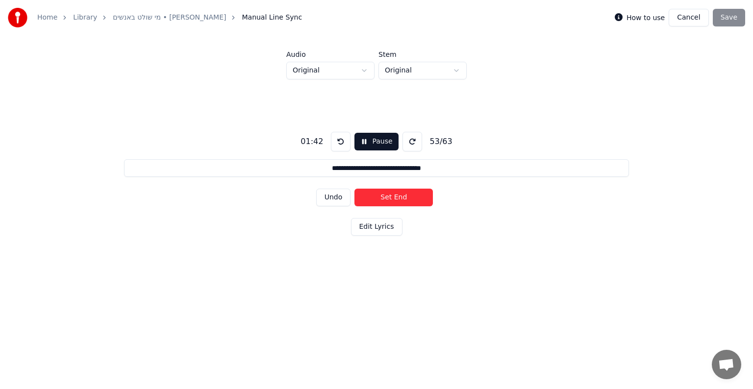
click at [385, 197] on button "Set End" at bounding box center [394, 198] width 78 height 18
click at [385, 197] on button "Set Start" at bounding box center [394, 198] width 78 height 18
click at [385, 197] on button "Set End" at bounding box center [394, 198] width 78 height 18
click at [385, 197] on button "Set Start" at bounding box center [394, 198] width 78 height 18
click at [385, 197] on button "Set End" at bounding box center [394, 198] width 78 height 18
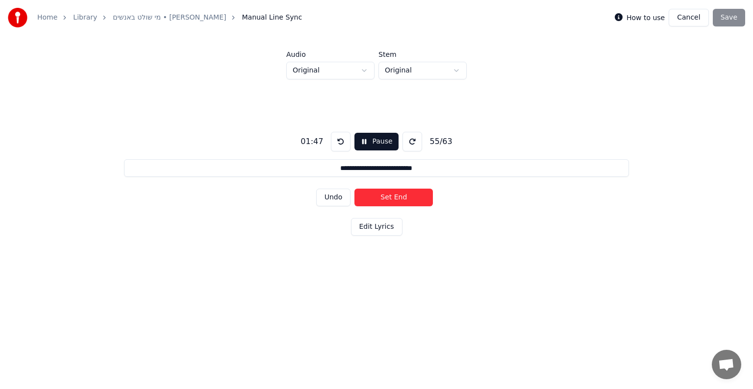
click at [385, 197] on button "Set End" at bounding box center [394, 198] width 78 height 18
click at [385, 197] on button "Set Start" at bounding box center [394, 198] width 78 height 18
click at [385, 197] on button "Set End" at bounding box center [394, 198] width 78 height 18
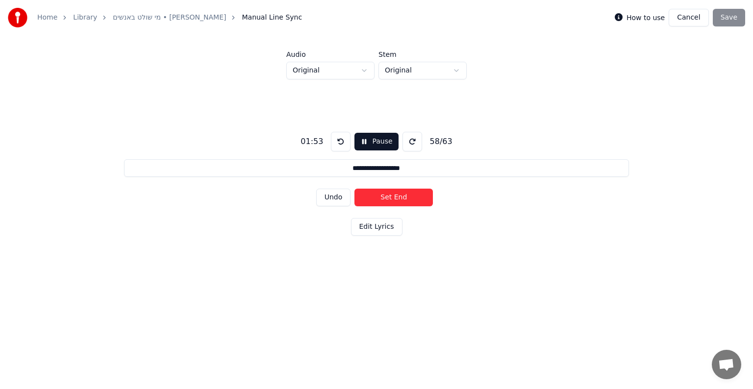
click at [385, 197] on button "Set End" at bounding box center [394, 198] width 78 height 18
click at [385, 197] on button "Set Start" at bounding box center [394, 198] width 78 height 18
click at [385, 197] on button "Set End" at bounding box center [394, 198] width 78 height 18
click at [385, 197] on button "Set Start" at bounding box center [394, 198] width 78 height 18
click at [385, 197] on button "Set End" at bounding box center [394, 198] width 78 height 18
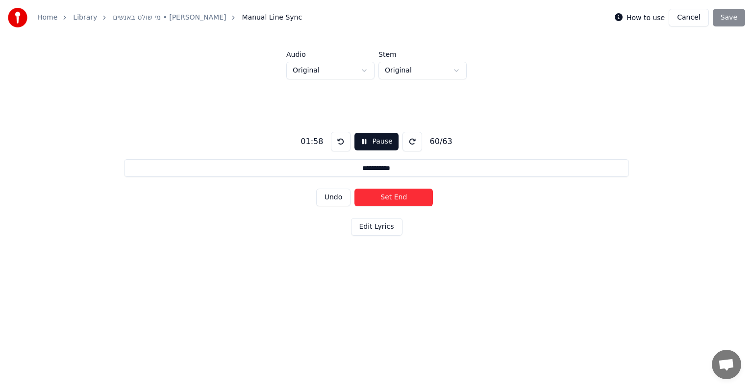
click at [385, 197] on button "Set End" at bounding box center [394, 198] width 78 height 18
click at [385, 197] on button "Set Start" at bounding box center [394, 198] width 78 height 18
click at [385, 197] on button "Set End" at bounding box center [394, 198] width 78 height 18
type input "***"
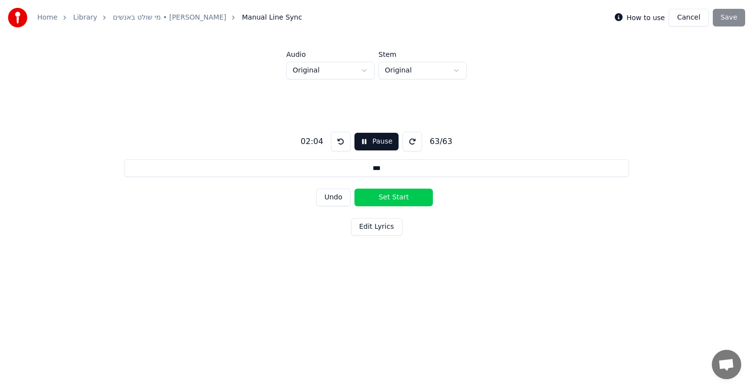
click at [385, 197] on button "Set Start" at bounding box center [394, 198] width 78 height 18
click at [385, 197] on button "Set End" at bounding box center [394, 198] width 78 height 18
click at [733, 23] on button "Save" at bounding box center [729, 18] width 32 height 18
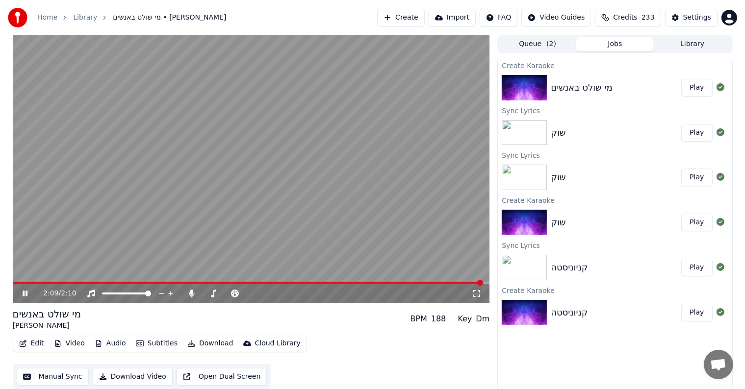
click at [425, 20] on button "Create" at bounding box center [401, 18] width 48 height 18
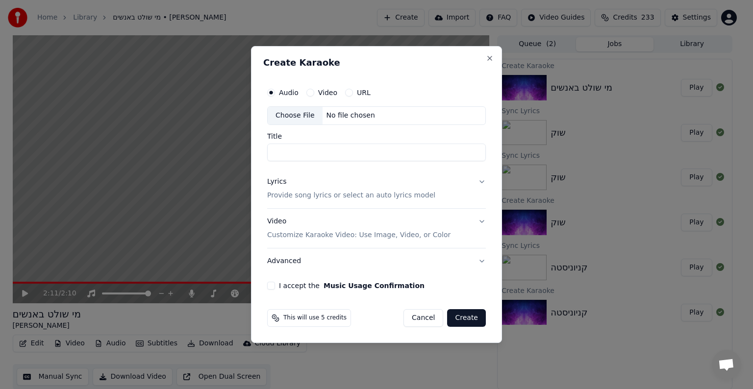
click at [454, 172] on button "Lyrics Provide song lyrics or select an auto lyrics model" at bounding box center [376, 188] width 219 height 39
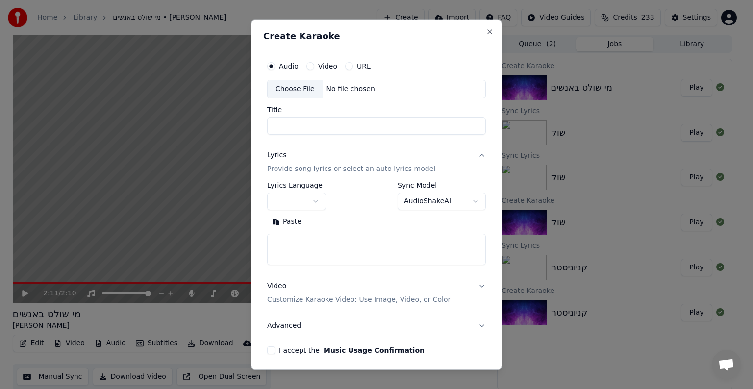
click at [305, 120] on input "Title" at bounding box center [376, 126] width 219 height 18
click at [362, 82] on div "Choose File No file chosen" at bounding box center [376, 89] width 219 height 19
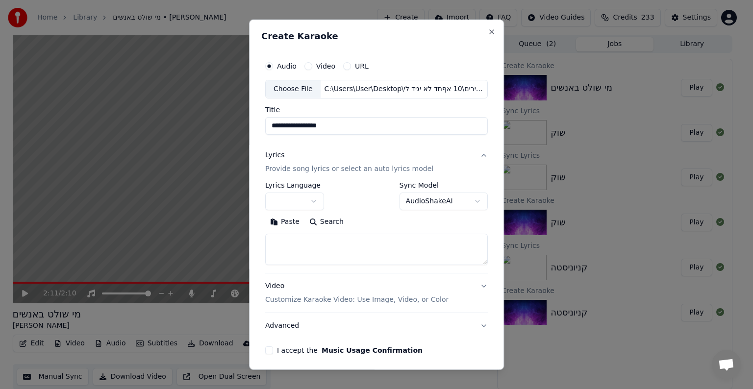
drag, startPoint x: 281, startPoint y: 125, endPoint x: 243, endPoint y: 133, distance: 38.7
click at [243, 133] on body "**********" at bounding box center [372, 194] width 745 height 389
click at [273, 126] on input "**********" at bounding box center [376, 126] width 223 height 18
click at [274, 126] on input "**********" at bounding box center [376, 126] width 223 height 18
click at [272, 126] on input "**********" at bounding box center [376, 126] width 223 height 18
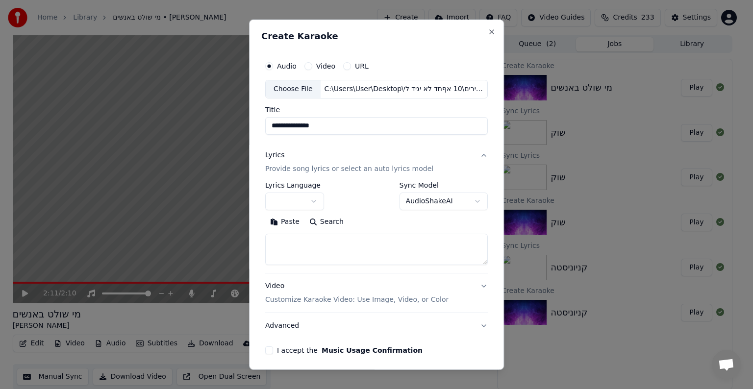
type input "**********"
click at [309, 197] on body "**********" at bounding box center [372, 194] width 745 height 389
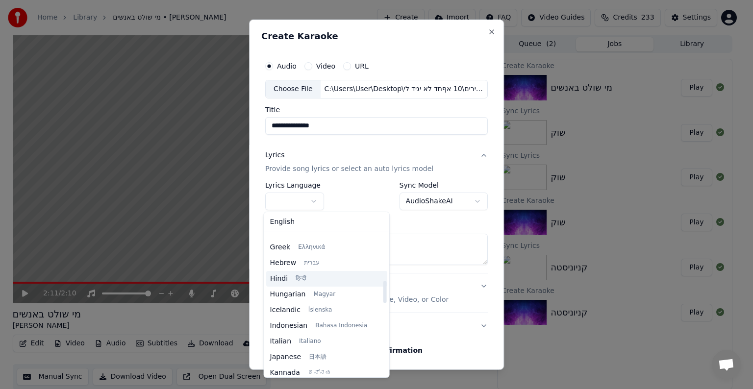
scroll to position [294, 0]
select select "**"
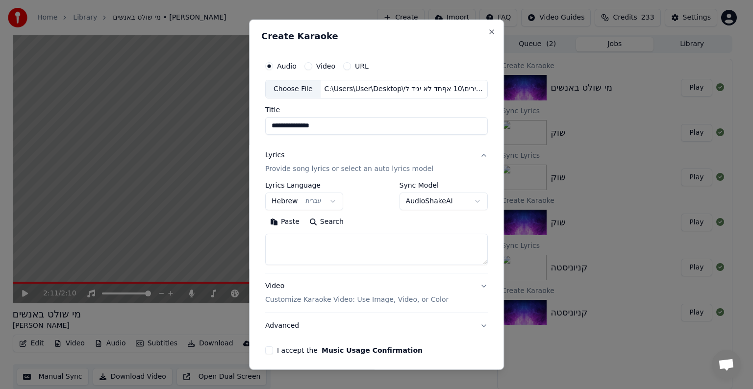
click at [302, 260] on textarea at bounding box center [376, 249] width 223 height 31
paste textarea "**********"
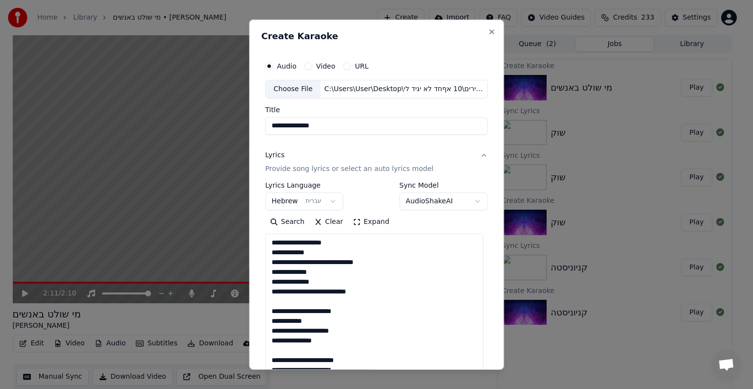
drag, startPoint x: 480, startPoint y: 262, endPoint x: 491, endPoint y: 412, distance: 150.6
click at [491, 389] on html "**********" at bounding box center [376, 194] width 753 height 389
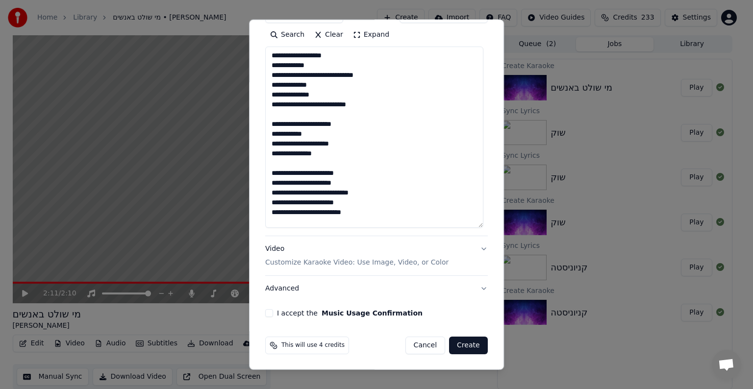
type textarea "**********"
click at [360, 33] on button "Expand" at bounding box center [371, 35] width 46 height 16
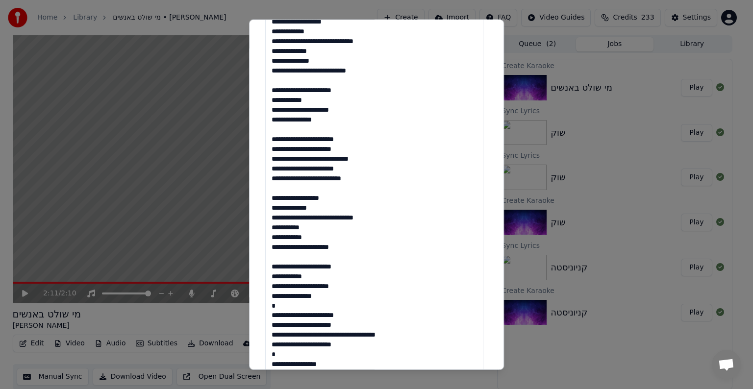
scroll to position [236, 0]
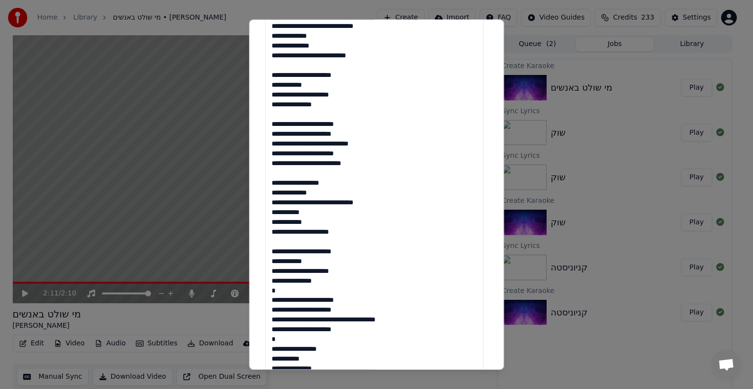
drag, startPoint x: 319, startPoint y: 92, endPoint x: 342, endPoint y: 92, distance: 23.5
click at [319, 92] on textarea "**********" at bounding box center [374, 247] width 218 height 498
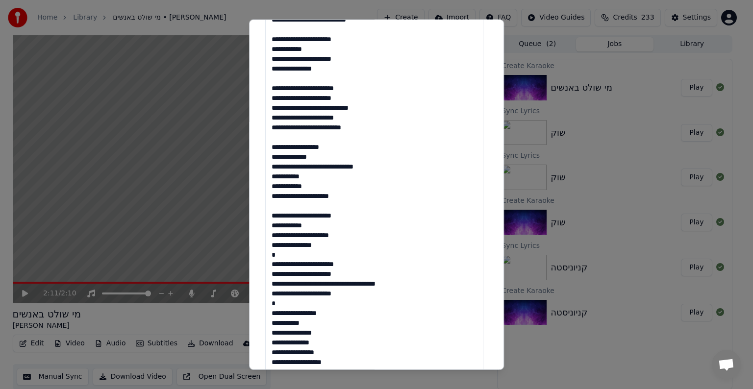
scroll to position [285, 0]
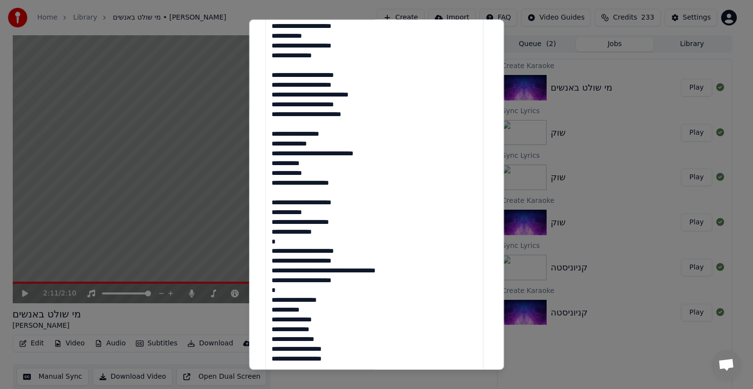
click at [355, 115] on textarea "**********" at bounding box center [374, 197] width 218 height 498
click at [350, 104] on textarea "**********" at bounding box center [374, 197] width 218 height 498
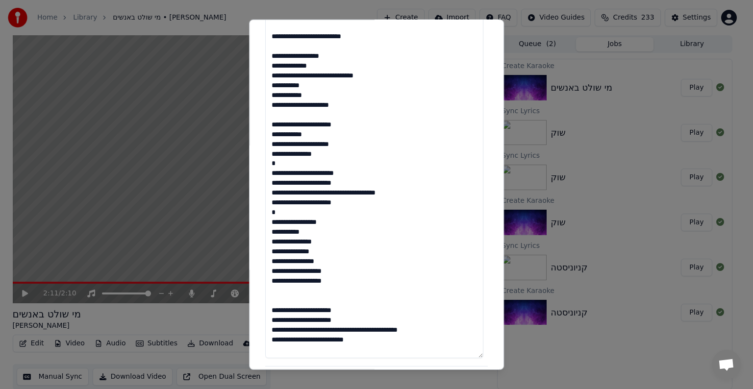
scroll to position [0, 0]
click at [335, 68] on textarea "**********" at bounding box center [374, 110] width 218 height 498
drag, startPoint x: 279, startPoint y: 125, endPoint x: 269, endPoint y: 125, distance: 9.8
click at [269, 125] on textarea "**********" at bounding box center [374, 110] width 218 height 498
click at [322, 143] on textarea "**********" at bounding box center [374, 110] width 218 height 498
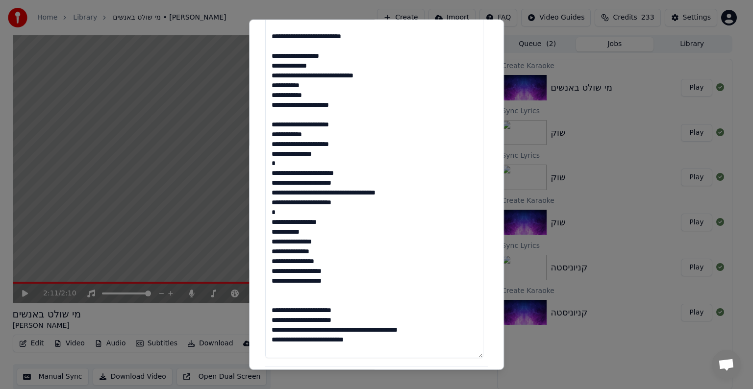
click at [318, 144] on textarea "**********" at bounding box center [374, 110] width 218 height 498
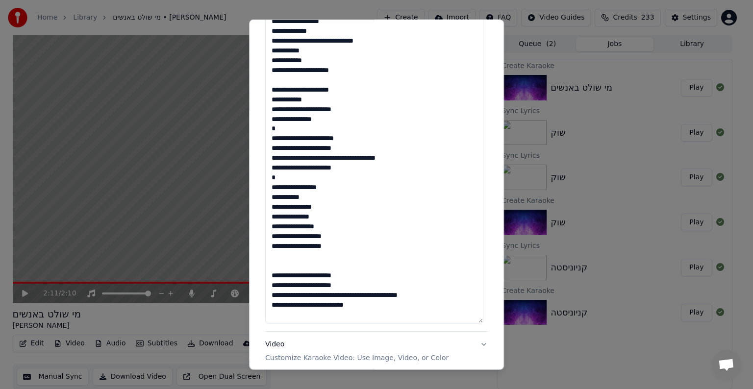
scroll to position [422, 0]
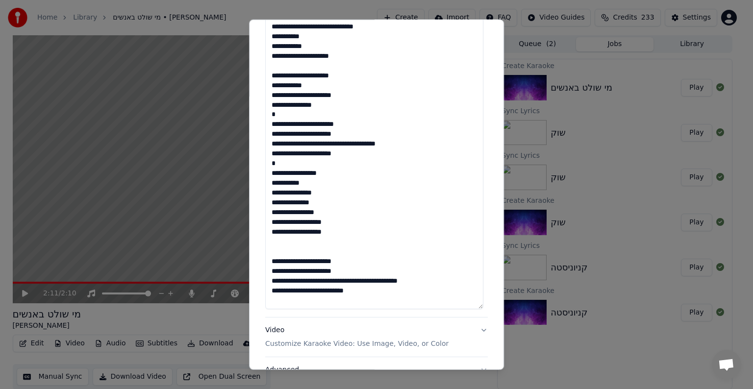
drag, startPoint x: 304, startPoint y: 132, endPoint x: 258, endPoint y: 136, distance: 45.8
click at [258, 136] on div "**********" at bounding box center [376, 195] width 255 height 351
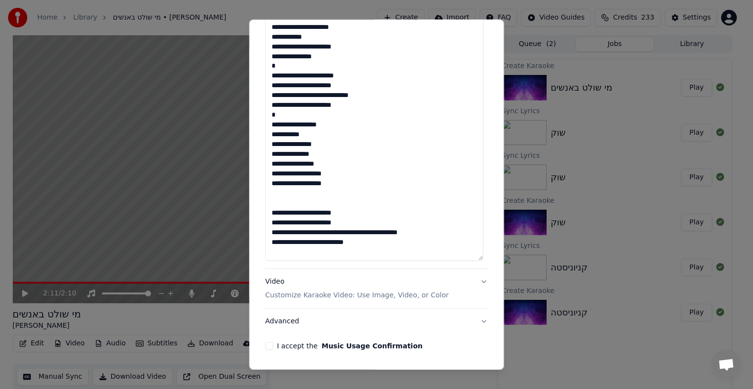
scroll to position [455, 0]
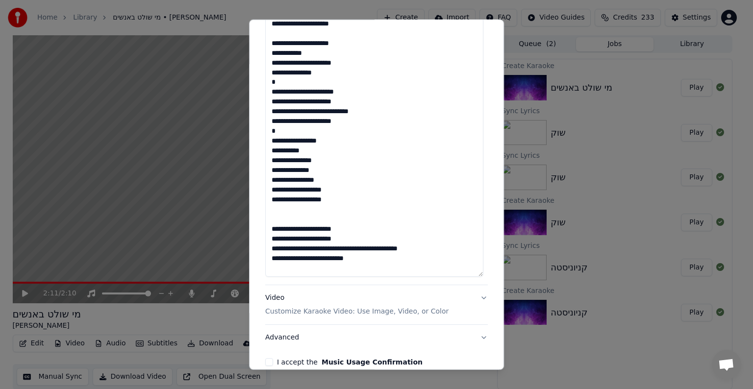
click at [363, 124] on textarea "**********" at bounding box center [374, 28] width 218 height 498
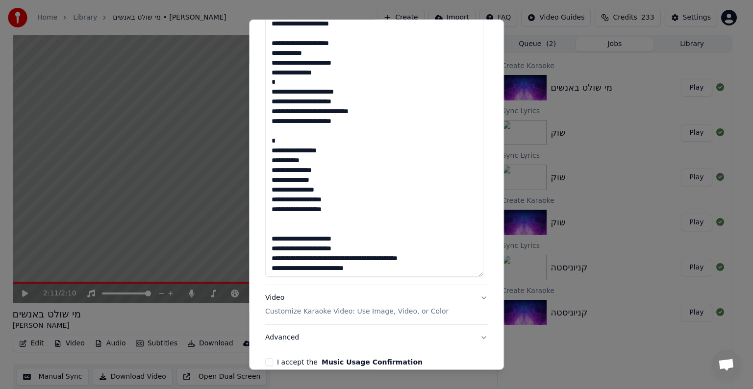
scroll to position [504, 0]
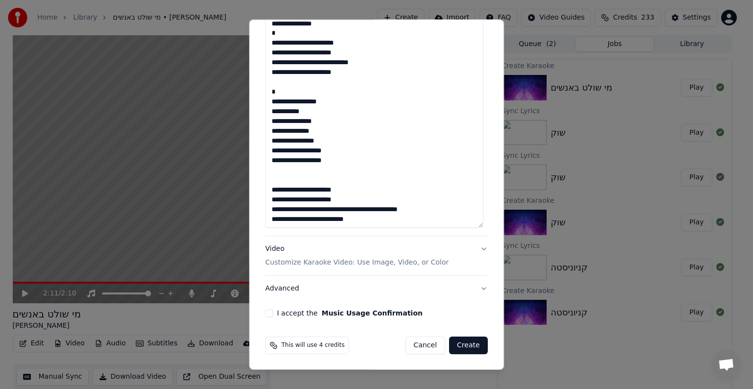
drag, startPoint x: 367, startPoint y: 75, endPoint x: 258, endPoint y: 75, distance: 109.4
click at [258, 75] on div "**********" at bounding box center [376, 195] width 255 height 351
paste textarea "**********"
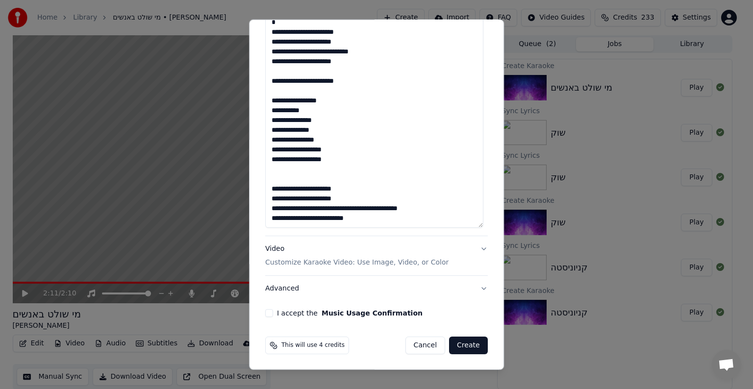
scroll to position [30, 0]
drag, startPoint x: 301, startPoint y: 190, endPoint x: 232, endPoint y: 185, distance: 69.3
click at [236, 190] on body "**********" at bounding box center [372, 194] width 745 height 389
drag, startPoint x: 300, startPoint y: 188, endPoint x: 268, endPoint y: 192, distance: 32.1
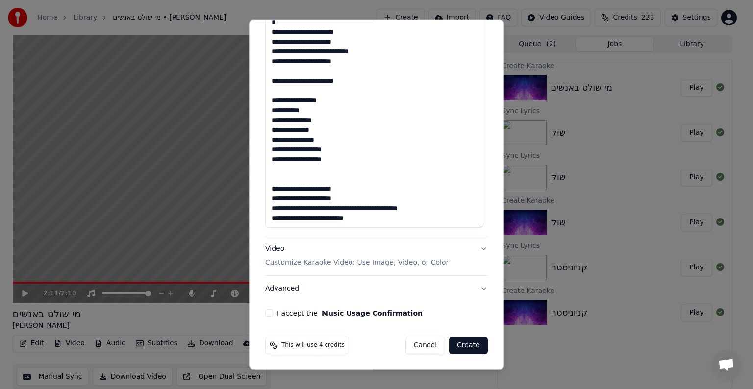
drag, startPoint x: 371, startPoint y: 200, endPoint x: 216, endPoint y: 201, distance: 155.5
click at [216, 201] on body "**********" at bounding box center [372, 194] width 745 height 389
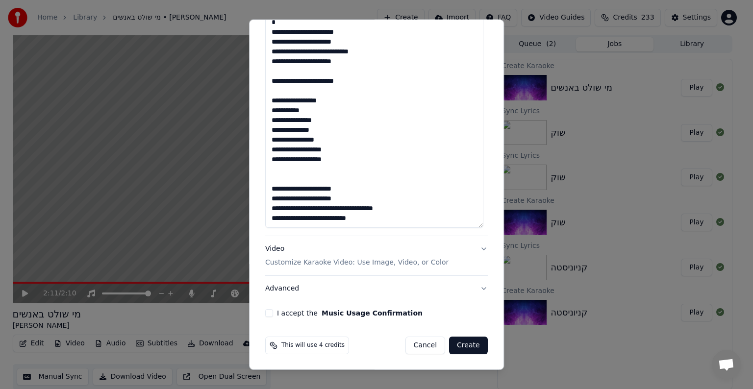
paste textarea "**********"
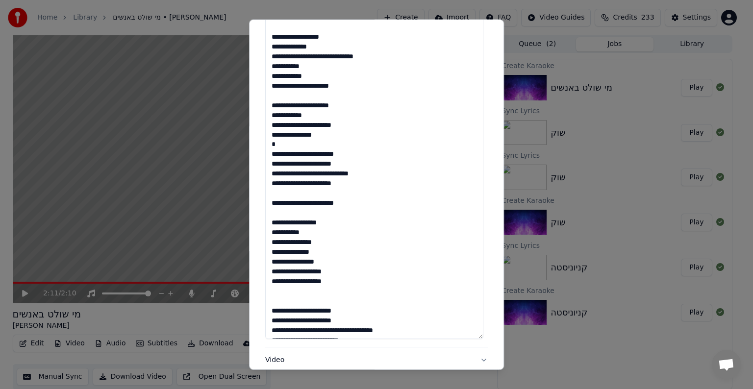
scroll to position [308, 0]
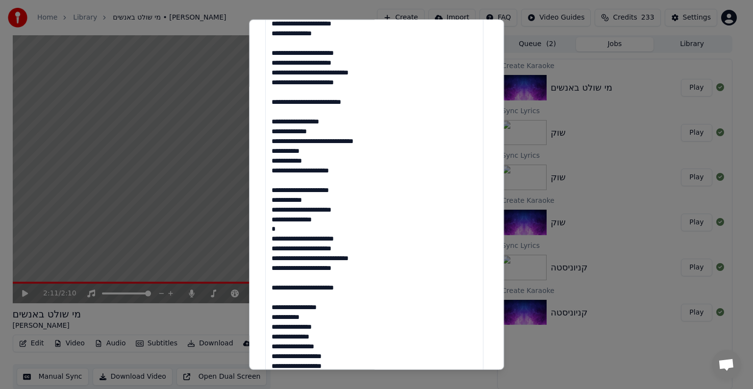
click at [272, 72] on textarea "**********" at bounding box center [374, 175] width 218 height 498
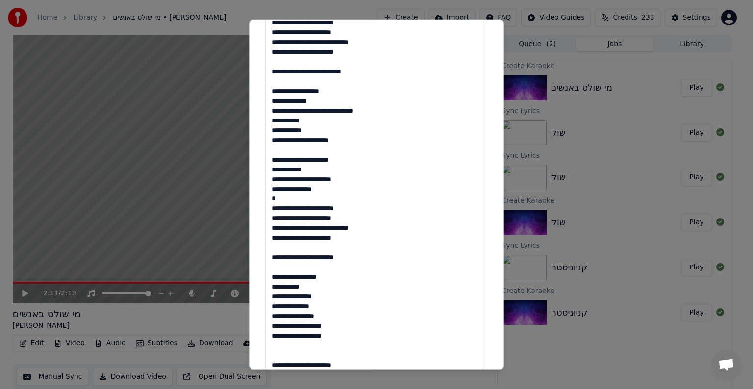
scroll to position [504, 0]
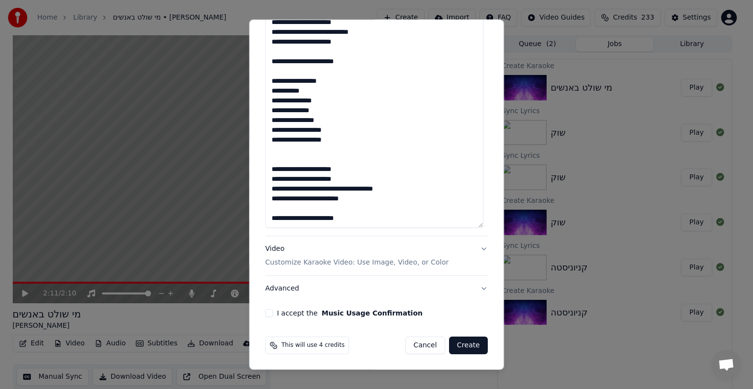
paste textarea "**********"
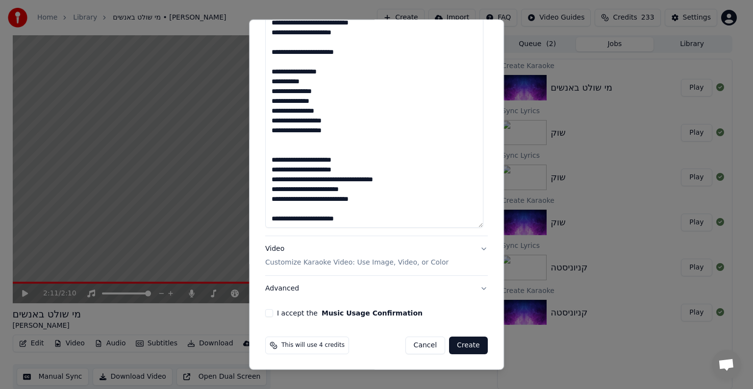
type textarea "**********"
click at [266, 314] on button "I accept the Music Usage Confirmation" at bounding box center [269, 314] width 8 height 8
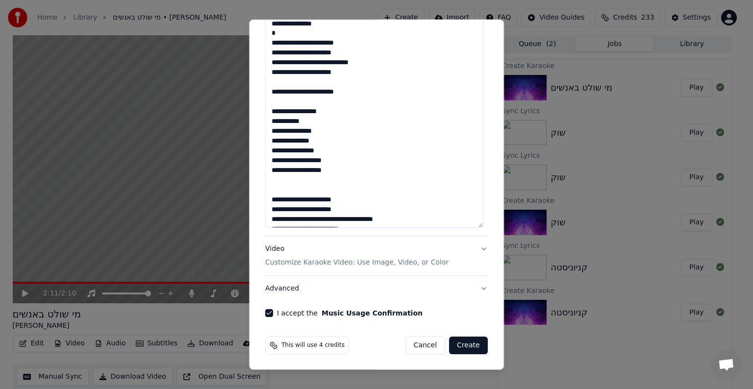
click at [469, 342] on button "Create" at bounding box center [468, 346] width 39 height 18
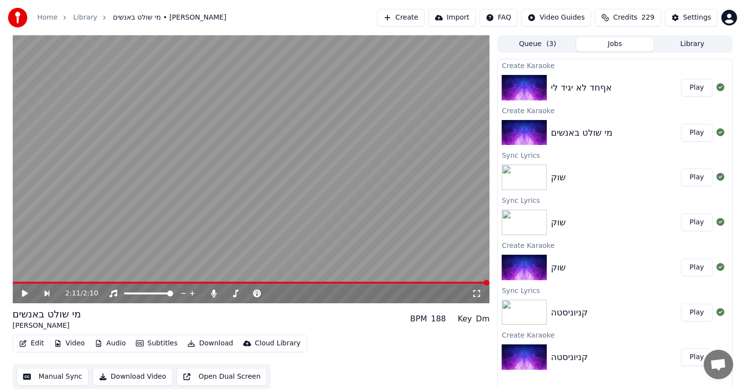
click at [699, 83] on button "Play" at bounding box center [696, 88] width 31 height 18
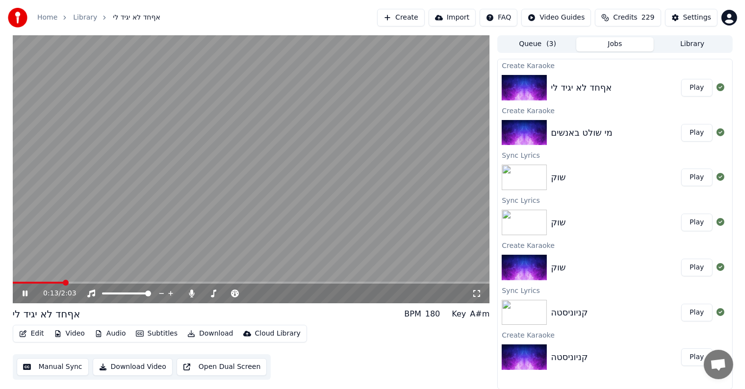
click at [20, 293] on div "0:13 / 2:03" at bounding box center [251, 294] width 469 height 10
click at [24, 292] on icon at bounding box center [25, 294] width 5 height 6
click at [37, 335] on button "Edit" at bounding box center [31, 334] width 33 height 14
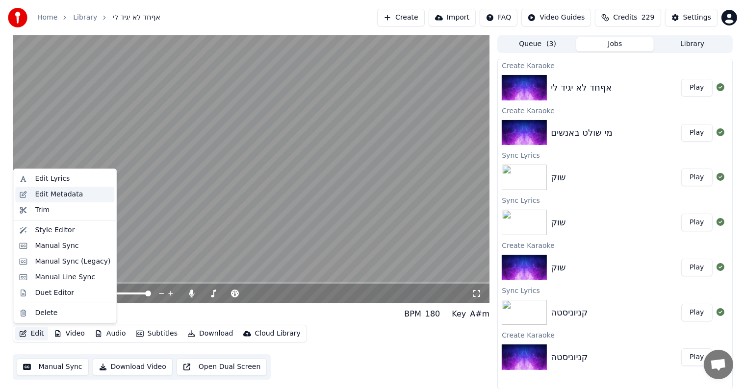
click at [69, 192] on div "Edit Metadata" at bounding box center [59, 195] width 48 height 10
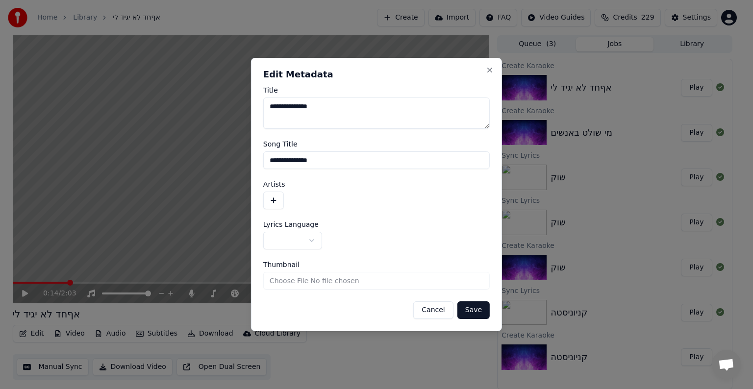
click at [280, 194] on button "button" at bounding box center [273, 201] width 21 height 18
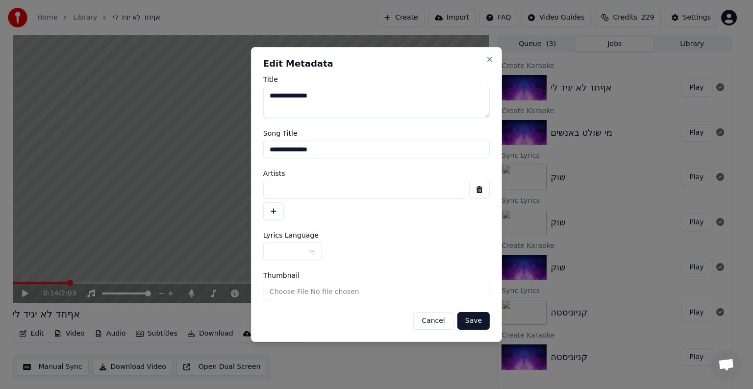
click at [292, 190] on input at bounding box center [364, 190] width 202 height 18
type input "**********"
click at [298, 251] on body "**********" at bounding box center [372, 194] width 745 height 389
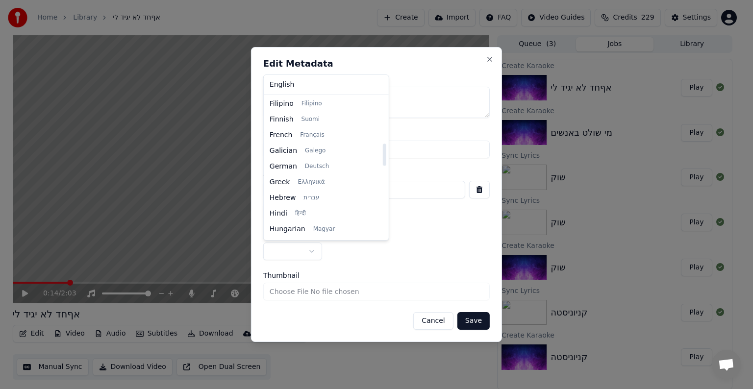
scroll to position [294, 0]
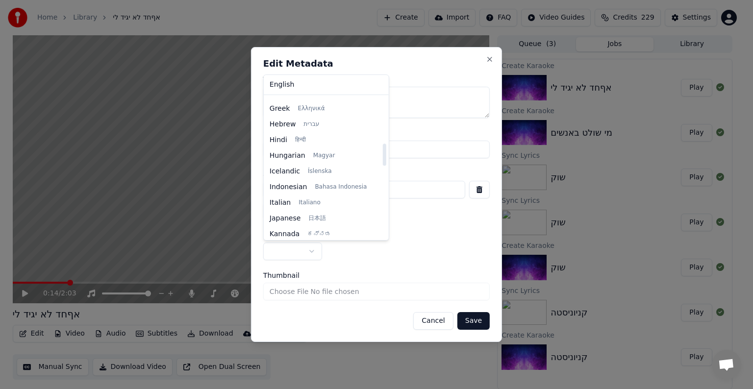
select select "**"
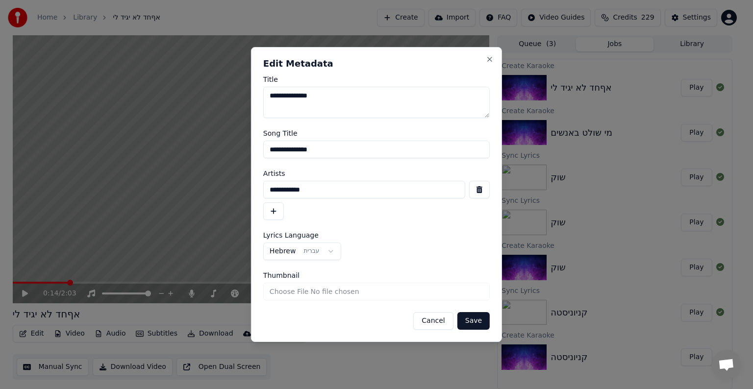
click at [483, 322] on button "Save" at bounding box center [474, 321] width 32 height 18
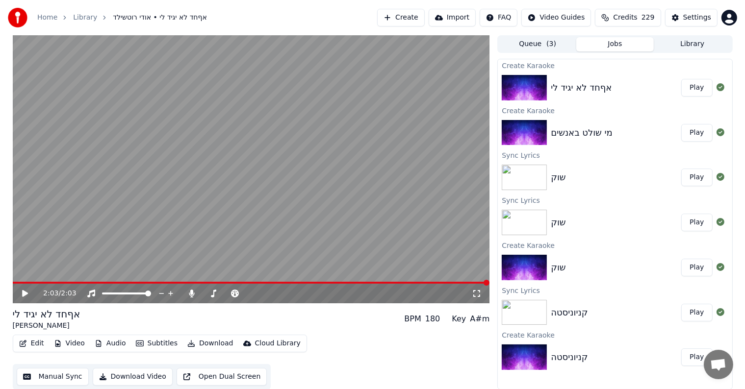
click at [420, 18] on button "Create" at bounding box center [401, 18] width 48 height 18
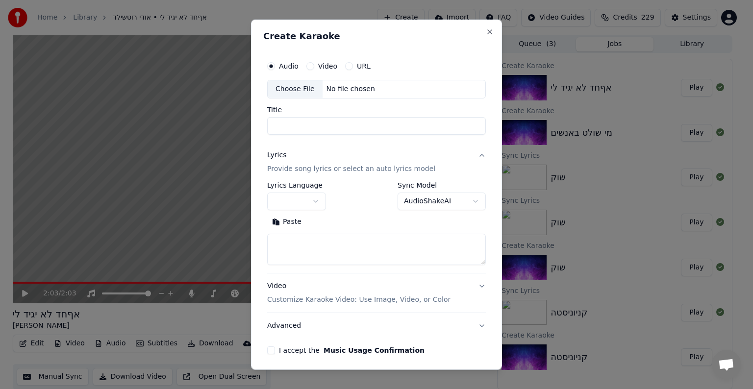
click at [391, 89] on div "Choose File No file chosen" at bounding box center [376, 89] width 219 height 19
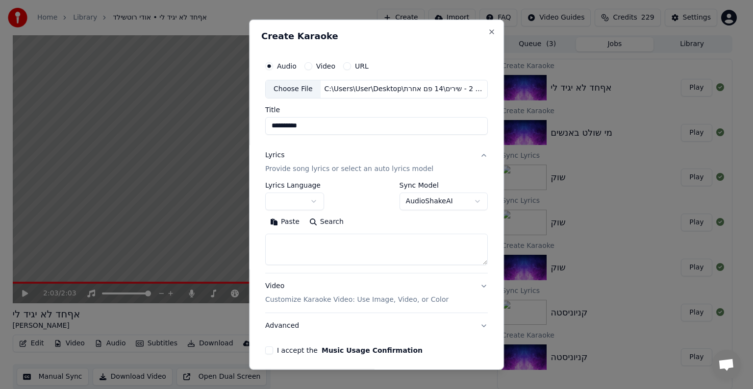
drag, startPoint x: 283, startPoint y: 126, endPoint x: 218, endPoint y: 129, distance: 64.3
click at [218, 129] on body "**********" at bounding box center [372, 194] width 745 height 389
click at [271, 124] on input "**********" at bounding box center [376, 126] width 223 height 18
drag, startPoint x: 277, startPoint y: 124, endPoint x: 239, endPoint y: 129, distance: 38.0
click at [241, 129] on body "**********" at bounding box center [372, 194] width 745 height 389
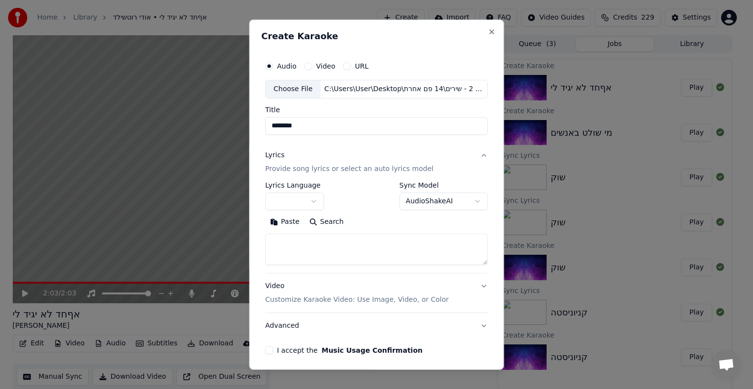
click at [271, 124] on input "*******" at bounding box center [376, 126] width 223 height 18
type input "*******"
click at [306, 201] on body "**********" at bounding box center [372, 194] width 745 height 389
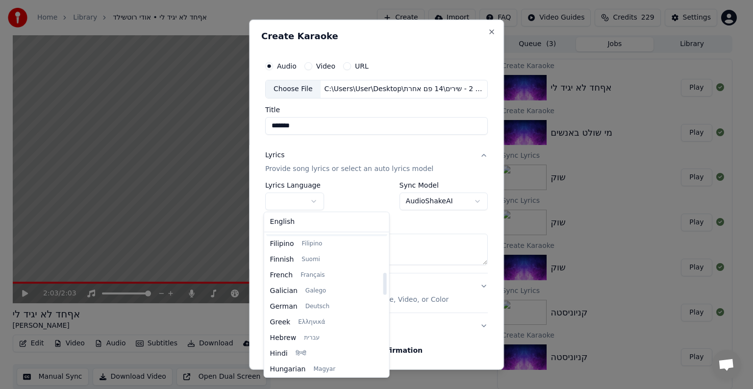
scroll to position [245, 0]
select select "**"
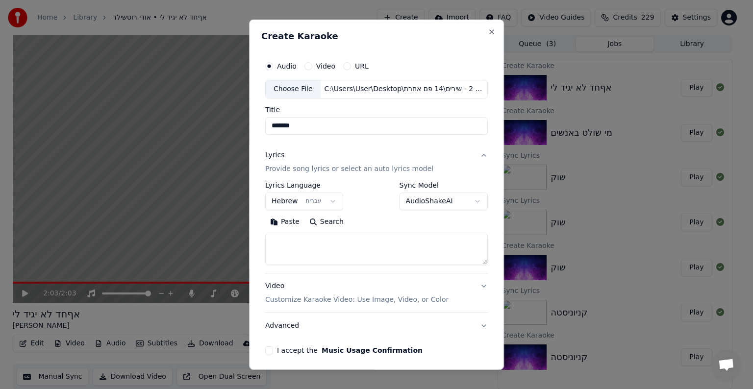
click at [402, 250] on textarea at bounding box center [376, 249] width 223 height 31
paste textarea "**********"
type textarea "**********"
click at [367, 224] on button "Expand" at bounding box center [371, 222] width 46 height 16
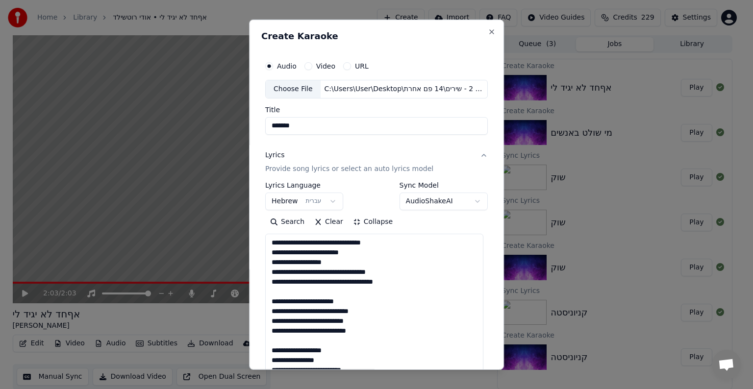
scroll to position [0, 0]
click at [394, 241] on textarea "**********" at bounding box center [374, 365] width 218 height 263
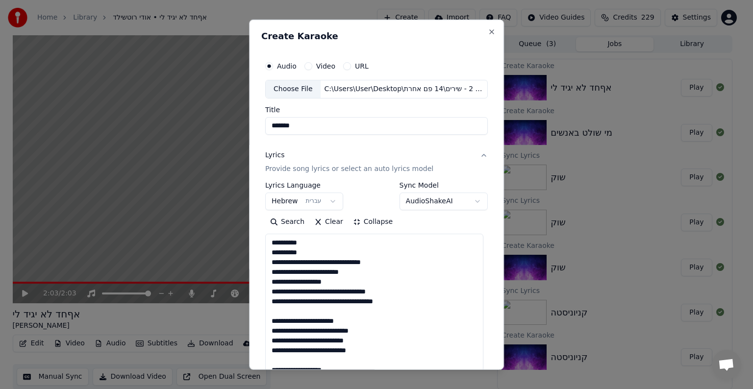
click at [340, 251] on textarea "**********" at bounding box center [374, 365] width 218 height 263
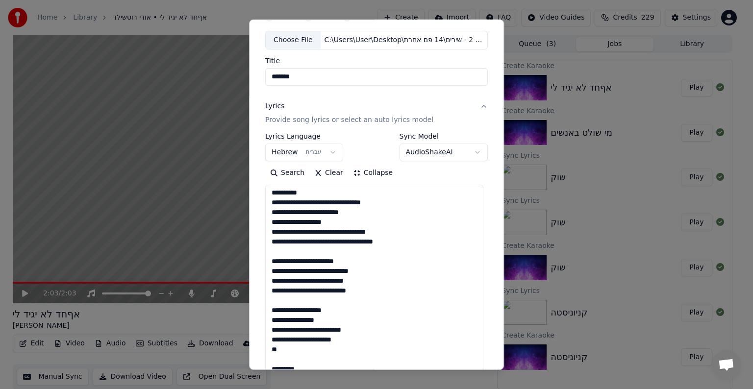
scroll to position [98, 0]
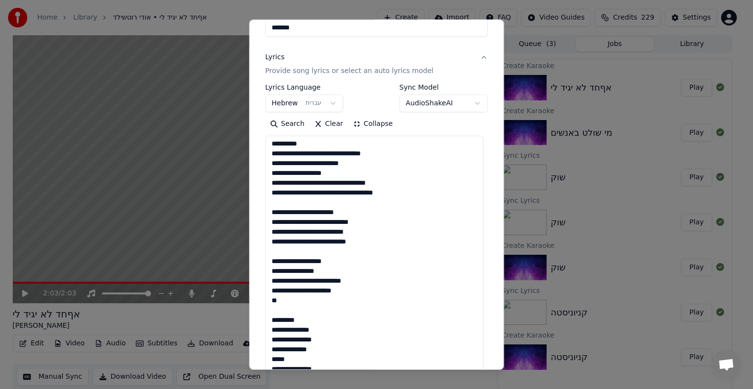
click at [324, 144] on textarea "**********" at bounding box center [374, 267] width 218 height 263
click at [328, 155] on textarea "**********" at bounding box center [374, 267] width 218 height 263
click at [327, 147] on textarea "**********" at bounding box center [374, 267] width 218 height 263
click at [288, 173] on textarea "**********" at bounding box center [374, 267] width 218 height 263
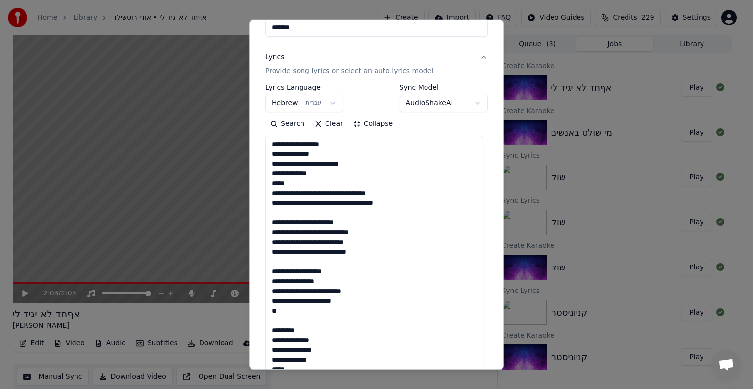
click at [366, 201] on textarea "**********" at bounding box center [374, 267] width 218 height 263
click at [328, 193] on textarea "**********" at bounding box center [374, 267] width 218 height 263
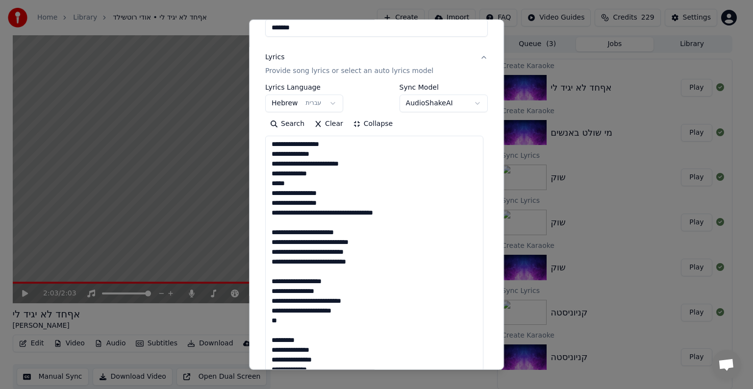
click at [333, 211] on textarea "**********" at bounding box center [374, 267] width 218 height 263
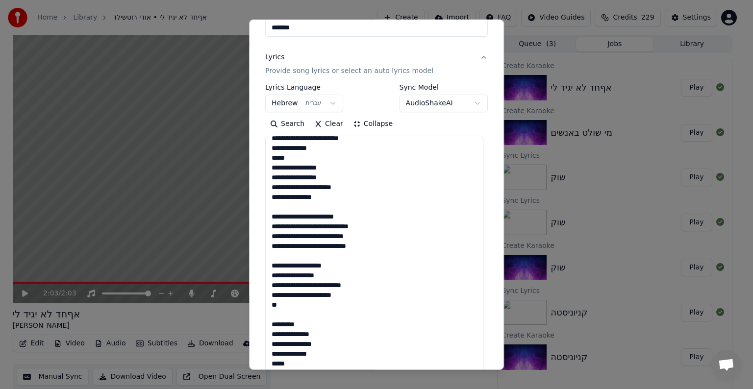
scroll to position [59, 0]
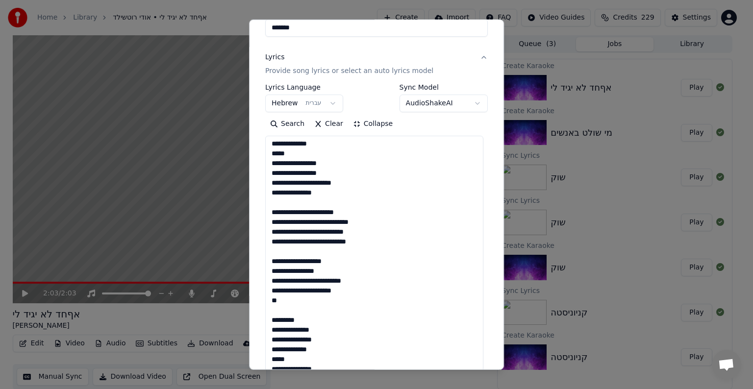
click at [340, 175] on textarea "**********" at bounding box center [374, 267] width 218 height 263
click at [348, 202] on textarea "**********" at bounding box center [374, 267] width 218 height 263
drag, startPoint x: 332, startPoint y: 205, endPoint x: 322, endPoint y: 205, distance: 9.8
click at [332, 205] on textarea "**********" at bounding box center [374, 267] width 218 height 263
click at [309, 206] on textarea "**********" at bounding box center [374, 267] width 218 height 263
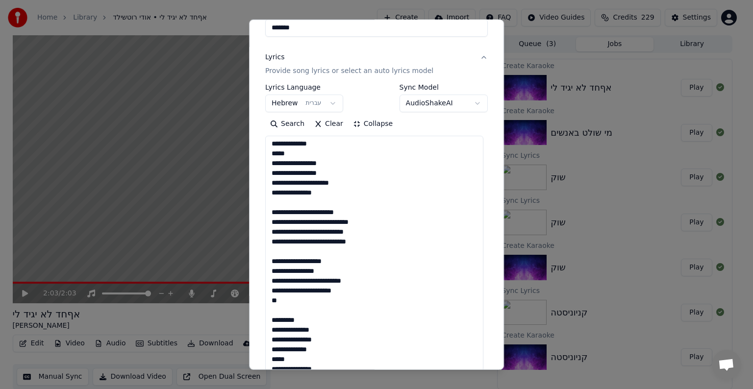
drag, startPoint x: 284, startPoint y: 203, endPoint x: 330, endPoint y: 209, distance: 46.1
click at [284, 203] on textarea "**********" at bounding box center [374, 267] width 218 height 263
click at [364, 209] on textarea "**********" at bounding box center [374, 267] width 218 height 263
click at [343, 214] on textarea "**********" at bounding box center [374, 267] width 218 height 263
click at [333, 214] on textarea "**********" at bounding box center [374, 267] width 218 height 263
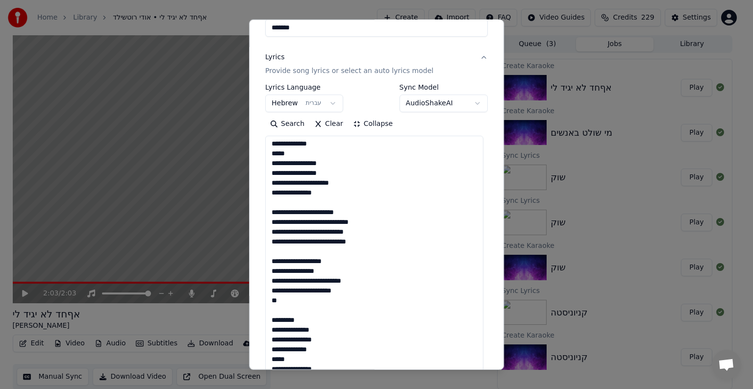
click at [318, 214] on textarea "**********" at bounding box center [374, 267] width 218 height 263
click at [346, 223] on textarea "**********" at bounding box center [374, 267] width 218 height 263
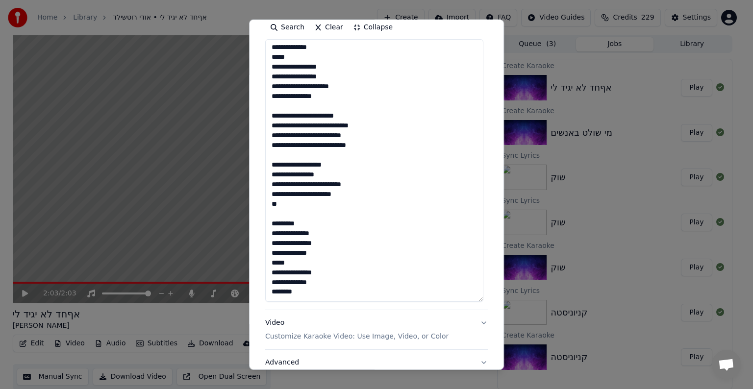
scroll to position [196, 0]
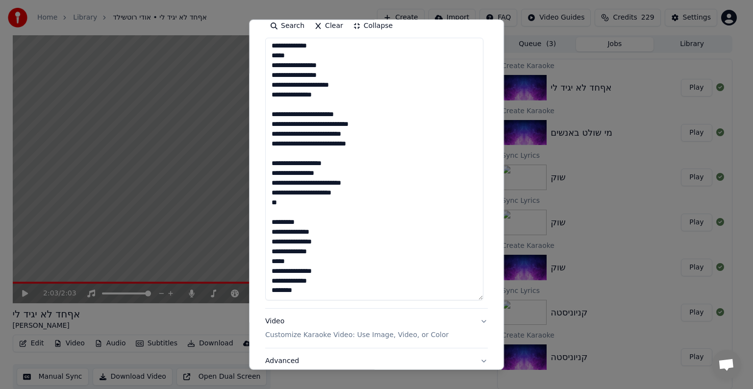
click at [280, 192] on textarea "**********" at bounding box center [374, 169] width 218 height 263
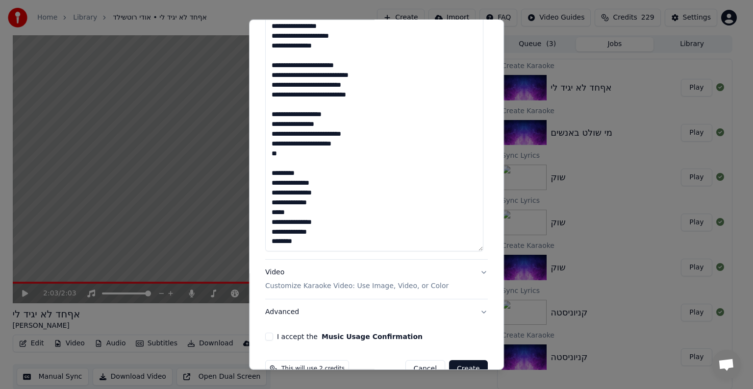
scroll to position [269, 0]
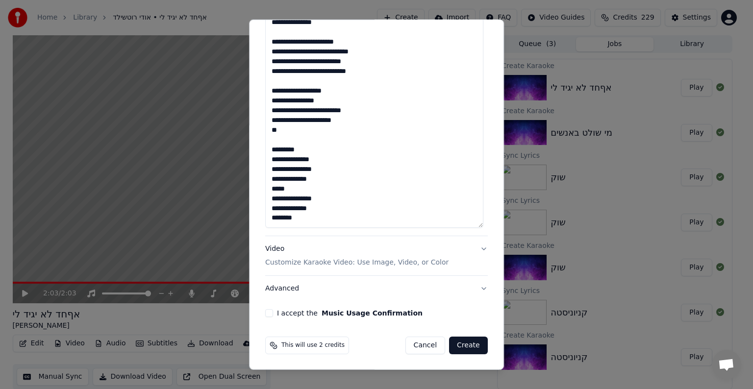
drag, startPoint x: 308, startPoint y: 209, endPoint x: 292, endPoint y: 146, distance: 65.7
click at [292, 146] on textarea "**********" at bounding box center [374, 96] width 218 height 263
click at [317, 175] on textarea "**********" at bounding box center [374, 96] width 218 height 263
click at [303, 212] on textarea "**********" at bounding box center [374, 96] width 218 height 263
drag, startPoint x: 303, startPoint y: 212, endPoint x: 270, endPoint y: 139, distance: 79.9
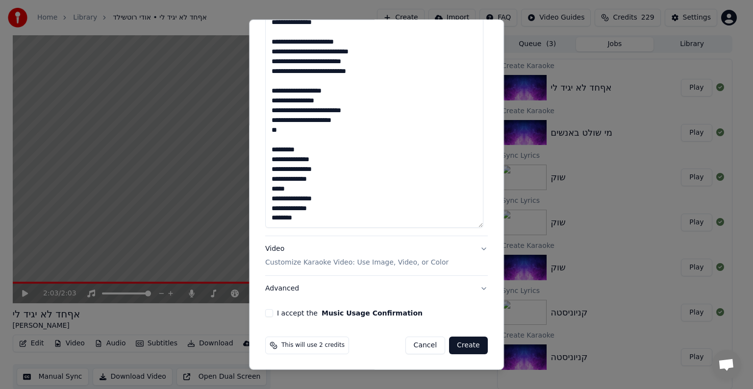
click at [270, 139] on textarea "**********" at bounding box center [374, 96] width 218 height 263
click at [310, 209] on textarea "**********" at bounding box center [374, 96] width 218 height 263
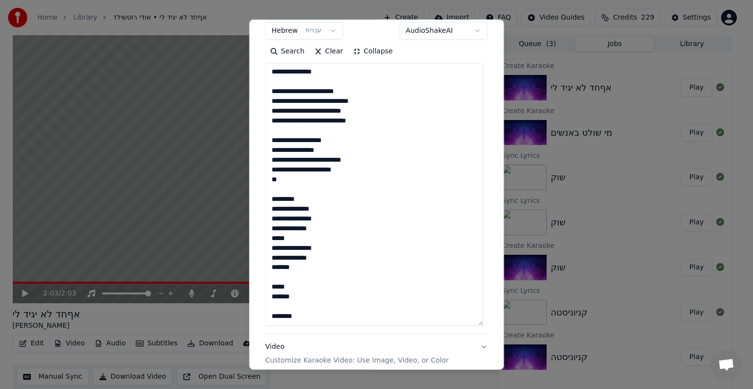
scroll to position [108, 0]
click at [306, 297] on textarea "**********" at bounding box center [374, 194] width 218 height 263
click at [309, 312] on textarea "**********" at bounding box center [374, 194] width 218 height 263
drag, startPoint x: 310, startPoint y: 253, endPoint x: 258, endPoint y: 182, distance: 88.1
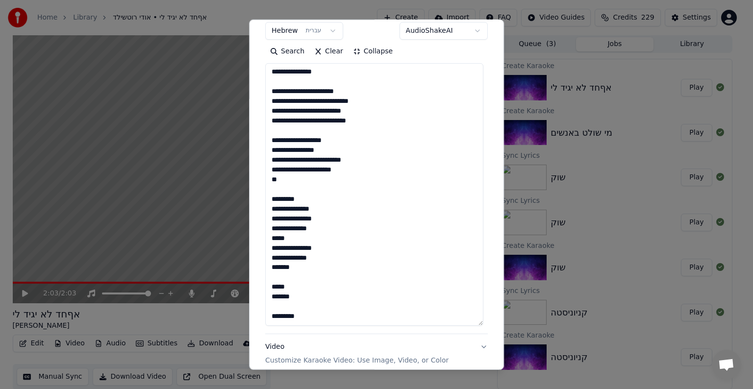
click at [258, 182] on div "**********" at bounding box center [376, 195] width 255 height 351
click at [283, 319] on textarea "**********" at bounding box center [374, 194] width 218 height 263
paste textarea "**********"
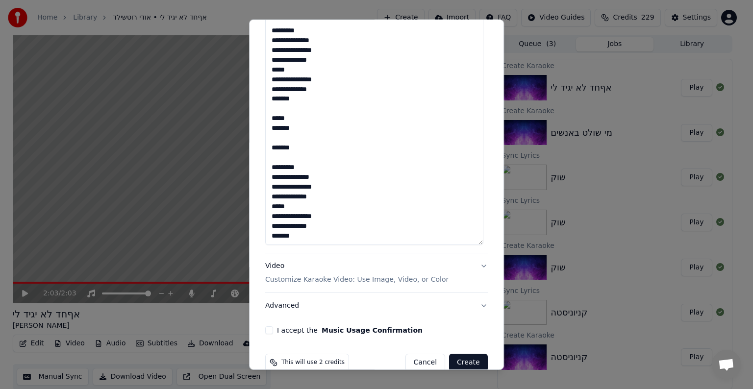
scroll to position [269, 0]
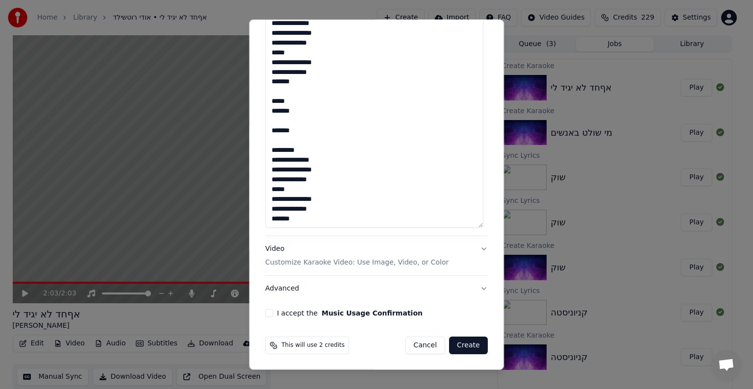
click at [317, 216] on textarea "**********" at bounding box center [374, 96] width 218 height 263
click at [305, 219] on textarea "**********" at bounding box center [374, 96] width 218 height 263
drag, startPoint x: 317, startPoint y: 116, endPoint x: 308, endPoint y: 107, distance: 12.1
click at [308, 107] on textarea "**********" at bounding box center [374, 96] width 218 height 263
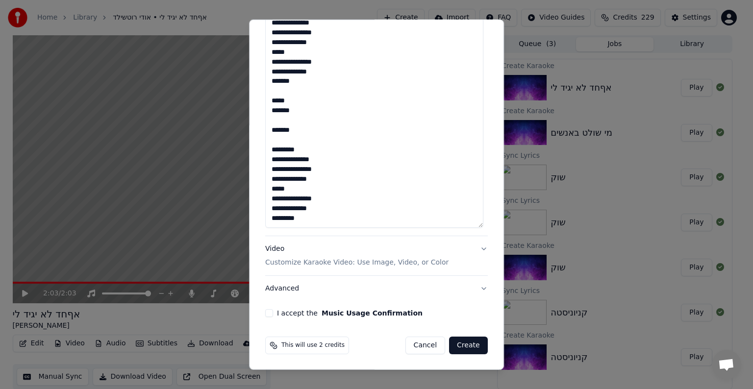
drag, startPoint x: 306, startPoint y: 96, endPoint x: 265, endPoint y: 82, distance: 43.3
click at [265, 82] on textarea "**********" at bounding box center [374, 96] width 218 height 263
click at [294, 211] on textarea "**********" at bounding box center [374, 96] width 218 height 263
click at [293, 219] on textarea "**********" at bounding box center [374, 96] width 218 height 263
paste textarea "***** *******"
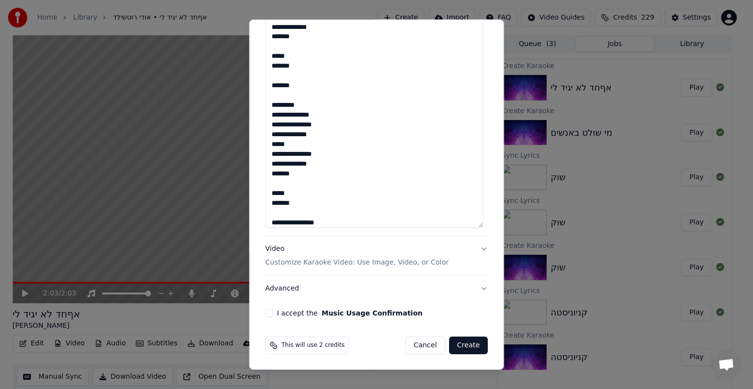
scroll to position [241, 0]
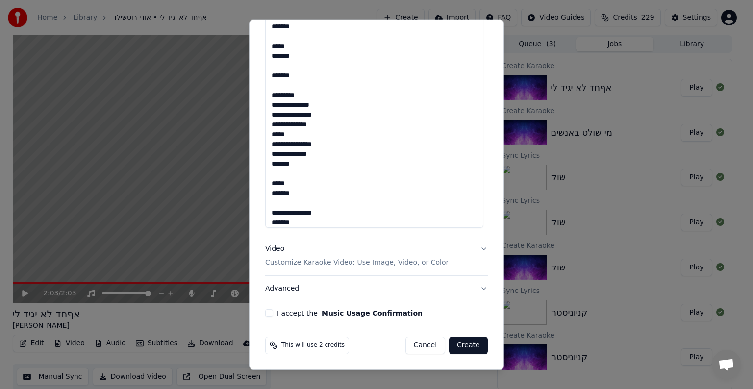
click at [323, 211] on textarea "**********" at bounding box center [374, 96] width 218 height 263
type textarea "**********"
click at [270, 311] on button "I accept the Music Usage Confirmation" at bounding box center [269, 314] width 8 height 8
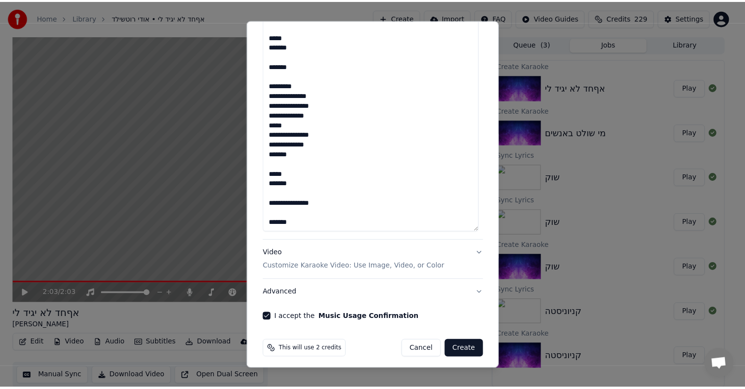
scroll to position [269, 0]
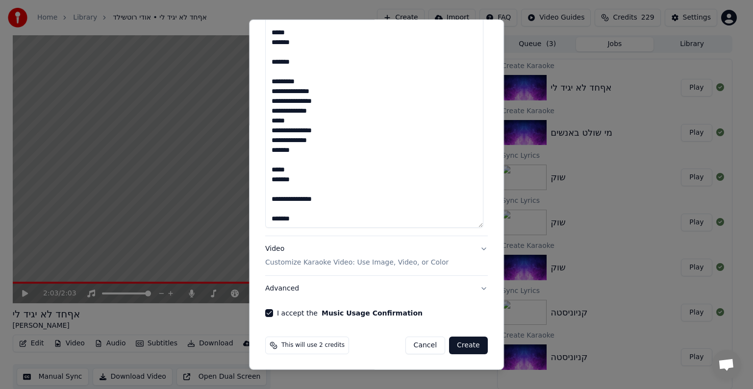
click at [474, 344] on button "Create" at bounding box center [468, 346] width 39 height 18
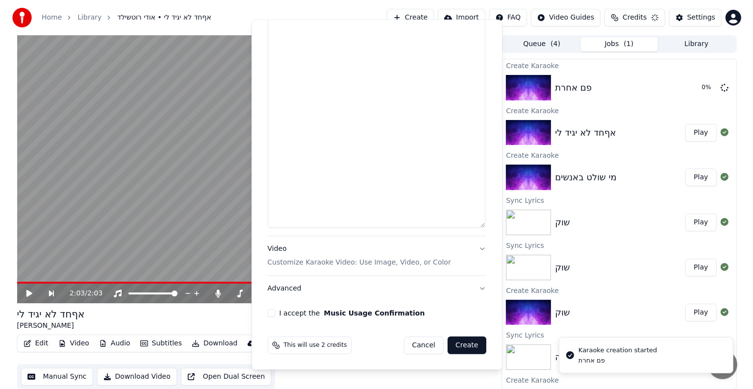
scroll to position [0, 0]
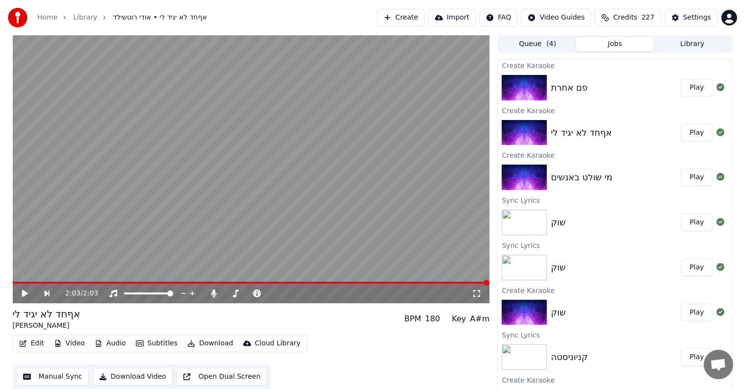
click at [649, 87] on div "פם אחרת" at bounding box center [616, 88] width 130 height 14
click at [626, 90] on div "פם אחרת" at bounding box center [616, 88] width 130 height 14
click at [695, 85] on button "Play" at bounding box center [696, 88] width 31 height 18
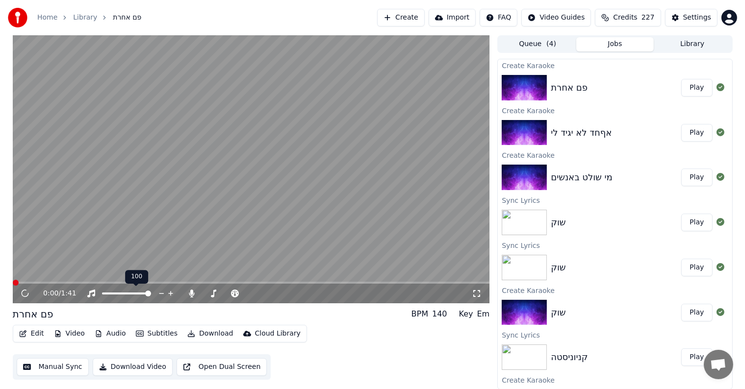
click at [147, 186] on video at bounding box center [251, 169] width 477 height 268
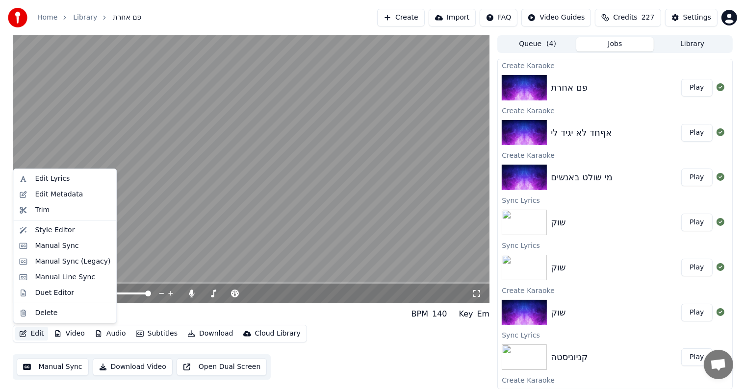
click at [27, 330] on button "Edit" at bounding box center [31, 334] width 33 height 14
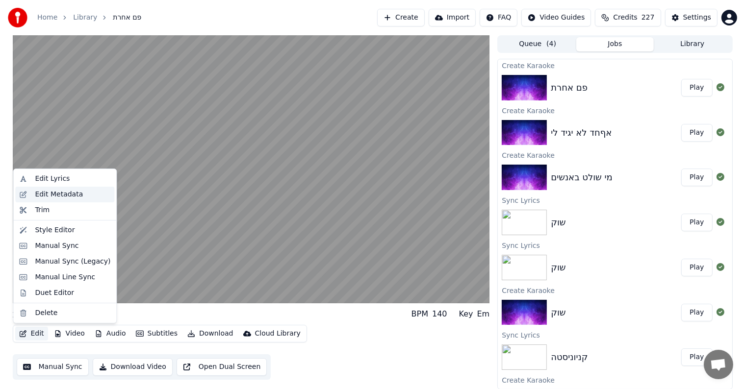
click at [78, 194] on div "Edit Metadata" at bounding box center [73, 195] width 76 height 10
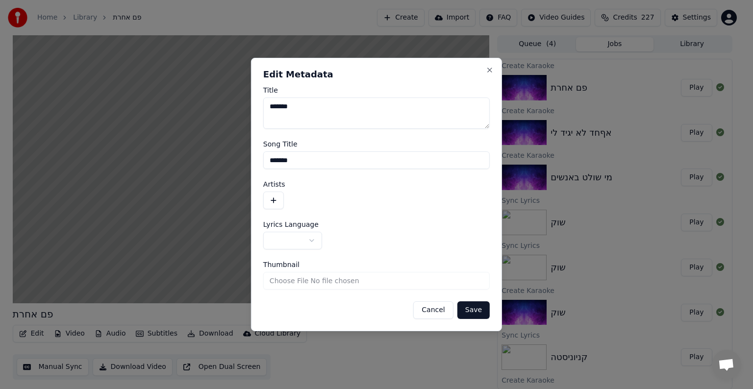
click at [272, 198] on button "button" at bounding box center [273, 201] width 21 height 18
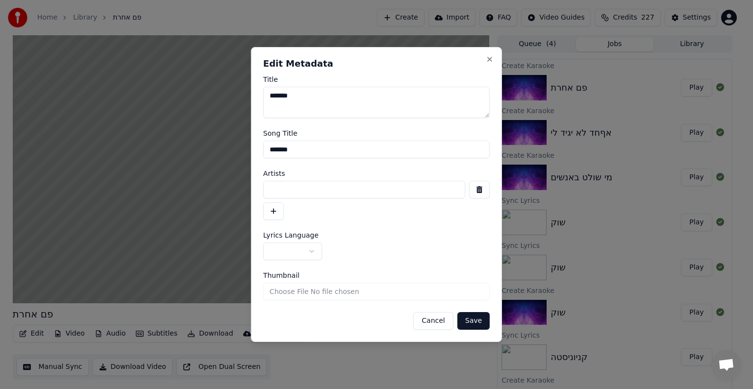
click at [292, 189] on input at bounding box center [364, 190] width 202 height 18
type input "**********"
click at [320, 255] on body "**********" at bounding box center [372, 194] width 745 height 389
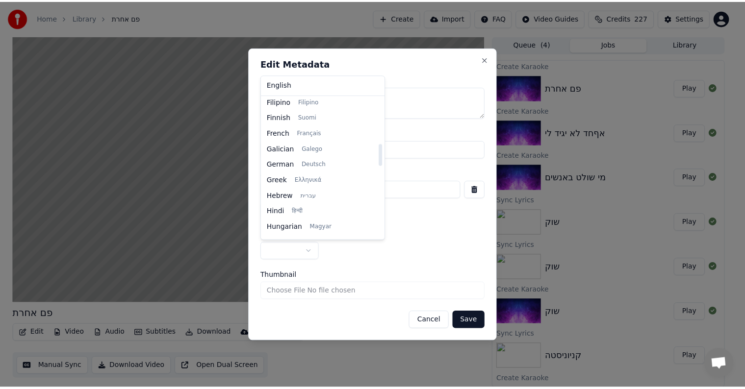
scroll to position [294, 0]
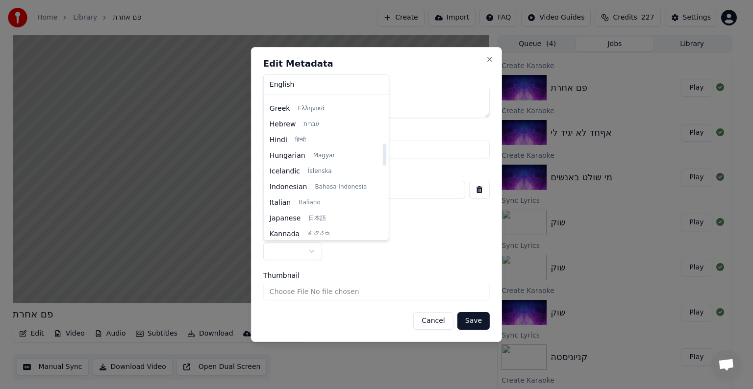
select select "**"
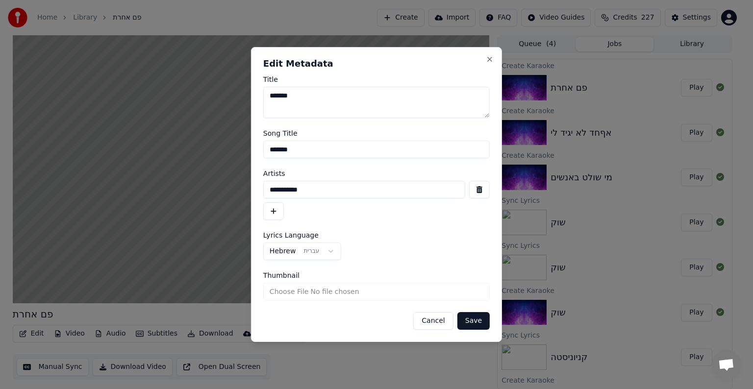
click at [481, 321] on button "Save" at bounding box center [474, 321] width 32 height 18
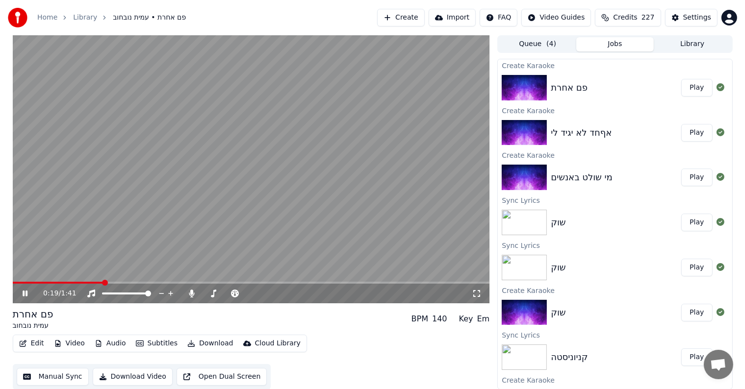
drag, startPoint x: 75, startPoint y: 282, endPoint x: 0, endPoint y: 281, distance: 74.6
click at [0, 281] on div "0:19 / 1:41 פם אחרת עמית נובחוב BPM 140 Key Em Edit Video Audio Subtitles Downl…" at bounding box center [372, 212] width 745 height 355
drag, startPoint x: 20, startPoint y: 284, endPoint x: 14, endPoint y: 284, distance: 5.9
click at [14, 284] on div "0:20 / 1:41" at bounding box center [251, 294] width 477 height 20
click at [13, 282] on span at bounding box center [13, 283] width 0 height 2
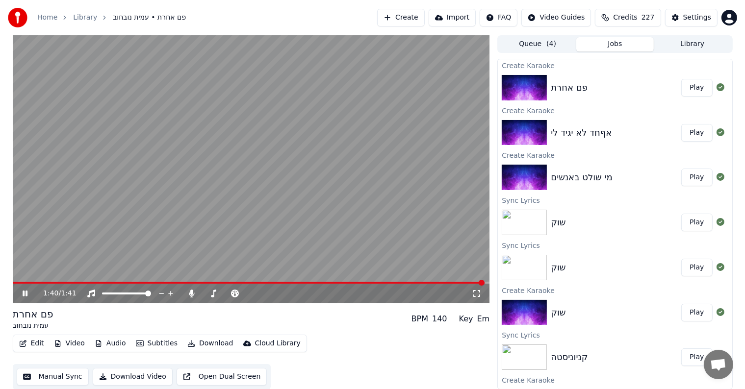
click at [35, 17] on div "Home Library פם אחרת • עמית נובחוב" at bounding box center [97, 18] width 178 height 20
click at [40, 17] on link "Home" at bounding box center [47, 18] width 20 height 10
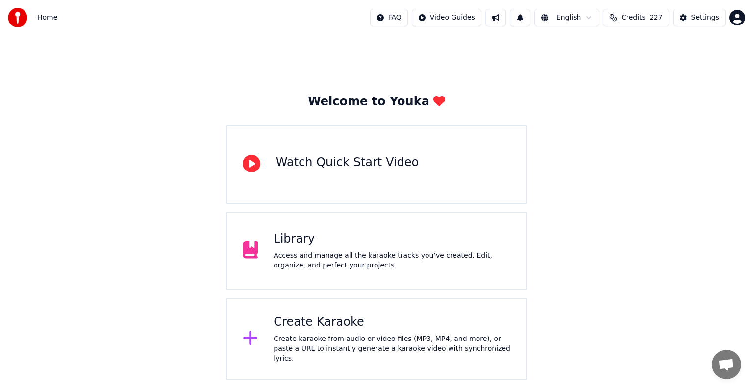
click at [291, 225] on div "Library Access and manage all the karaoke tracks you’ve created. Edit, organize…" at bounding box center [376, 251] width 301 height 78
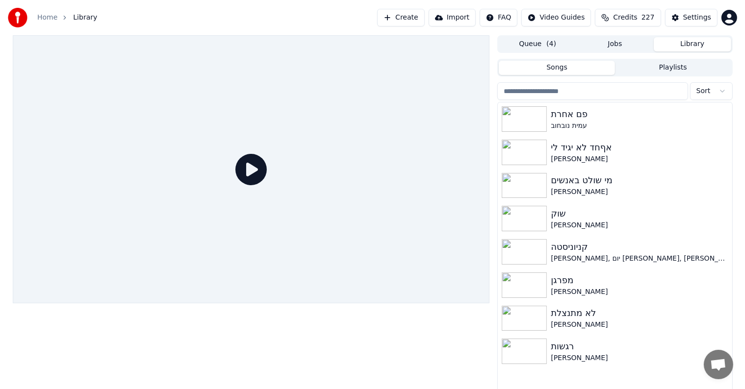
click at [686, 45] on button "Library" at bounding box center [692, 44] width 77 height 14
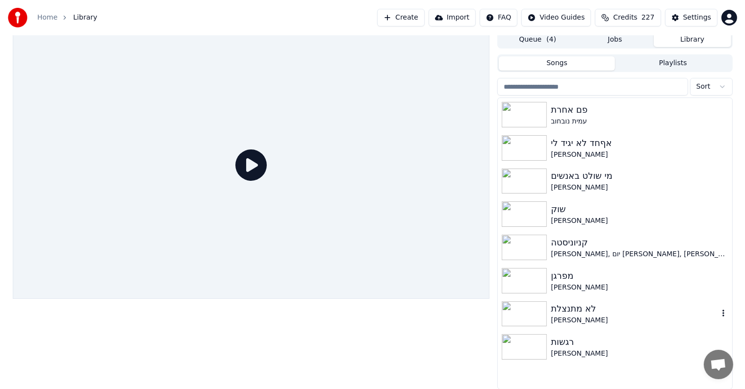
click at [586, 319] on div "[PERSON_NAME]" at bounding box center [634, 321] width 167 height 10
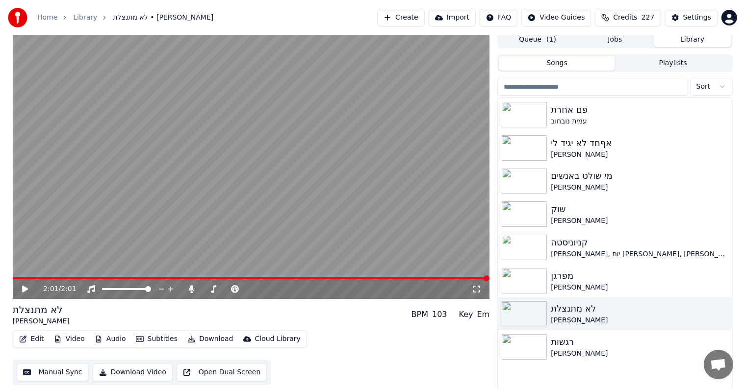
click at [337, 157] on video at bounding box center [251, 165] width 477 height 268
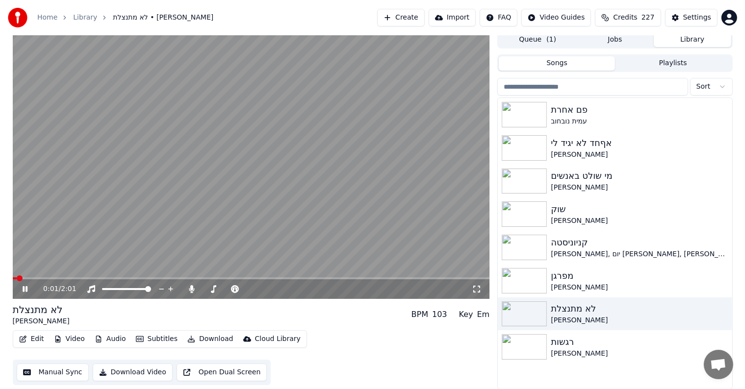
click at [328, 148] on video at bounding box center [251, 165] width 477 height 268
